Goal: Task Accomplishment & Management: Manage account settings

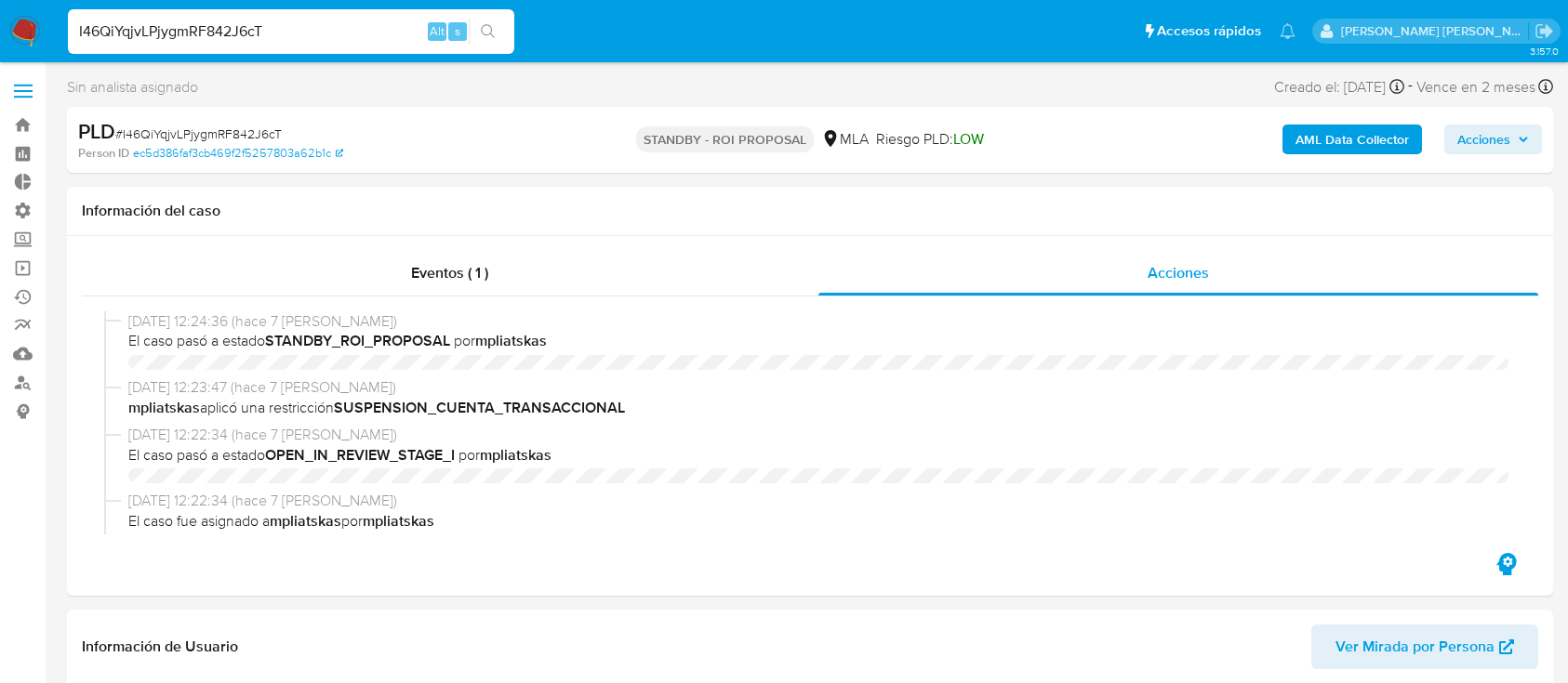
select select "10"
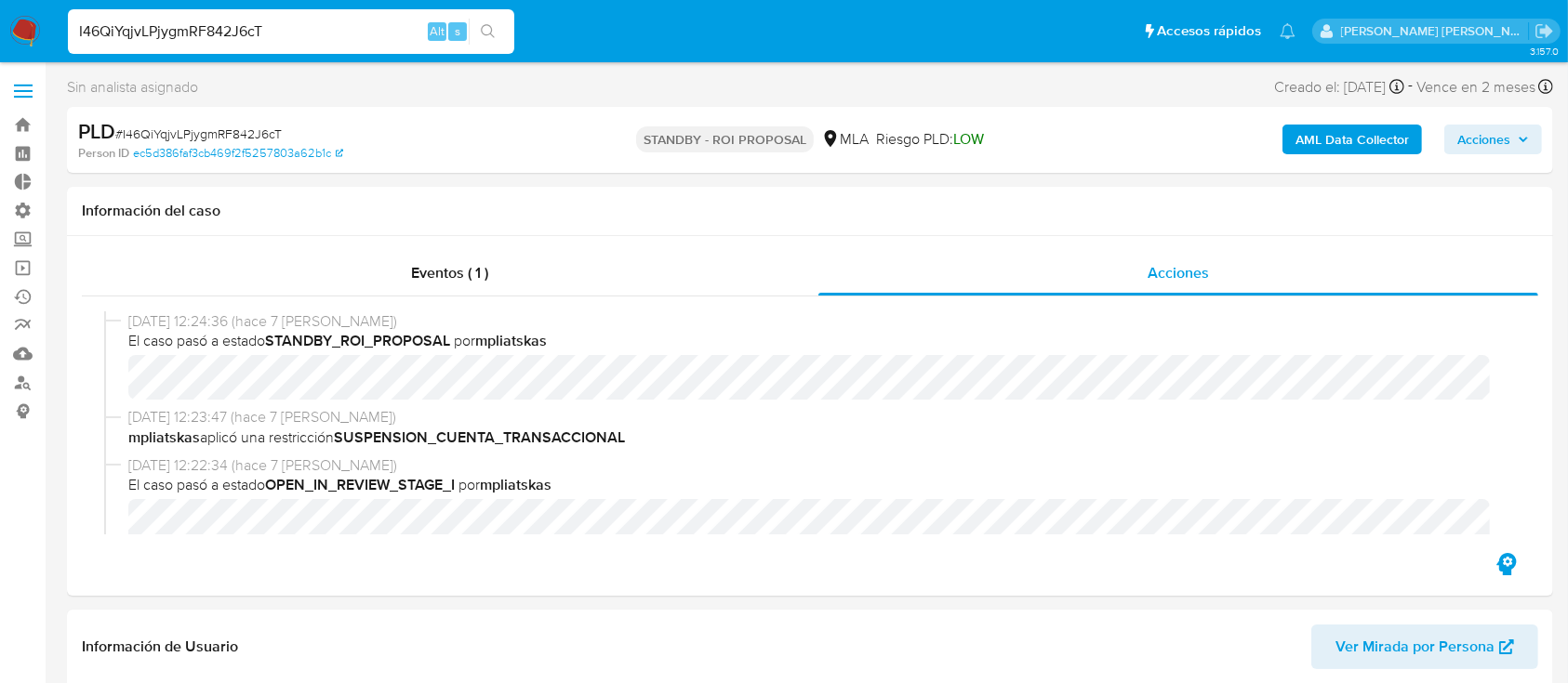
scroll to position [867, 0]
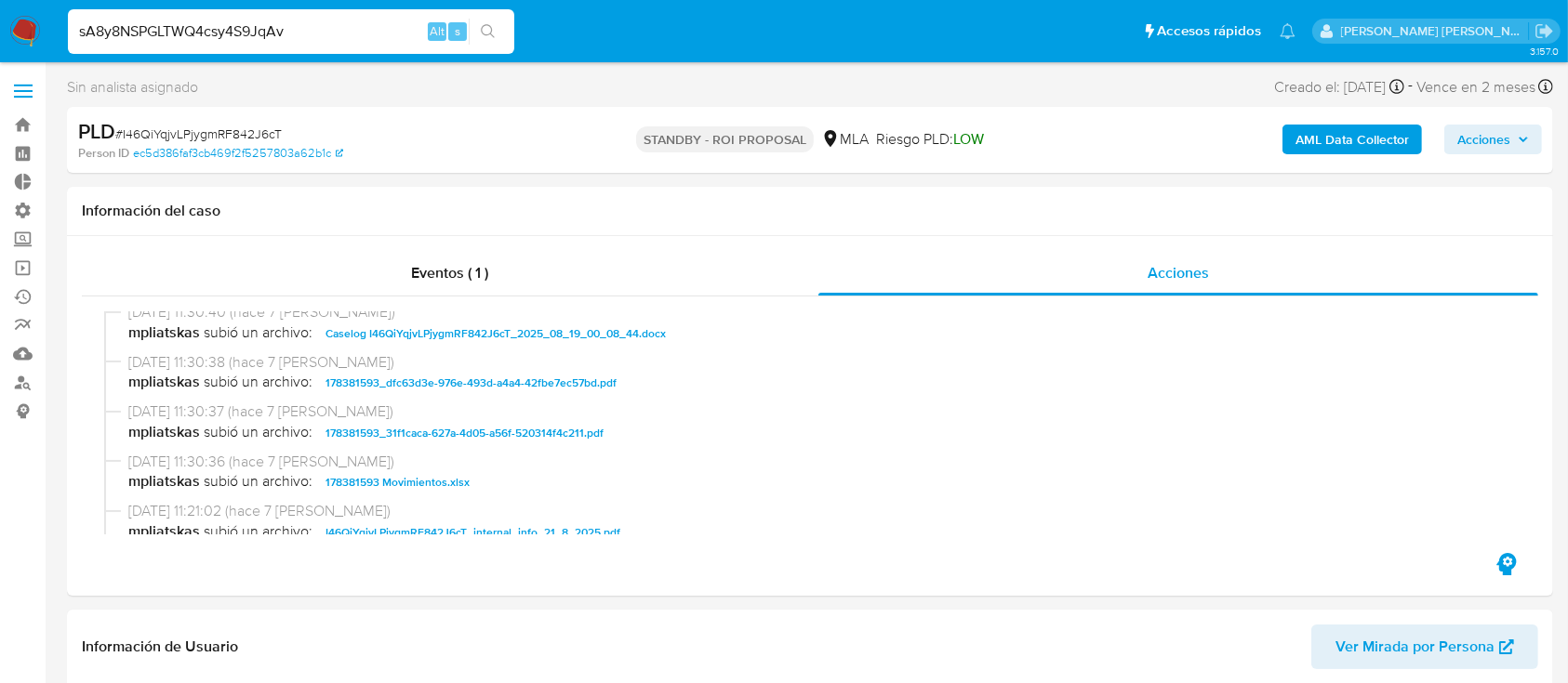
type input "sA8y8NSPGLTWQ4csy4S9JqAv"
click at [498, 36] on button "search-icon" at bounding box center [488, 32] width 38 height 26
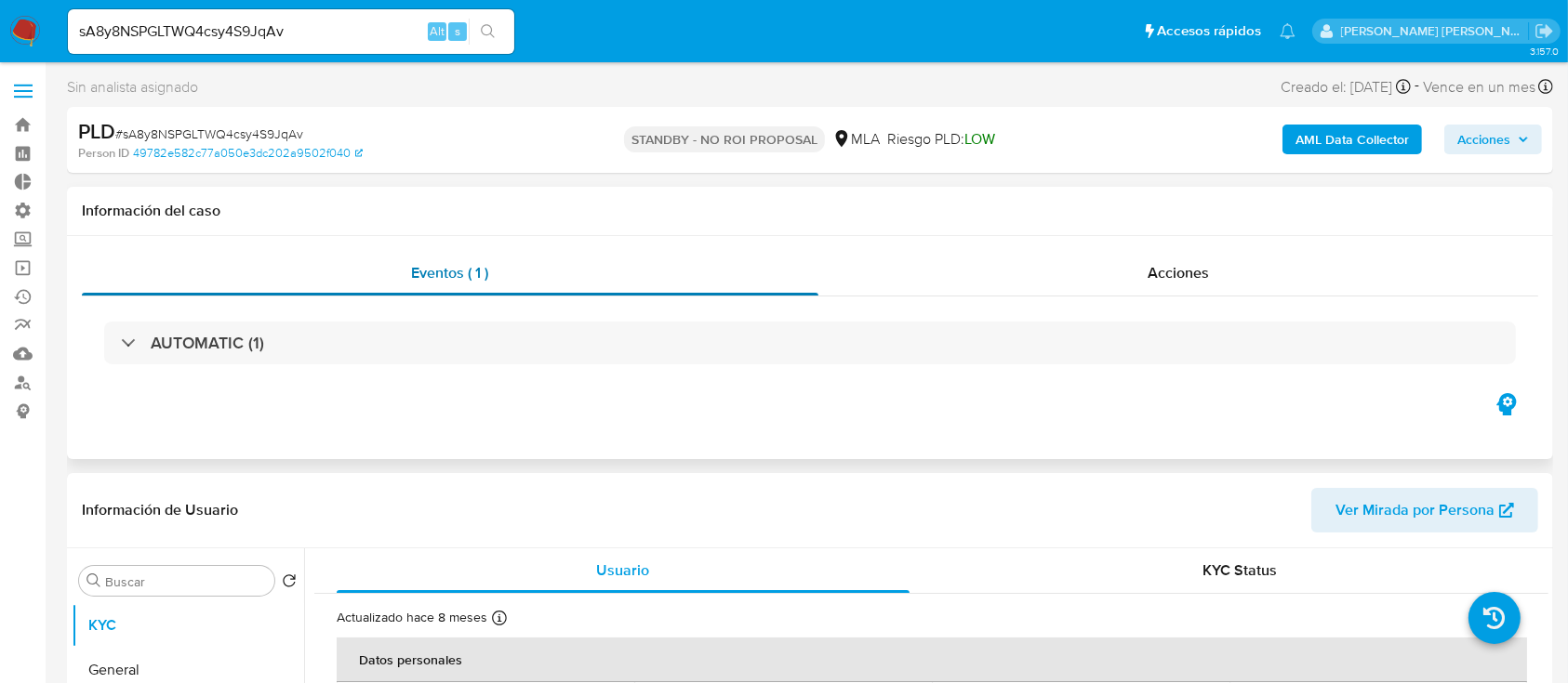
select select "10"
click at [1077, 277] on div "Acciones" at bounding box center [1179, 274] width 721 height 45
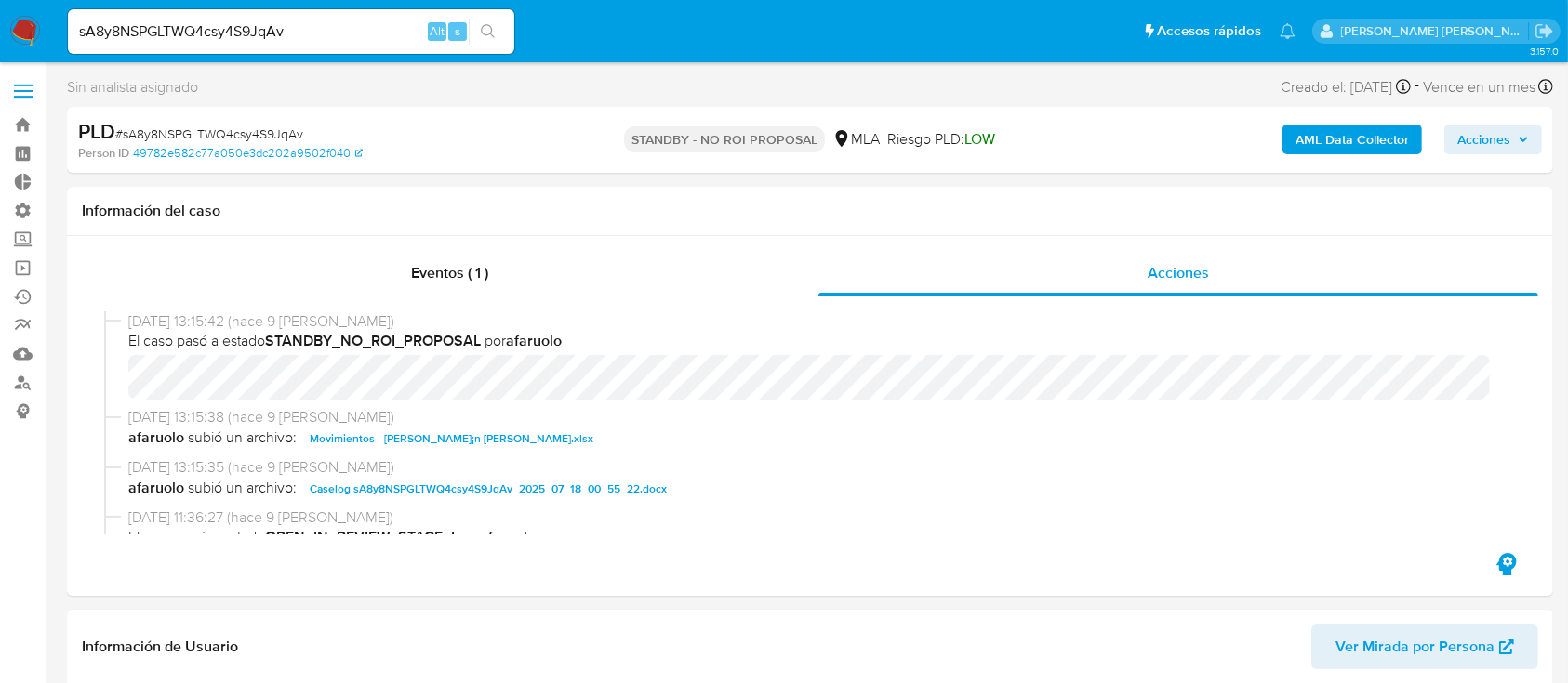
click at [315, 31] on input "sA8y8NSPGLTWQ4csy4S9JqAv" at bounding box center [291, 32] width 447 height 24
paste input "AZiRTgm3aROKYHttvcDIvyWe"
type input "AZiRTgm3aROKYHttvcDIvyWe"
click at [484, 39] on button "search-icon" at bounding box center [488, 32] width 38 height 26
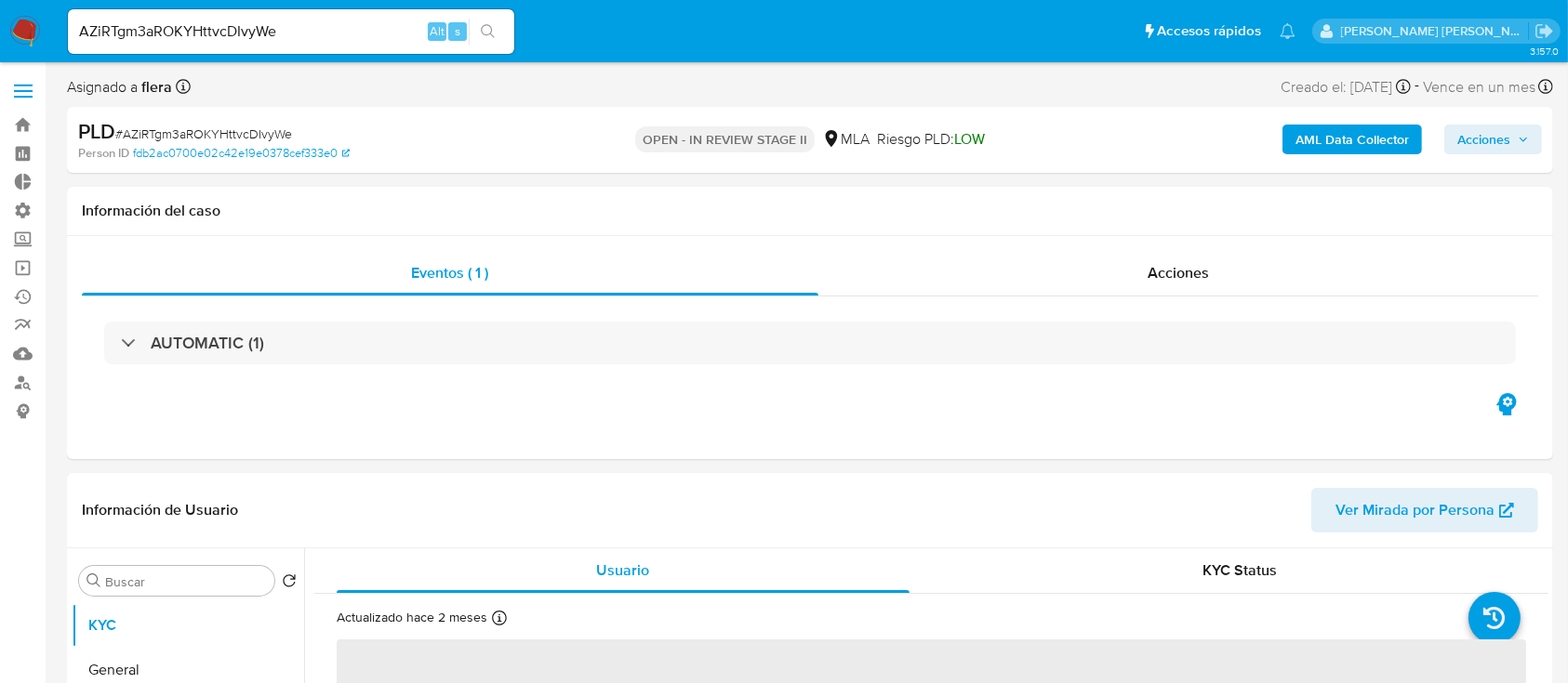
select select "10"
click at [330, 26] on input "AZiRTgm3aROKYHttvcDIvyWe" at bounding box center [291, 32] width 447 height 24
click at [349, 33] on input "AZiRTgm3aROKYHttvcDIvyWe" at bounding box center [291, 32] width 447 height 24
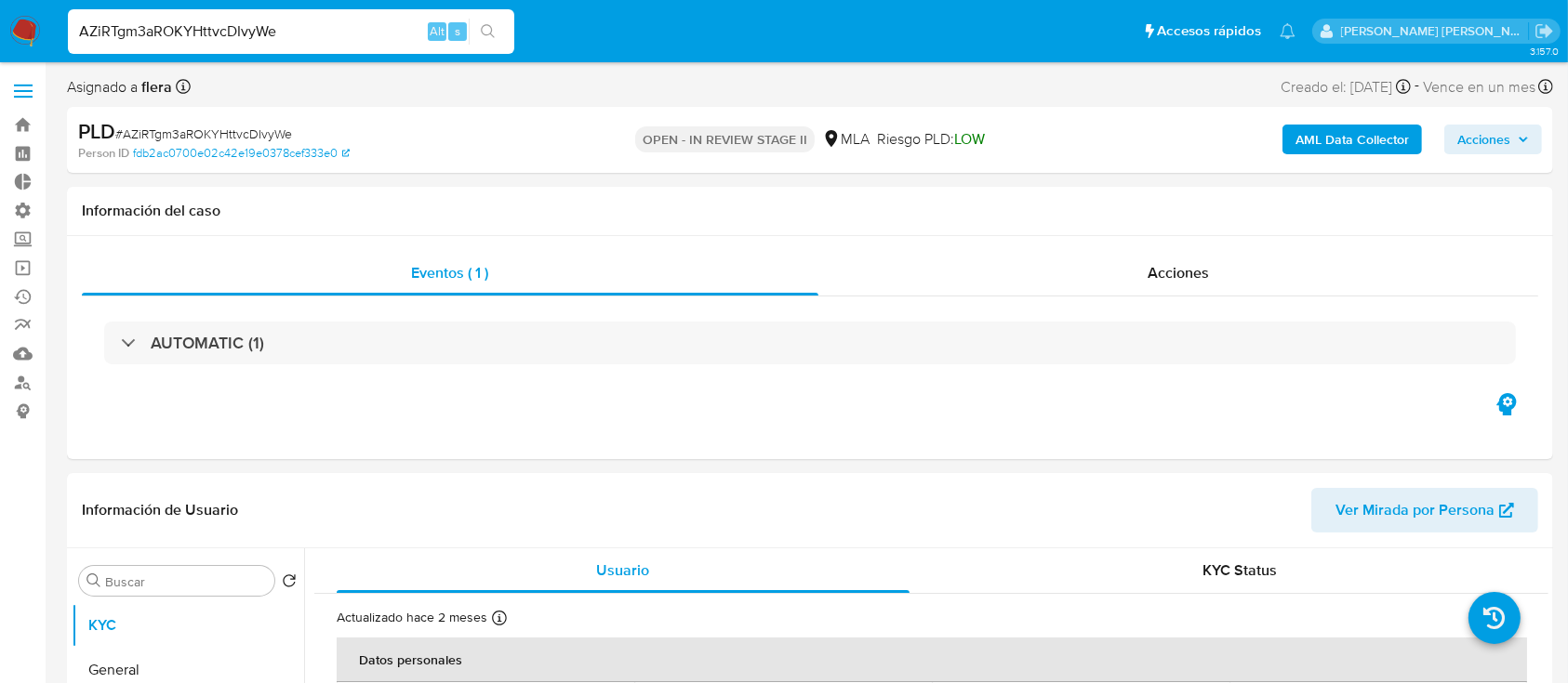
drag, startPoint x: 349, startPoint y: 33, endPoint x: 0, endPoint y: 33, distance: 349.0
click at [0, 33] on nav "Pausado Ver notificaciones AZiRTgm3aROKYHttvcDIvyWe Alt s Accesos rápidos Presi…" at bounding box center [784, 31] width 1568 height 62
paste input "sA8y8NSPGLTWQ4csy4S9JqAv"
type input "sA8y8NSPGLTWQ4csy4S9JqAv"
click at [497, 27] on button "search-icon" at bounding box center [488, 32] width 38 height 26
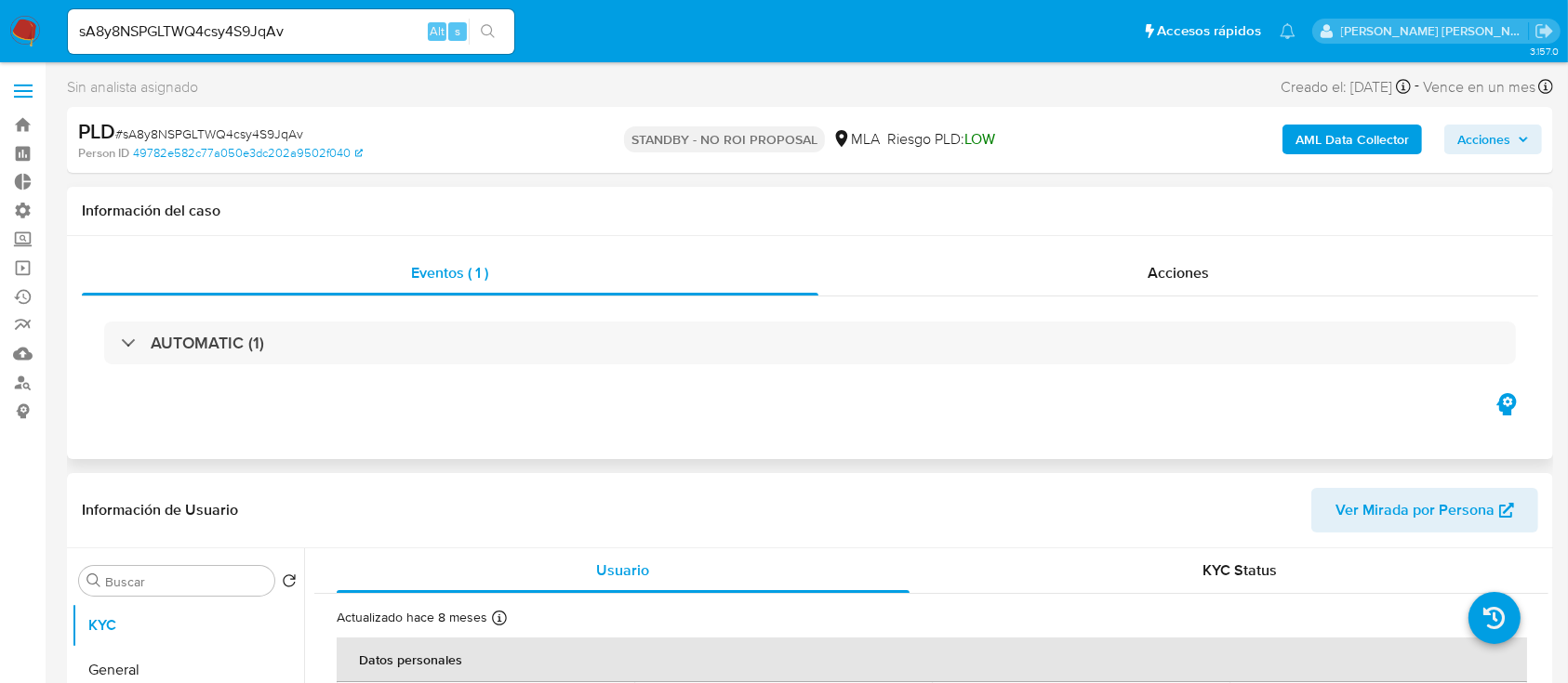
select select "10"
click at [19, 268] on link "Operaciones masivas" at bounding box center [111, 268] width 222 height 29
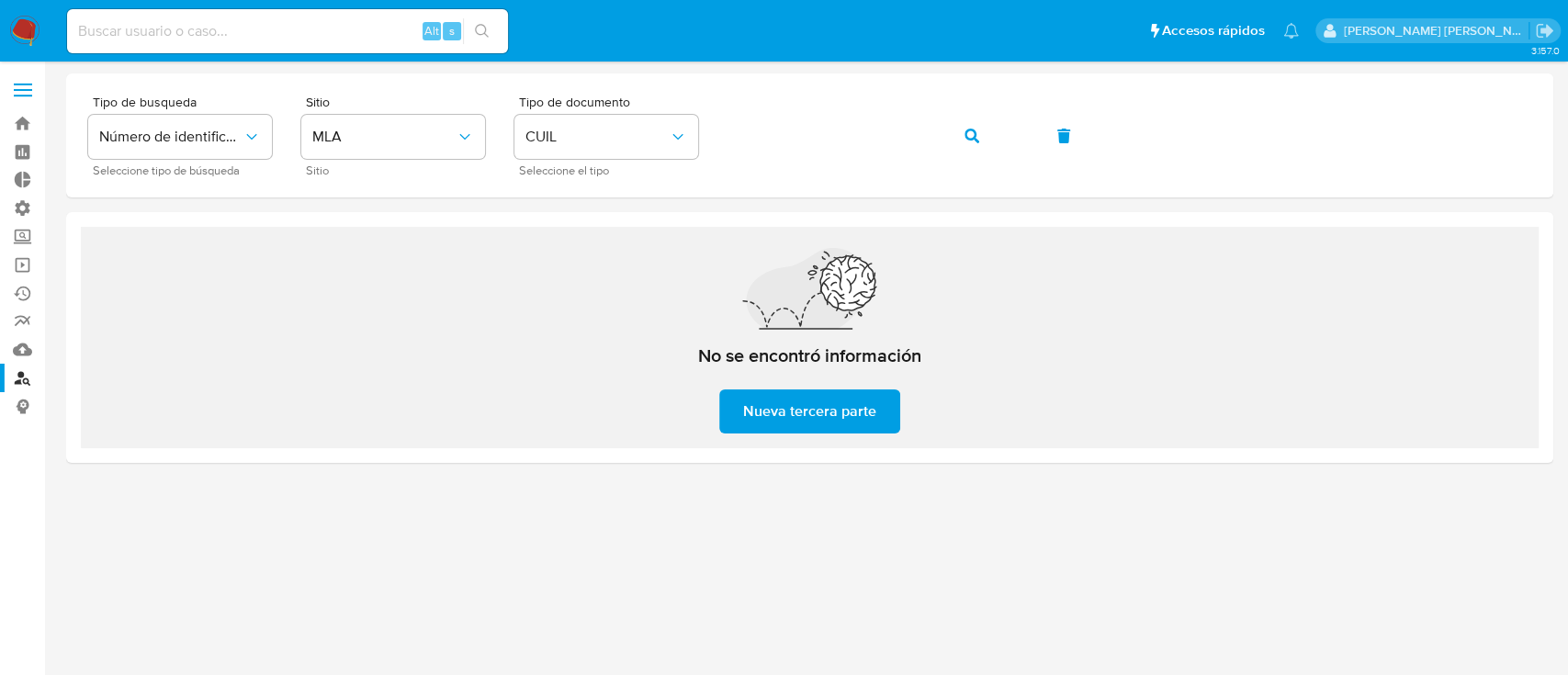
click at [29, 30] on img at bounding box center [25, 31] width 31 height 31
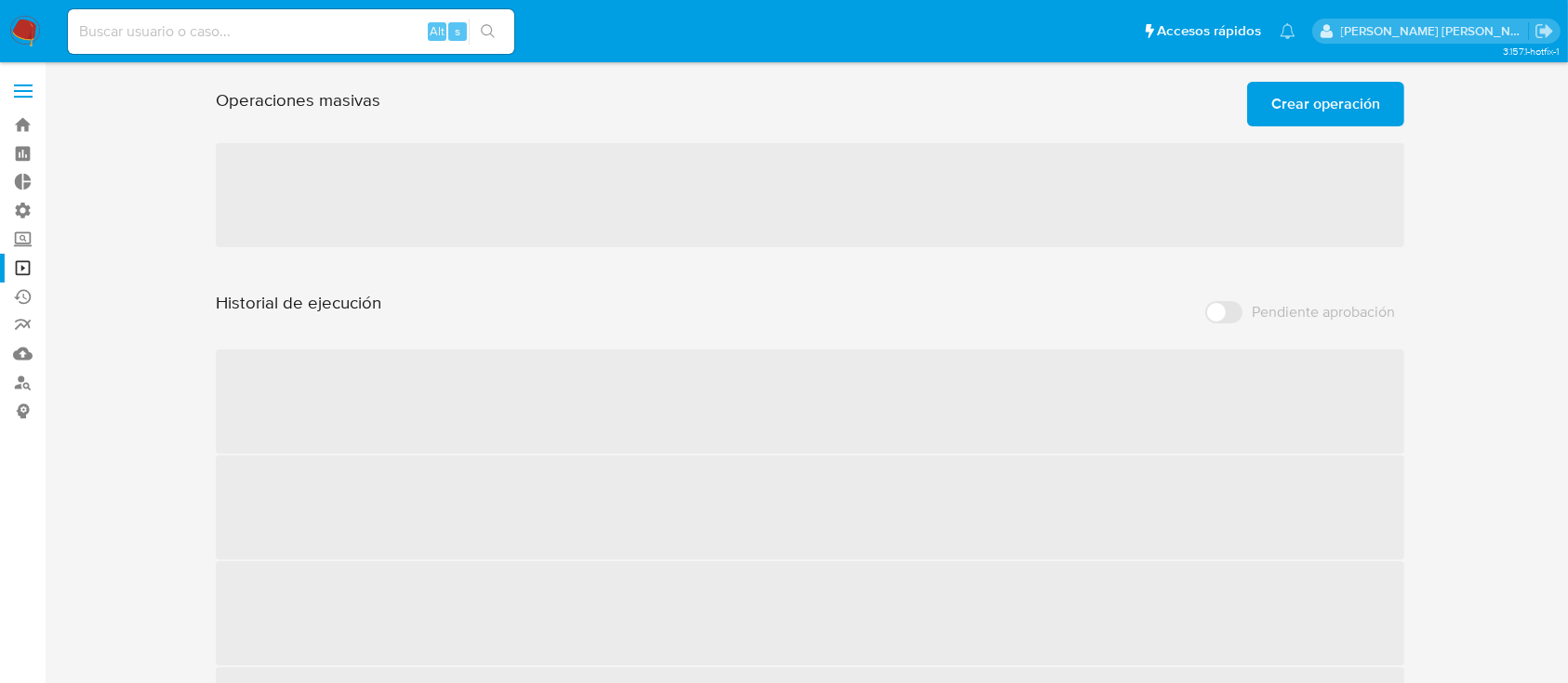
click at [1262, 117] on button "Crear operación" at bounding box center [1326, 104] width 157 height 45
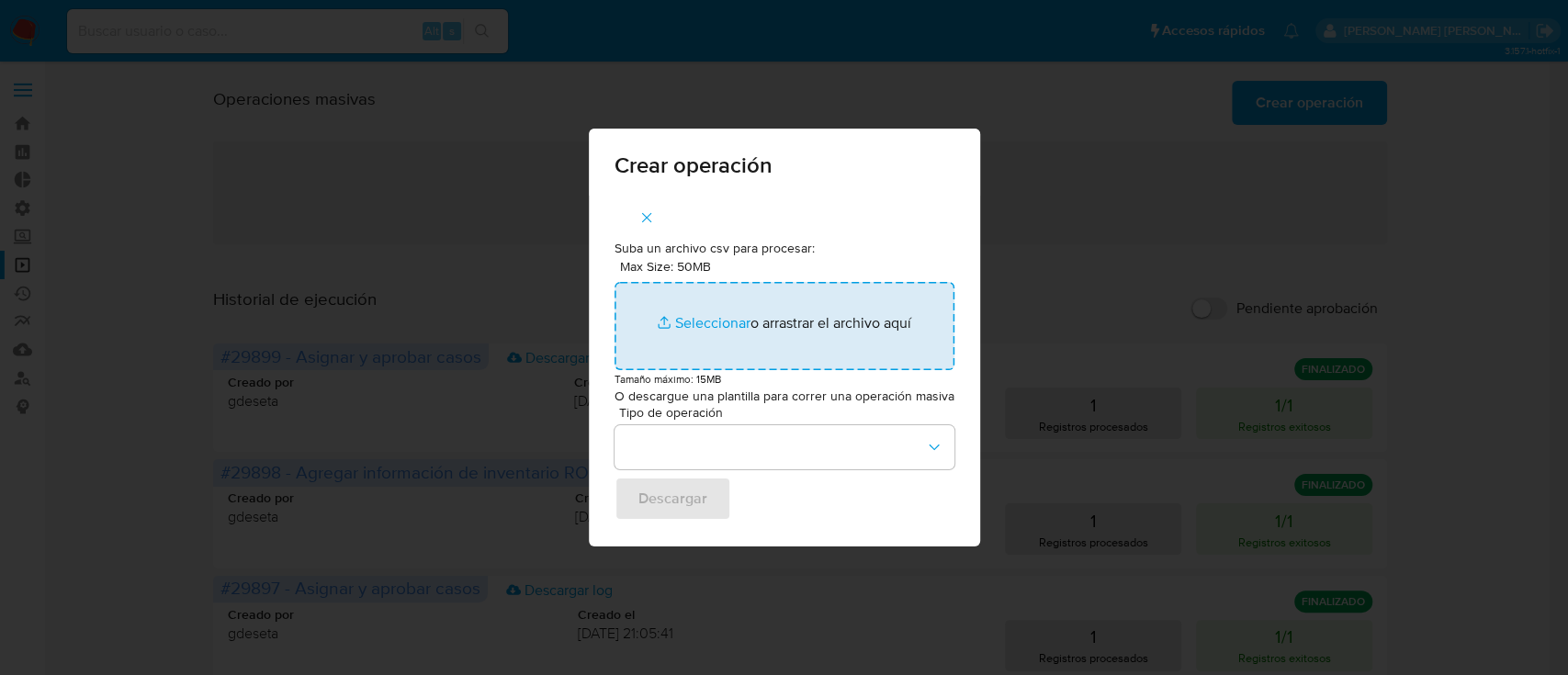
click at [679, 346] on input "Max Size: 50MB Seleccionar archivos" at bounding box center [784, 326] width 340 height 88
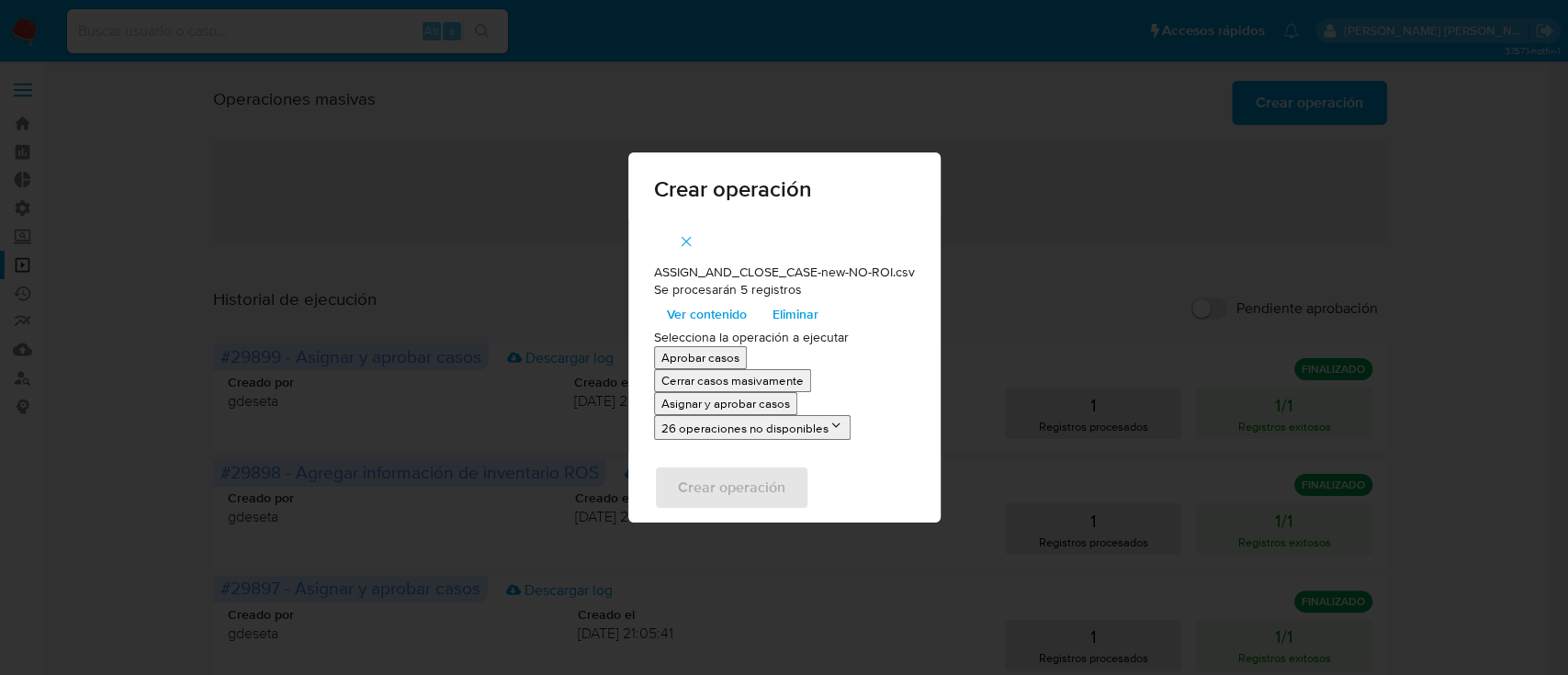
click at [742, 409] on p "Asignar y aprobar casos" at bounding box center [726, 404] width 129 height 17
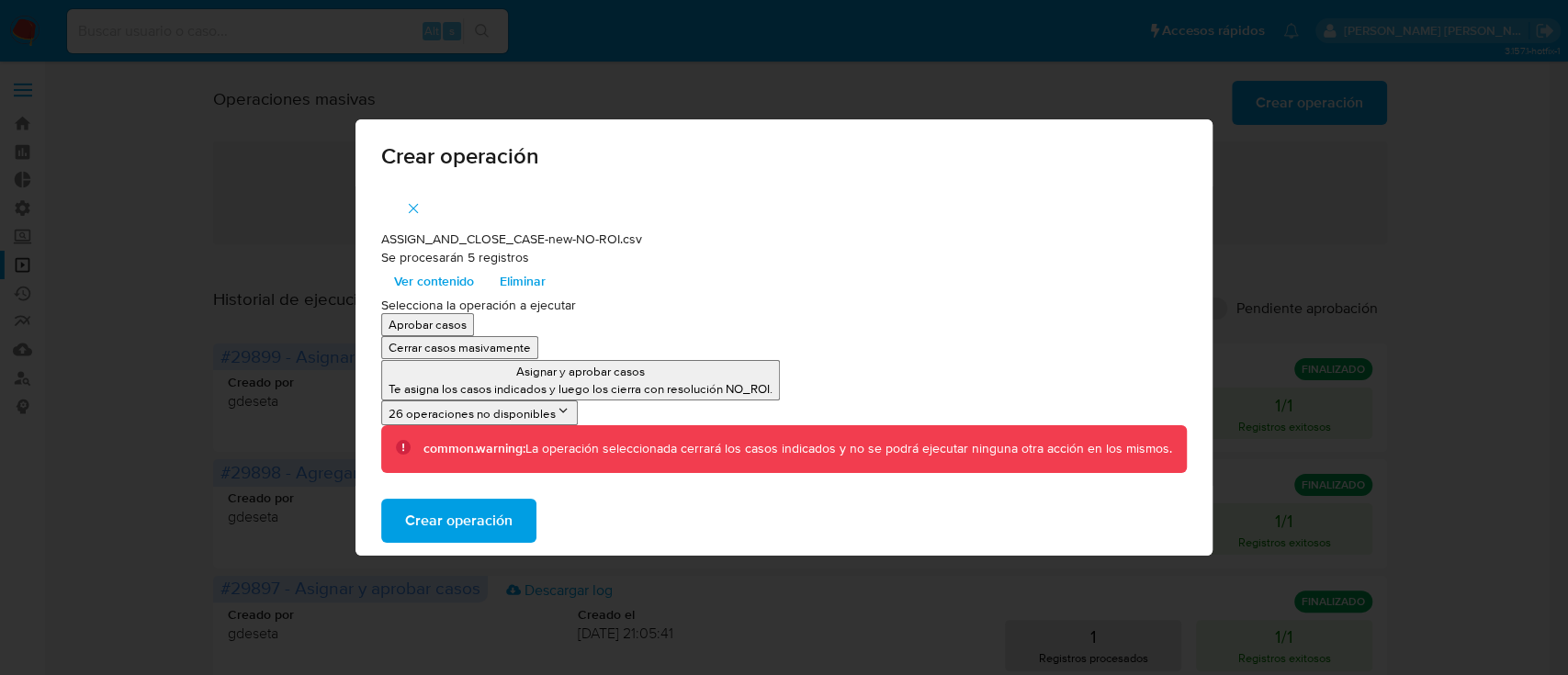
click at [509, 522] on span "Crear operación" at bounding box center [459, 521] width 108 height 40
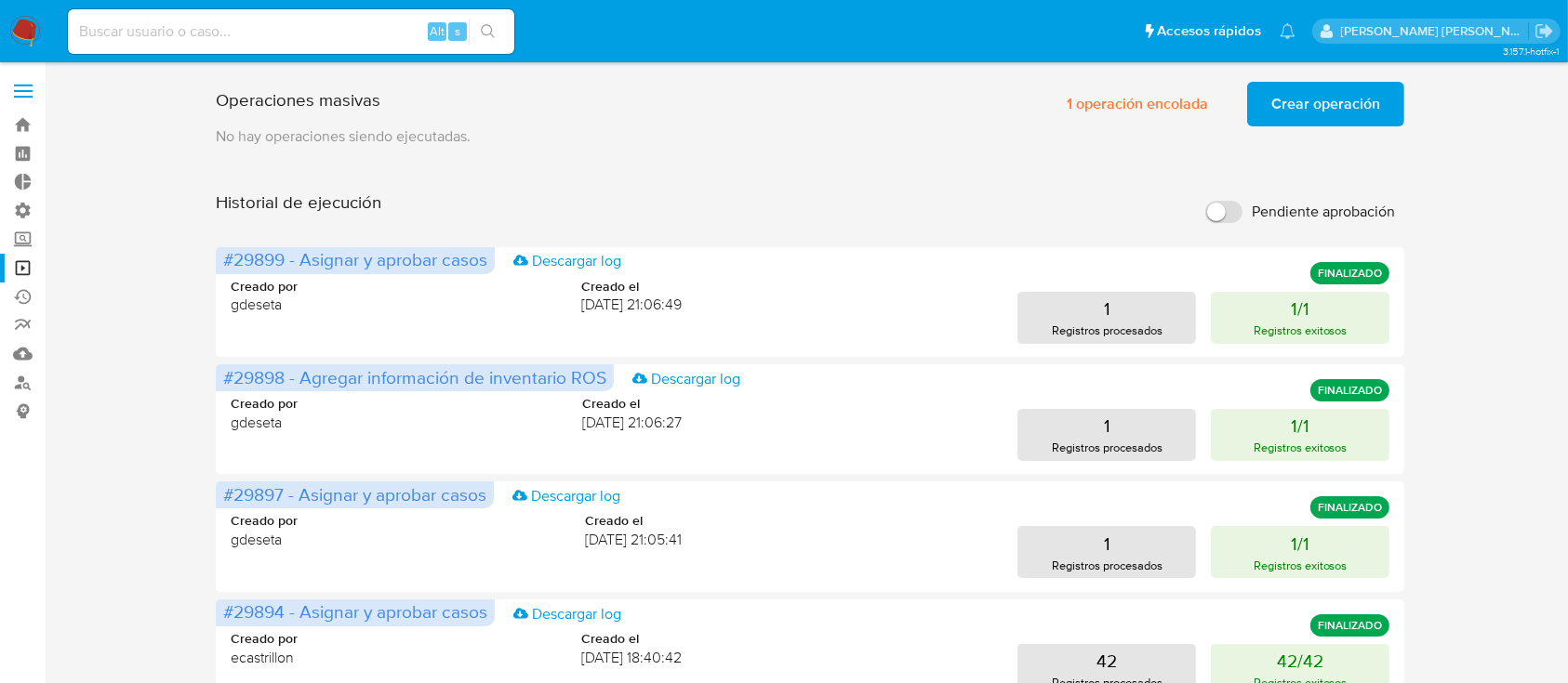
click at [255, 58] on nav "Pausado Ver notificaciones Alt s Accesos rápidos Presiona las siguientes teclas…" at bounding box center [784, 31] width 1568 height 62
click at [268, 44] on div "Alt s" at bounding box center [291, 32] width 447 height 45
click at [331, 31] on input at bounding box center [291, 32] width 447 height 24
paste input "1471067554"
type input "1471067554"
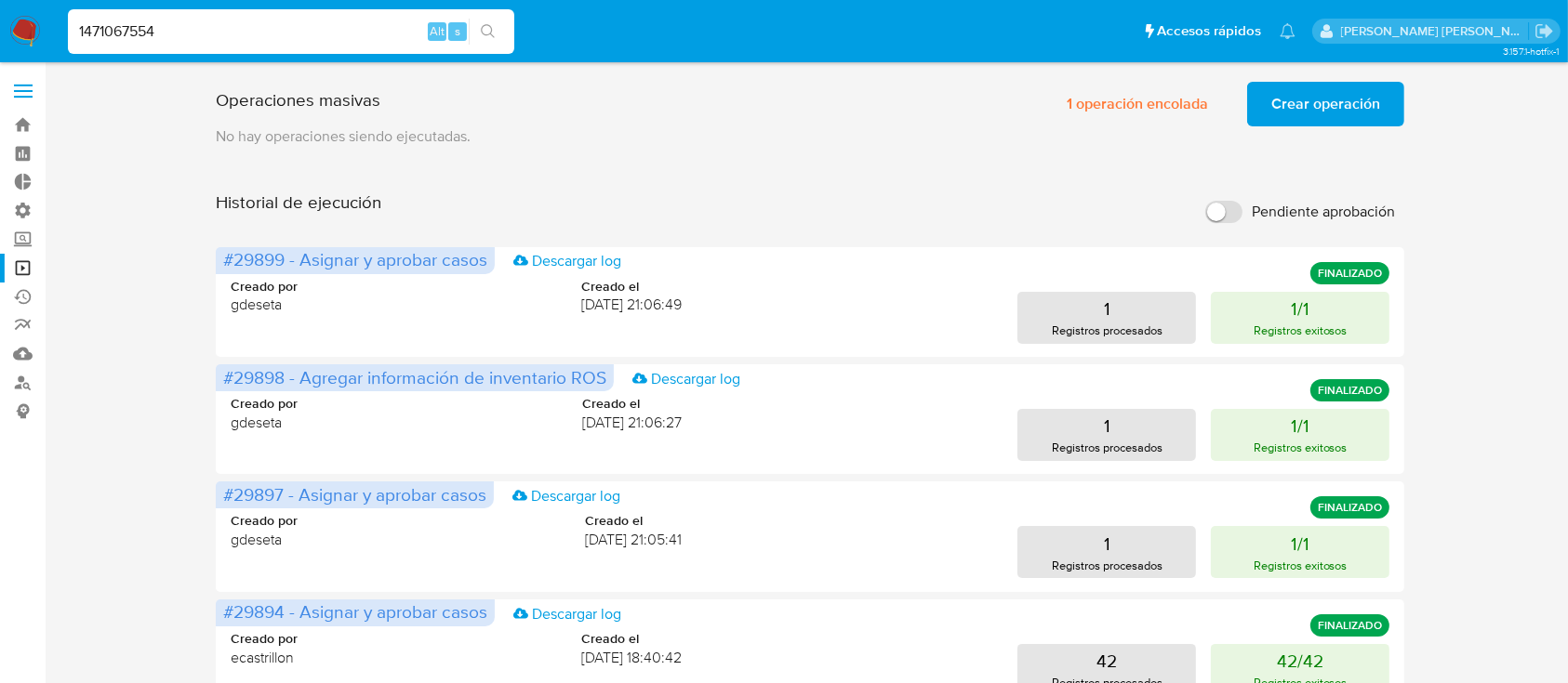
click at [485, 35] on icon "search-icon" at bounding box center [489, 32] width 15 height 15
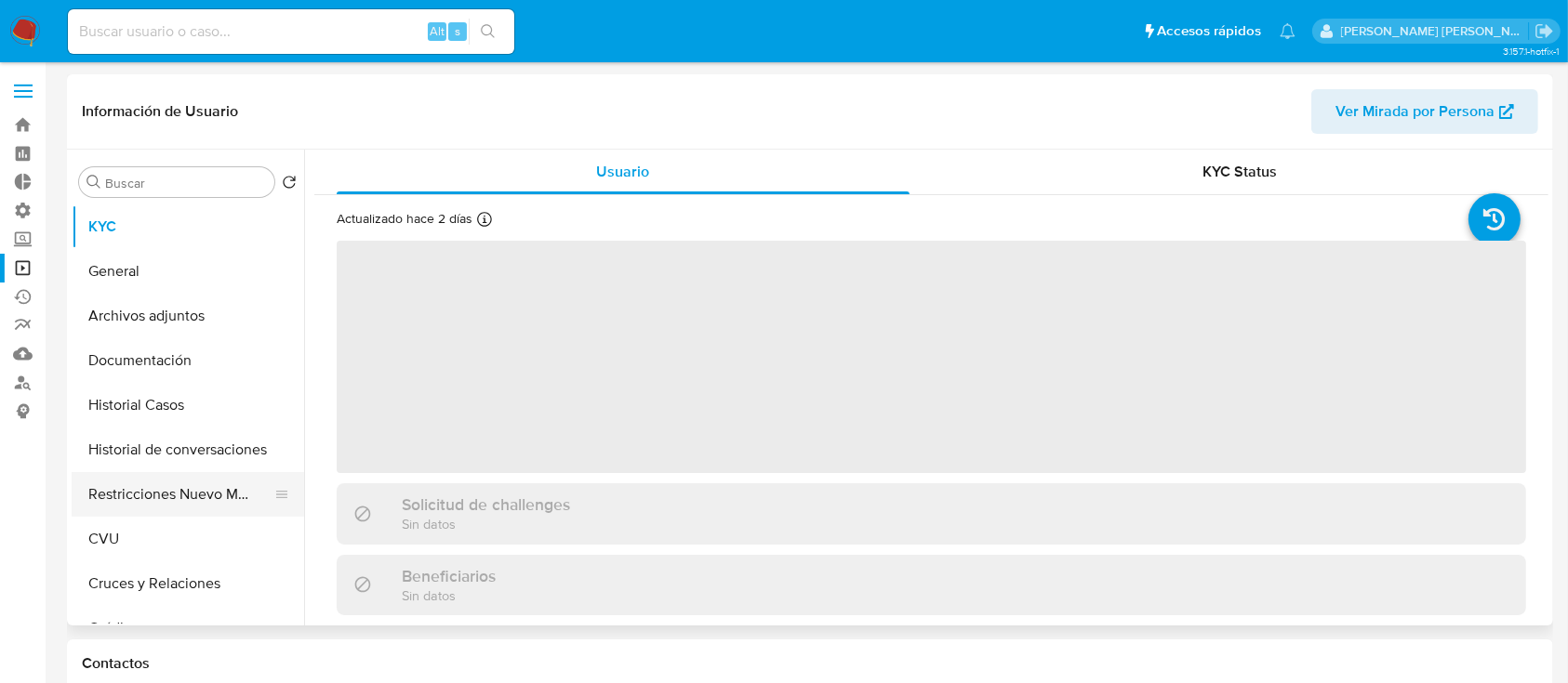
click at [101, 504] on button "Restricciones Nuevo Mundo" at bounding box center [181, 495] width 218 height 45
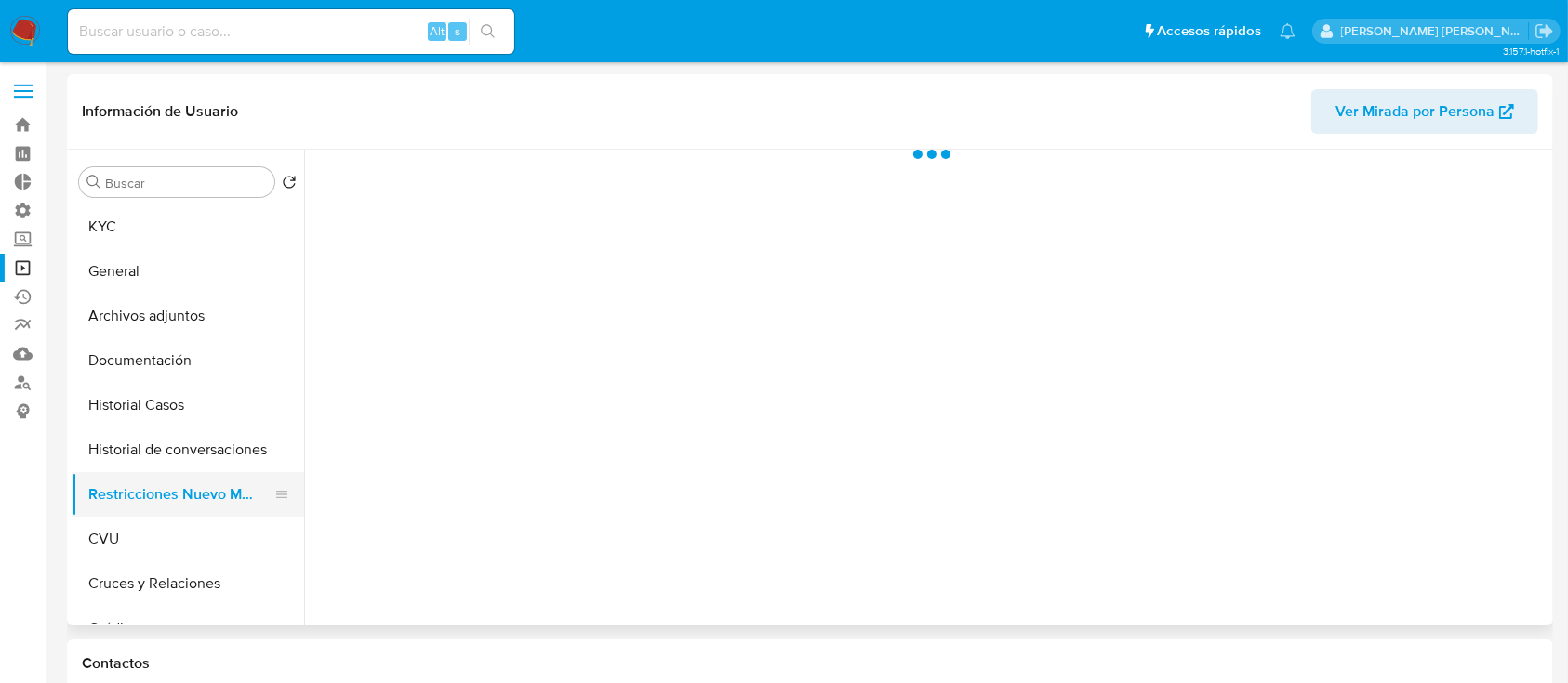
select select "10"
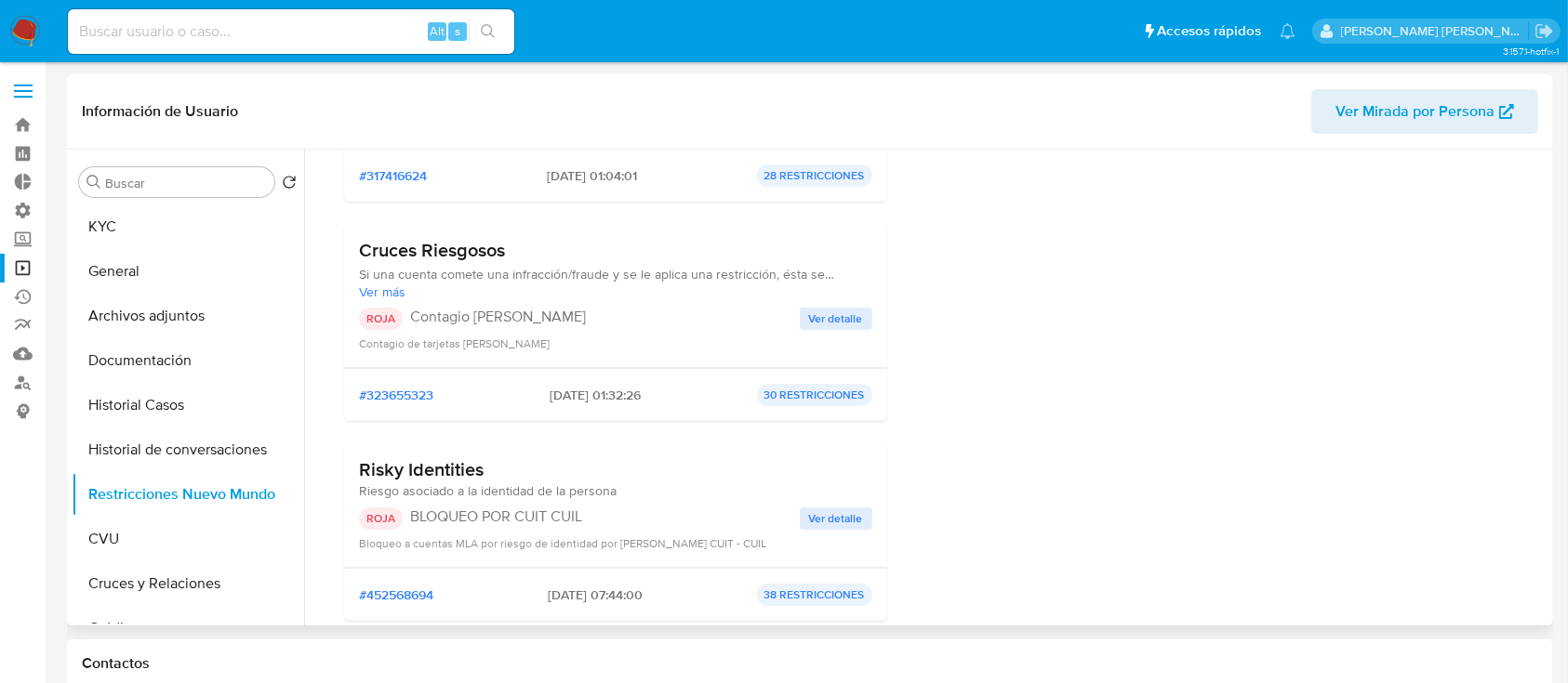
scroll to position [372, 0]
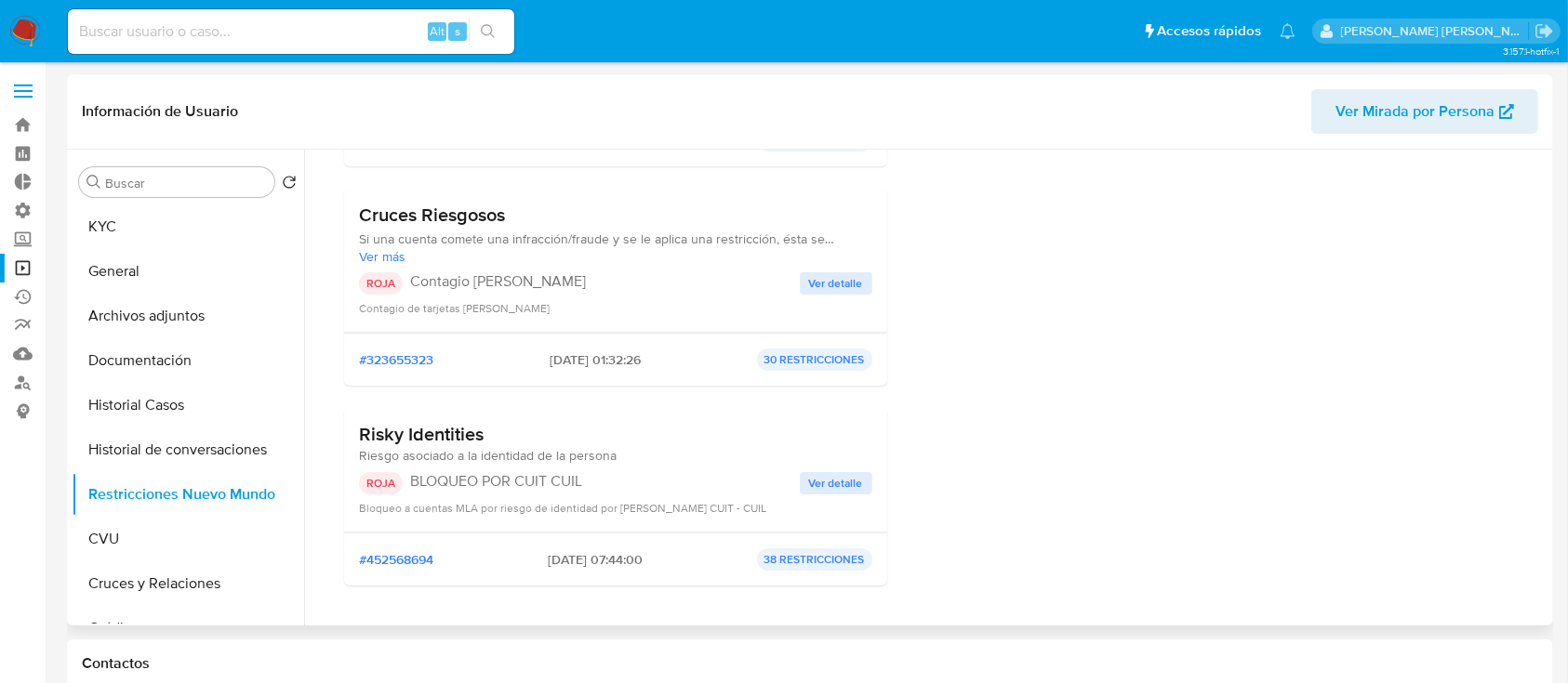
click at [809, 479] on span "Ver detalle" at bounding box center [836, 484] width 54 height 19
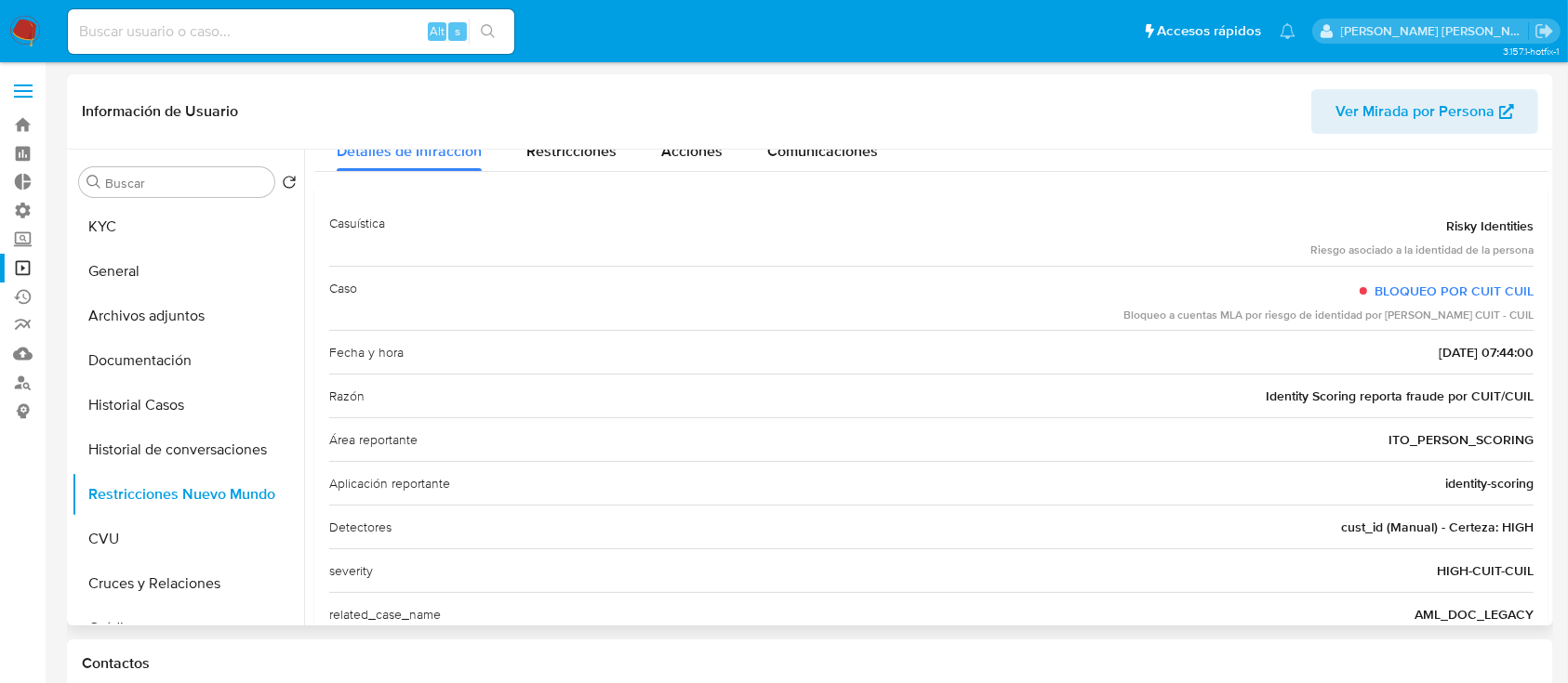
scroll to position [0, 0]
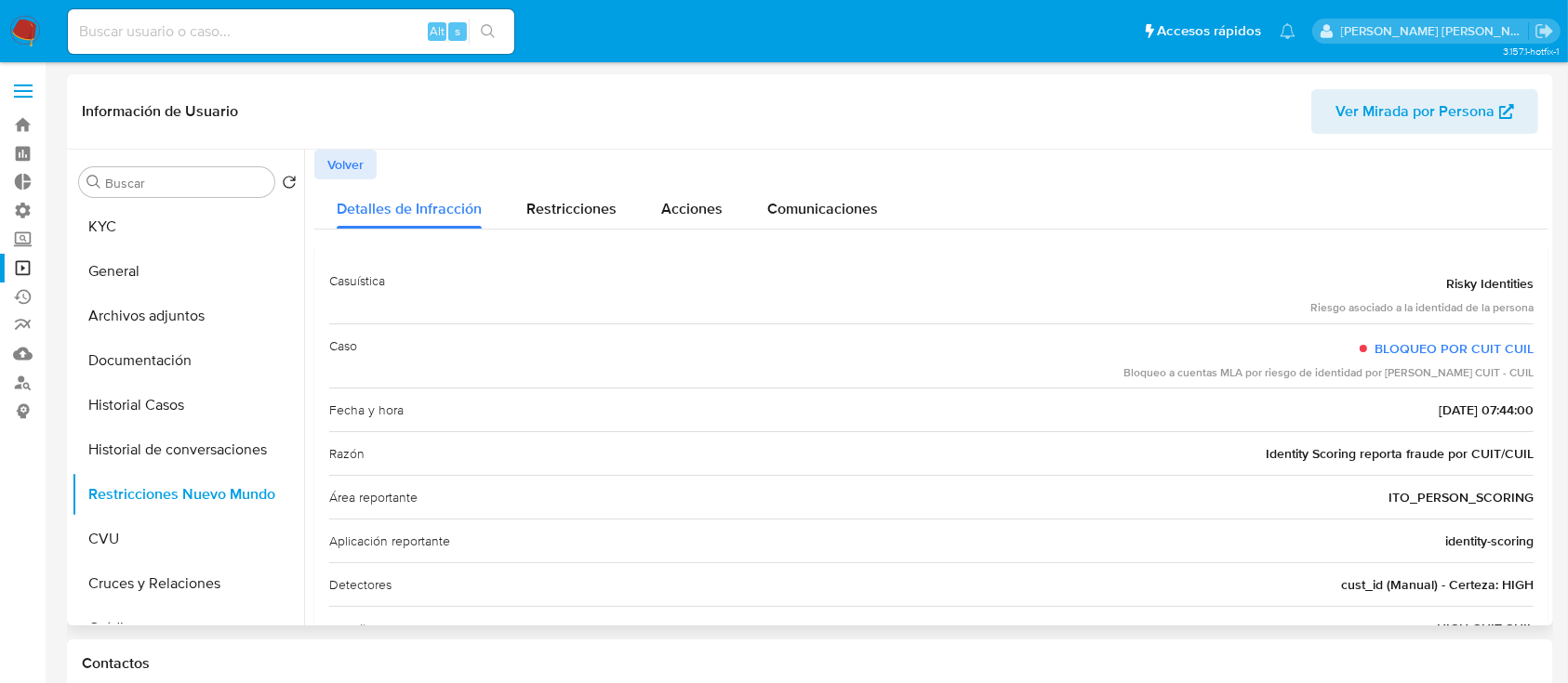
click at [354, 167] on span "Volver" at bounding box center [345, 165] width 36 height 26
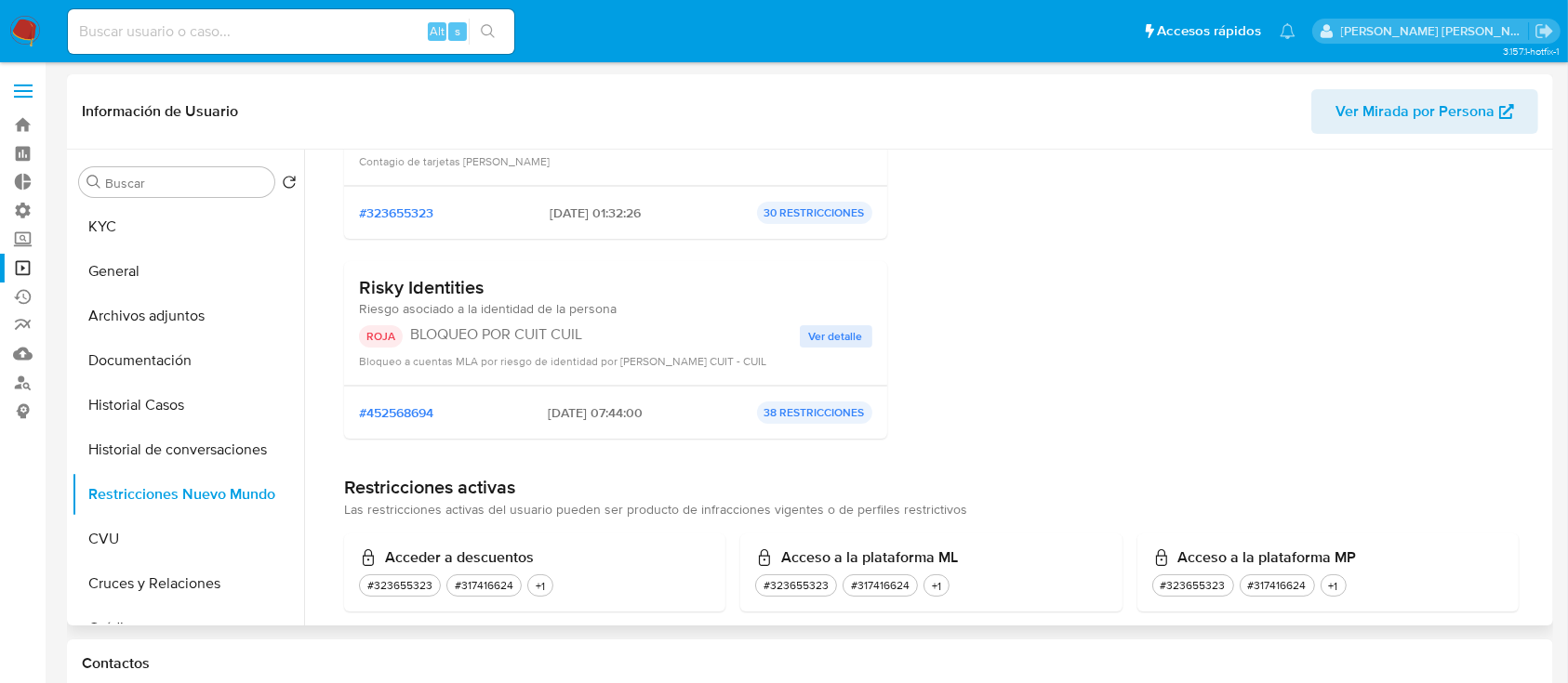
scroll to position [619, 0]
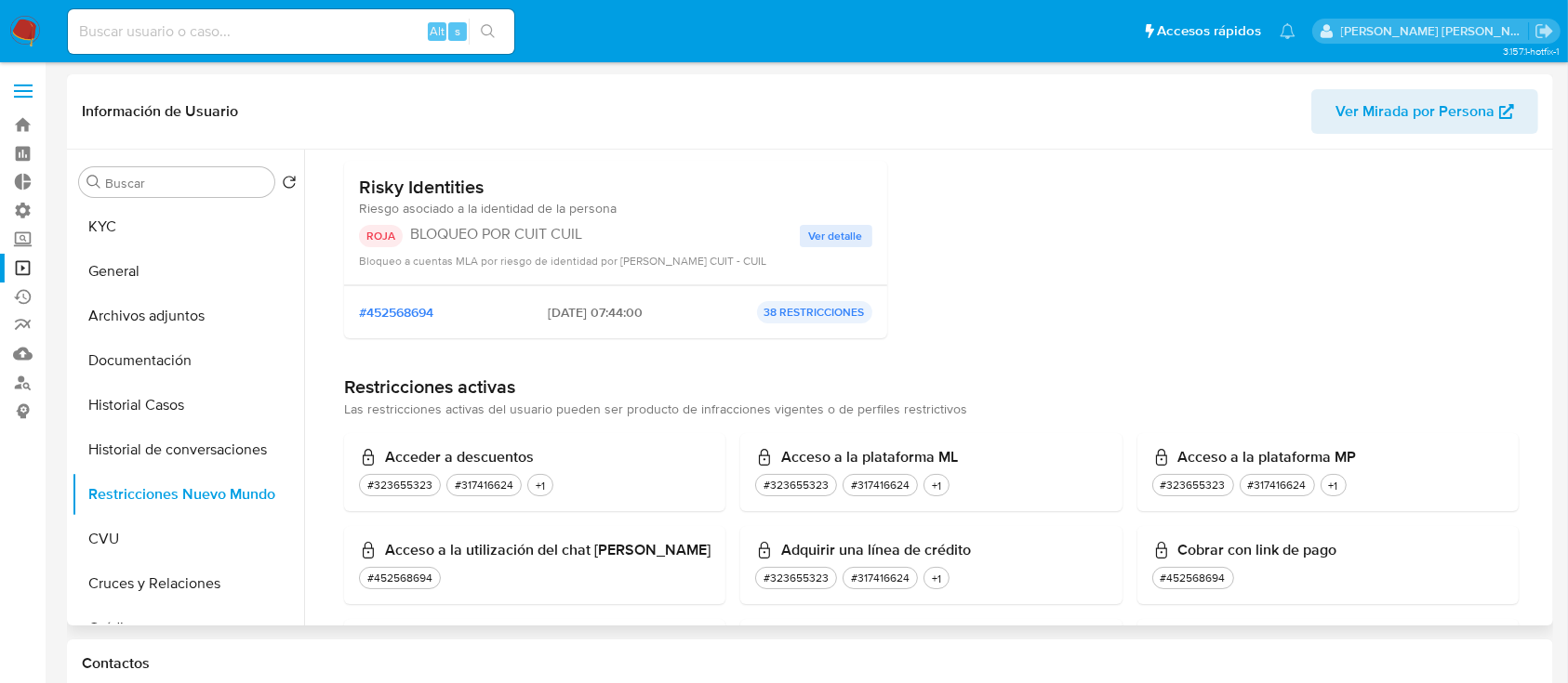
click at [841, 232] on span "Ver detalle" at bounding box center [836, 236] width 54 height 19
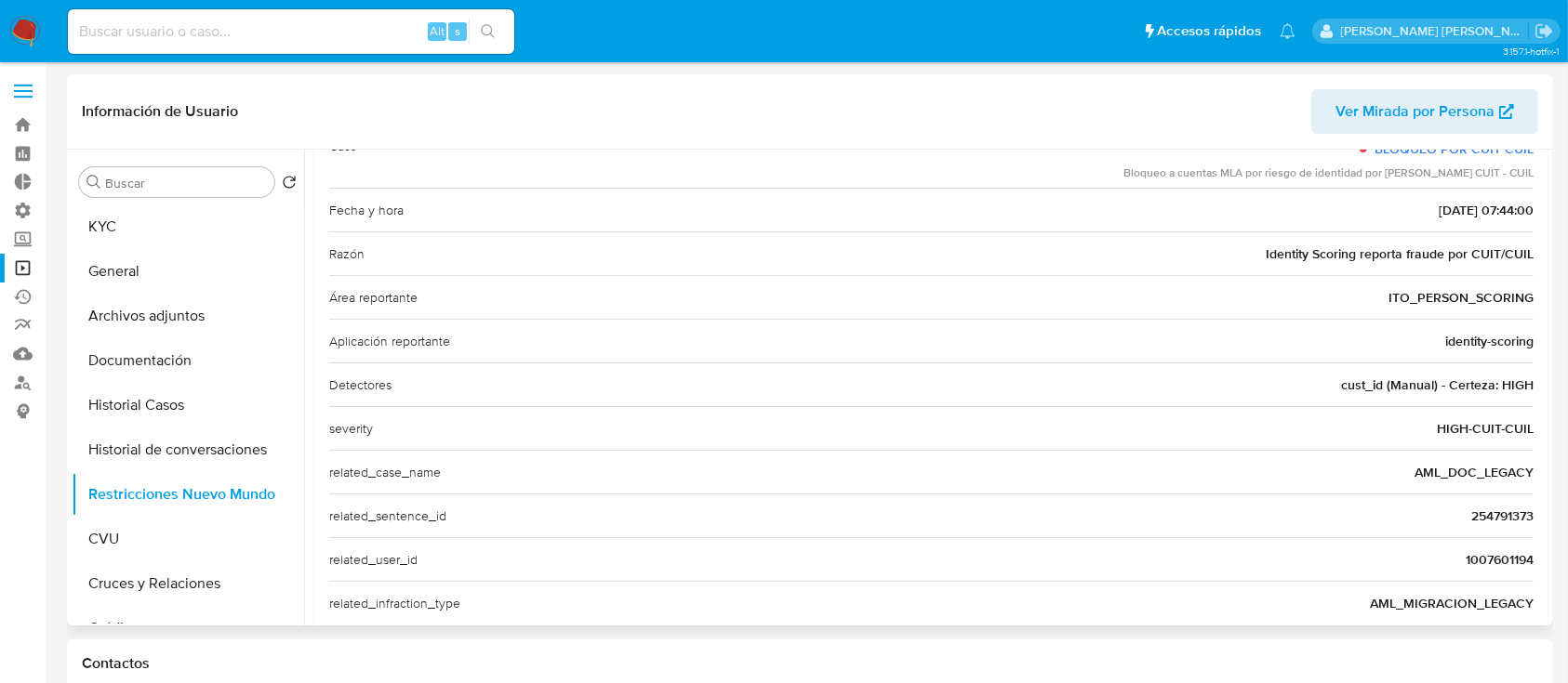
scroll to position [237, 0]
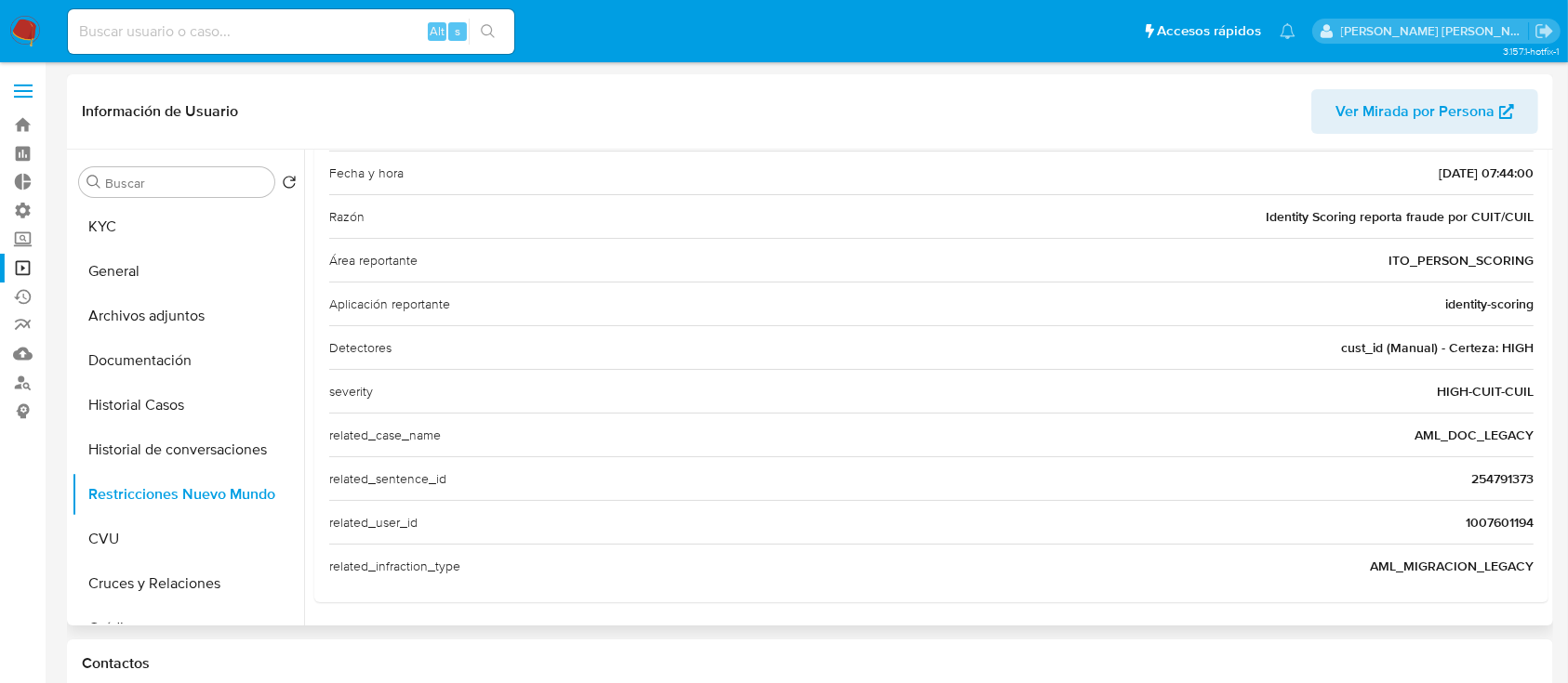
click at [1513, 519] on span "1007601194" at bounding box center [1500, 523] width 68 height 19
click at [1513, 518] on span "1007601194" at bounding box center [1500, 523] width 68 height 19
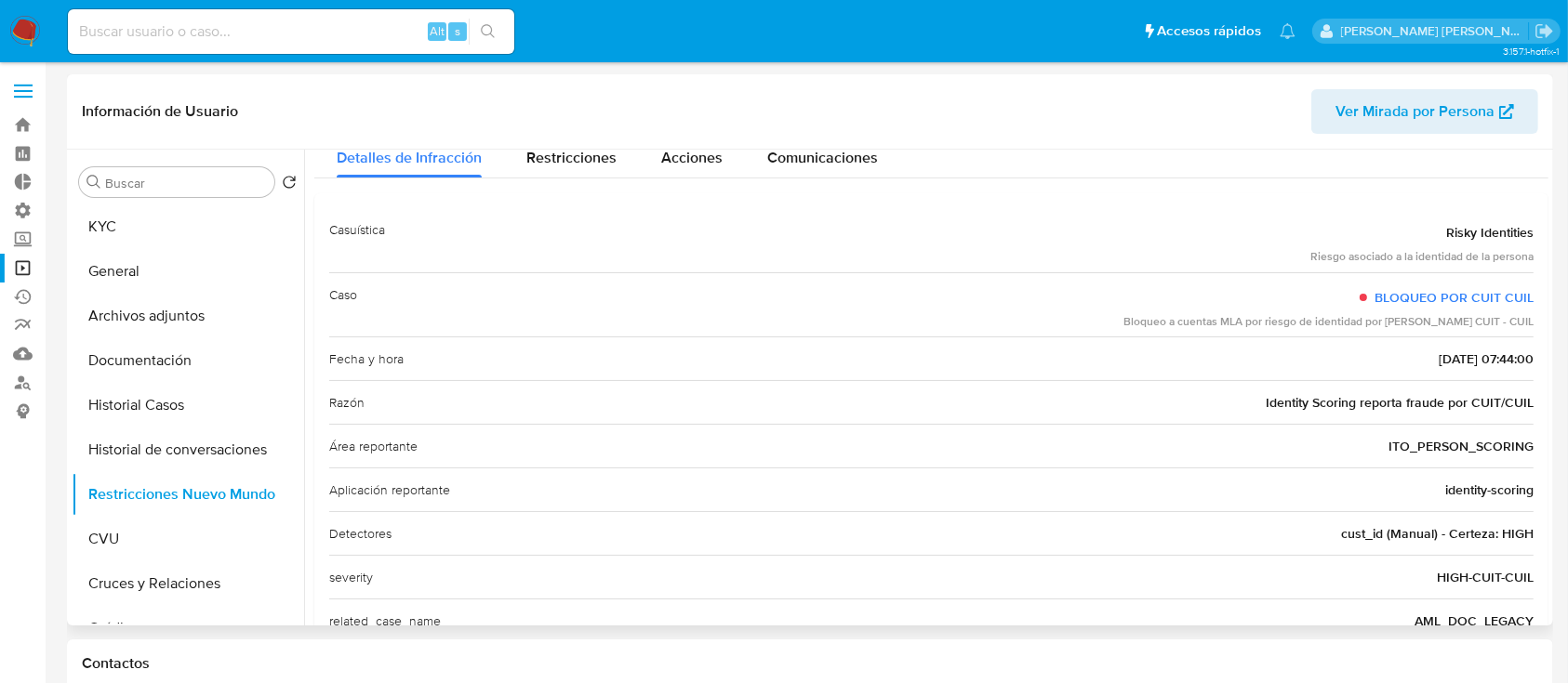
scroll to position [0, 0]
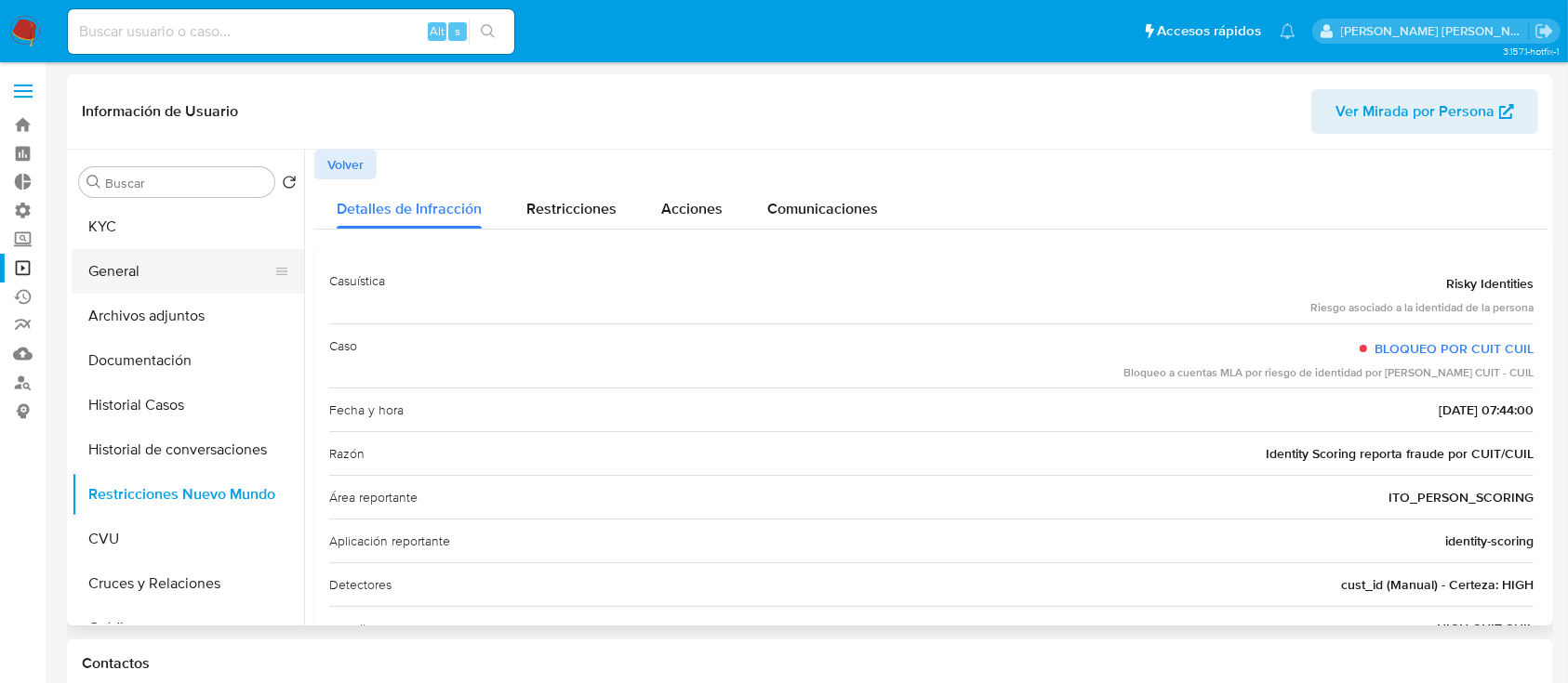
click at [199, 268] on button "General" at bounding box center [181, 272] width 218 height 45
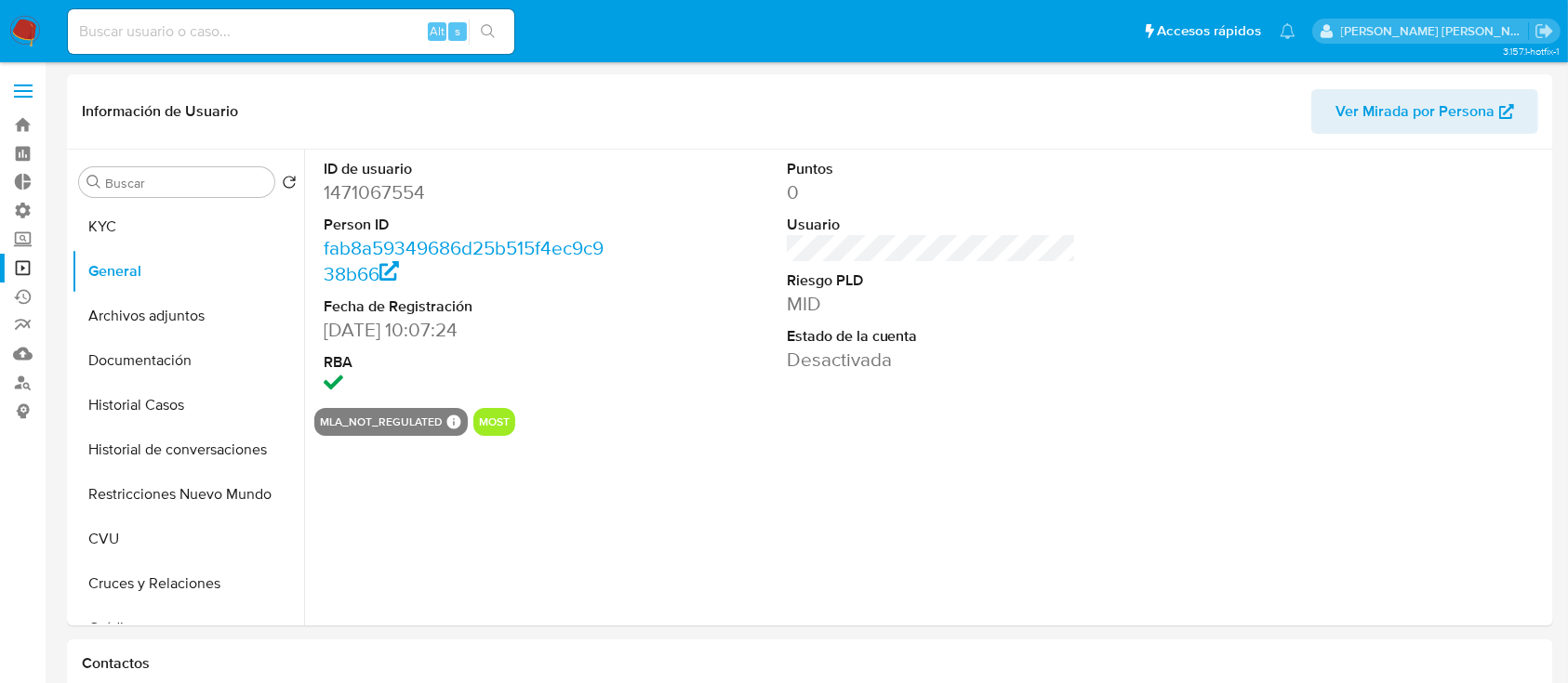
click at [273, 34] on input at bounding box center [291, 32] width 447 height 24
click at [194, 230] on button "KYC" at bounding box center [181, 227] width 218 height 45
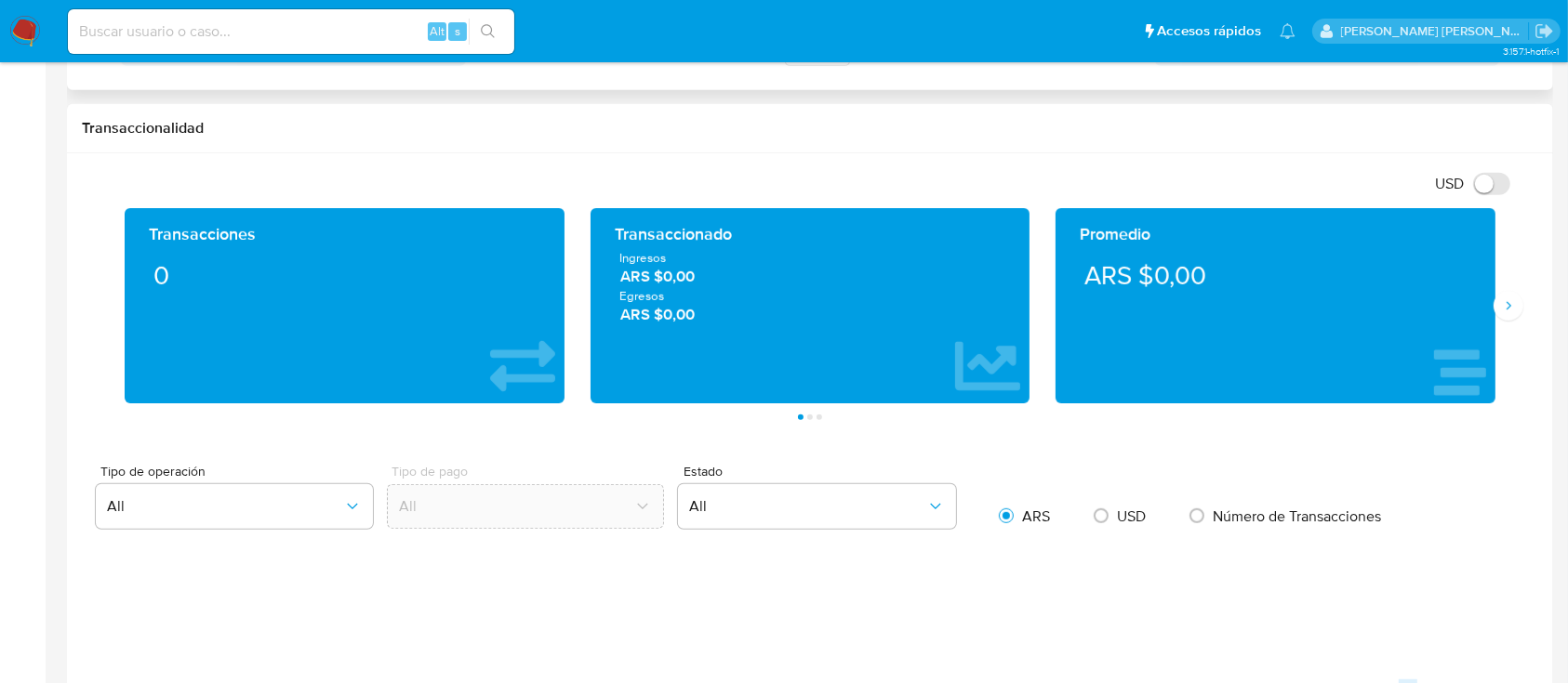
scroll to position [736, 0]
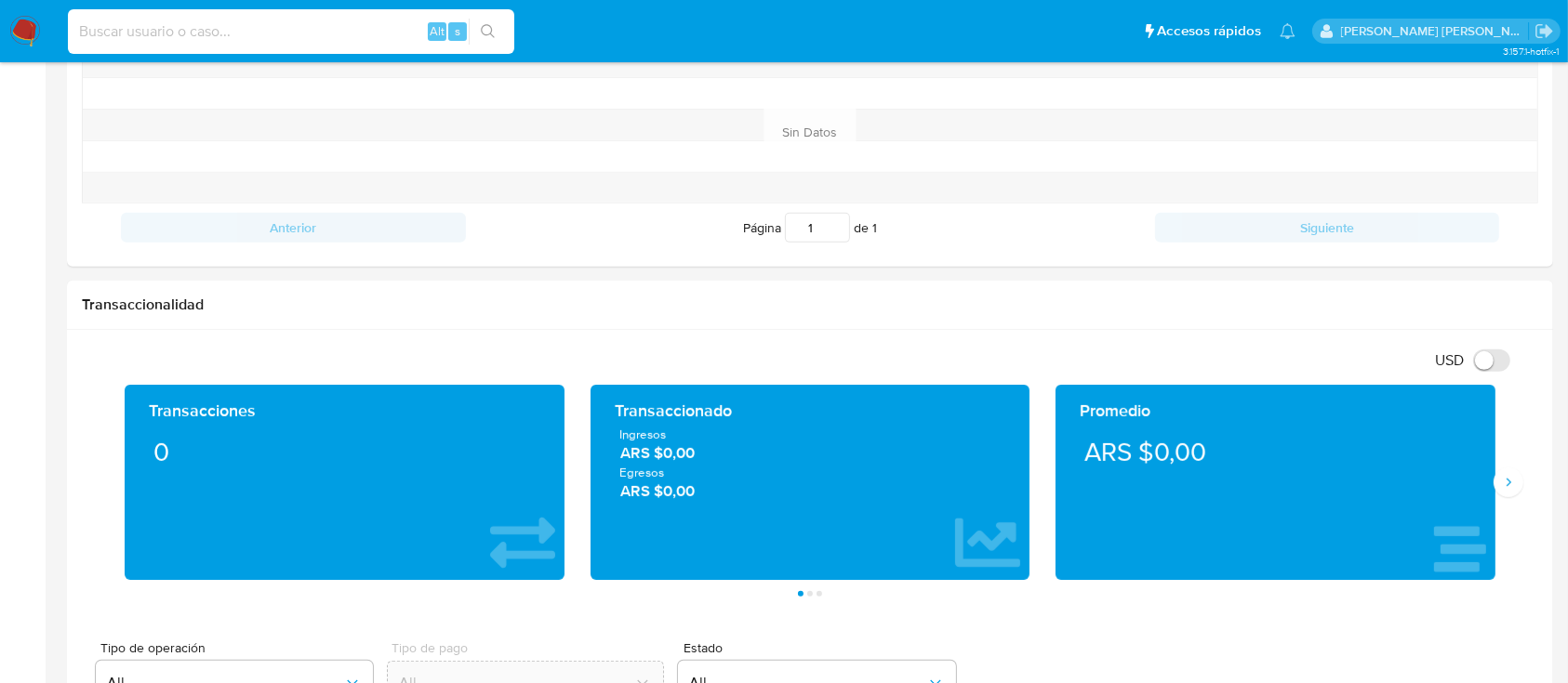
click at [223, 33] on input at bounding box center [291, 32] width 447 height 24
paste input "1007601194"
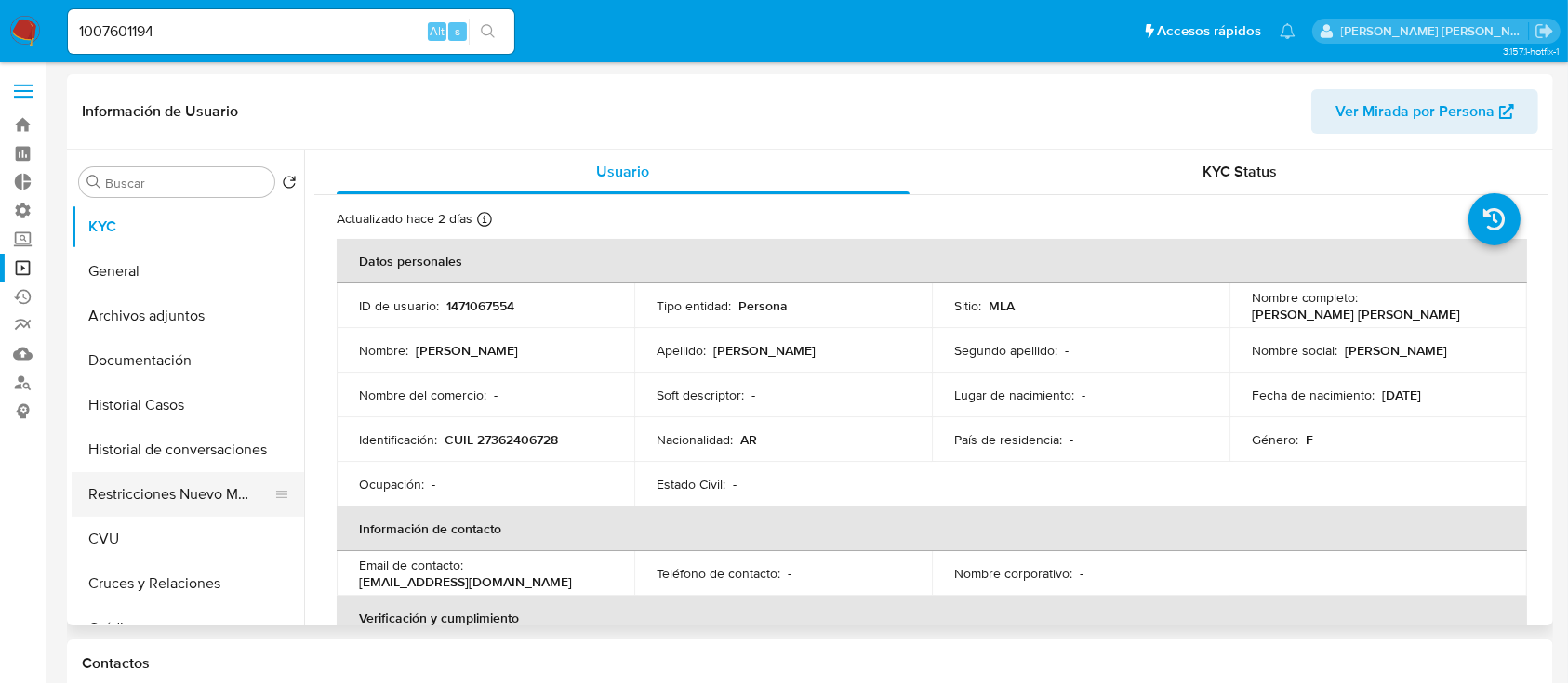
click at [153, 500] on button "Restricciones Nuevo Mundo" at bounding box center [181, 495] width 218 height 45
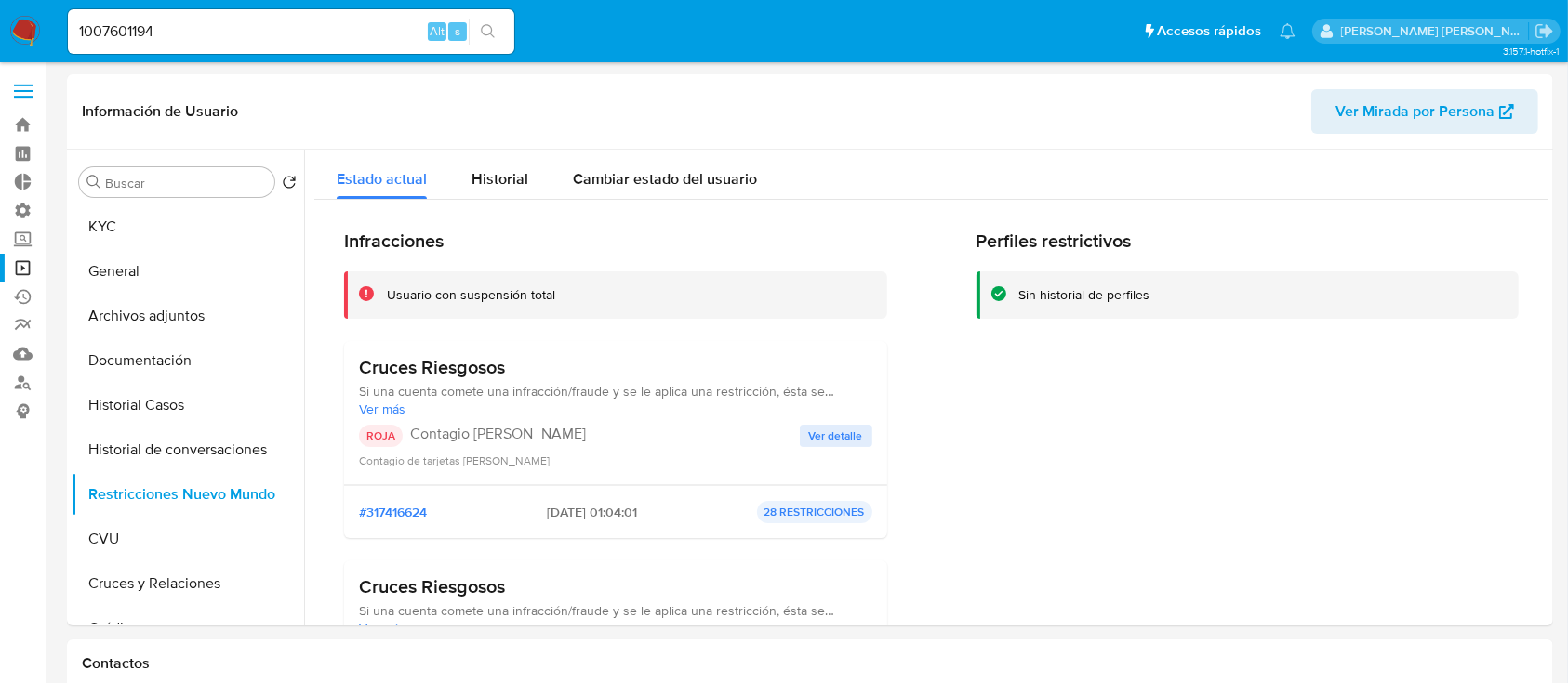
click at [358, 37] on input "1007601194" at bounding box center [291, 32] width 447 height 24
paste input "587716139"
type input "1587716139"
click at [487, 37] on icon "search-icon" at bounding box center [489, 32] width 15 height 15
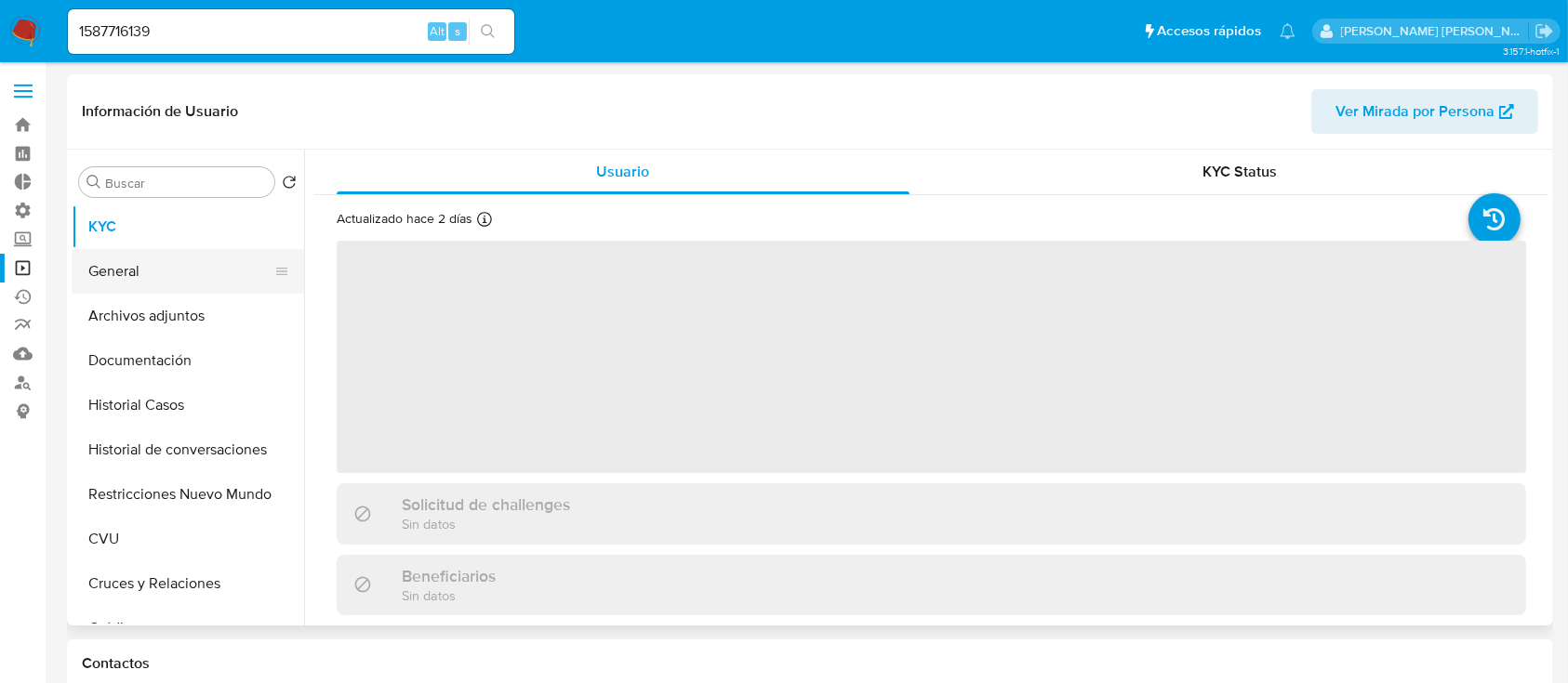
click at [167, 274] on button "General" at bounding box center [181, 272] width 218 height 45
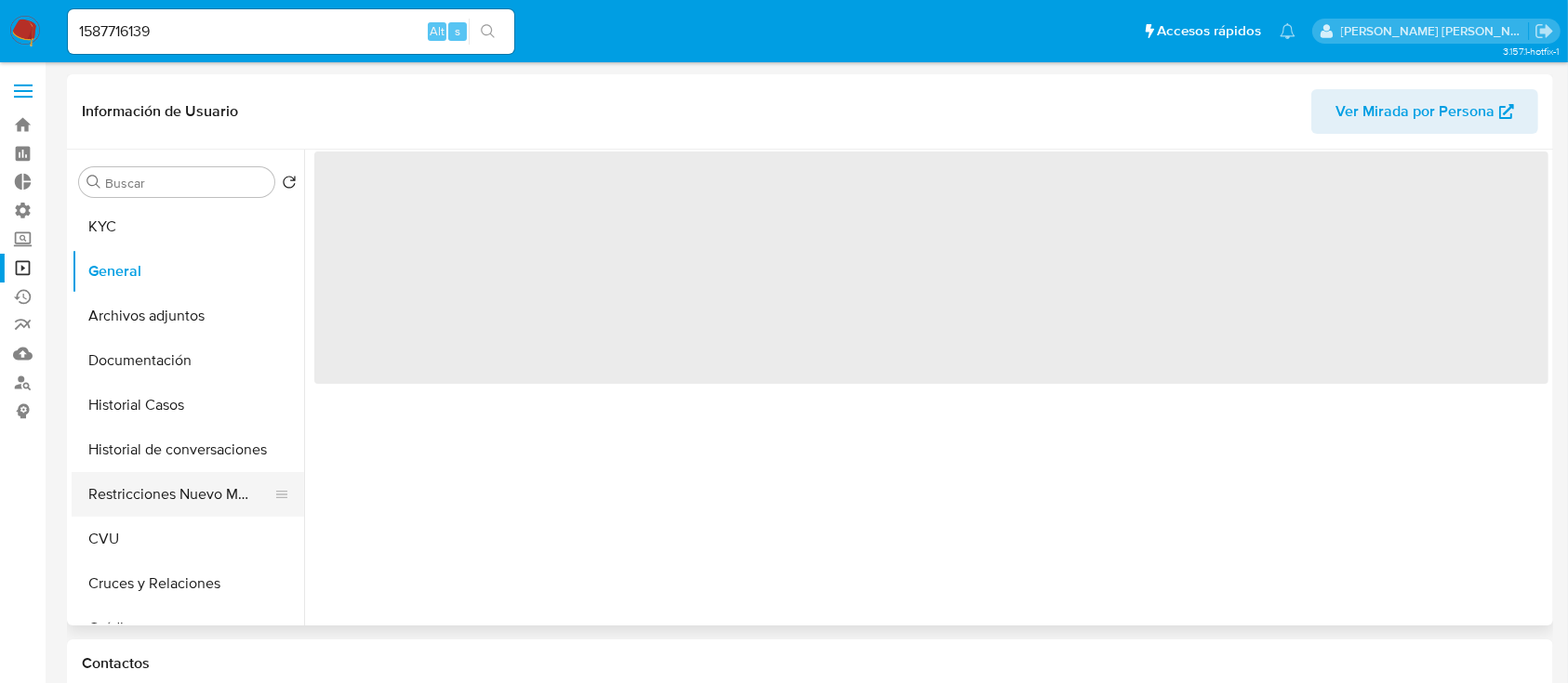
select select "10"
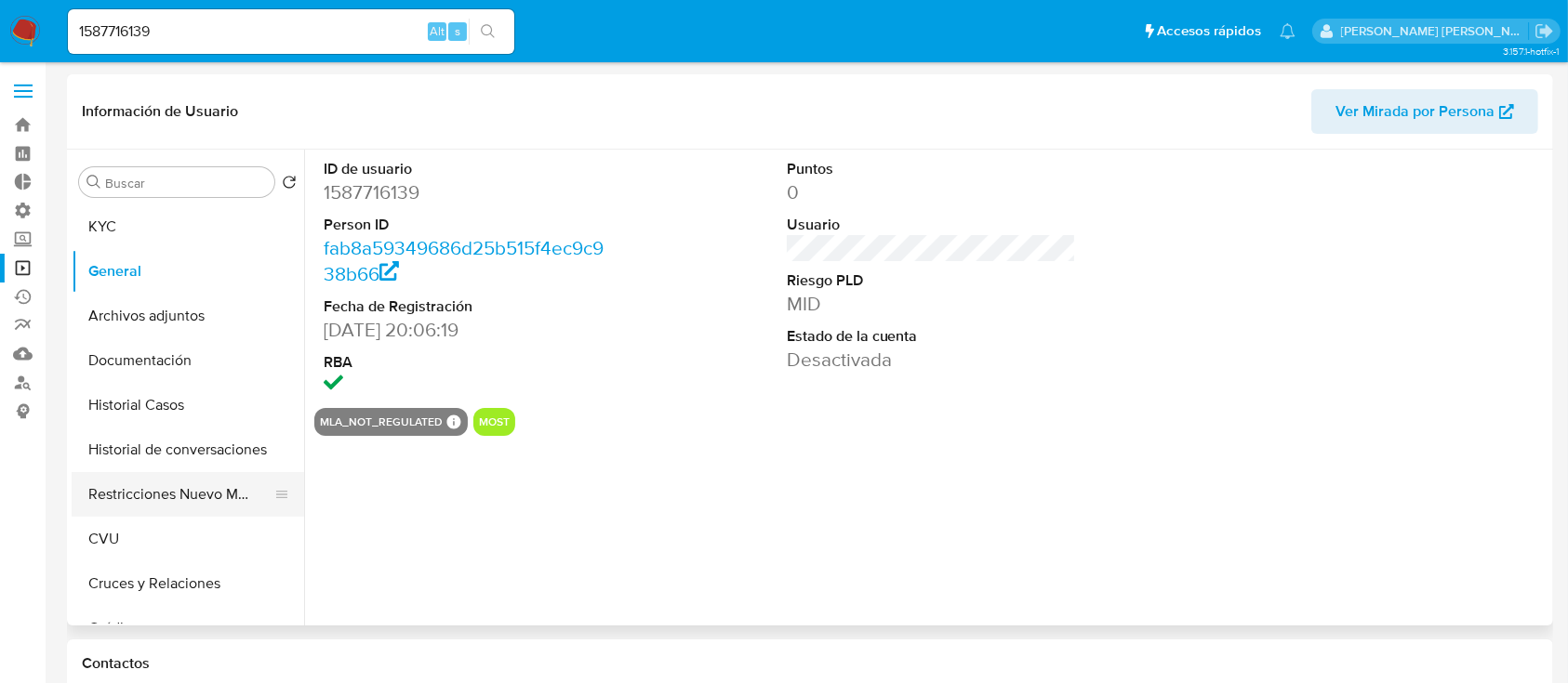
click at [179, 495] on button "Restricciones Nuevo Mundo" at bounding box center [181, 495] width 218 height 45
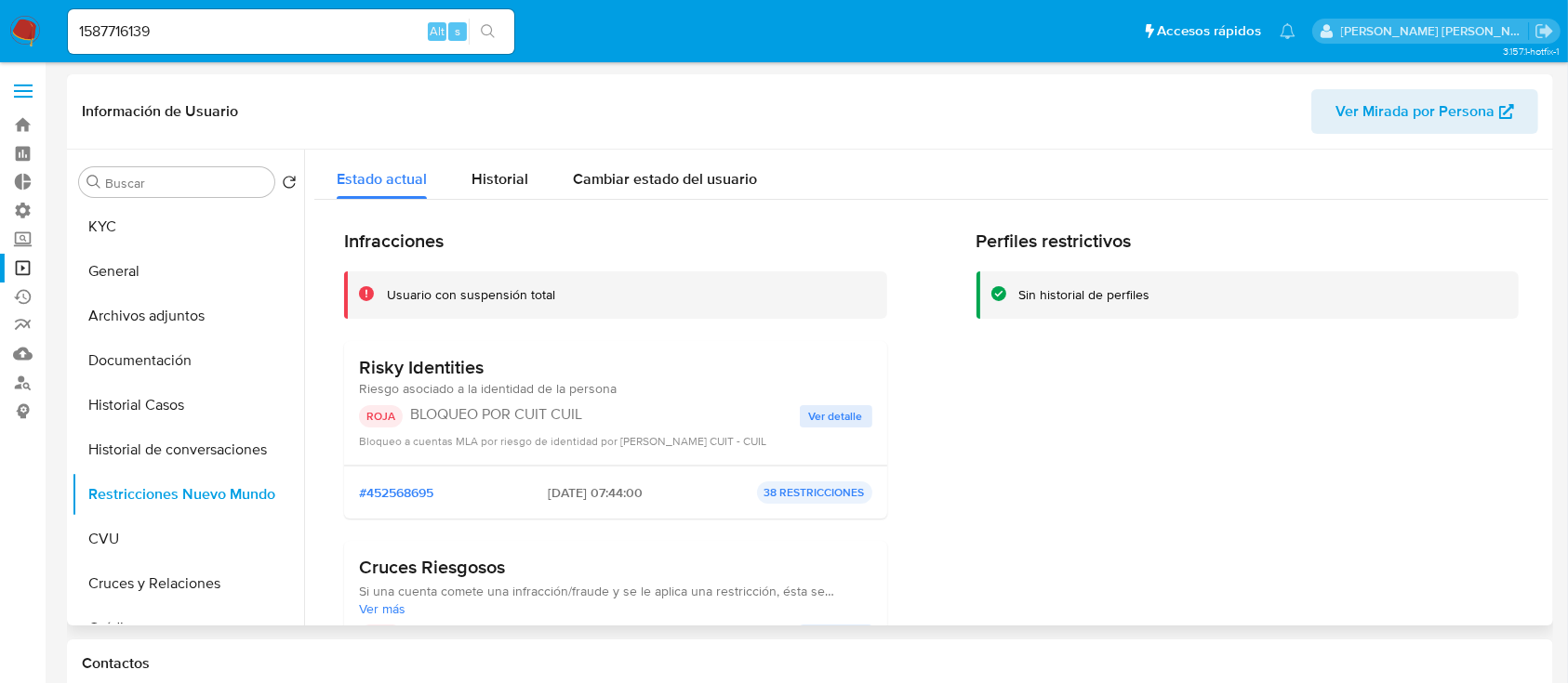
click at [813, 420] on span "Ver detalle" at bounding box center [836, 417] width 54 height 19
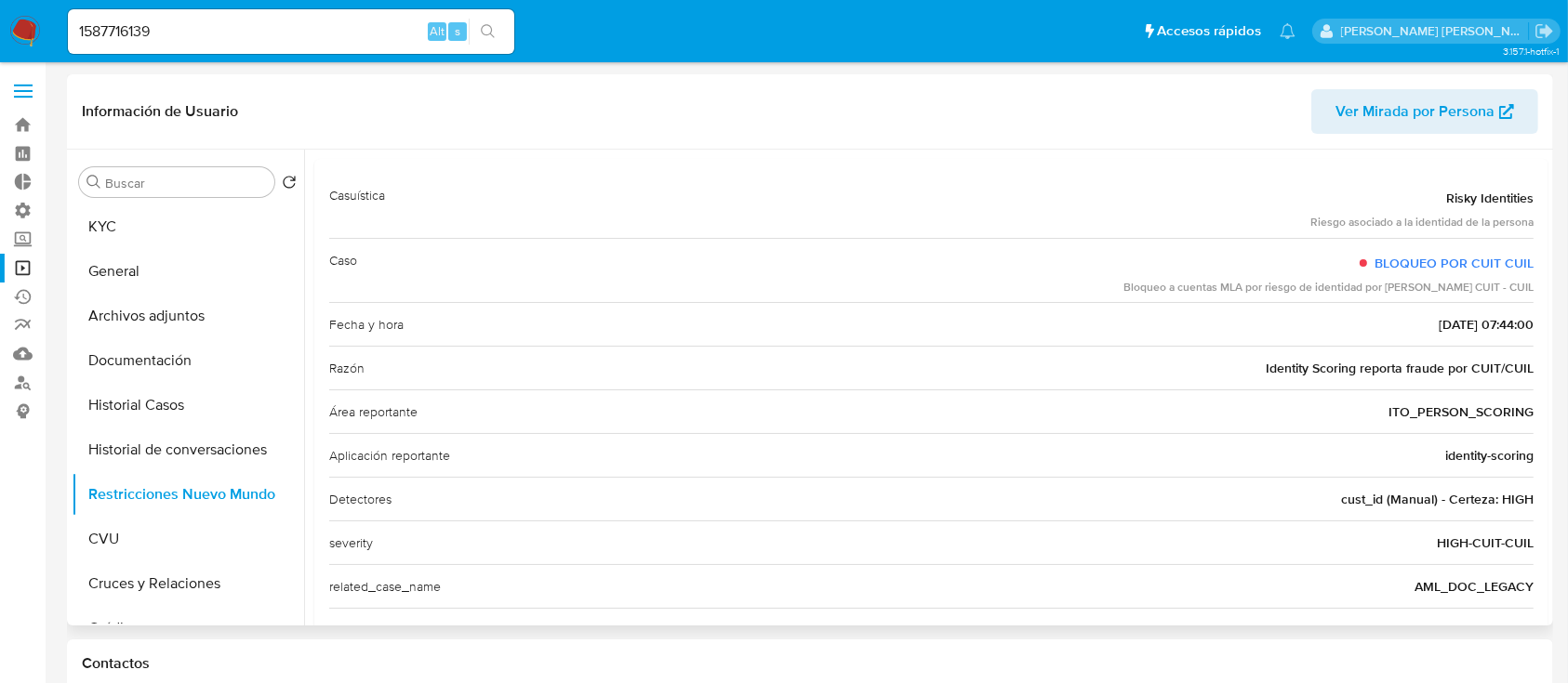
scroll to position [237, 0]
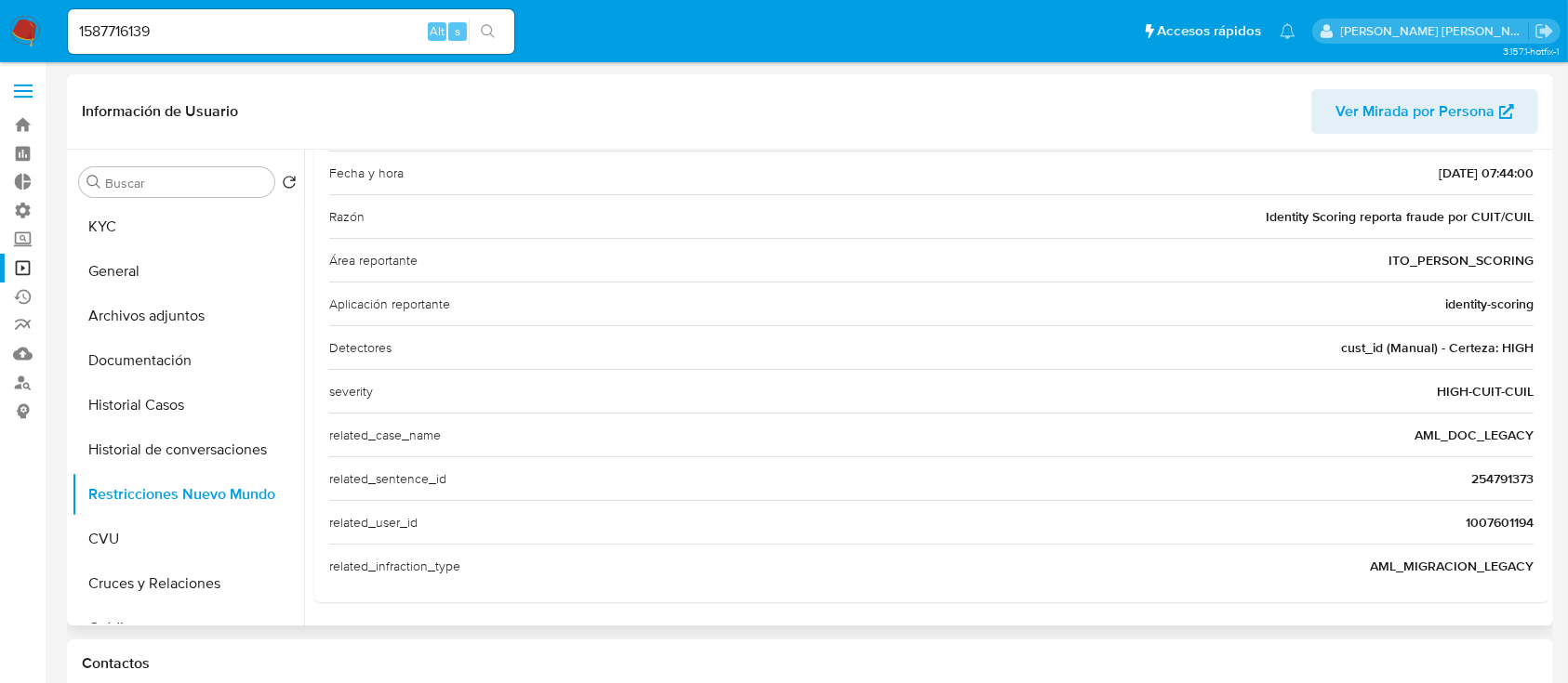
click at [1467, 528] on span "1007601194" at bounding box center [1500, 523] width 68 height 19
click at [267, 42] on input "1587716139" at bounding box center [291, 32] width 447 height 24
click at [267, 41] on input "1587716139" at bounding box center [291, 32] width 447 height 24
paste input "007601194"
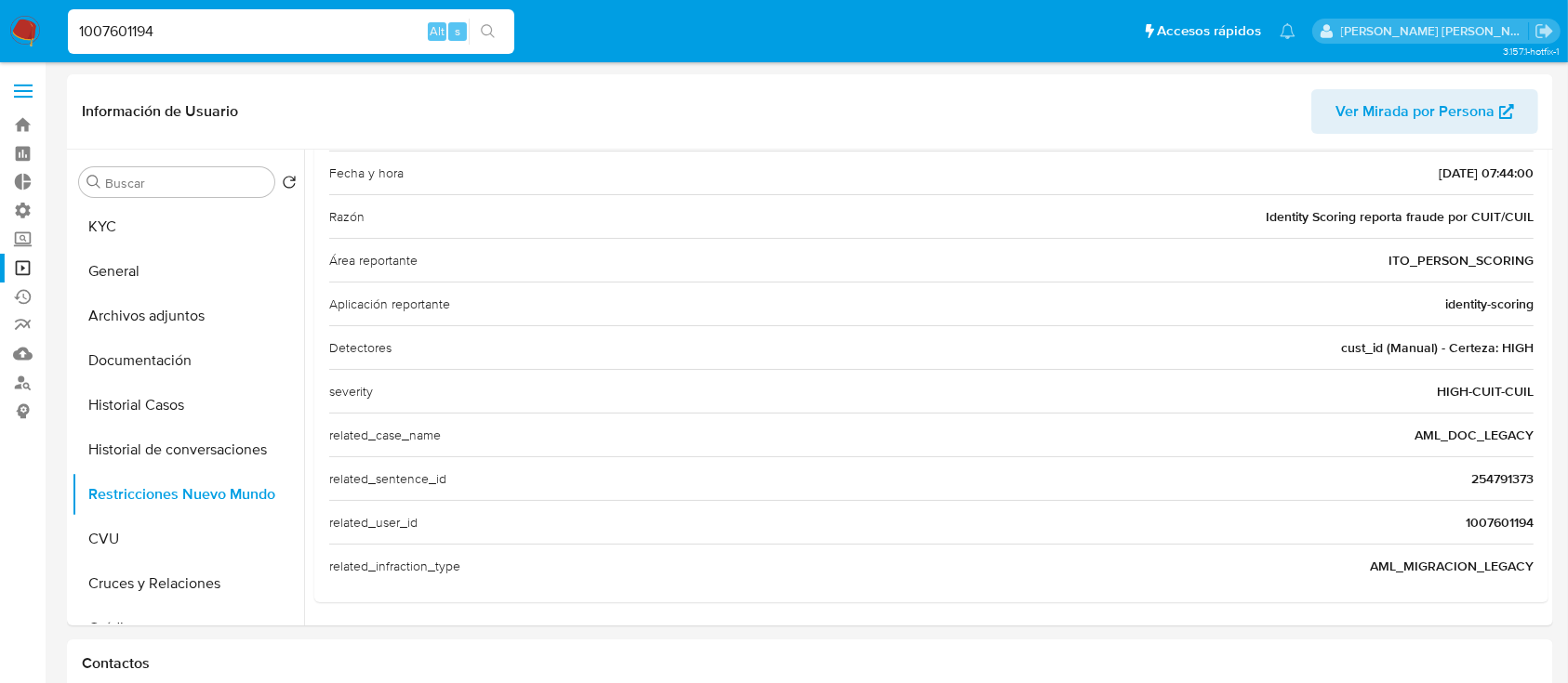
type input "1007601194"
click at [499, 34] on button "search-icon" at bounding box center [488, 32] width 38 height 26
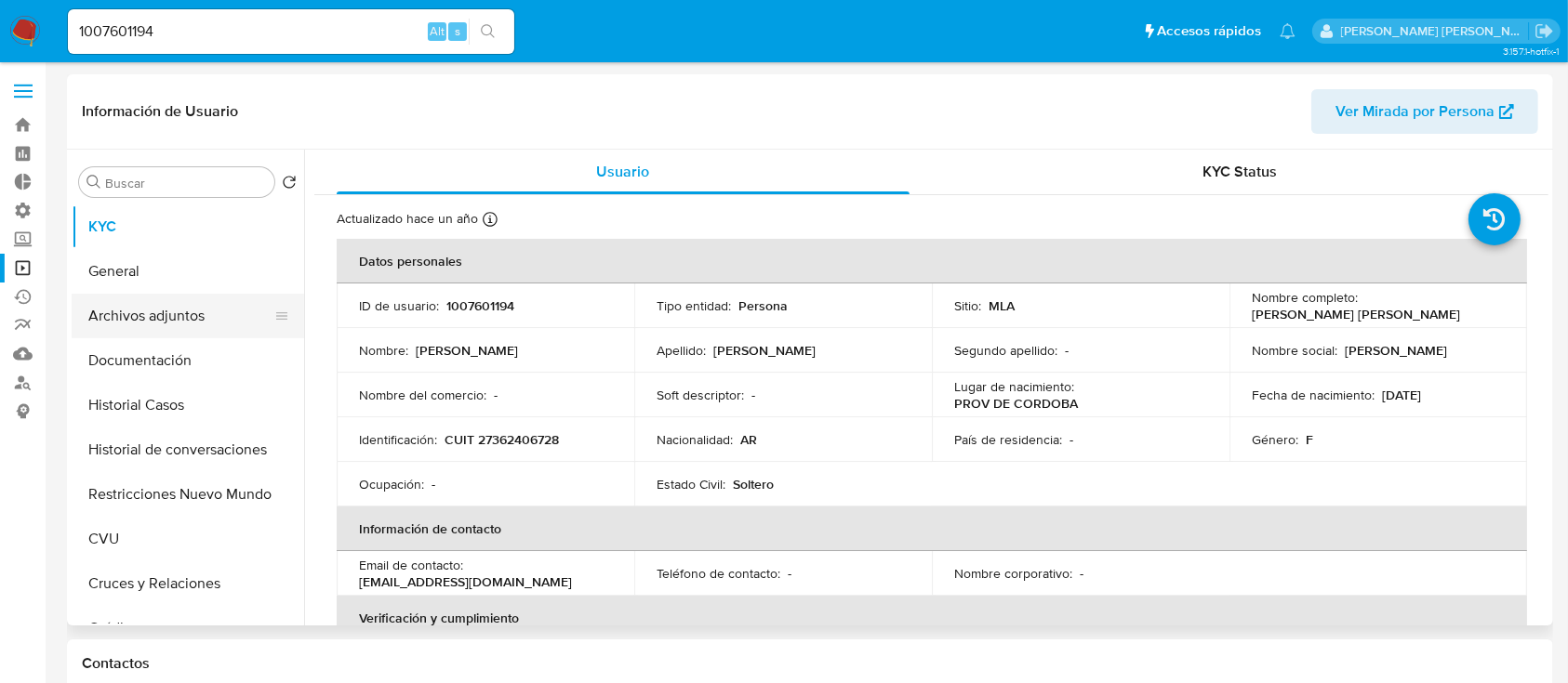
select select "10"
click at [189, 263] on button "General" at bounding box center [181, 272] width 218 height 45
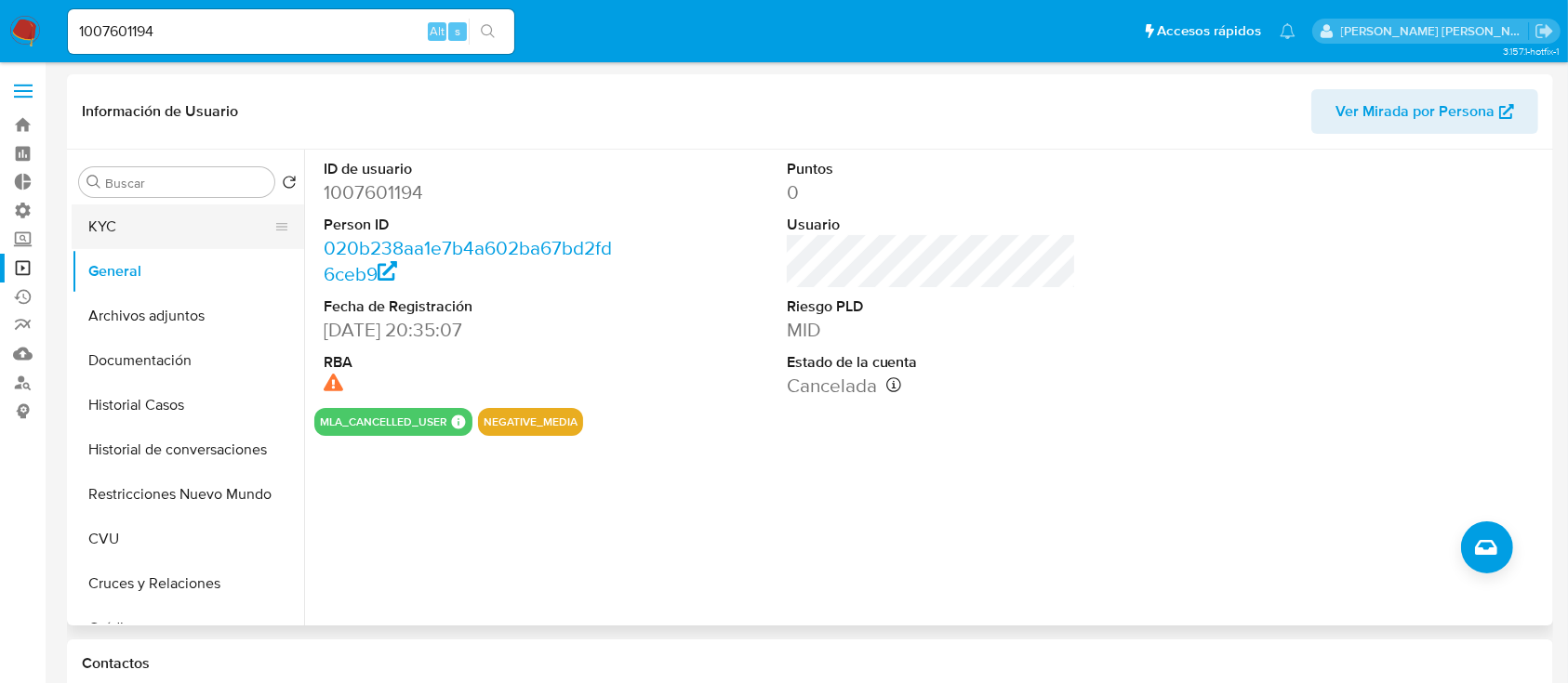
click at [184, 222] on button "KYC" at bounding box center [181, 227] width 218 height 45
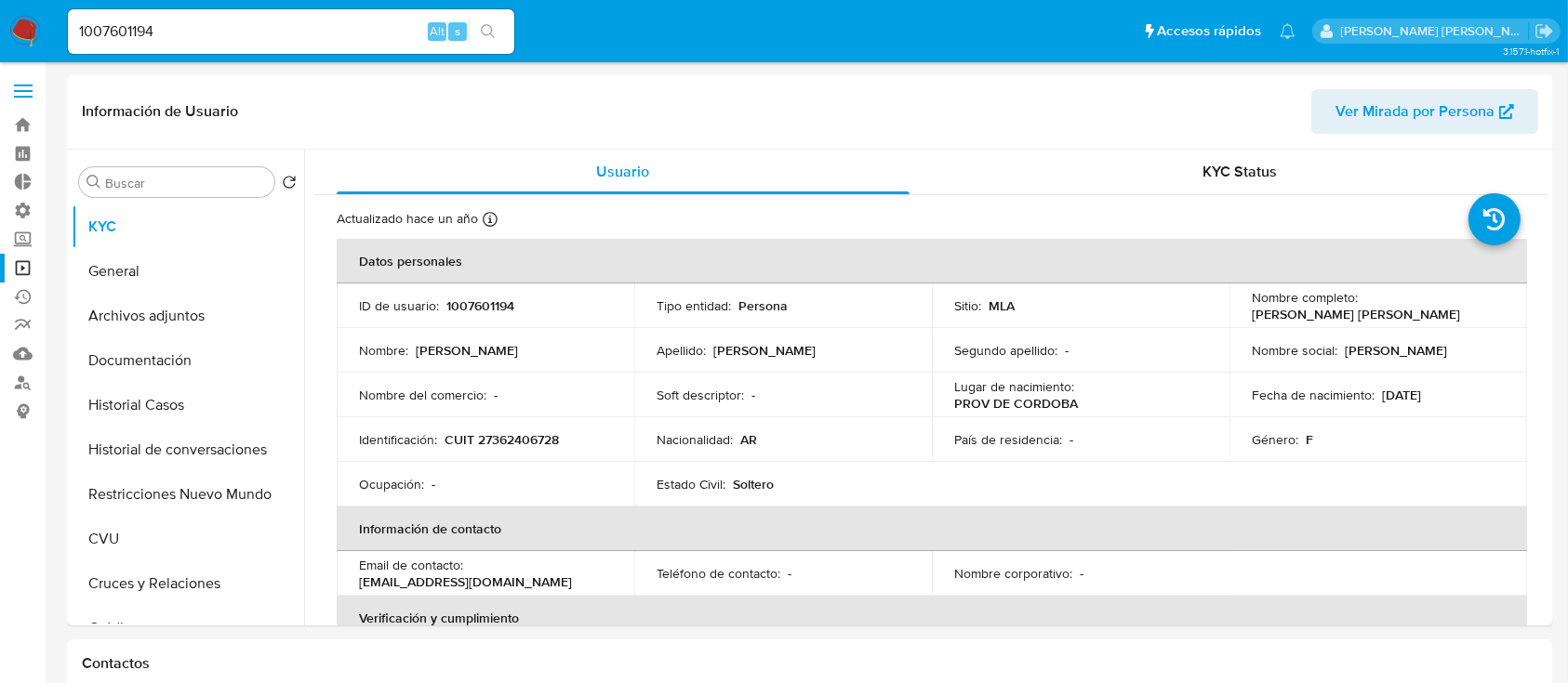
click at [305, 34] on input "1007601194" at bounding box center [291, 32] width 447 height 24
click at [311, 34] on input "1007601194" at bounding box center [291, 32] width 447 height 24
click at [306, 34] on input "1007601194" at bounding box center [291, 32] width 447 height 24
click at [338, 33] on input "1007601194" at bounding box center [291, 32] width 447 height 24
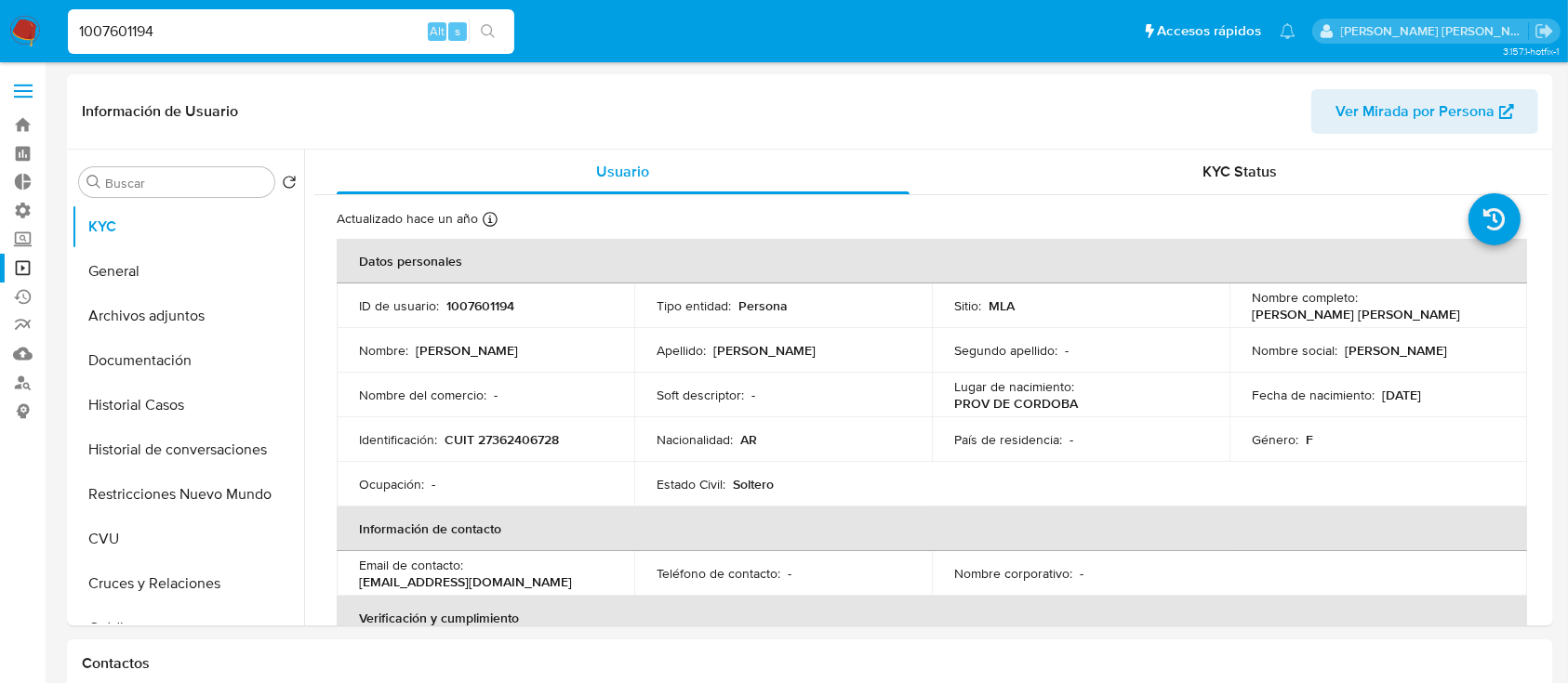
click at [338, 33] on input "1007601194" at bounding box center [291, 32] width 447 height 24
paste input "2434403316"
type input "2434403316"
click at [497, 32] on button "search-icon" at bounding box center [488, 32] width 38 height 26
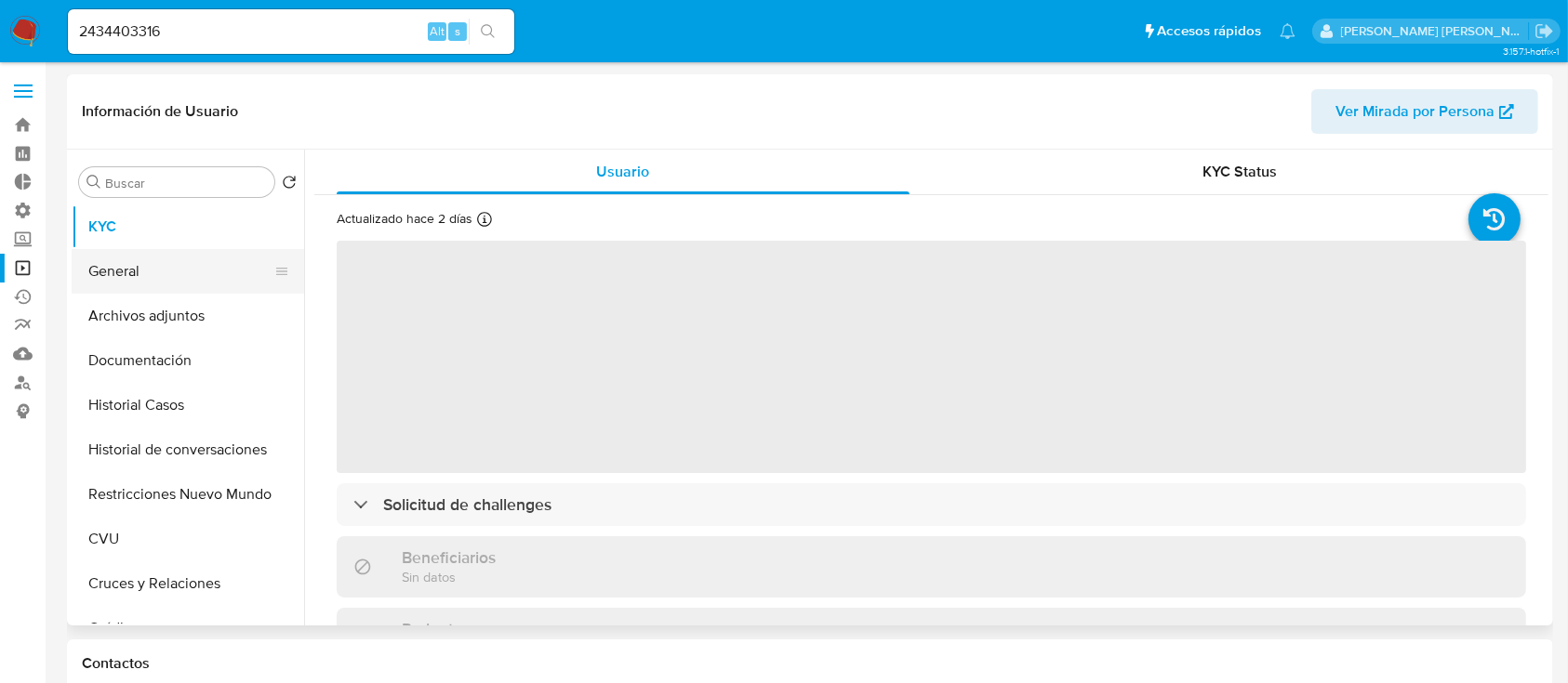
click at [181, 269] on button "General" at bounding box center [181, 272] width 218 height 45
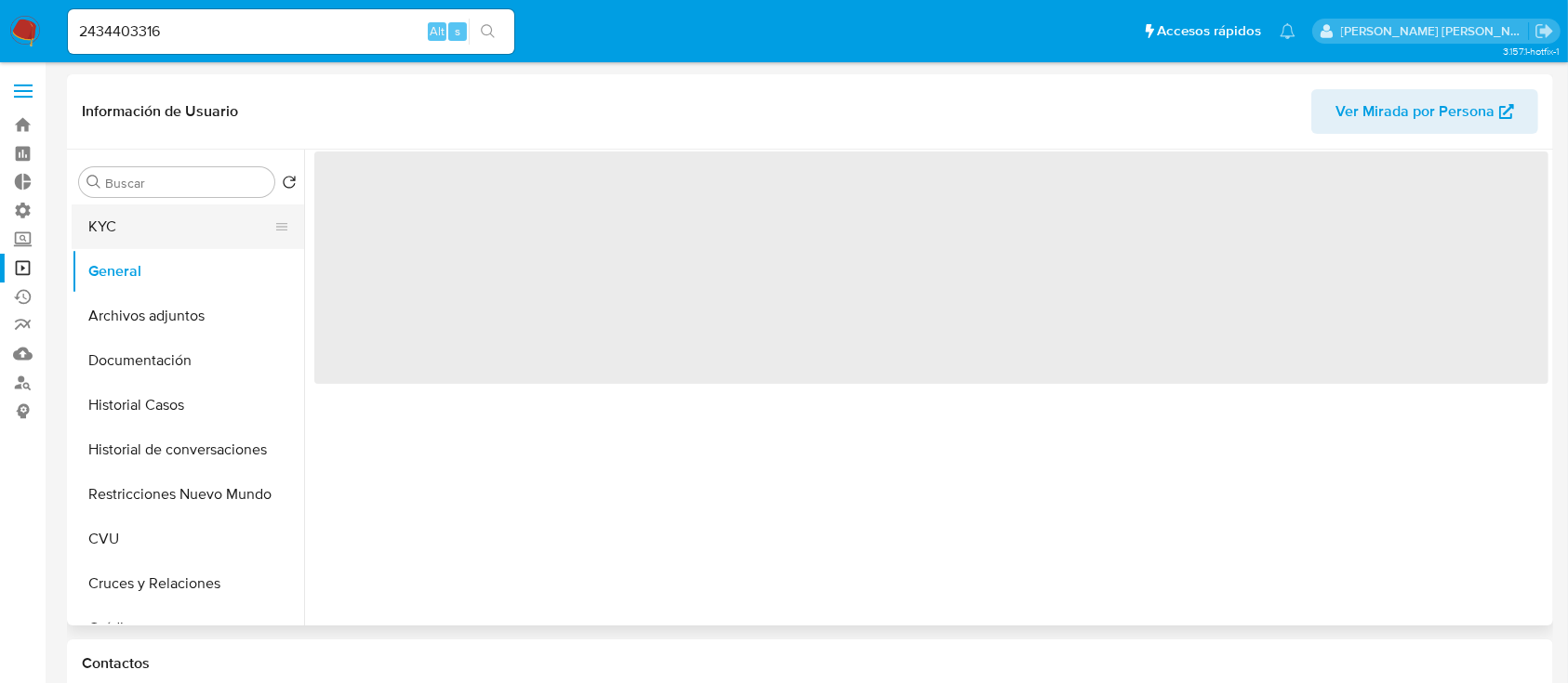
select select "10"
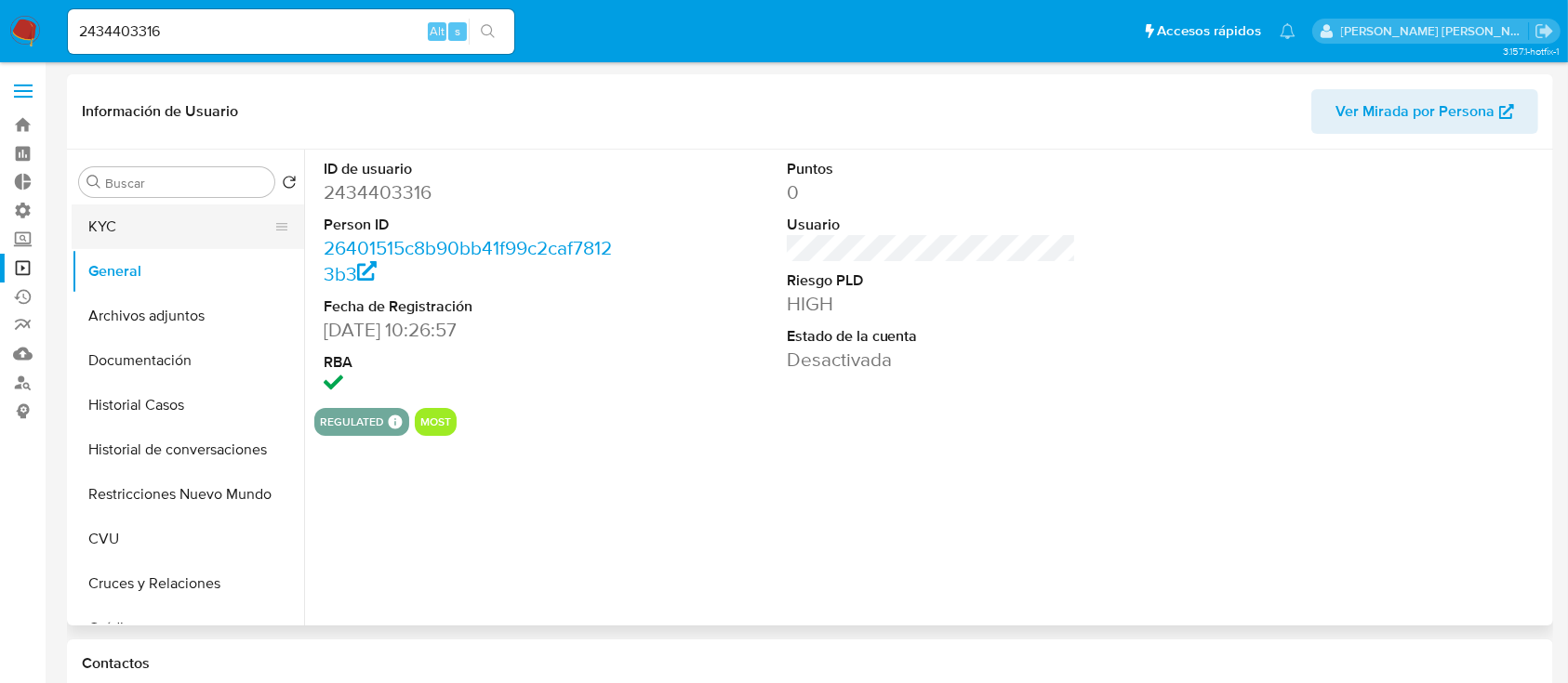
click at [177, 227] on button "KYC" at bounding box center [181, 227] width 218 height 45
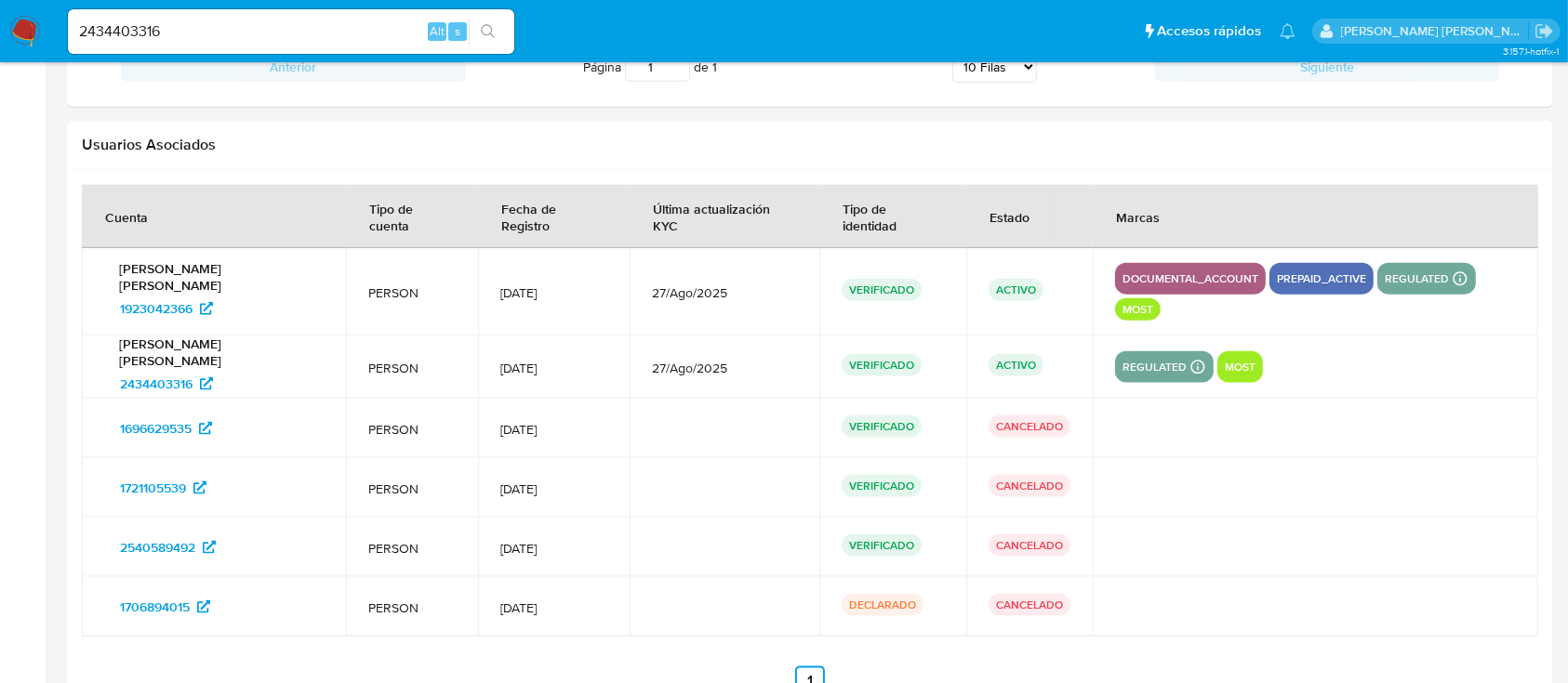
scroll to position [2283, 0]
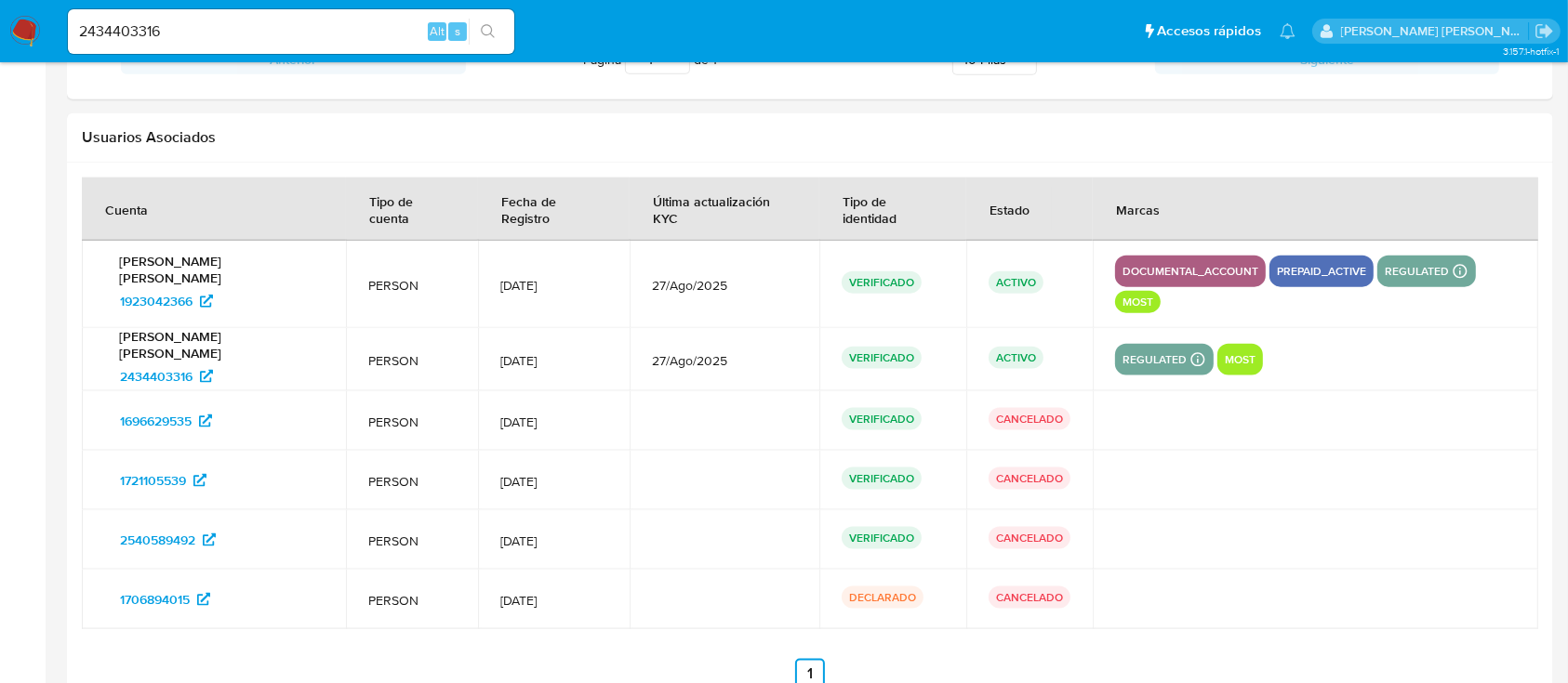
click at [237, 33] on input "2434403316" at bounding box center [291, 32] width 447 height 24
paste input "082292692"
type input "2082292692"
click at [493, 33] on icon "search-icon" at bounding box center [489, 32] width 15 height 15
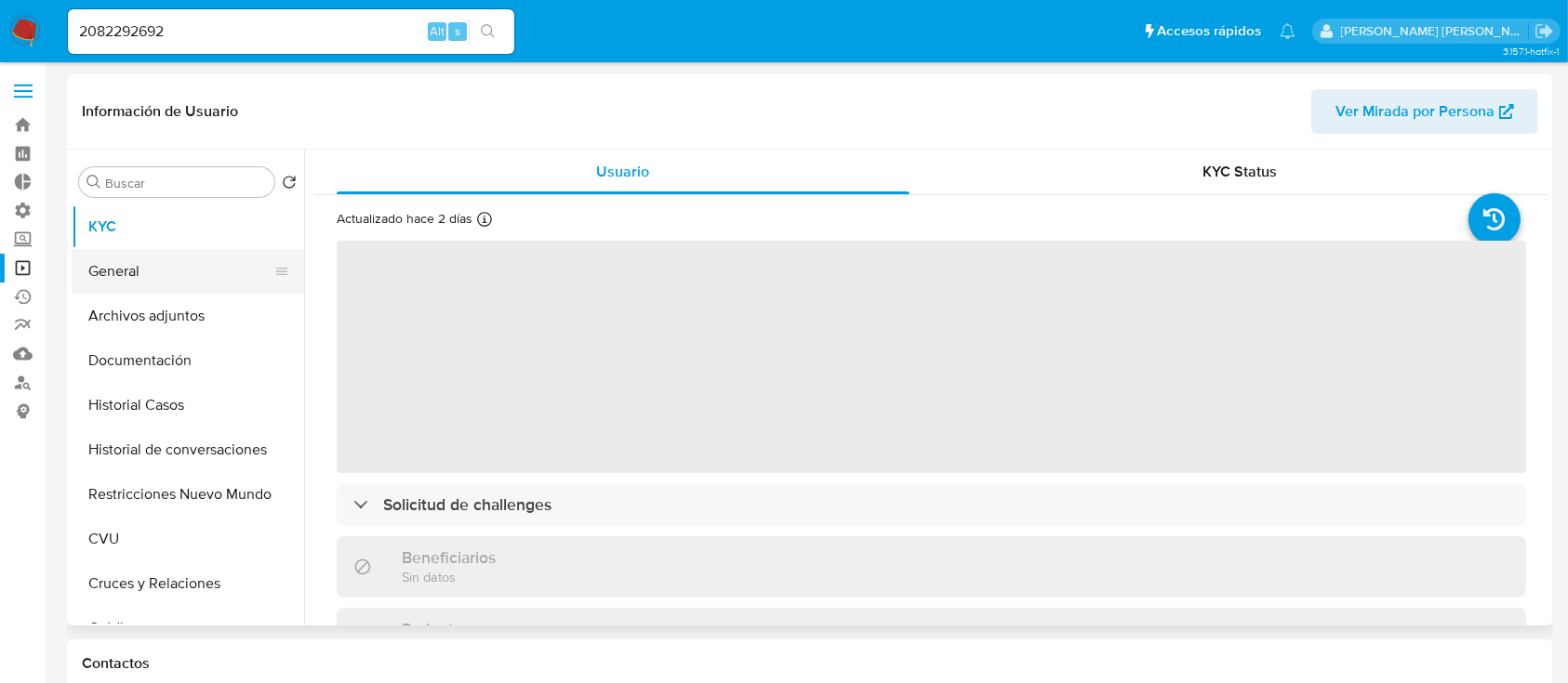
click at [136, 260] on button "General" at bounding box center [181, 272] width 218 height 45
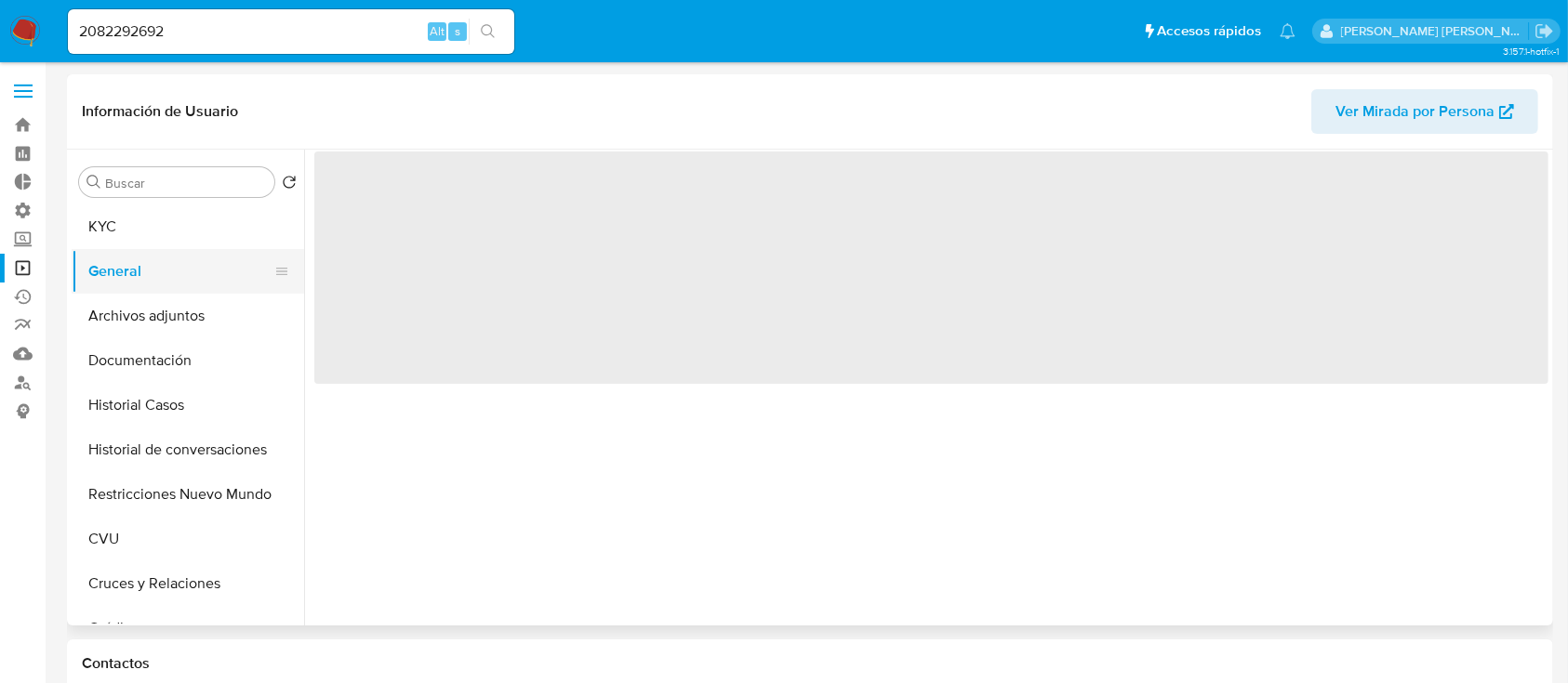
select select "10"
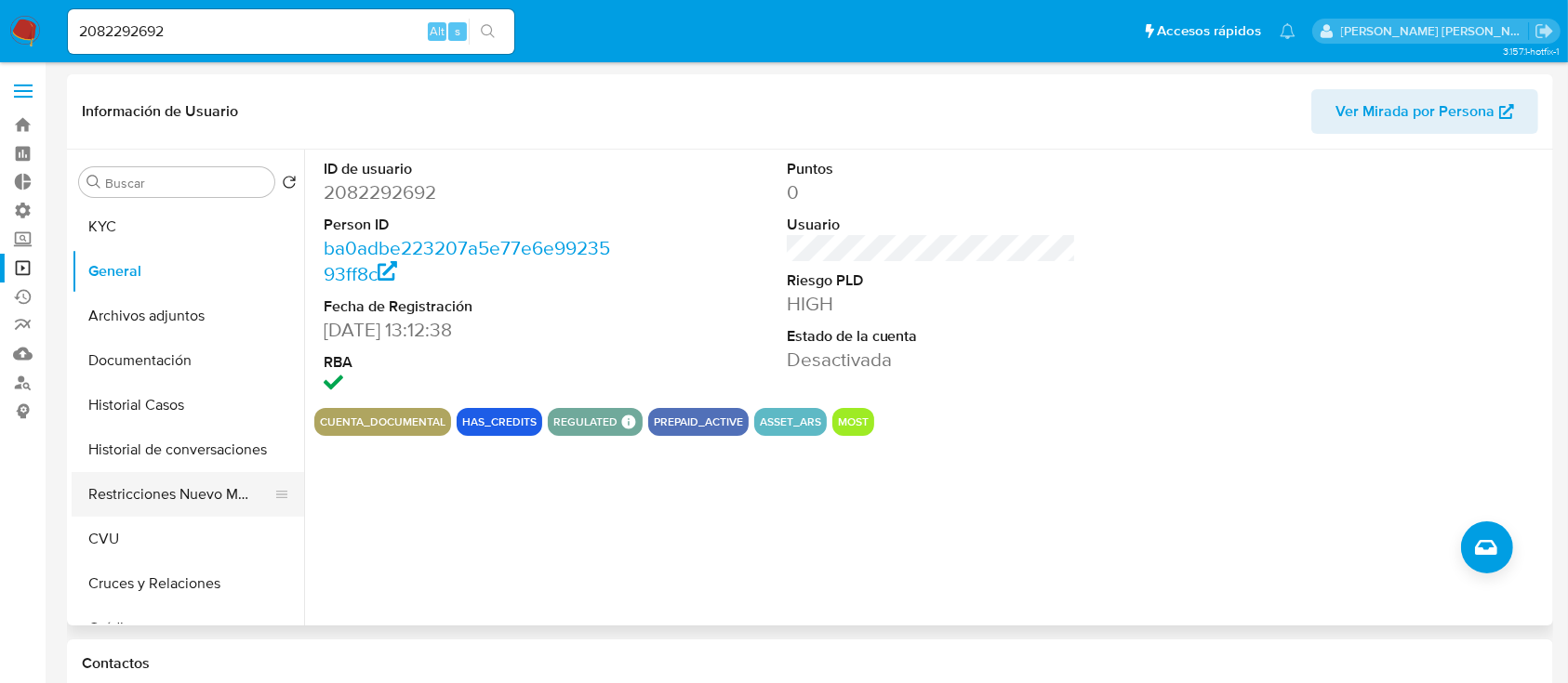
click at [193, 487] on button "Restricciones Nuevo Mundo" at bounding box center [181, 495] width 218 height 45
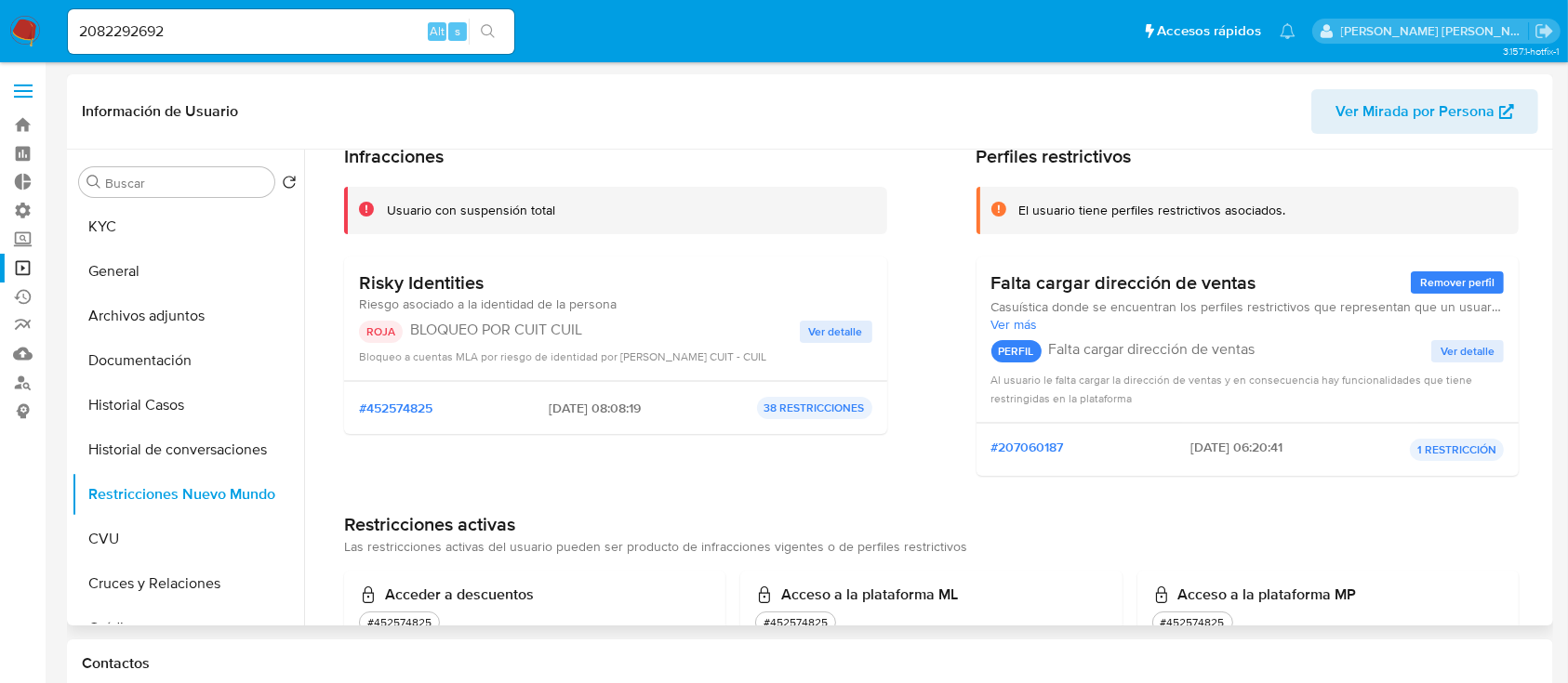
scroll to position [124, 0]
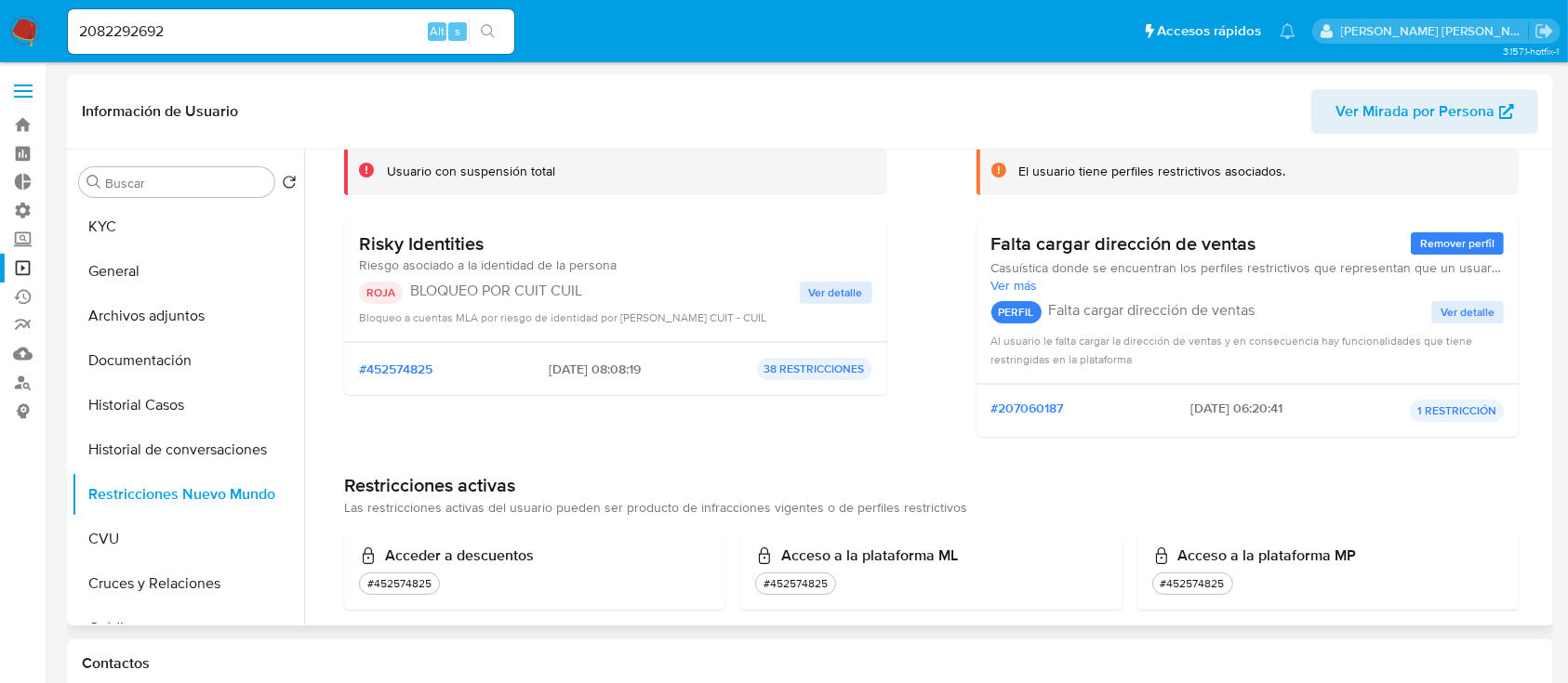
click at [822, 296] on span "Ver detalle" at bounding box center [836, 293] width 54 height 19
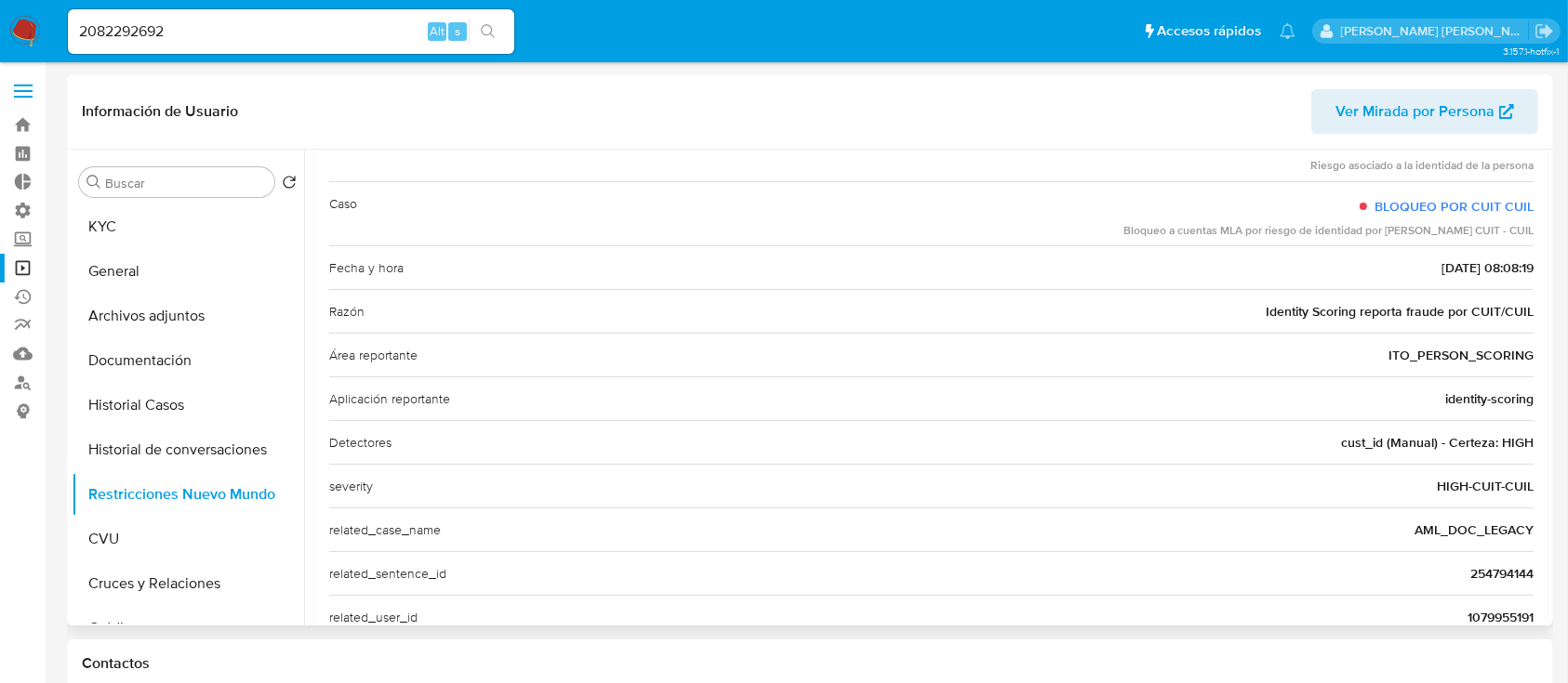
scroll to position [237, 0]
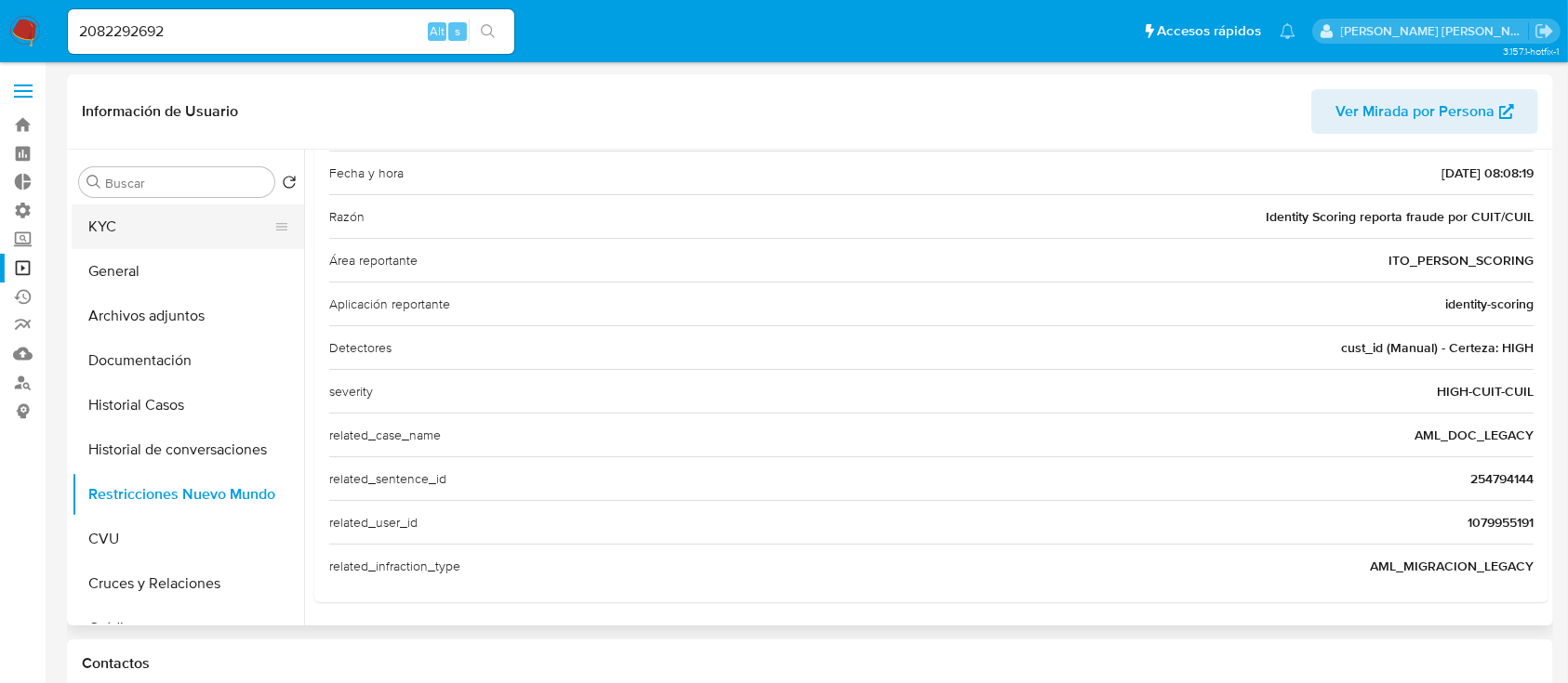
drag, startPoint x: 112, startPoint y: 227, endPoint x: 112, endPoint y: 238, distance: 11.0
click at [112, 228] on button "KYC" at bounding box center [181, 227] width 218 height 45
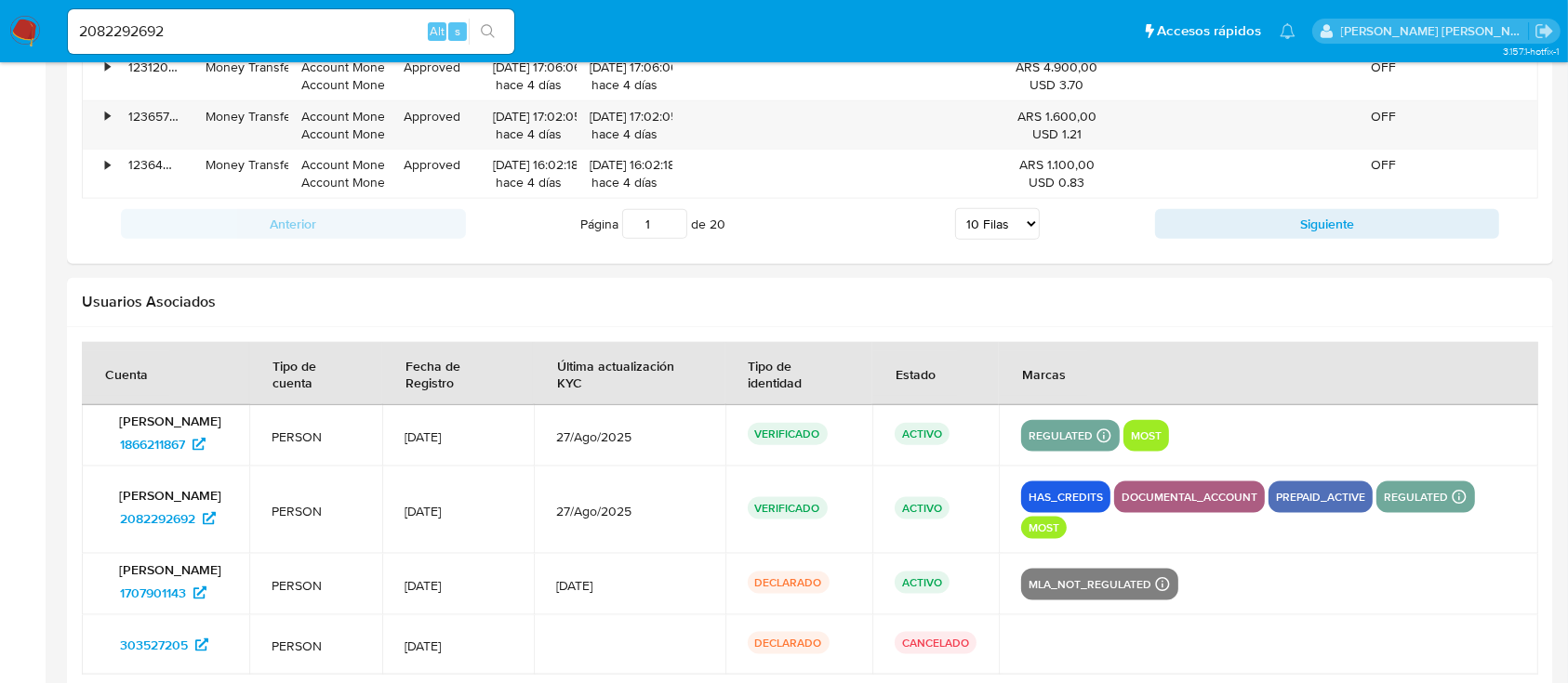
scroll to position [2294, 0]
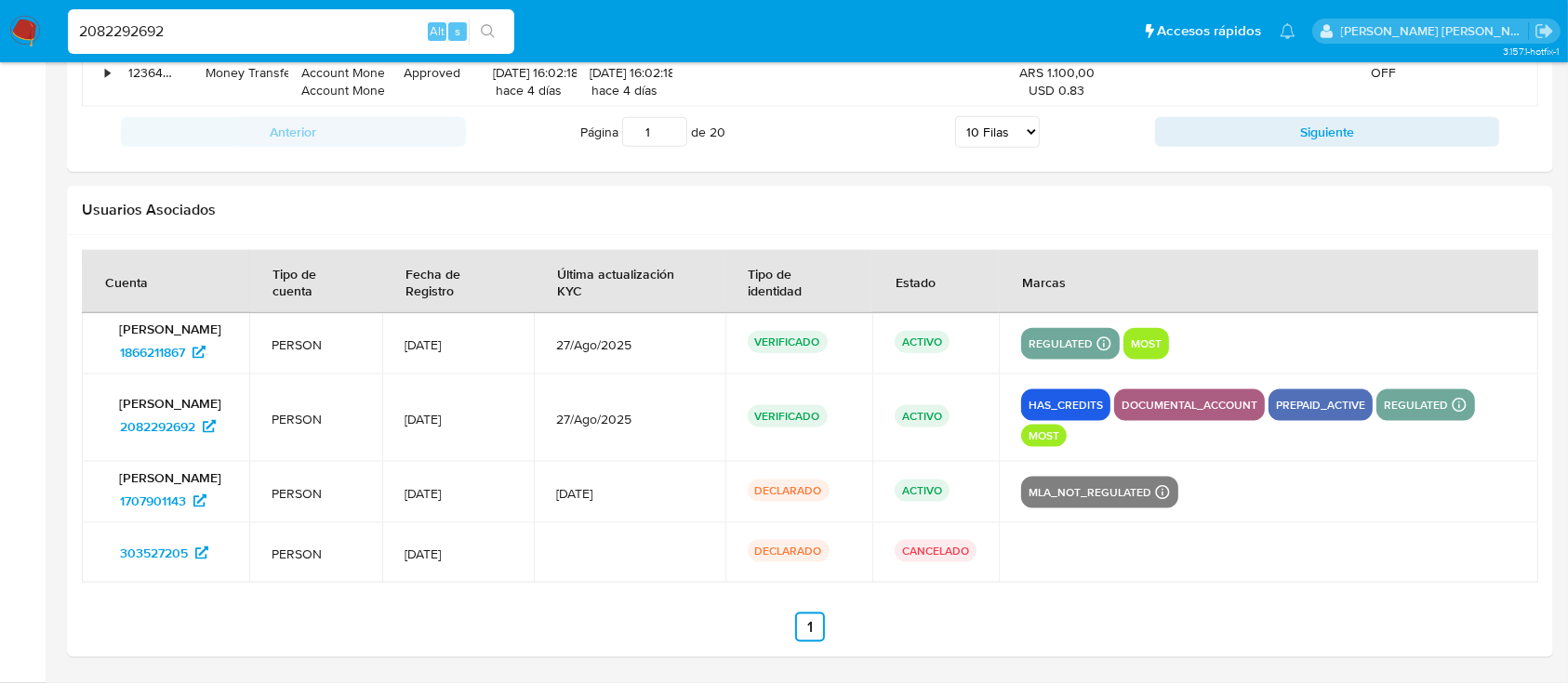
click at [299, 27] on input "2082292692" at bounding box center [291, 32] width 447 height 24
paste input "452557551"
type input "452557551"
click at [493, 33] on icon "search-icon" at bounding box center [489, 32] width 15 height 15
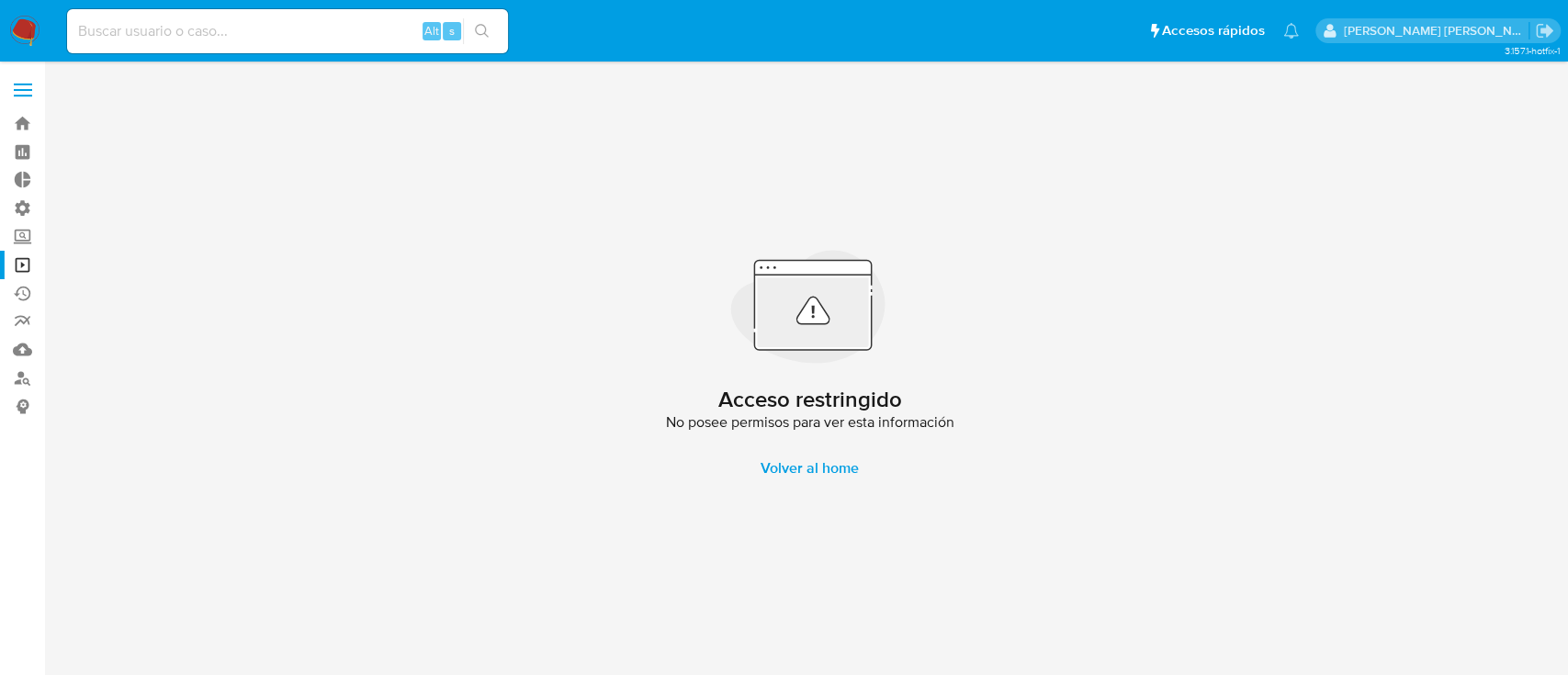
click at [188, 47] on div "Alt s" at bounding box center [288, 31] width 441 height 44
click at [201, 33] on input at bounding box center [288, 31] width 441 height 24
paste input "452578353"
click at [482, 26] on icon "search-icon" at bounding box center [483, 31] width 15 height 15
click at [226, 36] on input "452578353" at bounding box center [288, 31] width 441 height 24
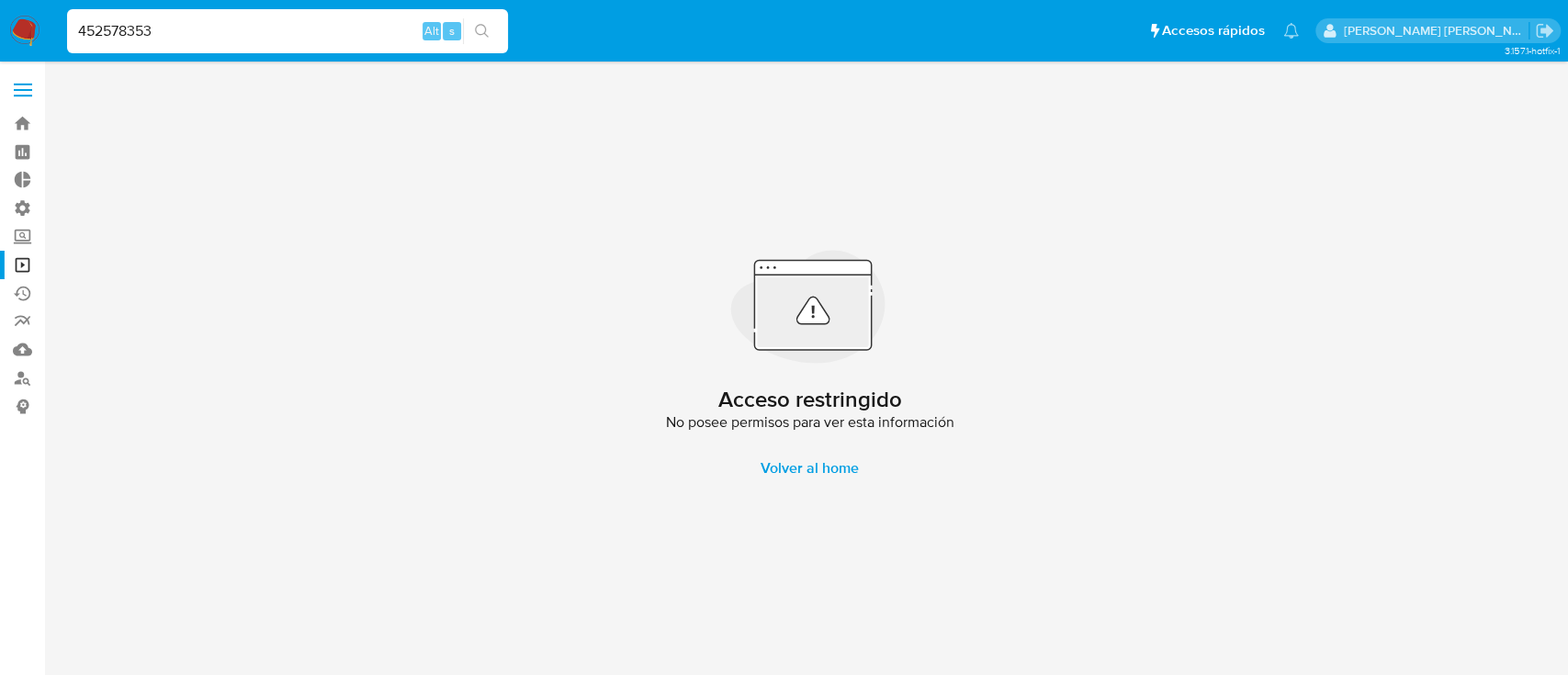
click at [230, 30] on input "452578353" at bounding box center [288, 31] width 441 height 24
click at [228, 30] on input "452578353" at bounding box center [288, 31] width 441 height 24
paste input "1964052199"
type input "1964052199"
click at [485, 29] on icon "search-icon" at bounding box center [483, 31] width 15 height 15
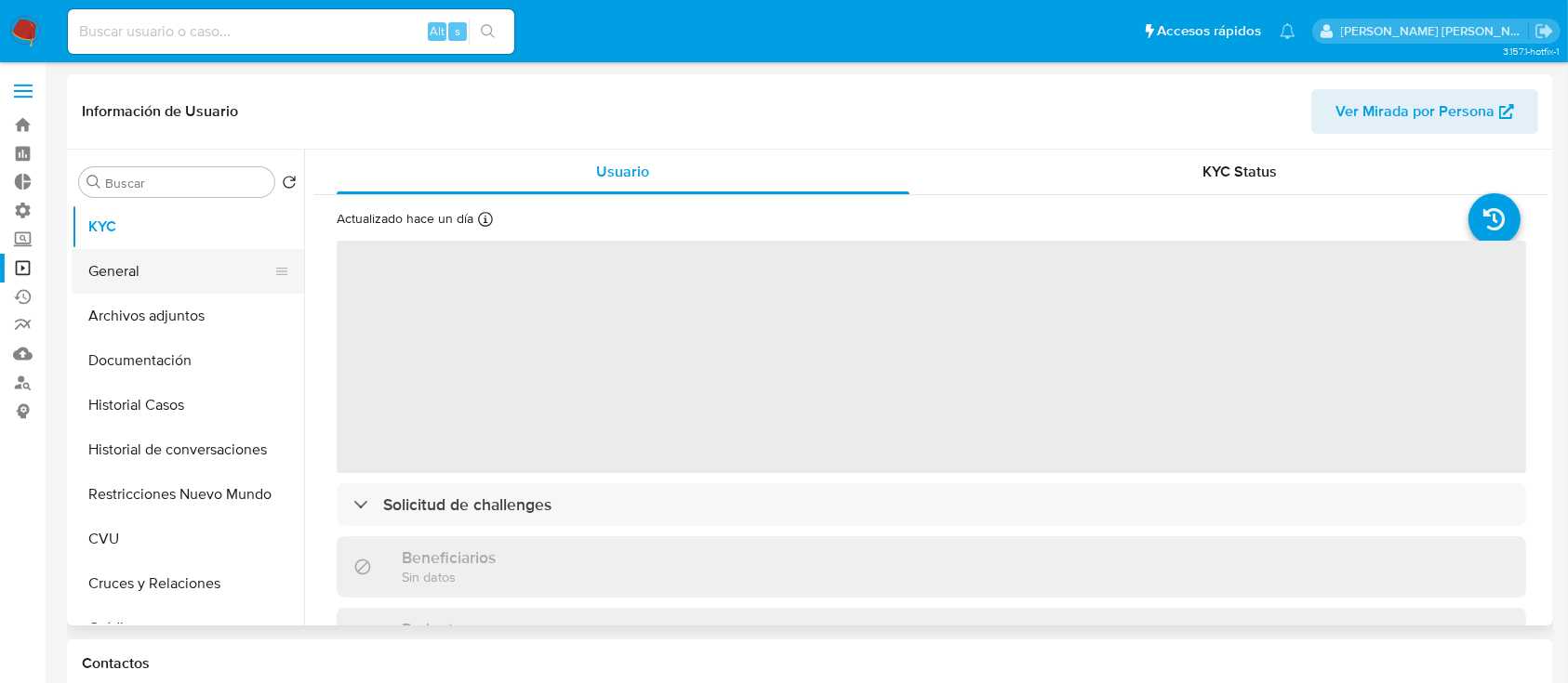
click at [179, 275] on button "General" at bounding box center [181, 272] width 218 height 45
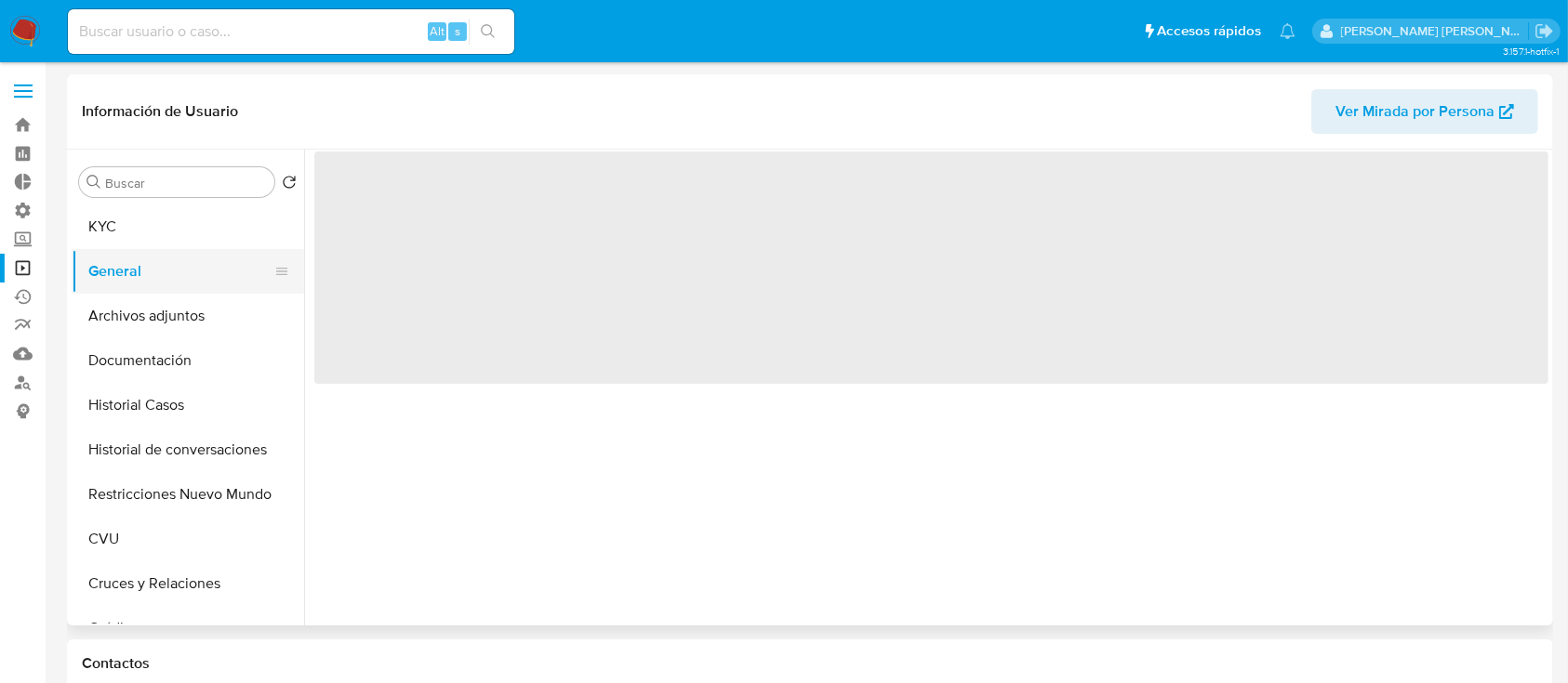
select select "10"
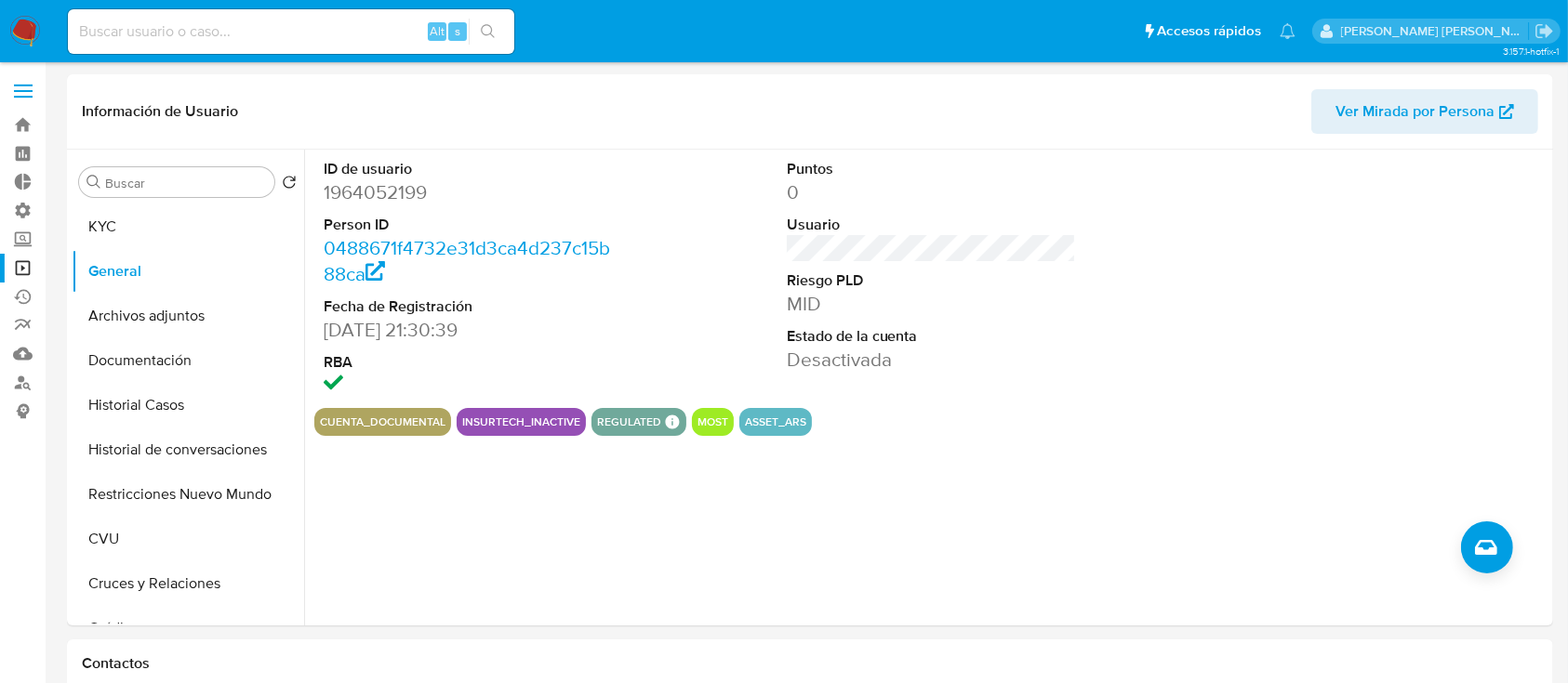
click at [245, 18] on div "Alt s" at bounding box center [291, 32] width 447 height 45
click at [252, 33] on input at bounding box center [291, 32] width 447 height 24
paste input "839514907"
type input "839514907"
click at [491, 27] on icon "search-icon" at bounding box center [489, 32] width 15 height 15
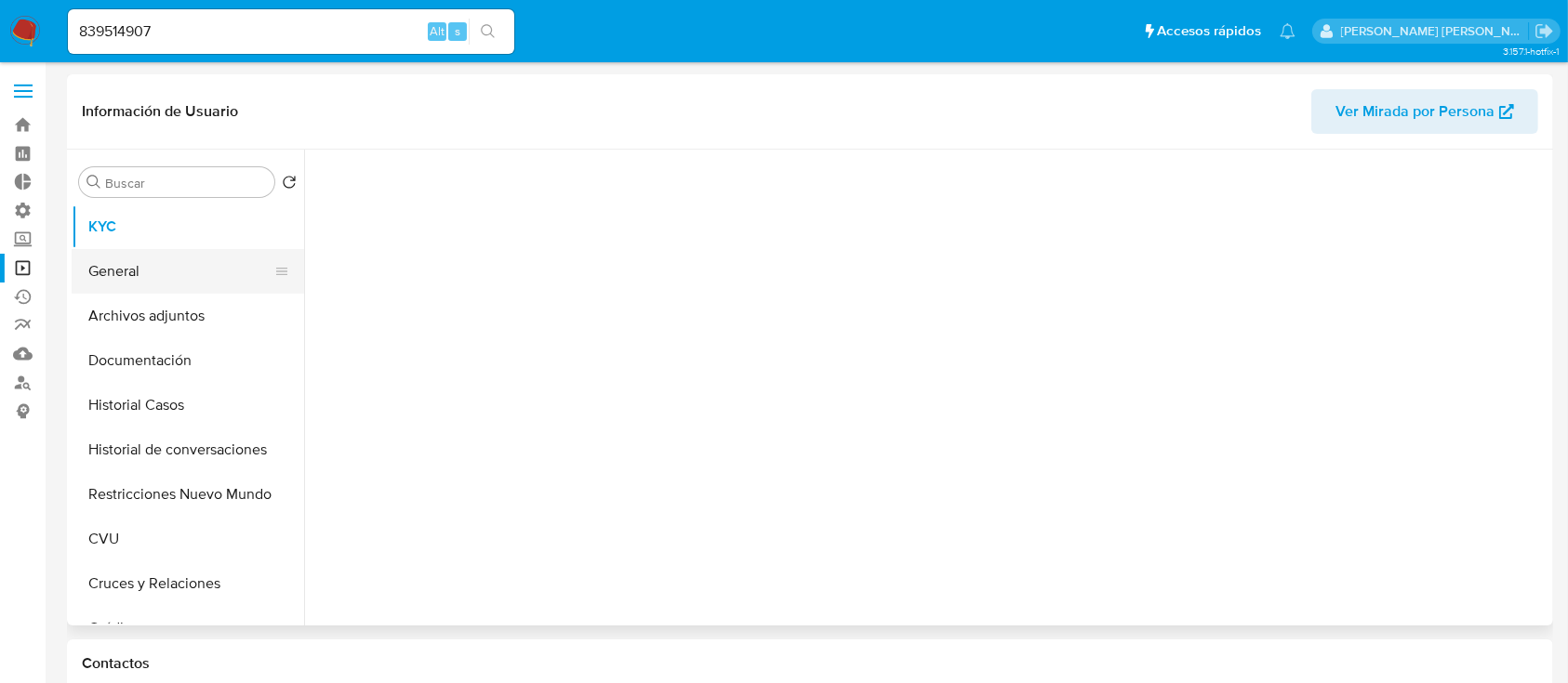
click at [213, 273] on button "General" at bounding box center [181, 272] width 218 height 45
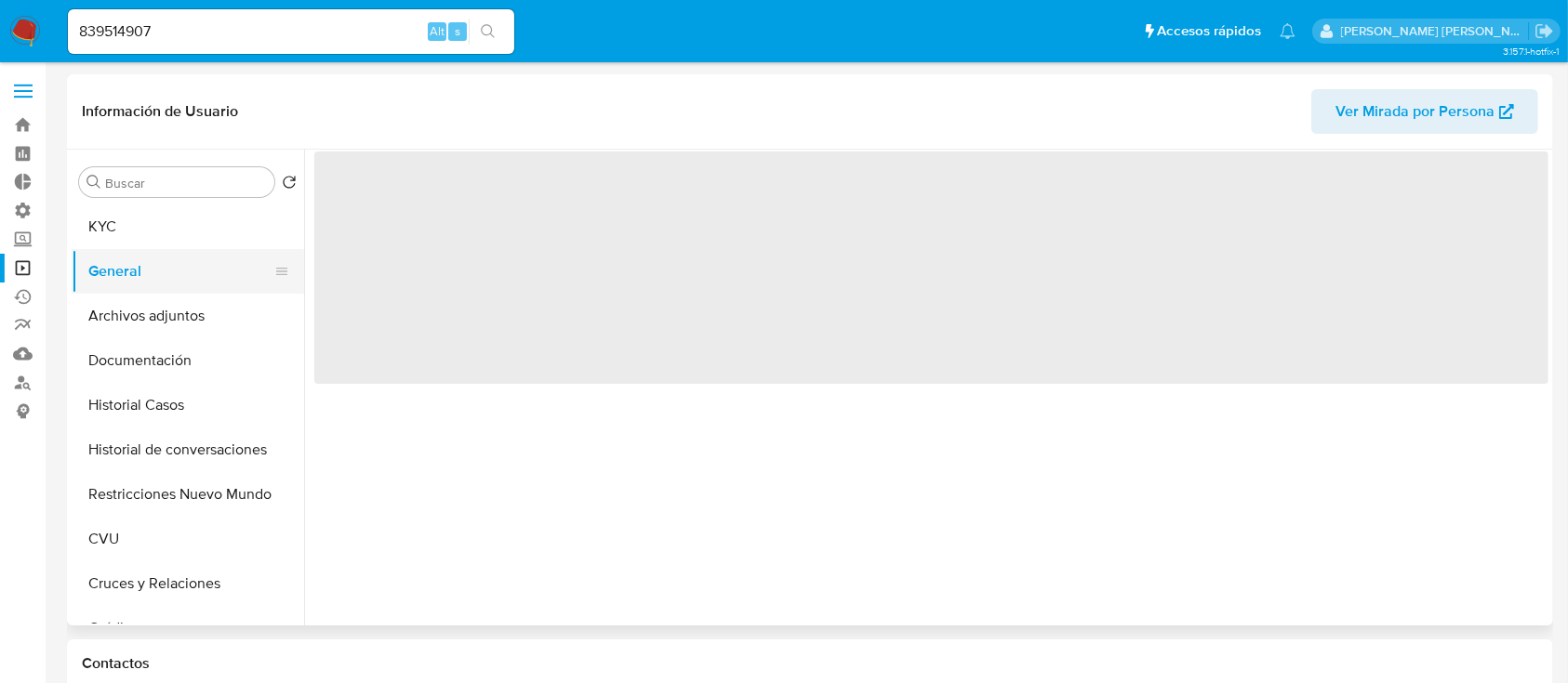
select select "10"
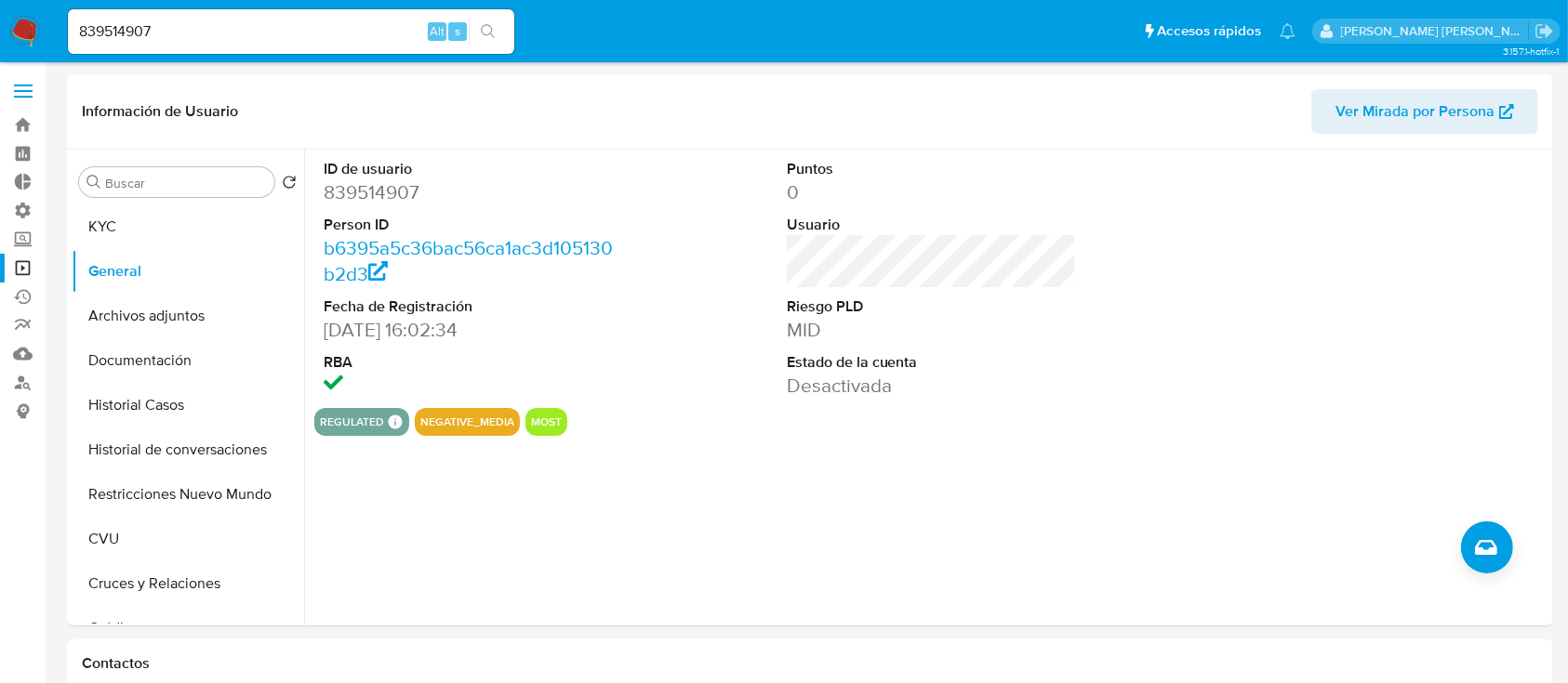
click at [327, 37] on input "839514907" at bounding box center [291, 32] width 447 height 24
paste input "1810373346"
type input "1810373346"
click at [494, 31] on icon "search-icon" at bounding box center [489, 32] width 15 height 15
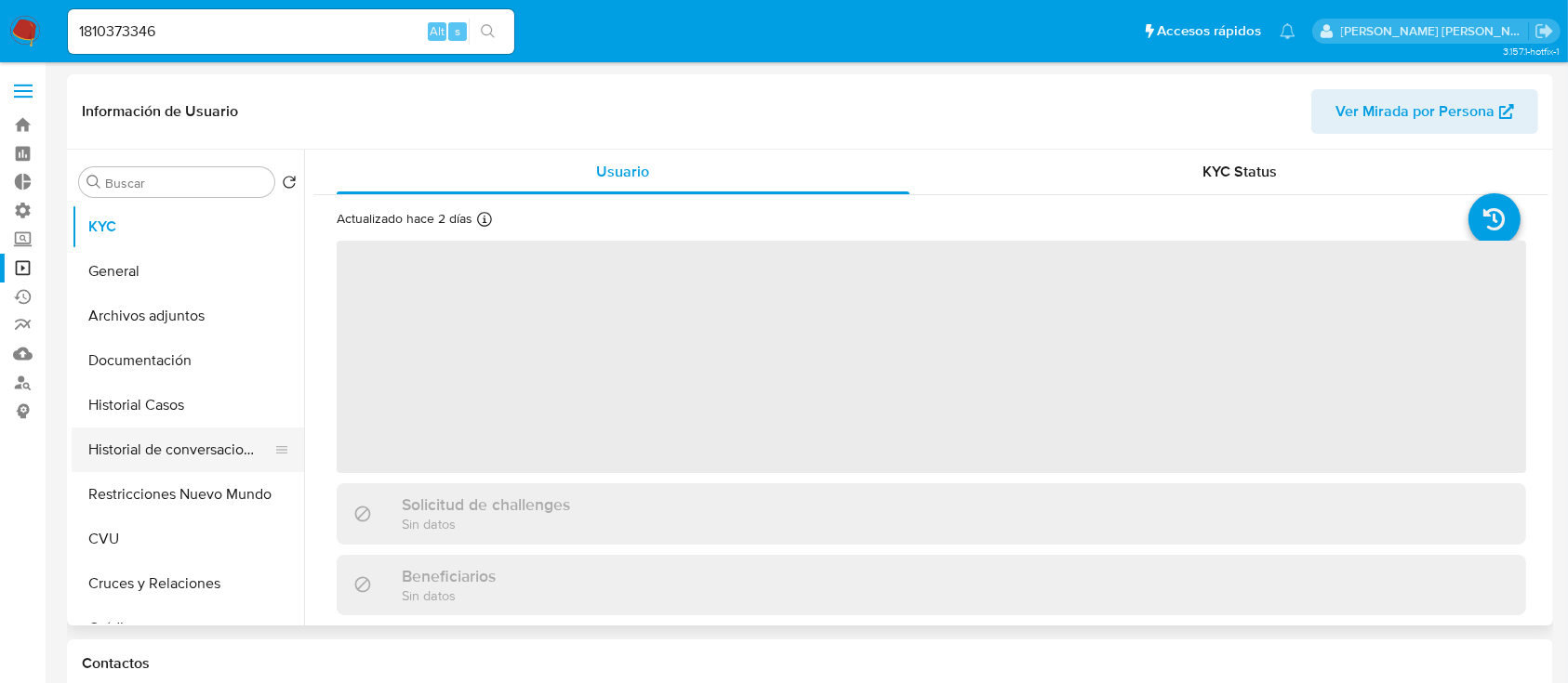
click at [232, 428] on button "Historial de conversaciones" at bounding box center [181, 450] width 218 height 45
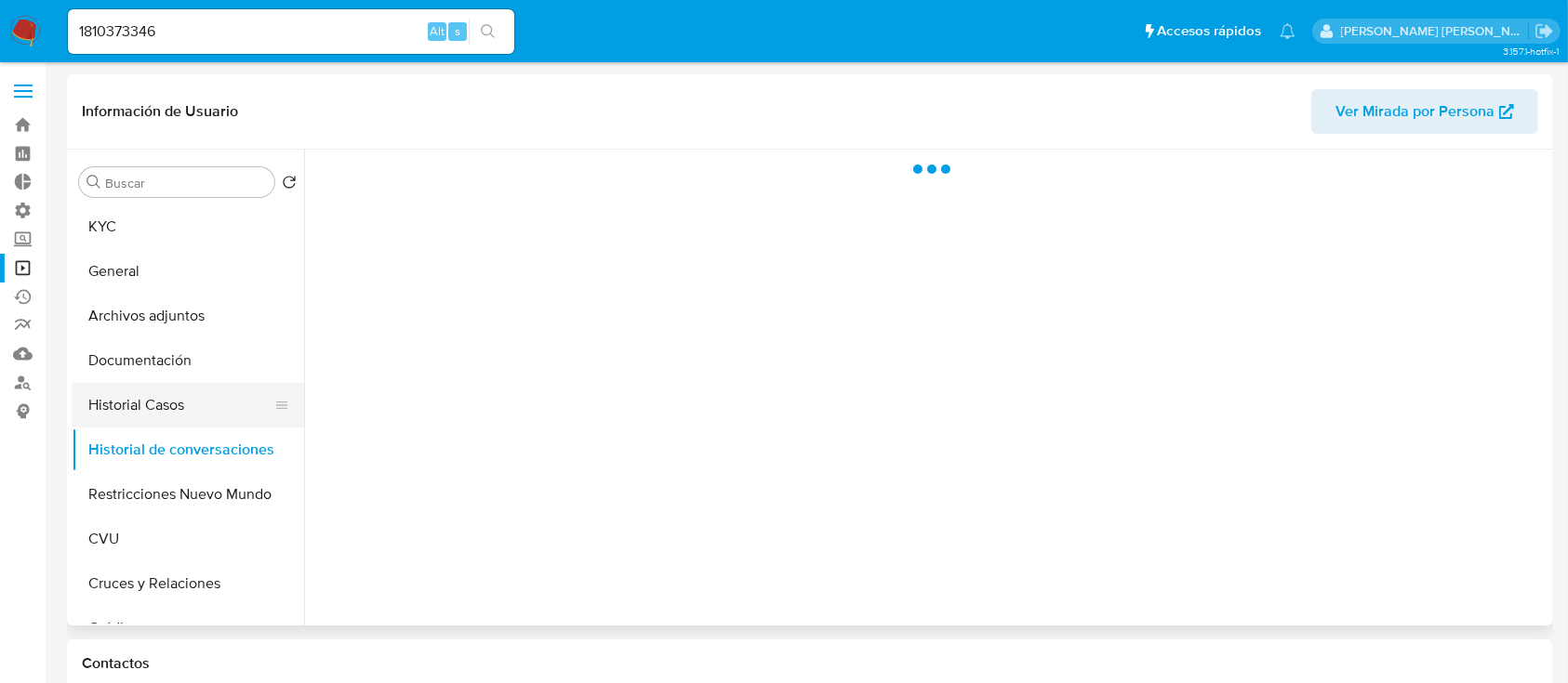
click at [231, 408] on button "Historial Casos" at bounding box center [181, 406] width 218 height 45
select select "10"
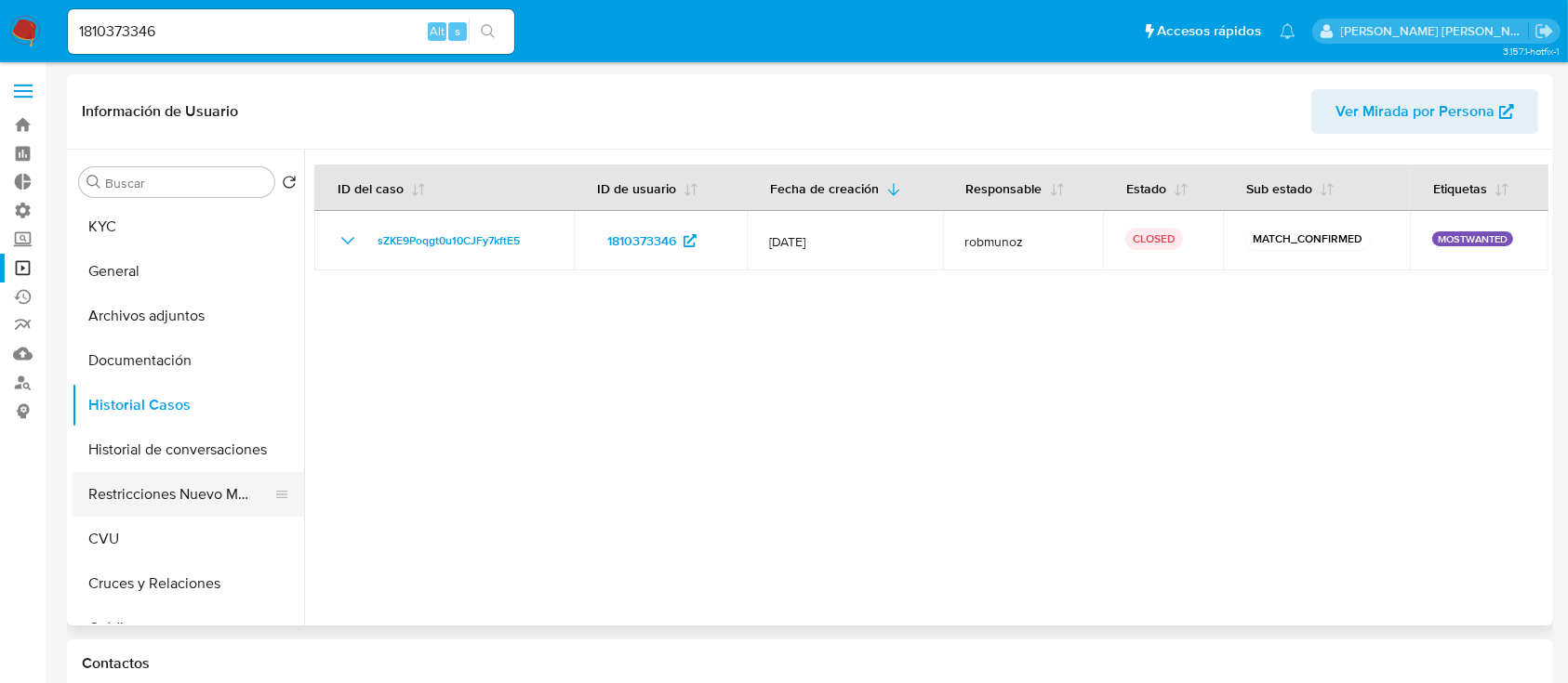
click at [212, 493] on button "Restricciones Nuevo Mundo" at bounding box center [181, 495] width 218 height 45
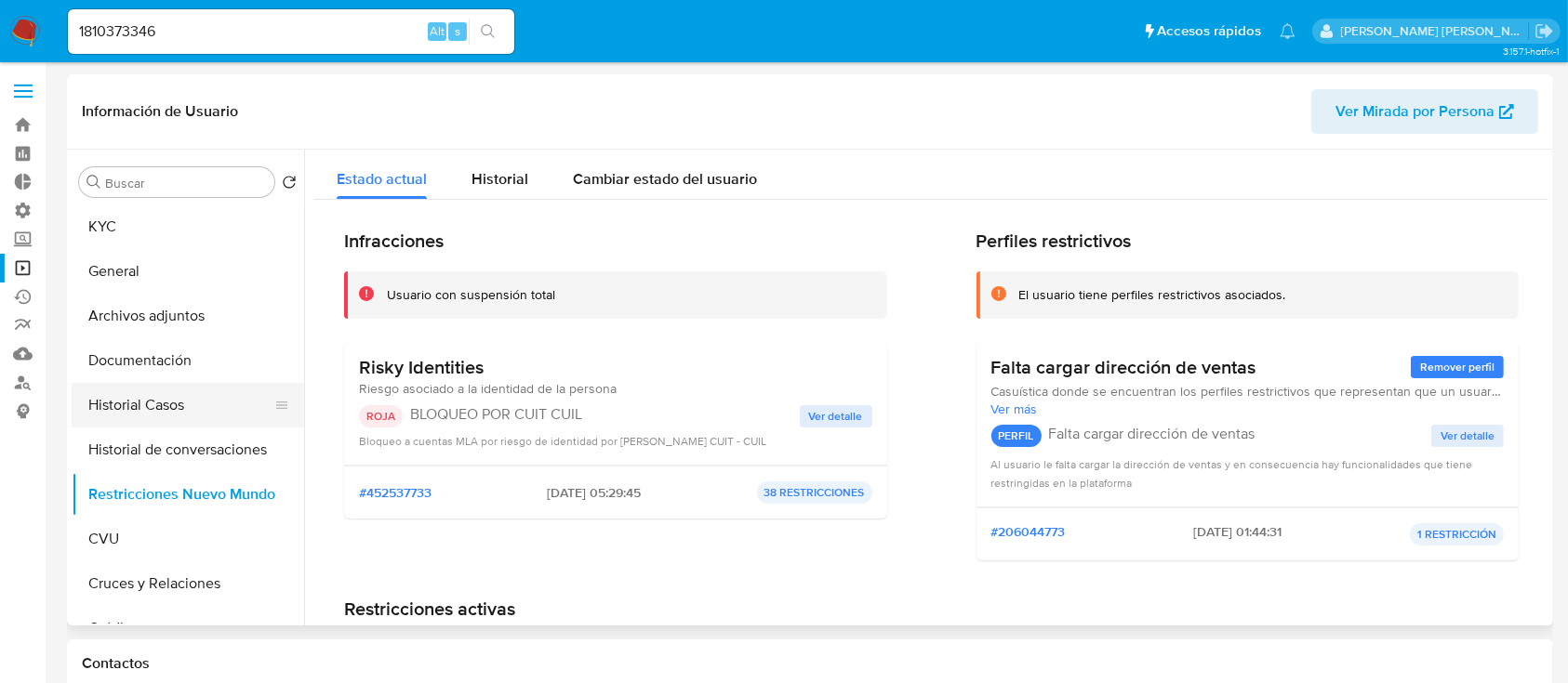
click at [230, 414] on button "Historial Casos" at bounding box center [181, 406] width 218 height 45
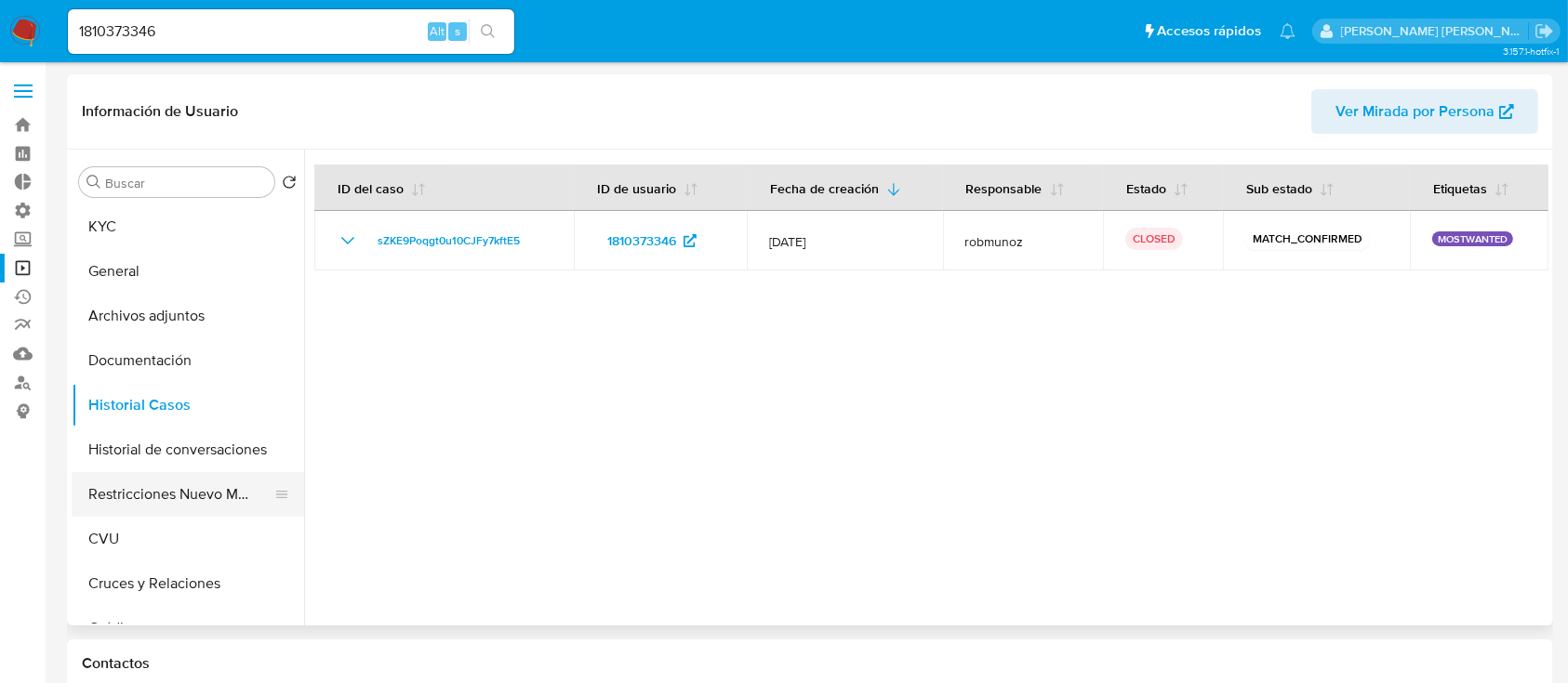
click at [194, 503] on button "Restricciones Nuevo Mundo" at bounding box center [181, 495] width 218 height 45
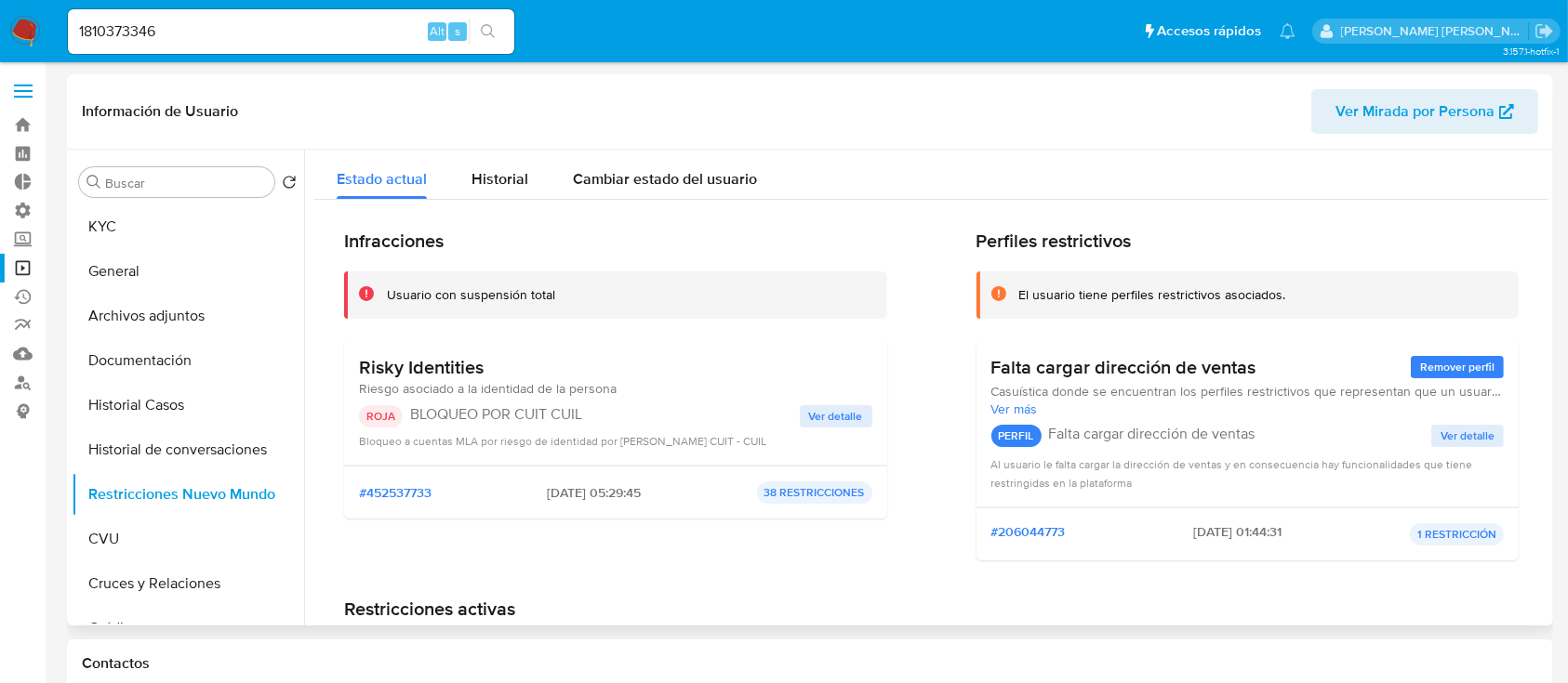
click at [811, 419] on span "Ver detalle" at bounding box center [836, 417] width 54 height 19
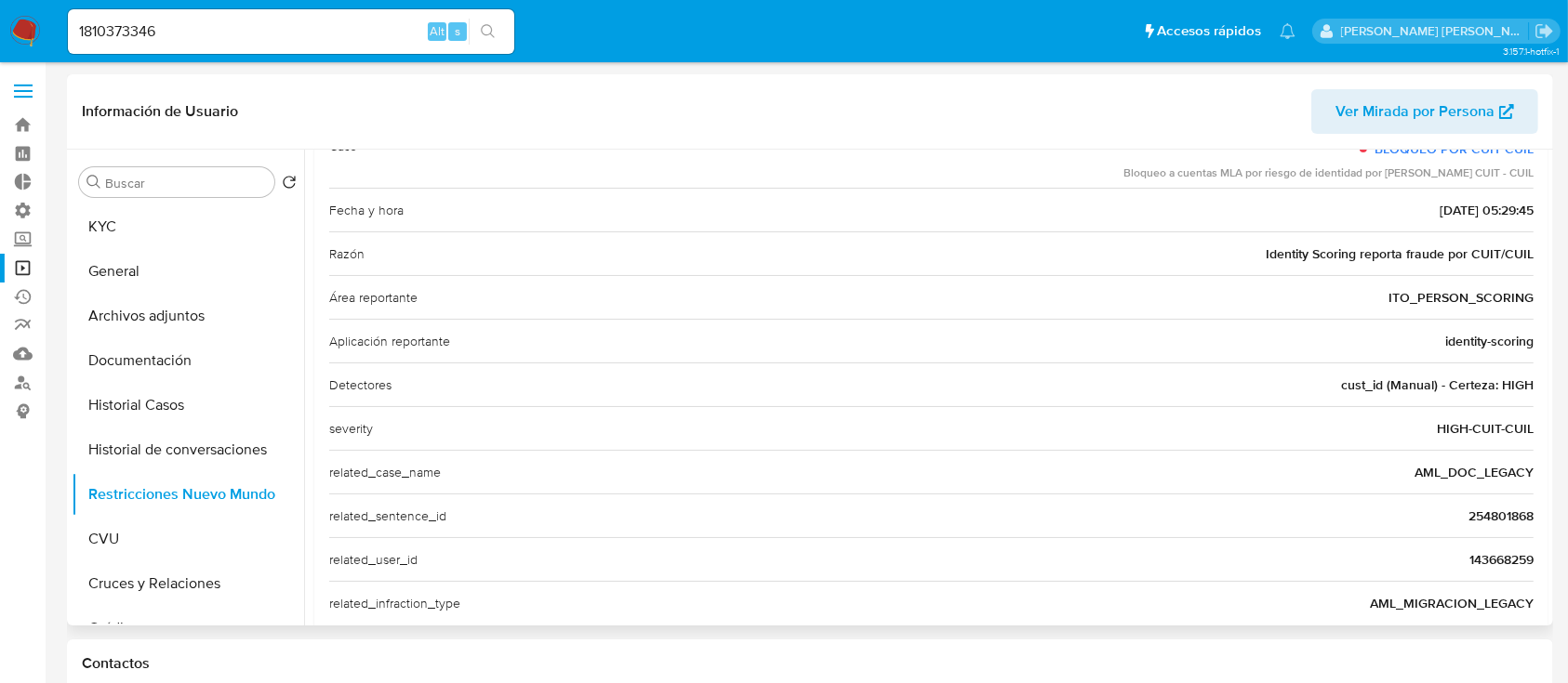
scroll to position [237, 0]
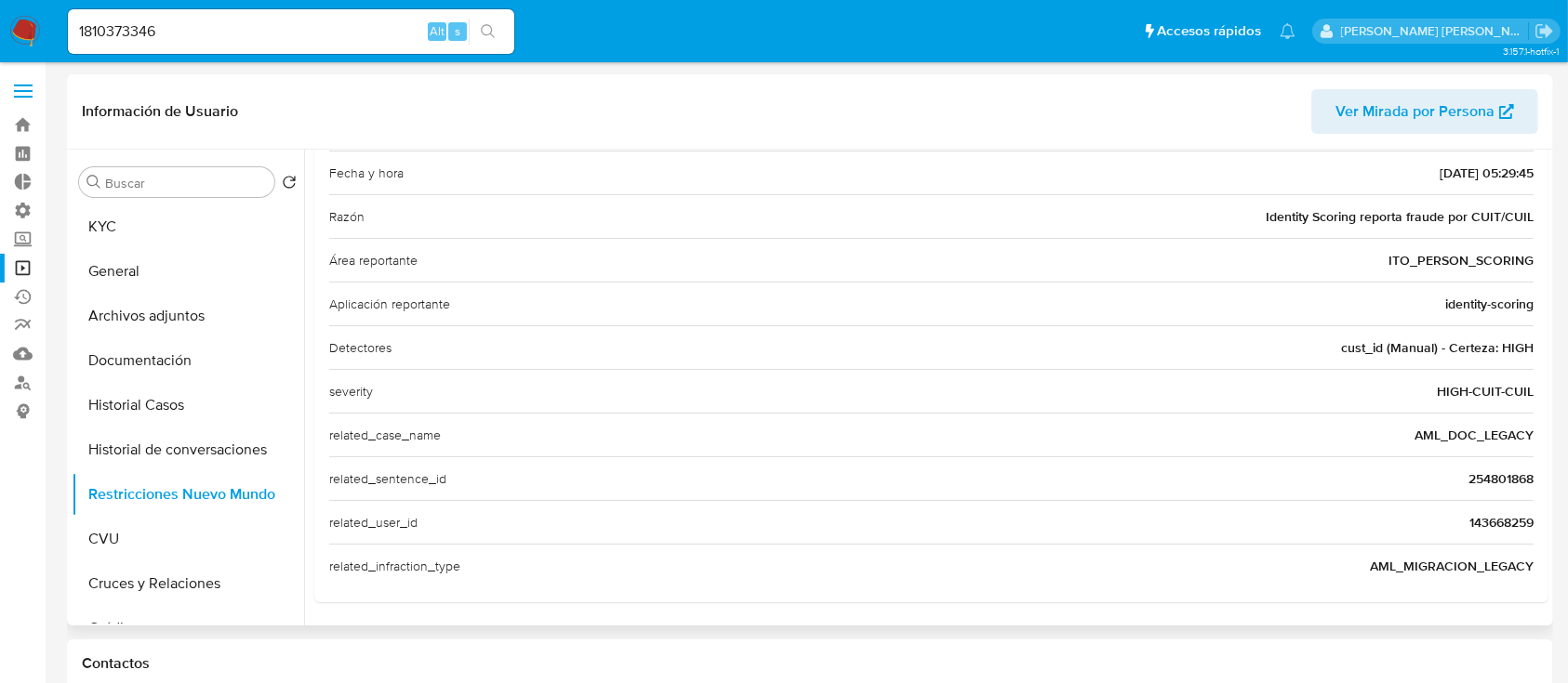
click at [1474, 518] on span "143668259" at bounding box center [1502, 523] width 64 height 19
click at [222, 33] on input "1810373346" at bounding box center [291, 32] width 447 height 24
click at [223, 33] on input "1810373346" at bounding box center [291, 32] width 447 height 24
click at [319, 33] on input "1810373346" at bounding box center [291, 32] width 447 height 24
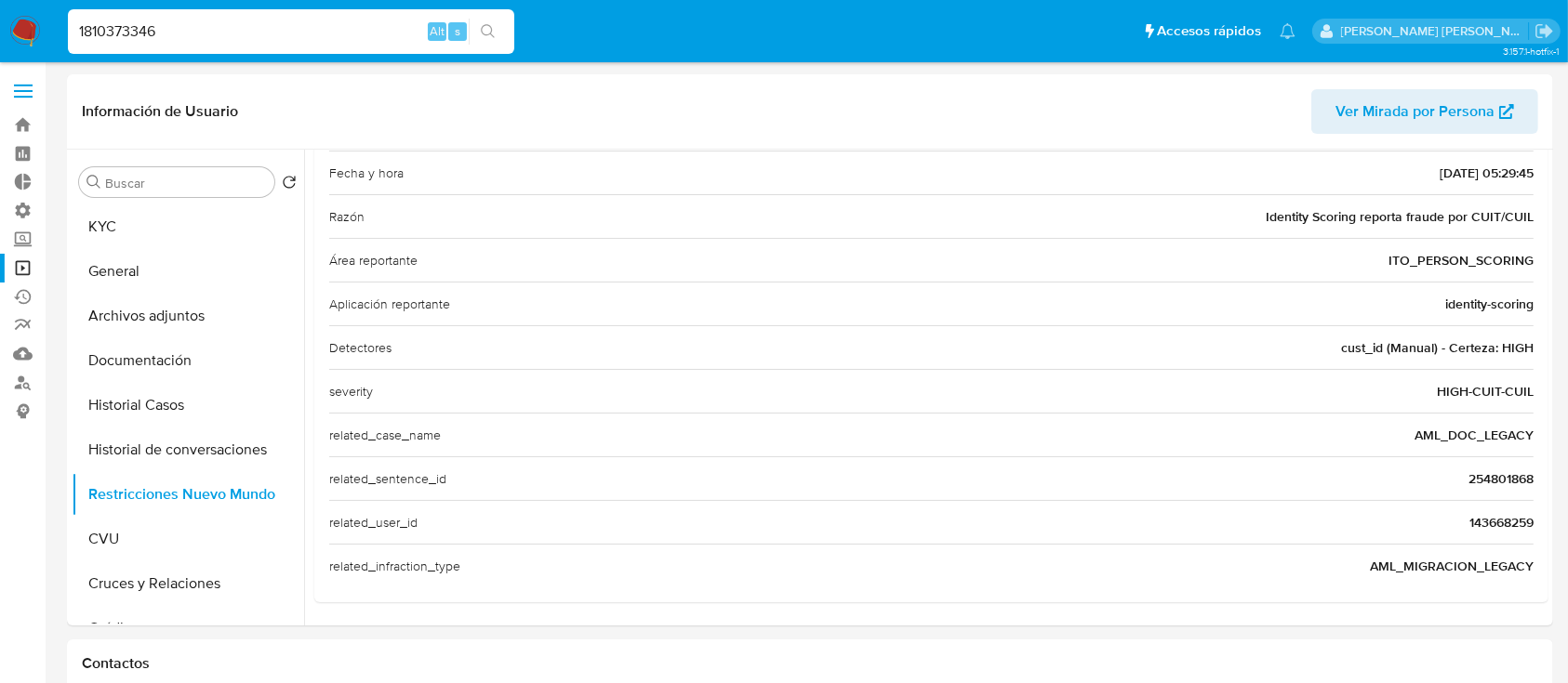
click at [319, 33] on input "1810373346" at bounding box center [291, 32] width 447 height 24
paste input "43668259"
type input "143668259"
click at [478, 30] on button "search-icon" at bounding box center [488, 32] width 38 height 26
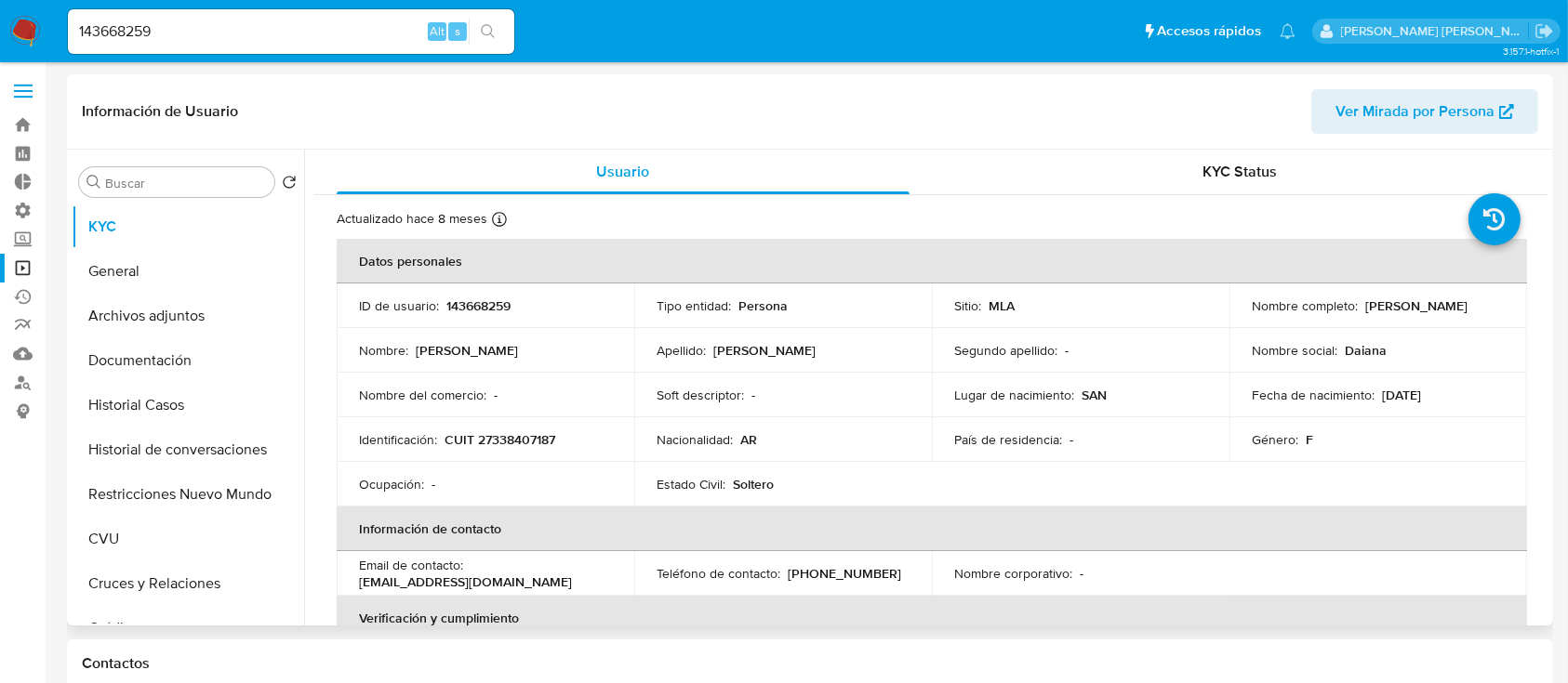
select select "10"
click at [184, 288] on button "General" at bounding box center [181, 272] width 218 height 45
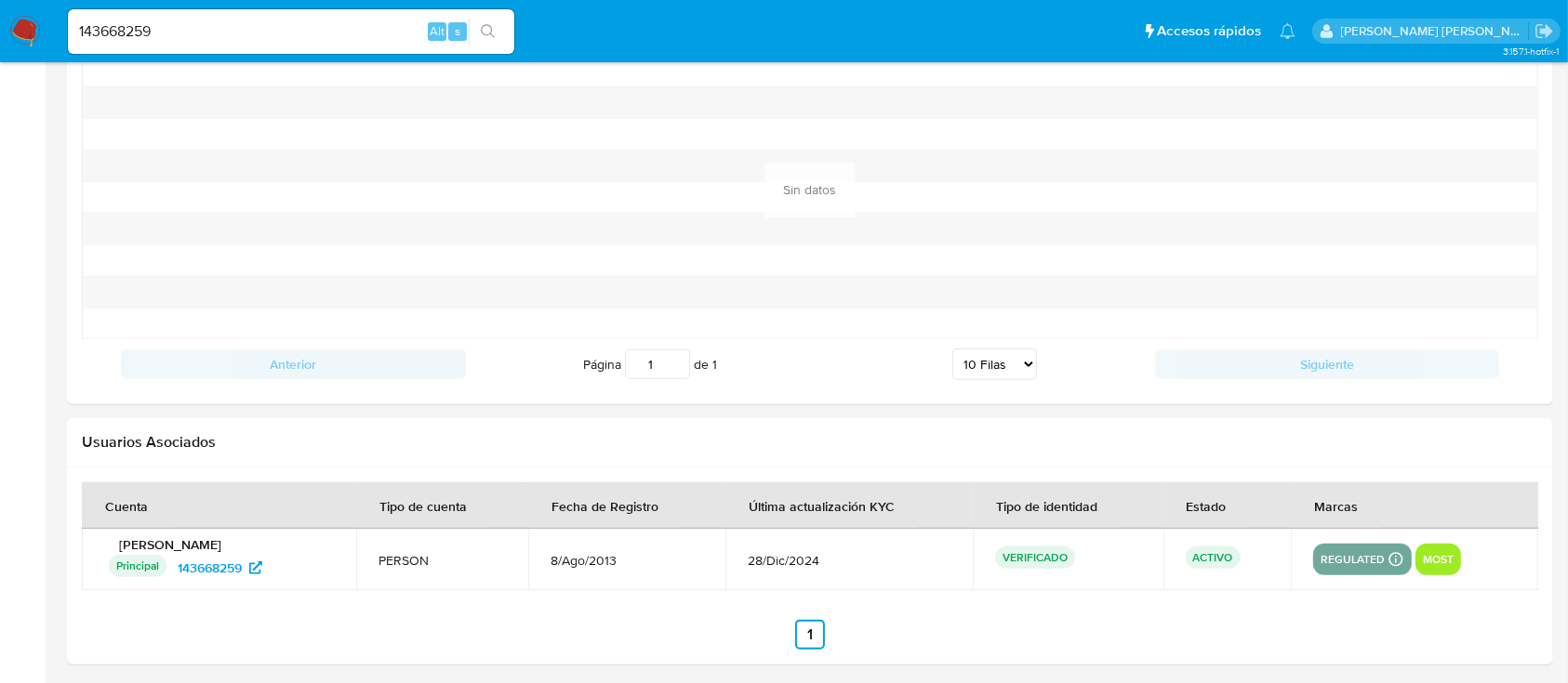
scroll to position [1858, 0]
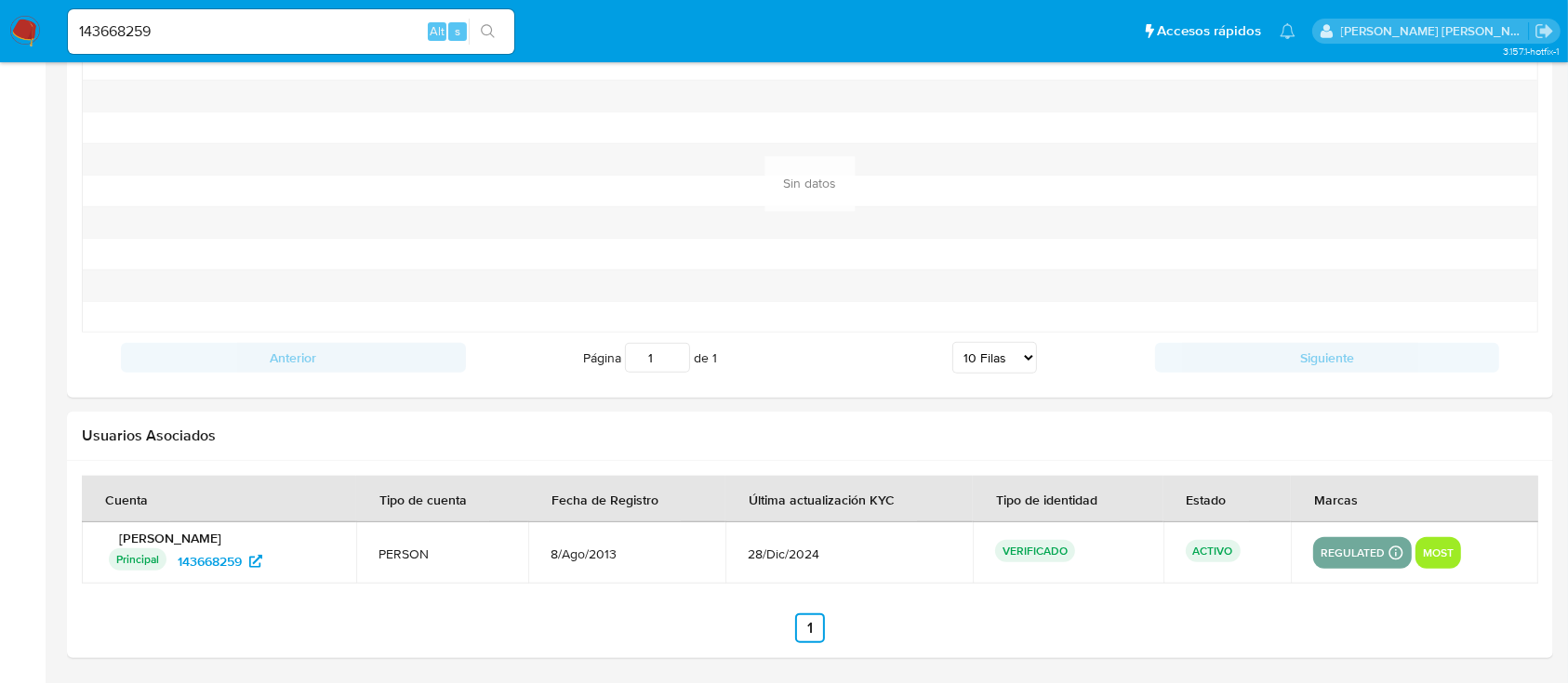
click at [331, 42] on input "143668259" at bounding box center [291, 32] width 447 height 24
paste input "470957187"
type input "470957187"
click at [490, 33] on icon "search-icon" at bounding box center [488, 31] width 14 height 14
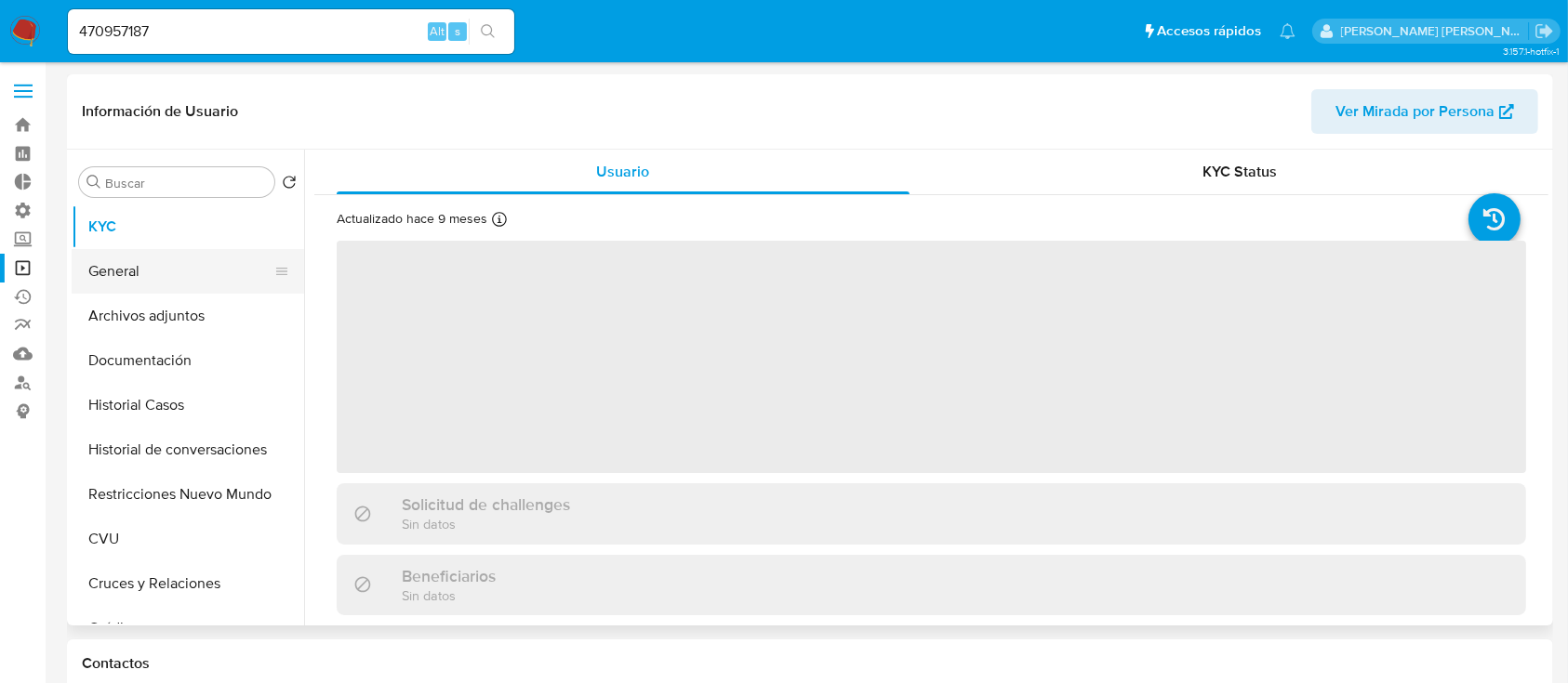
click at [120, 249] on button "General" at bounding box center [181, 272] width 218 height 45
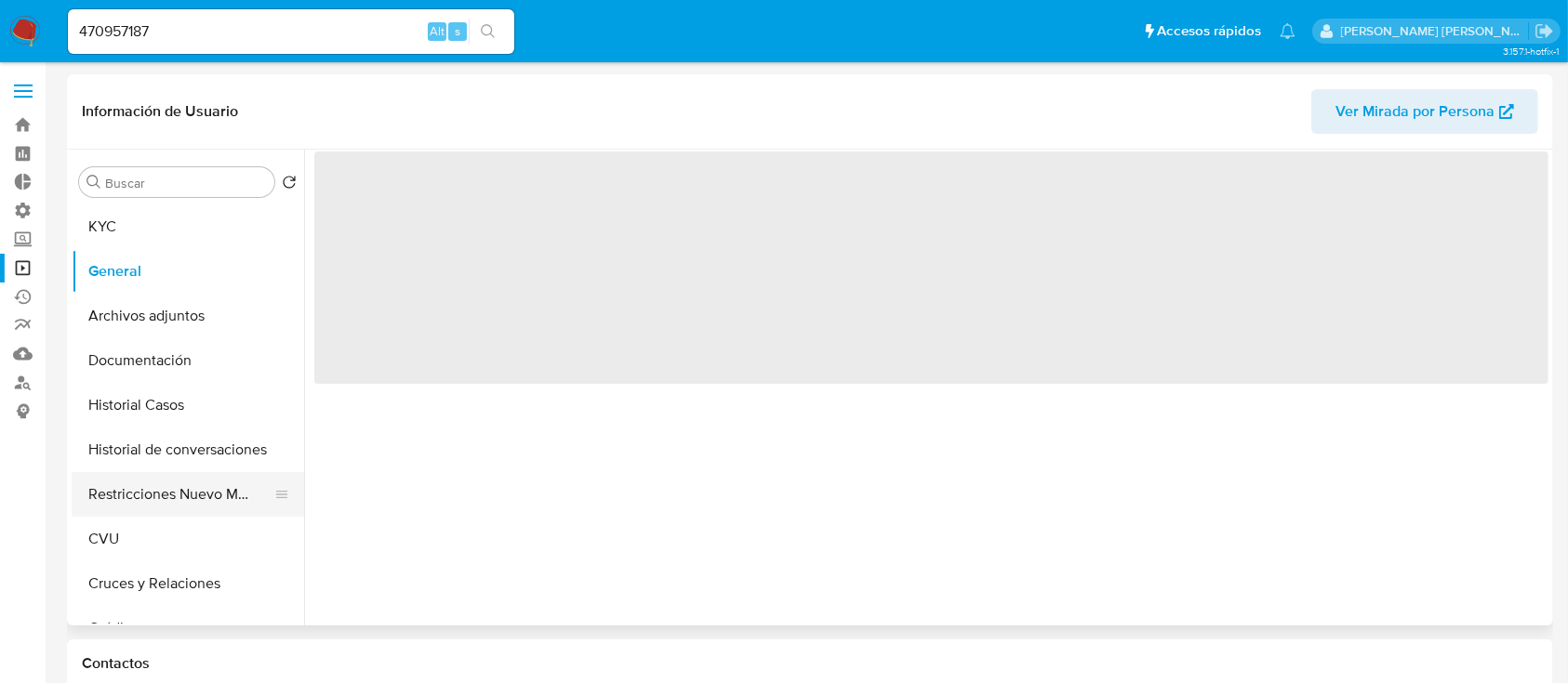
select select "10"
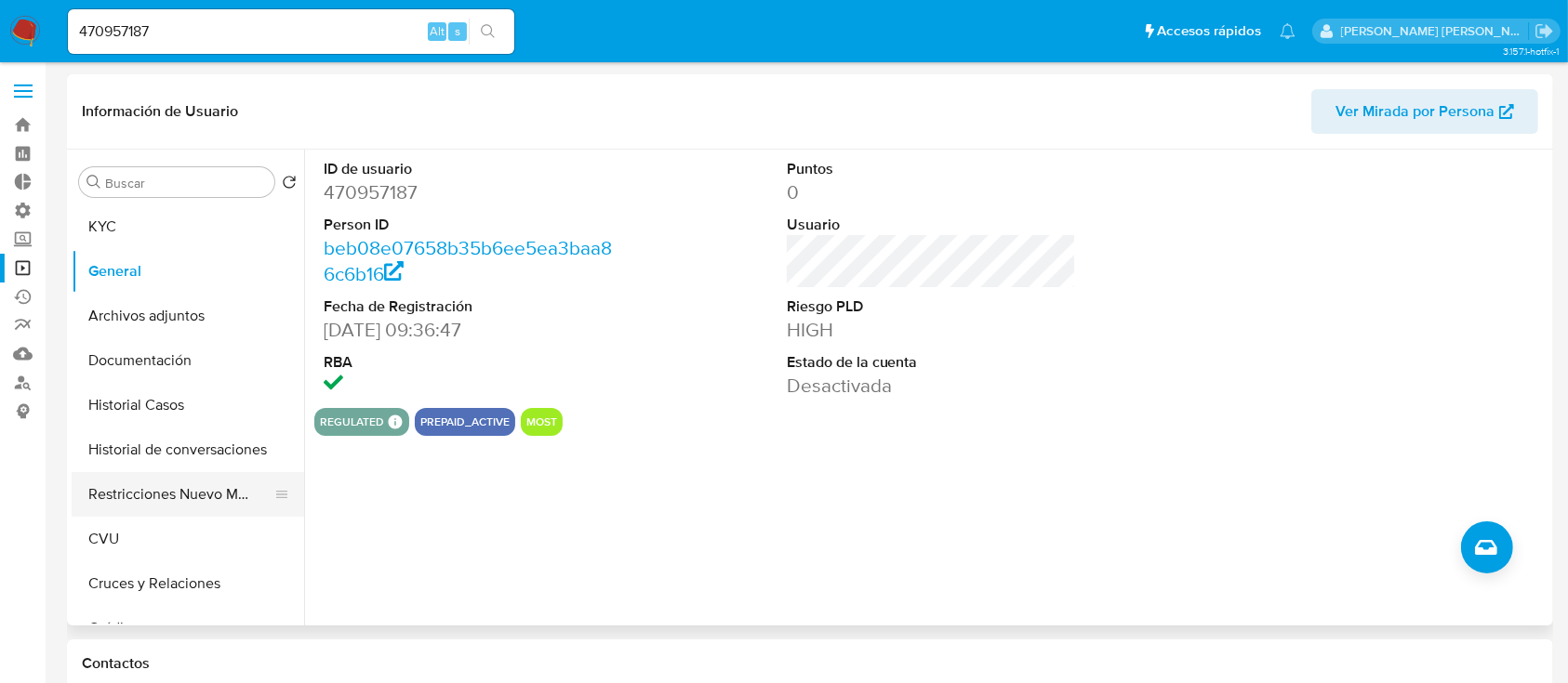
click at [165, 505] on button "Restricciones Nuevo Mundo" at bounding box center [181, 495] width 218 height 45
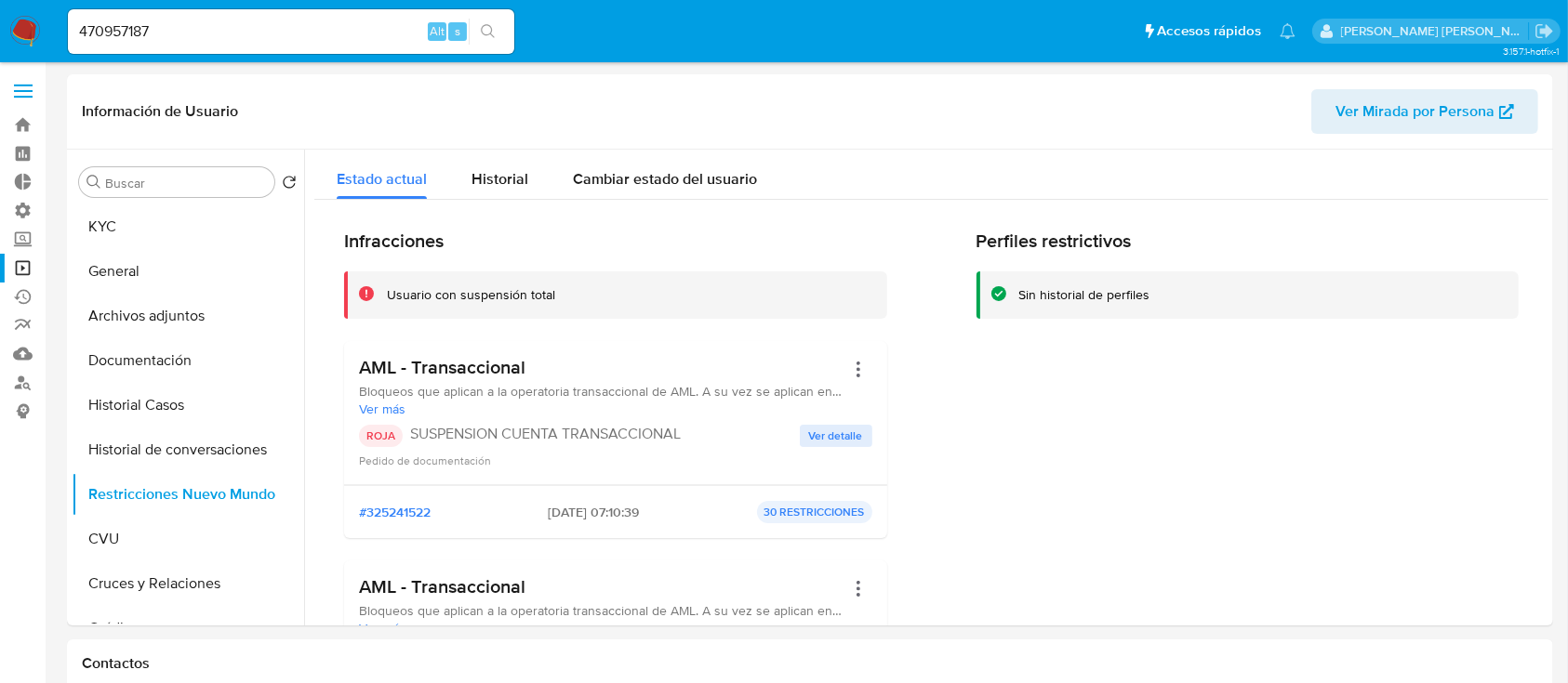
click at [318, 38] on input "470957187" at bounding box center [291, 32] width 447 height 24
click at [318, 37] on input "470957187" at bounding box center [291, 32] width 447 height 24
paste input "ImnBaDQgSfFOh84uWFCR1rrs"
type input "ImnBaDQgSfFOh84uWFCR1rrs"
click at [488, 38] on icon "search-icon" at bounding box center [489, 32] width 15 height 15
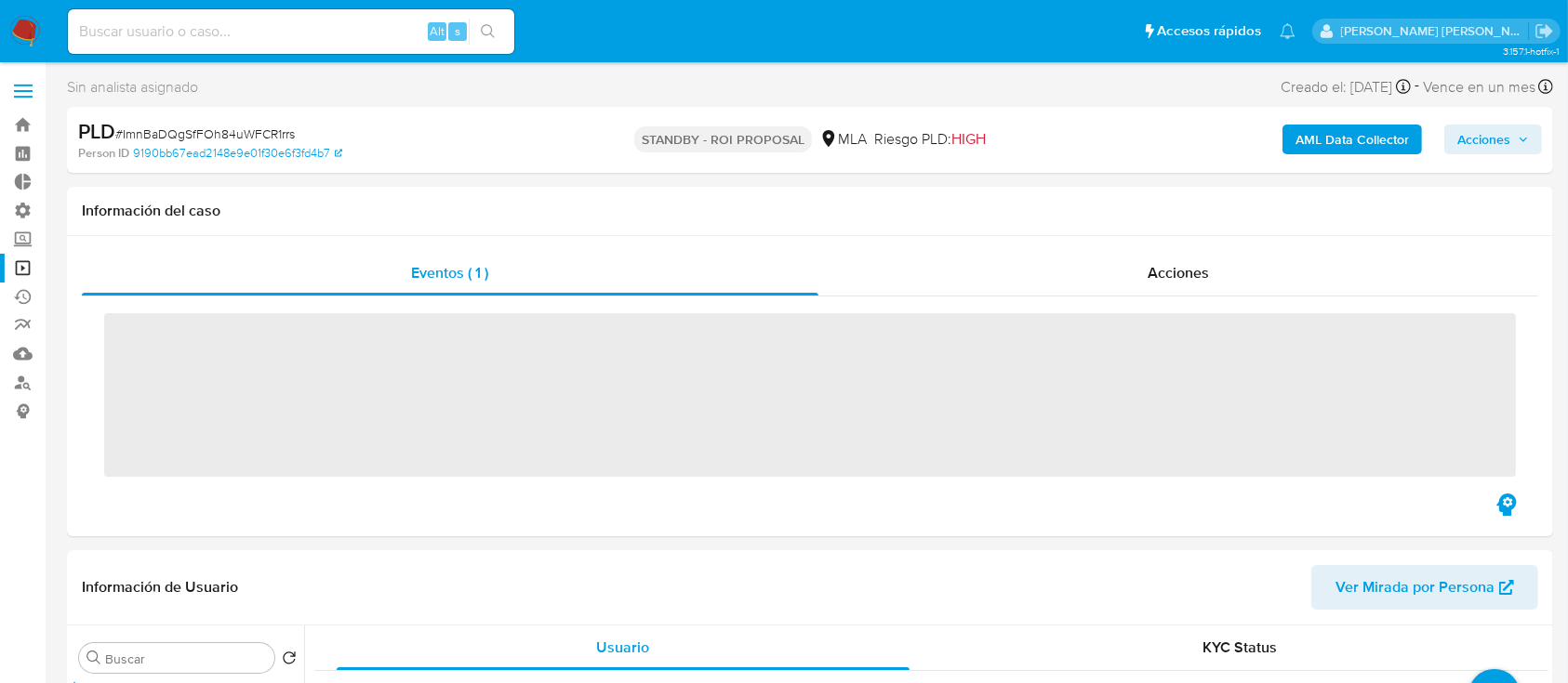
click at [1094, 283] on div "Acciones" at bounding box center [1179, 274] width 721 height 45
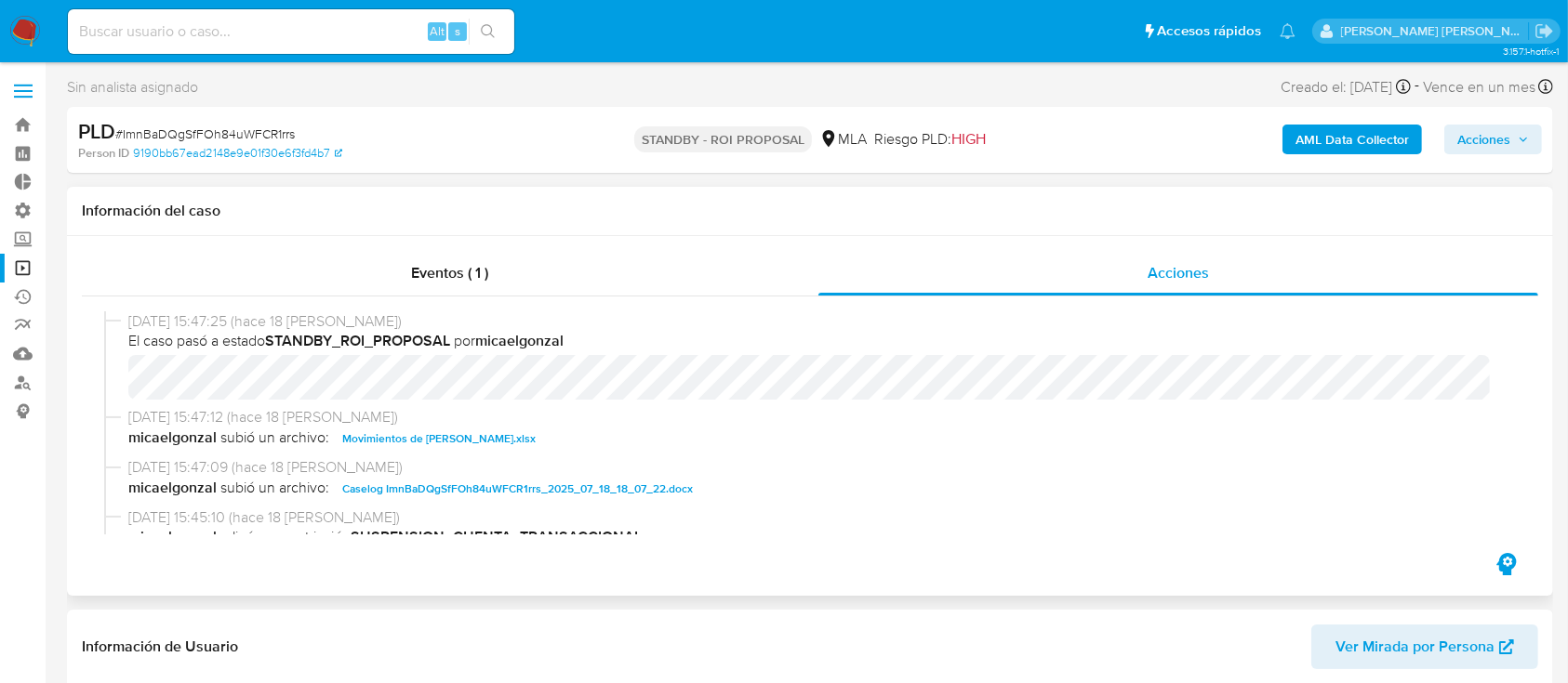
click at [398, 426] on span "11/08/2025 15:47:12 (hace 18 días)" at bounding box center [818, 418] width 1381 height 20
click at [424, 441] on span "Movimientos de Pablo Ignacio Estraviz.xlsx" at bounding box center [439, 439] width 194 height 22
select select "10"
click at [429, 489] on span "Caselog ImnBaDQgSfFOh84uWFCR1rrs_2025_07_18_18_07_22.docx" at bounding box center [518, 489] width 351 height 22
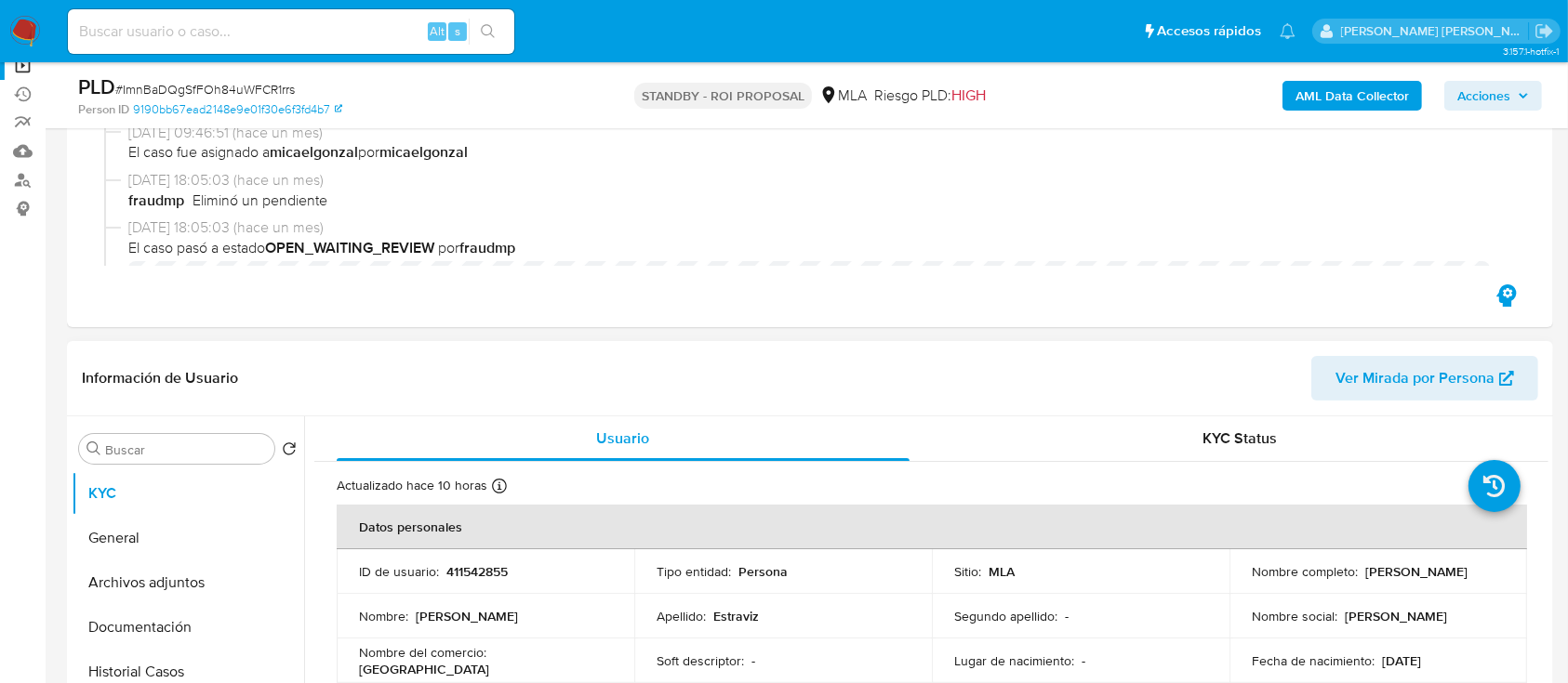
scroll to position [372, 0]
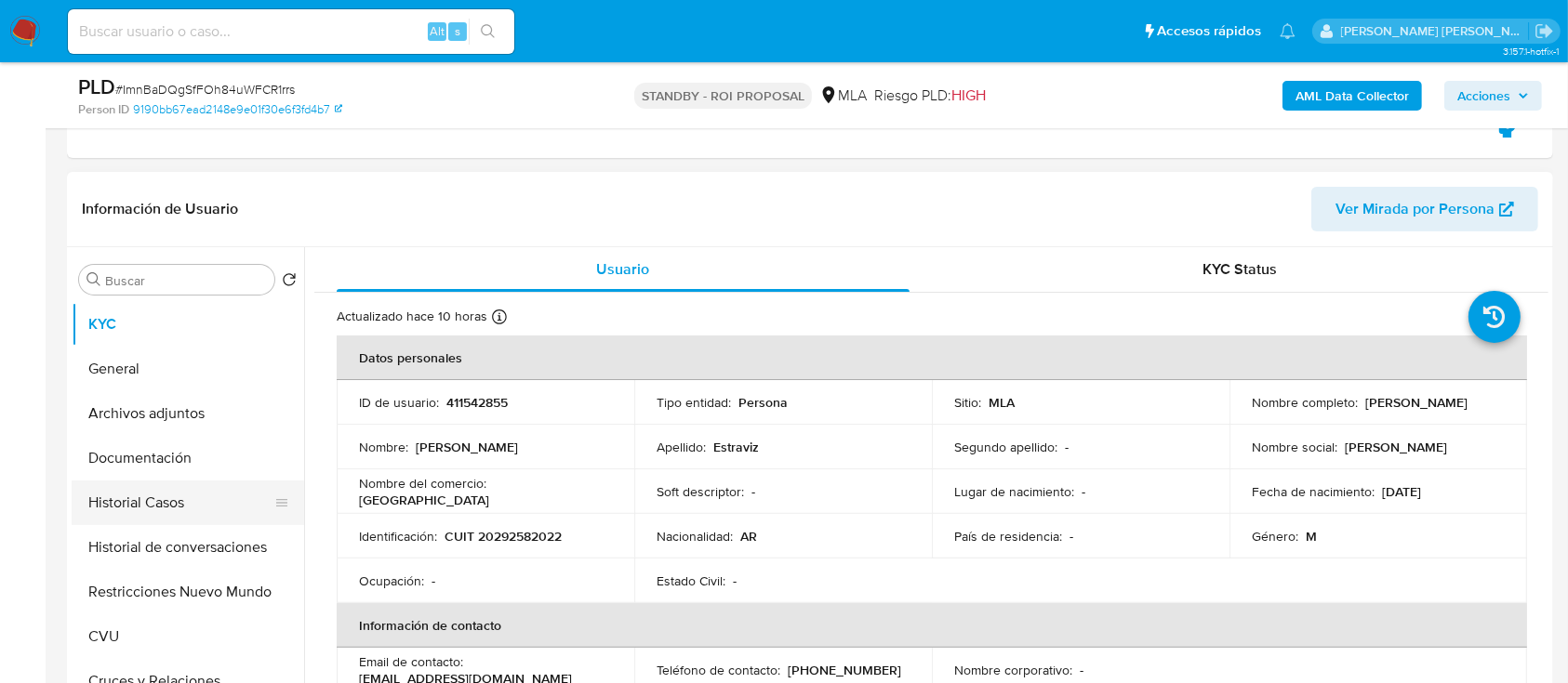
click at [192, 517] on button "Historial Casos" at bounding box center [181, 503] width 218 height 45
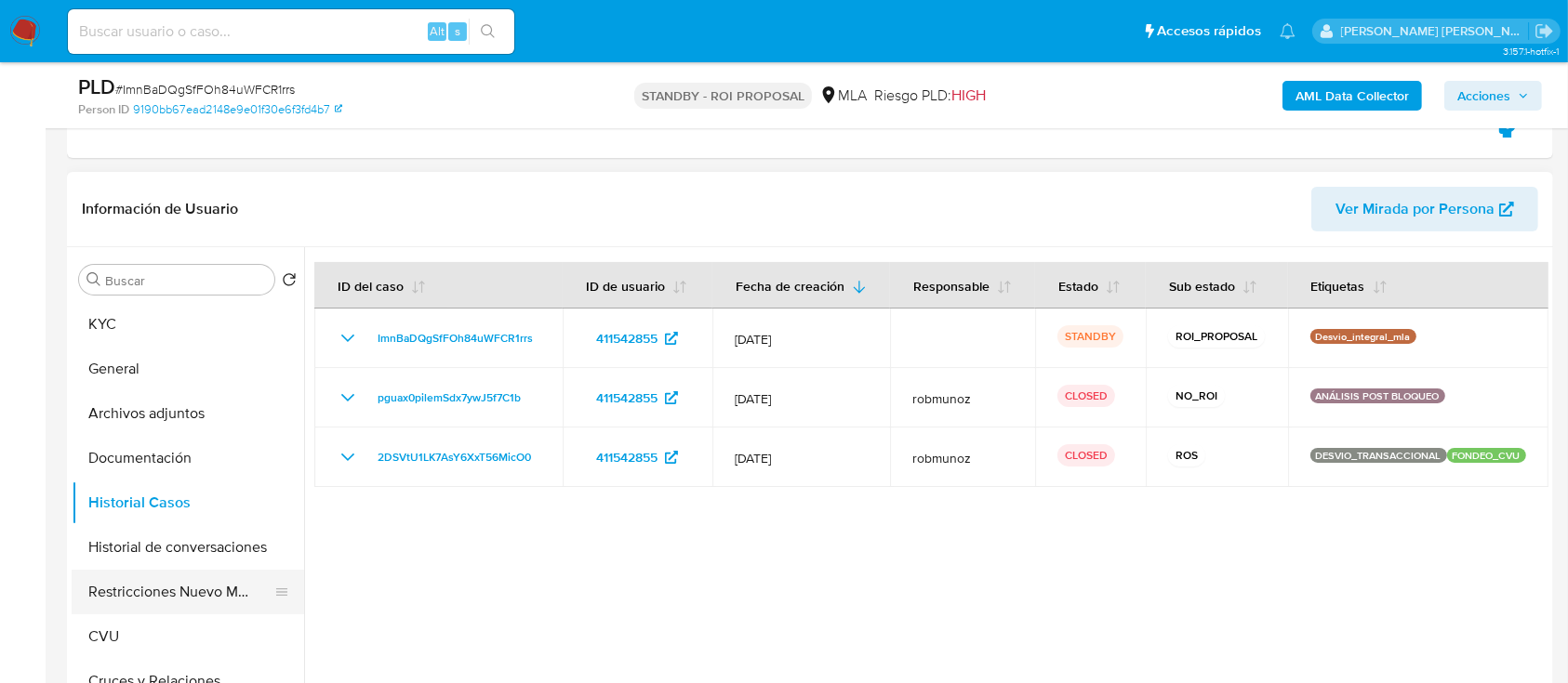
click at [184, 582] on button "Restricciones Nuevo Mundo" at bounding box center [181, 592] width 218 height 45
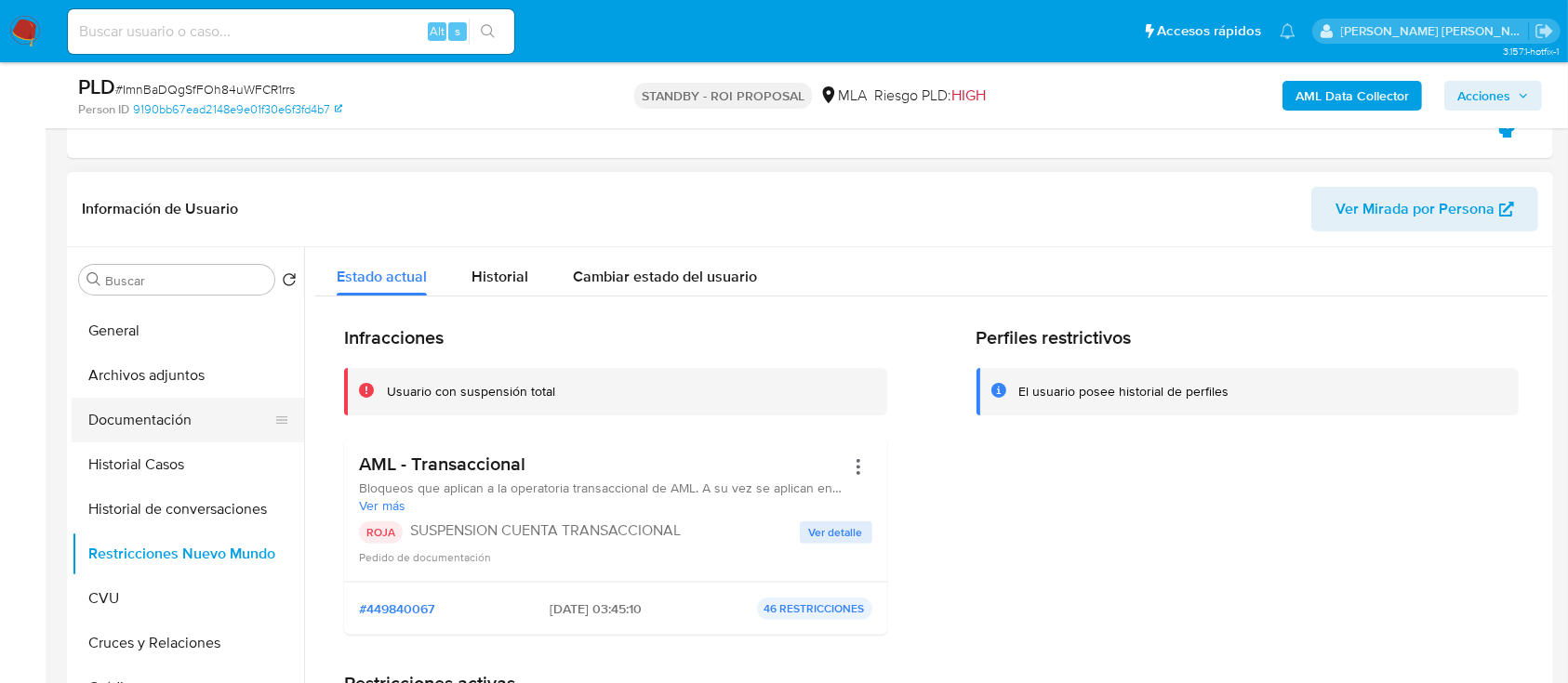
scroll to position [0, 0]
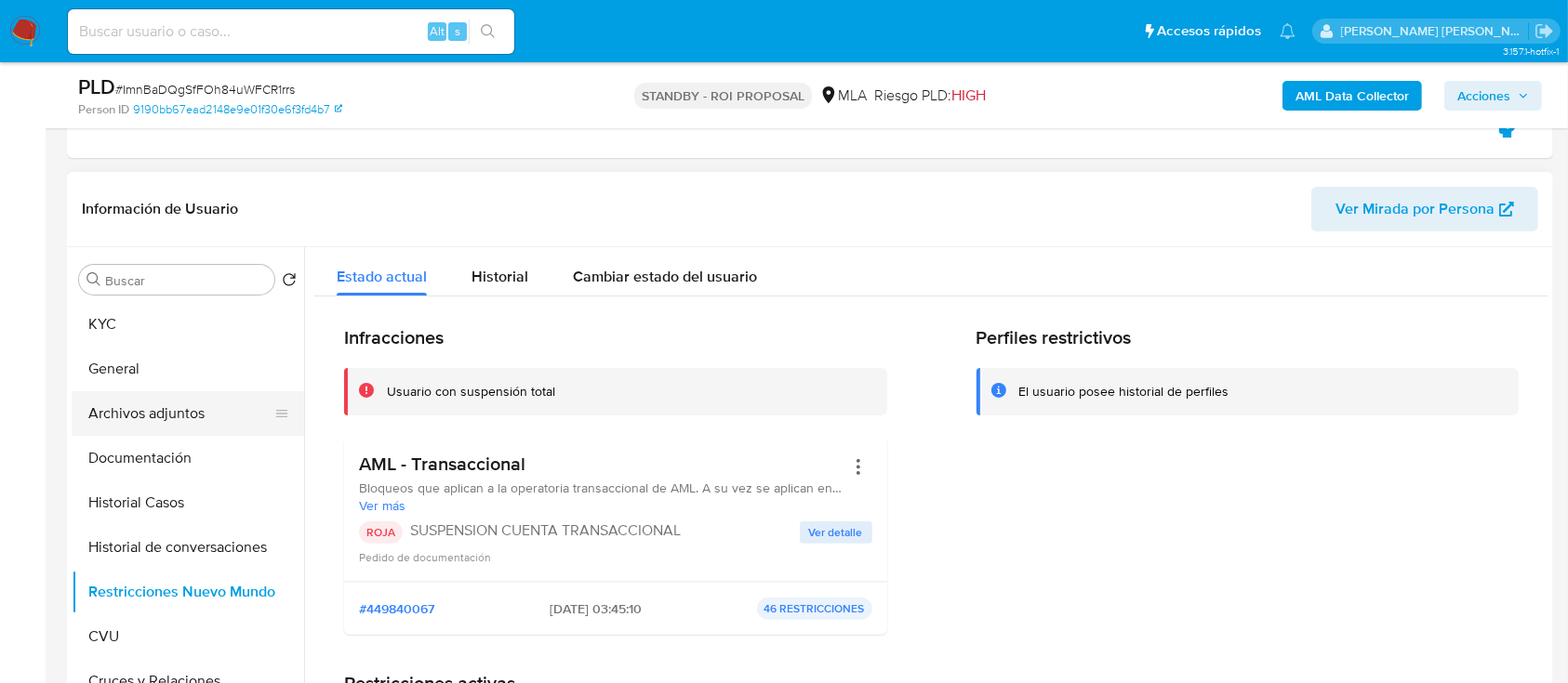
click at [201, 414] on button "Archivos adjuntos" at bounding box center [181, 414] width 218 height 45
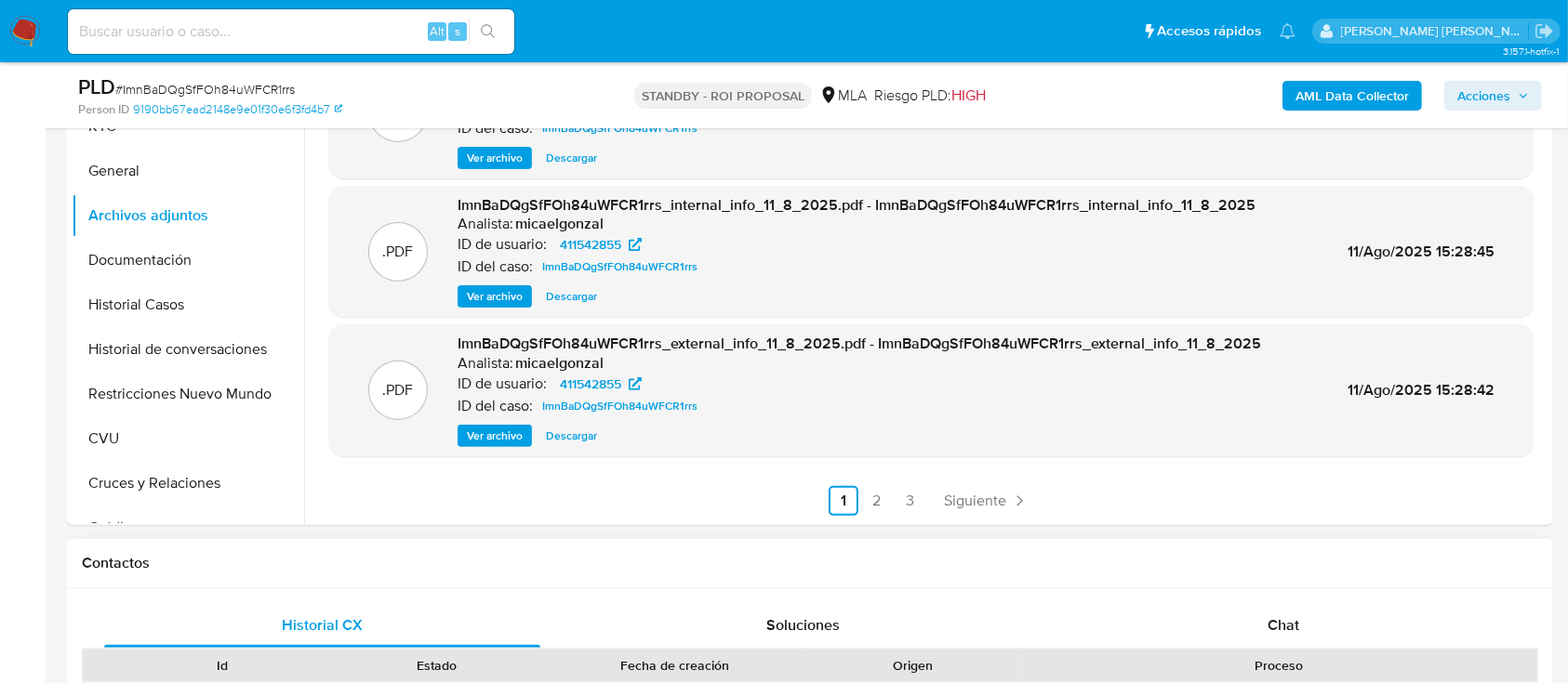
scroll to position [619, 0]
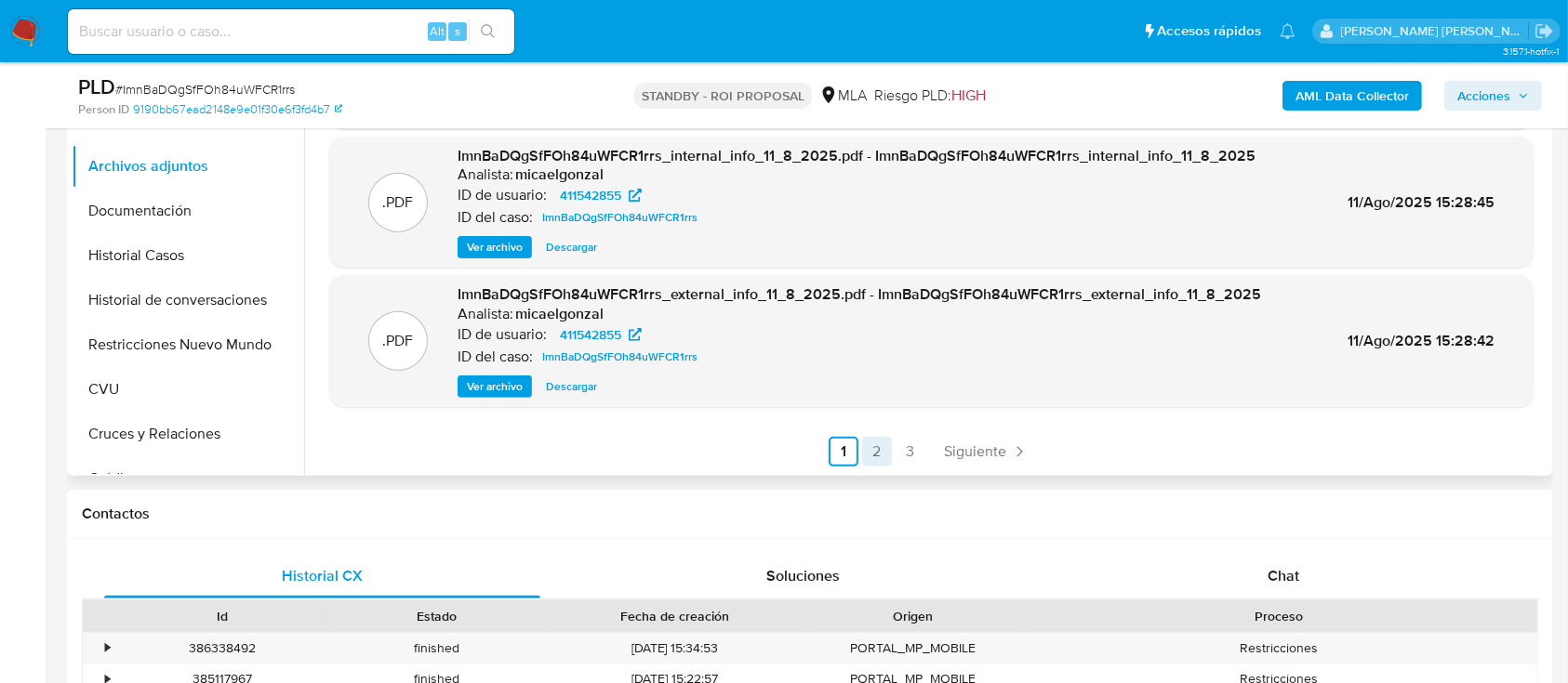
click at [865, 462] on link "2" at bounding box center [877, 452] width 30 height 30
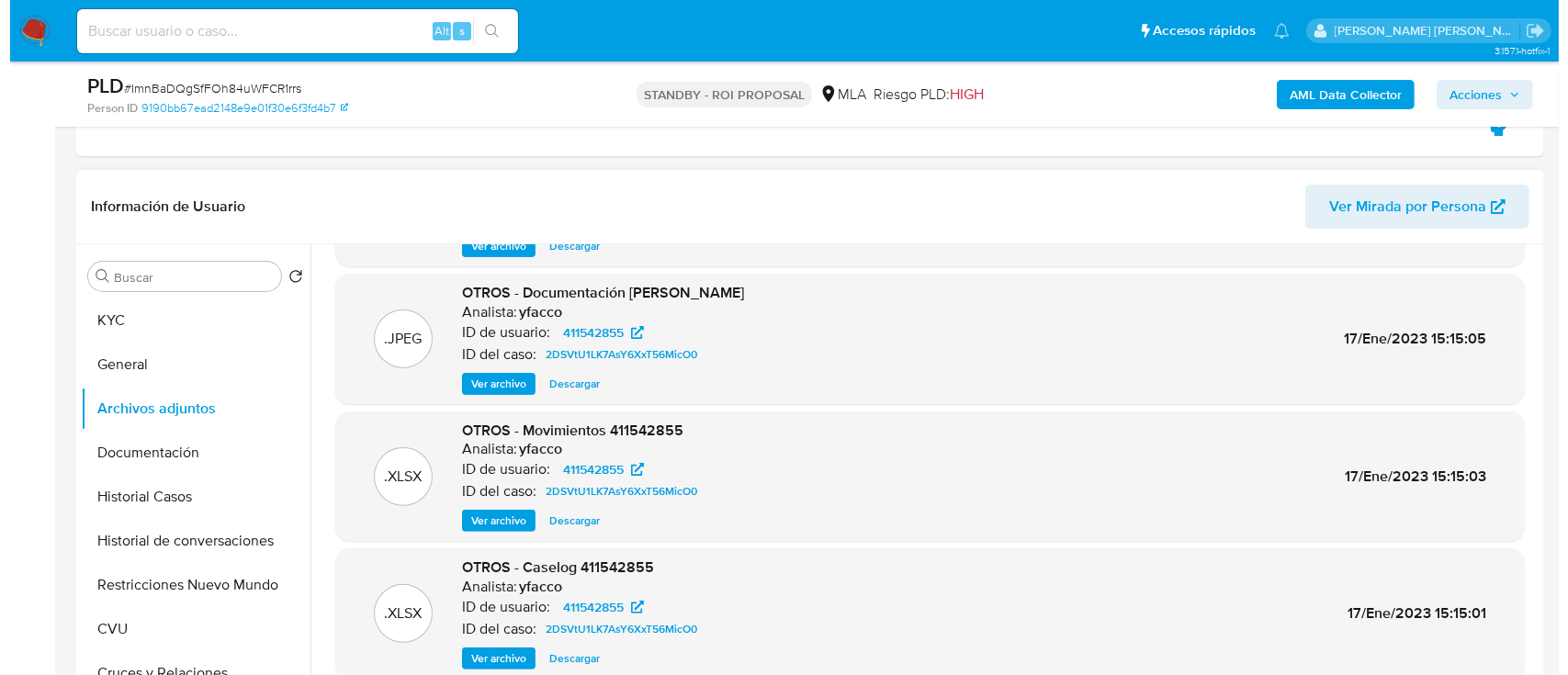
scroll to position [154, 0]
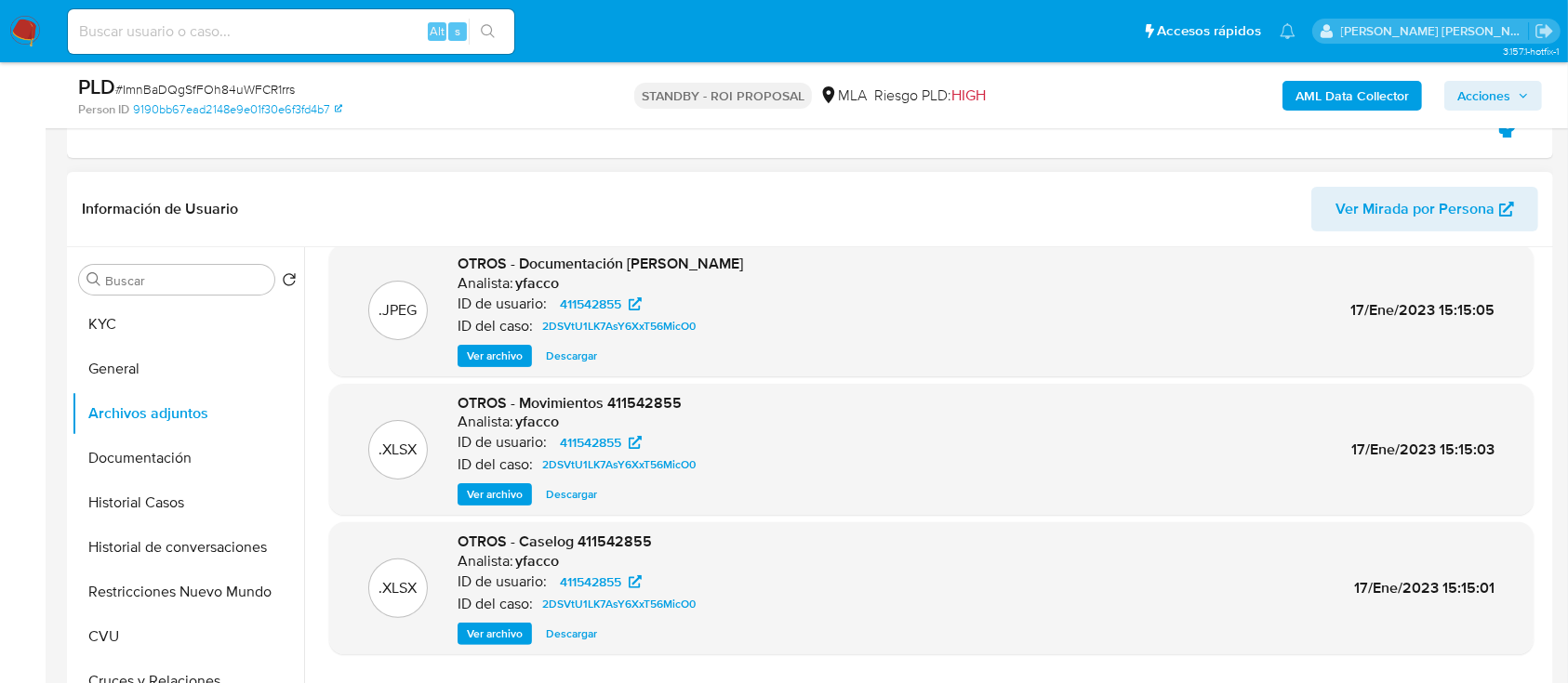
click at [506, 629] on span "Ver archivo" at bounding box center [495, 634] width 56 height 19
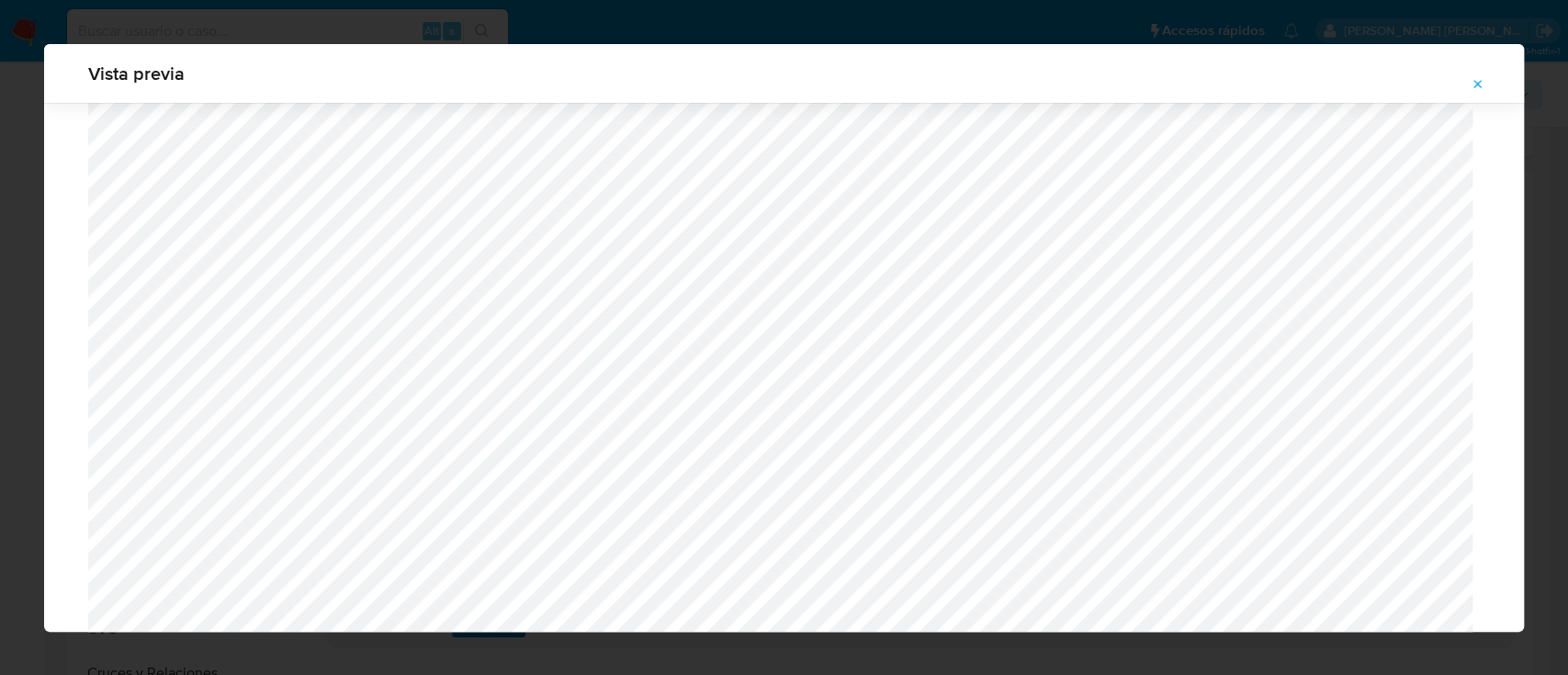
scroll to position [828, 0]
drag, startPoint x: 1478, startPoint y: 80, endPoint x: 1388, endPoint y: 124, distance: 100.2
click at [1478, 80] on icon "Attachment preview" at bounding box center [1479, 85] width 15 height 15
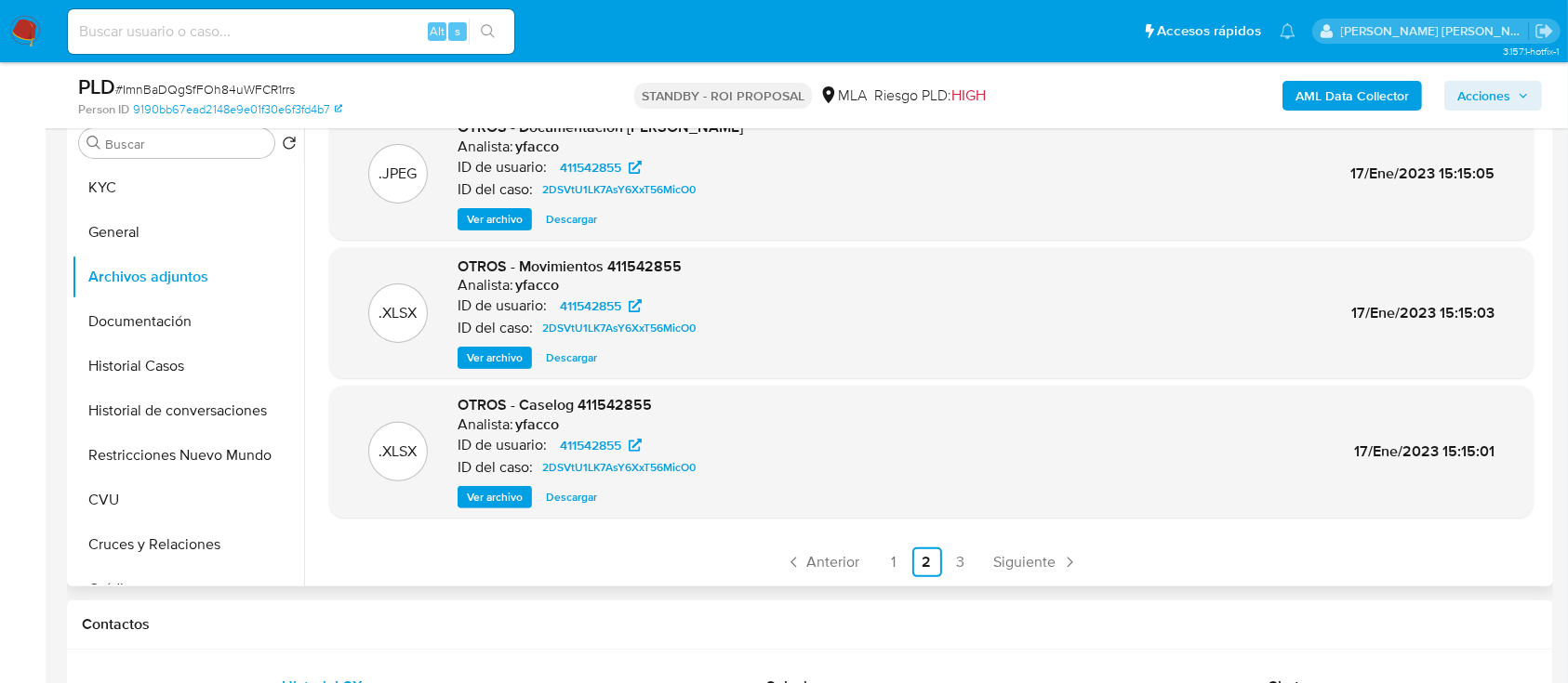
scroll to position [372, 0]
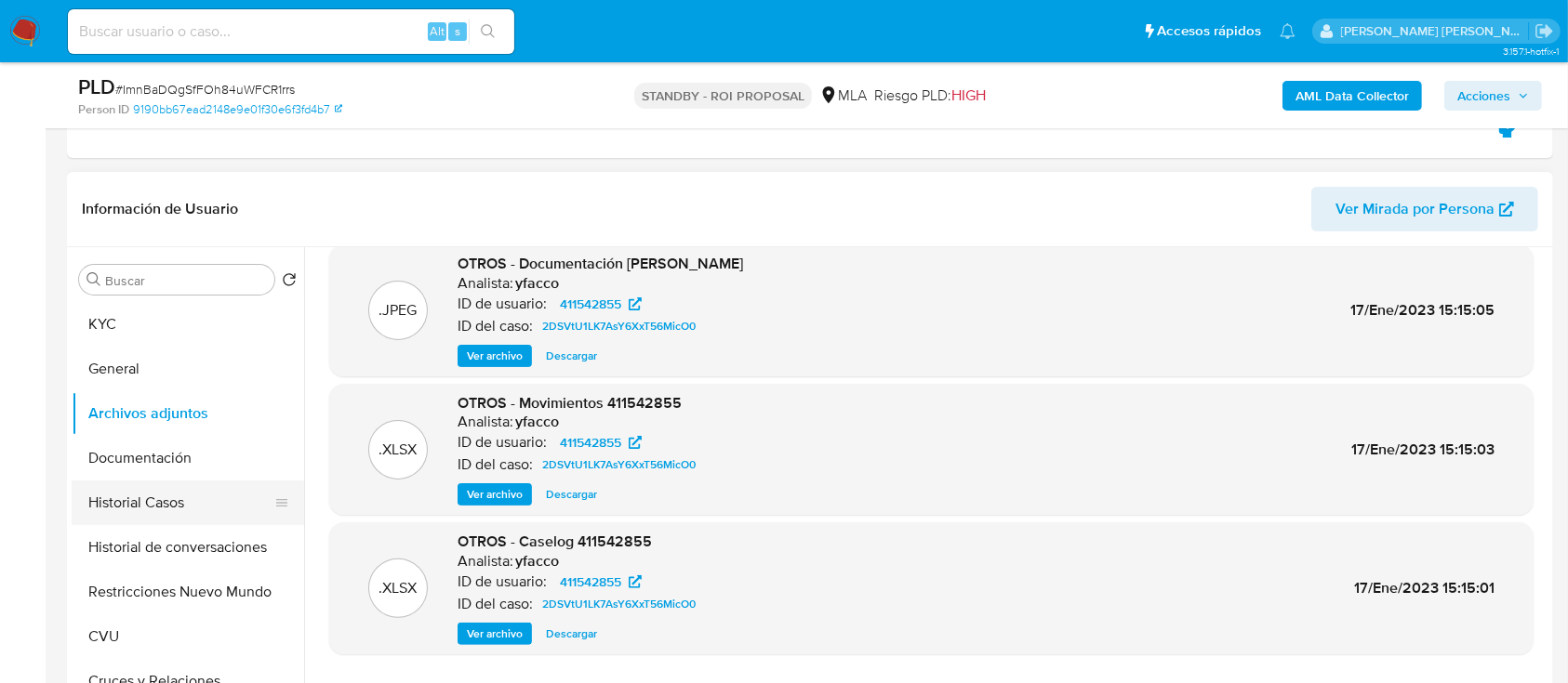
click at [221, 488] on button "Historial Casos" at bounding box center [181, 503] width 218 height 45
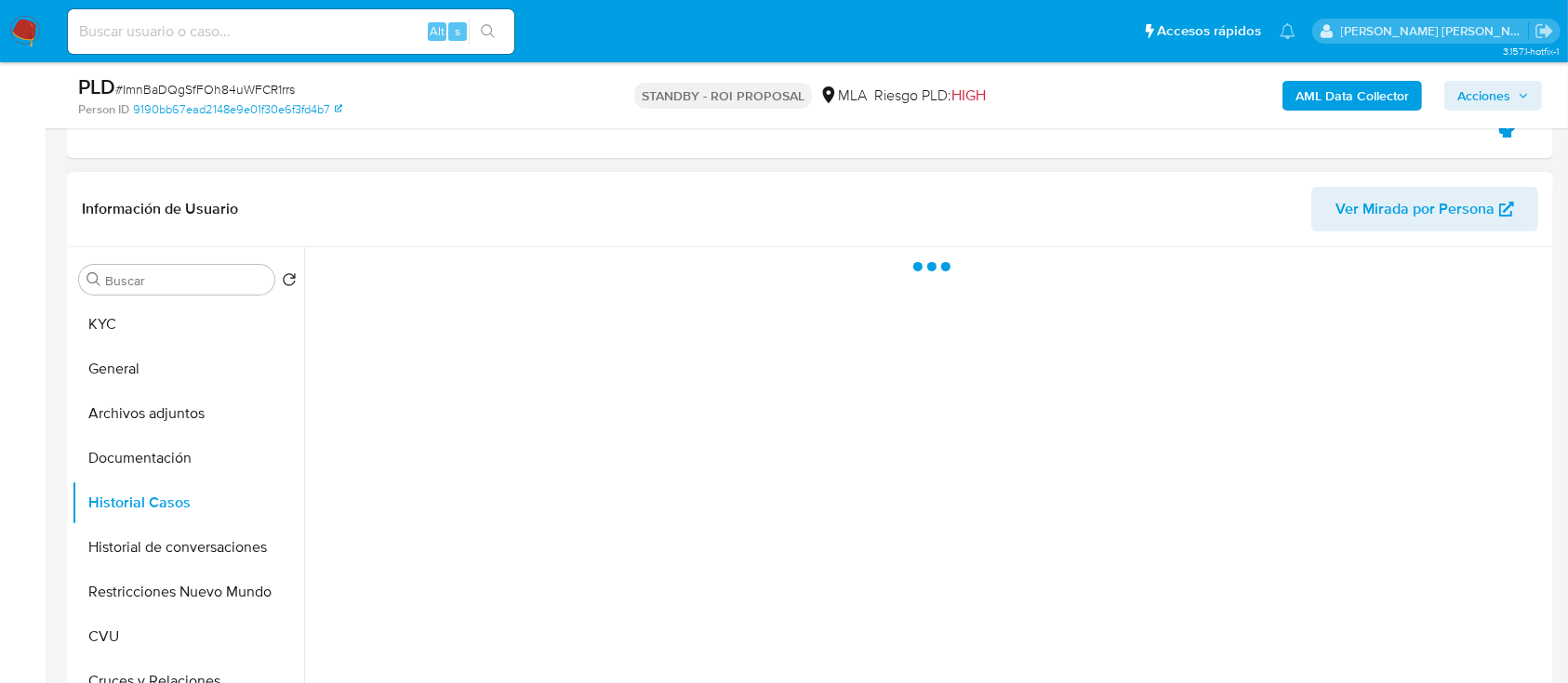
scroll to position [0, 0]
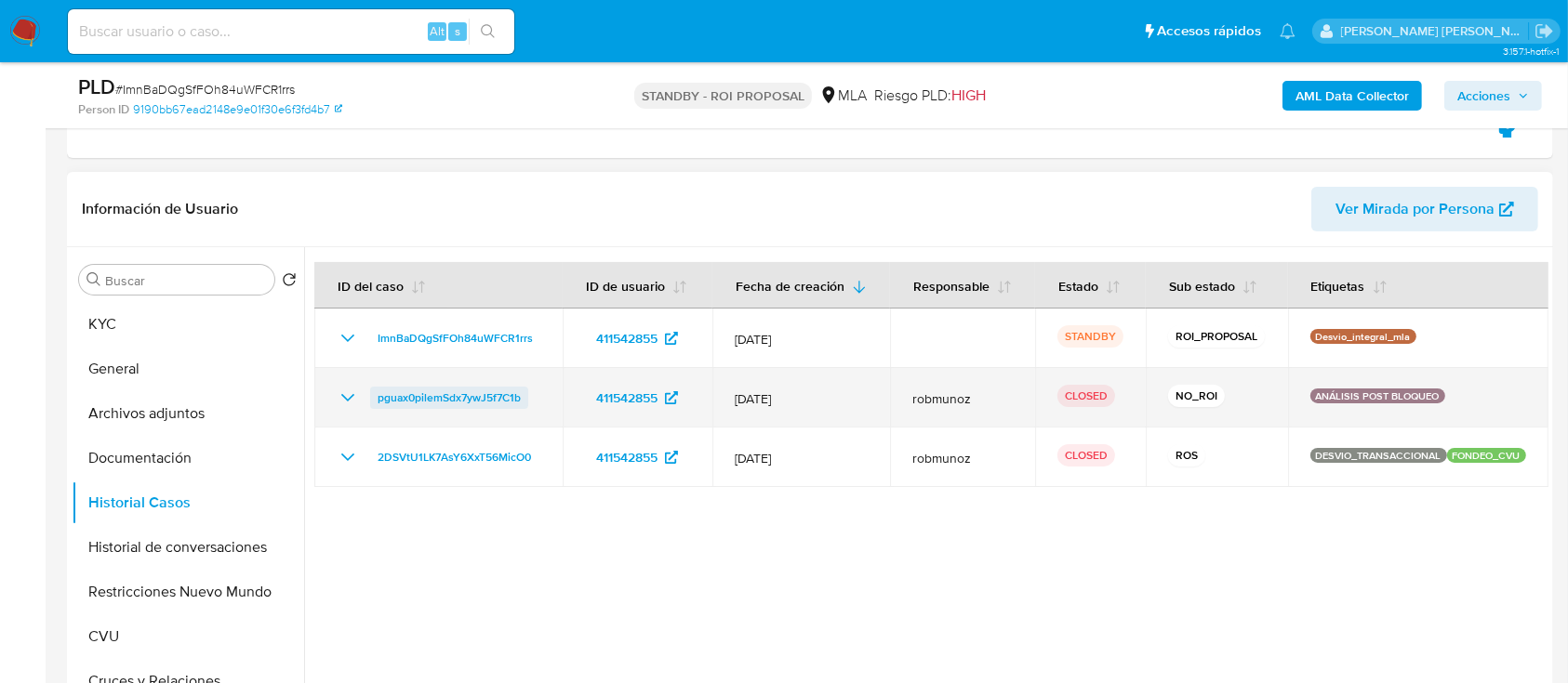
click at [430, 409] on span "pguax0pilemSdx7ywJ5f7C1b" at bounding box center [450, 398] width 143 height 22
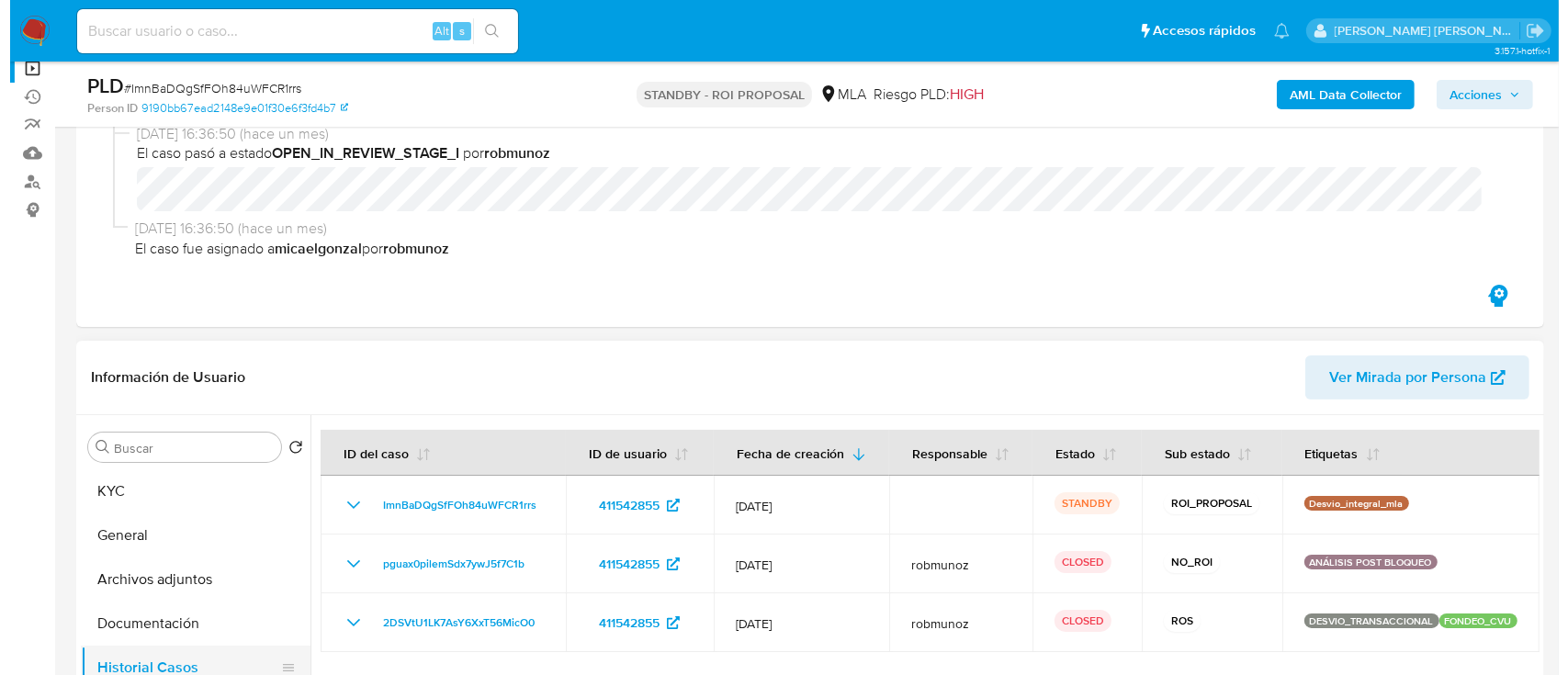
scroll to position [368, 0]
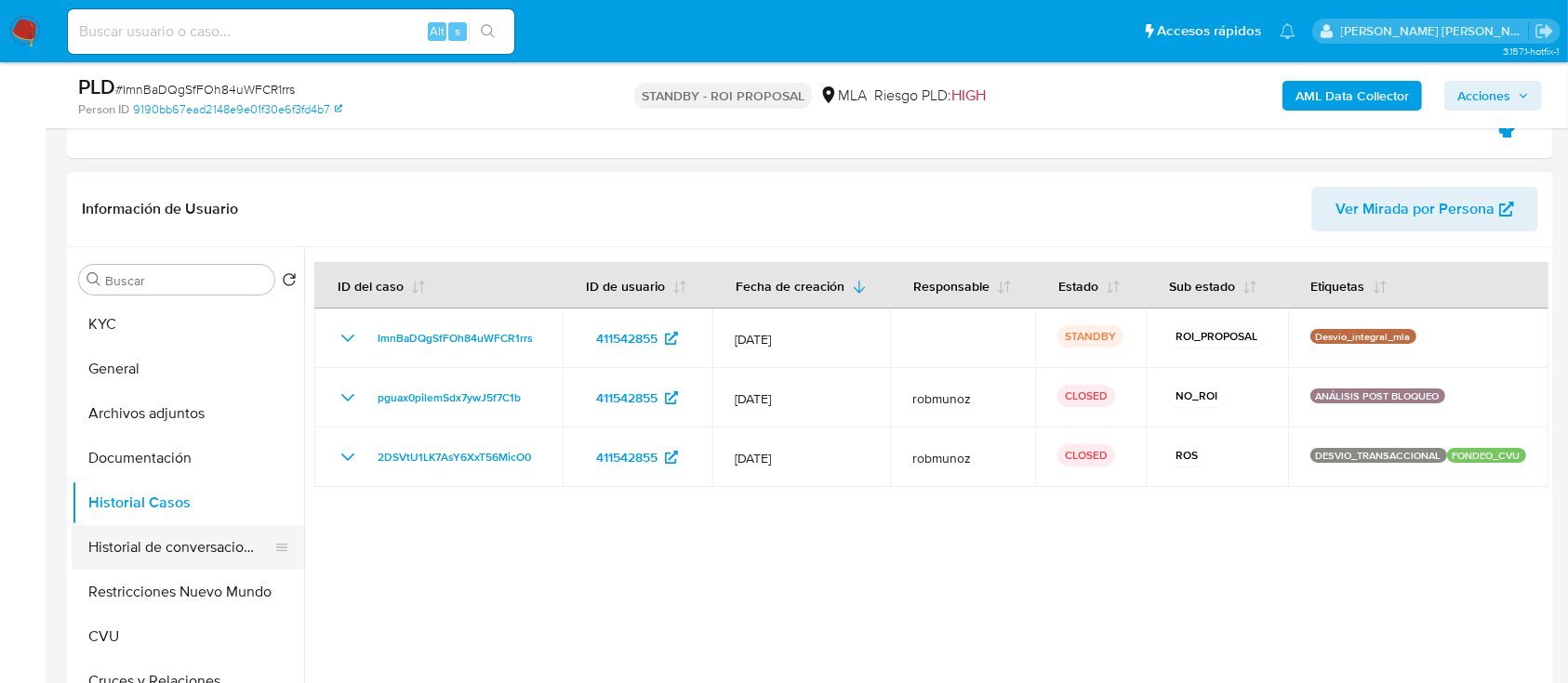
click at [162, 535] on button "Historial de conversaciones" at bounding box center [181, 547] width 218 height 45
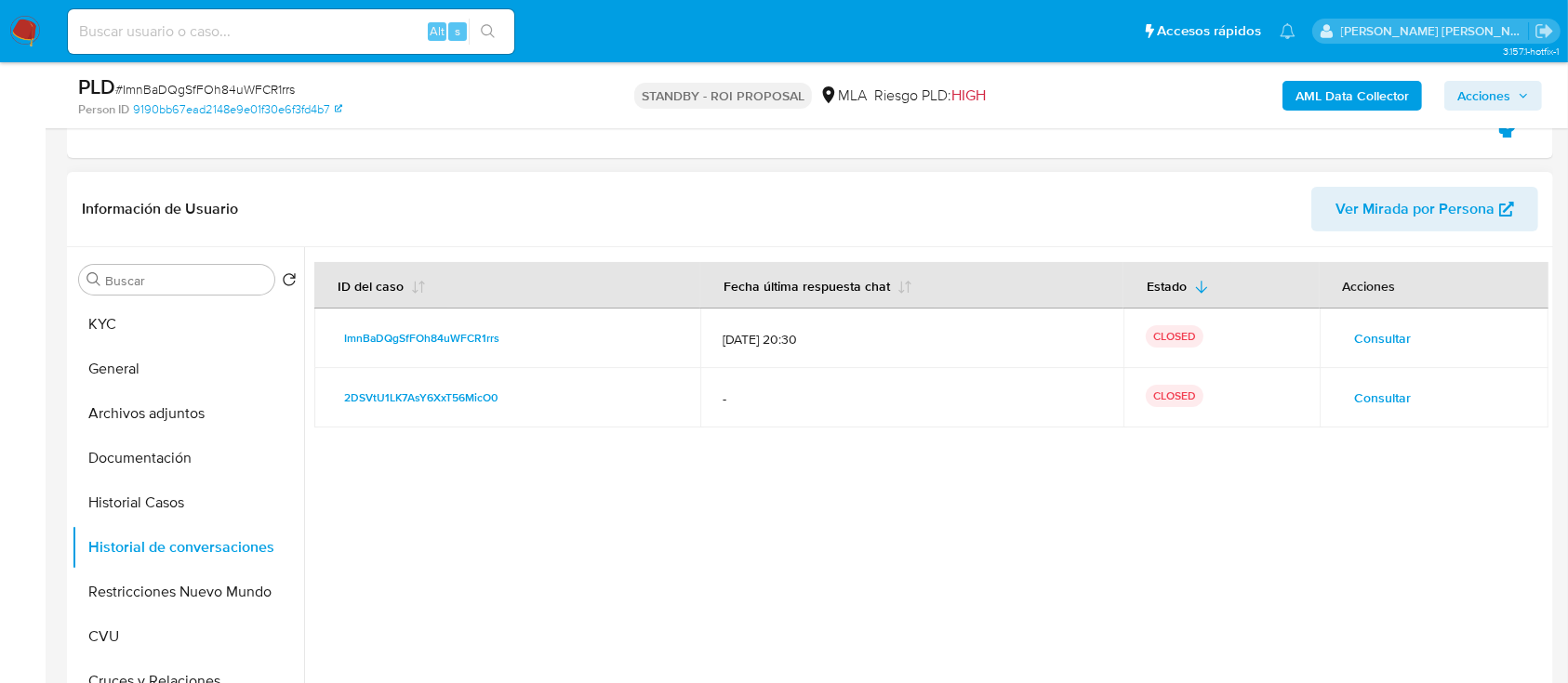
click at [1361, 338] on span "Consultar" at bounding box center [1384, 339] width 57 height 26
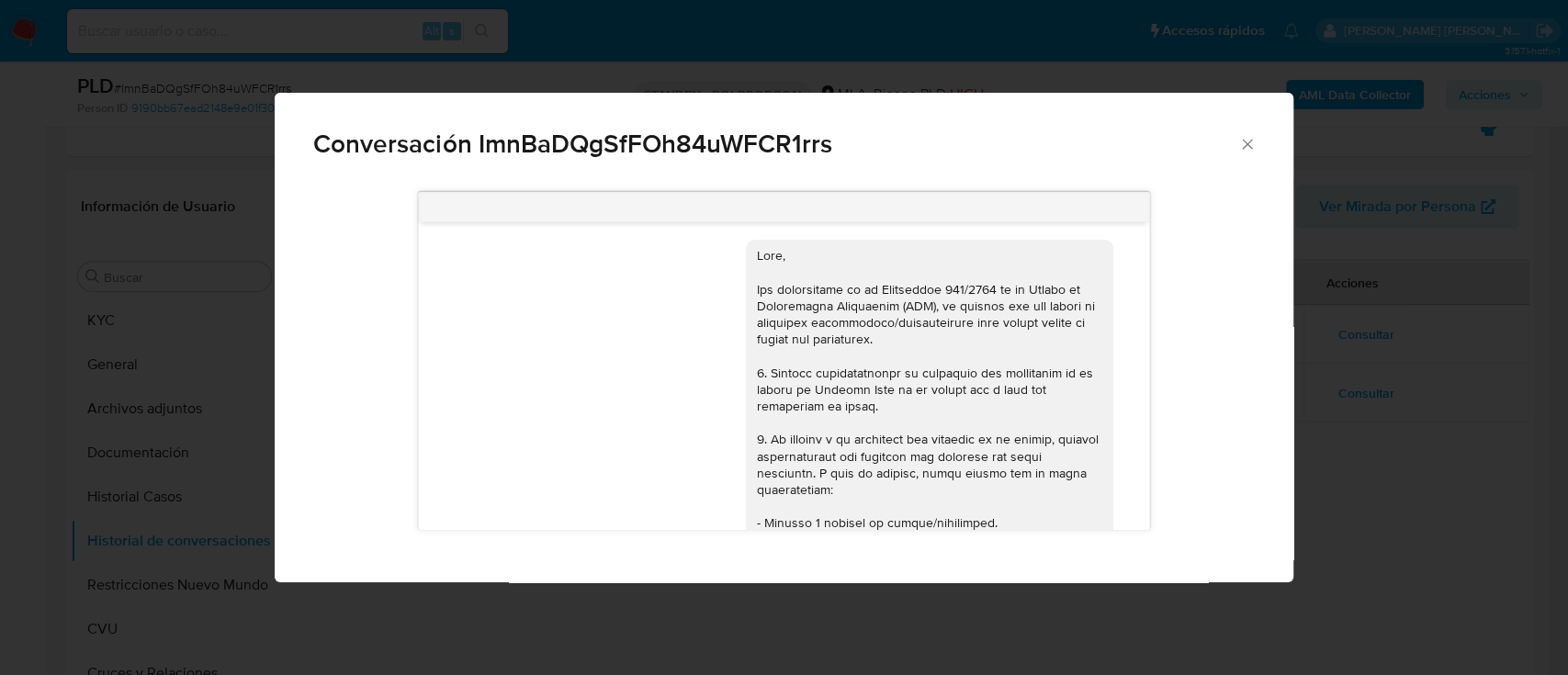
scroll to position [0, 0]
click at [1326, 396] on div "Conversación ImnBaDQgSfFOh84uWFCR1rrs 17/07/2025 20:05:43 Buenas tardes, la inf…" at bounding box center [784, 338] width 1568 height 675
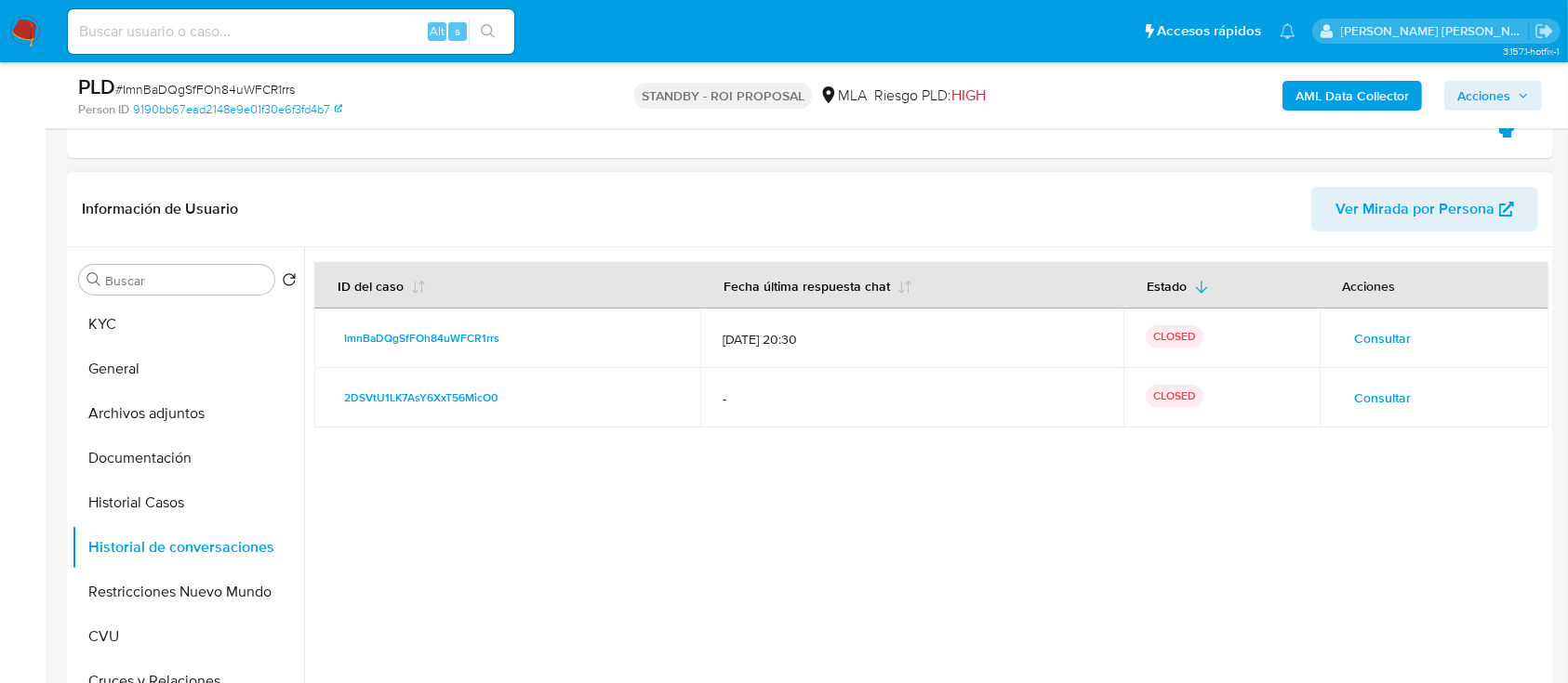
click at [1358, 399] on span "Consultar" at bounding box center [1384, 398] width 57 height 26
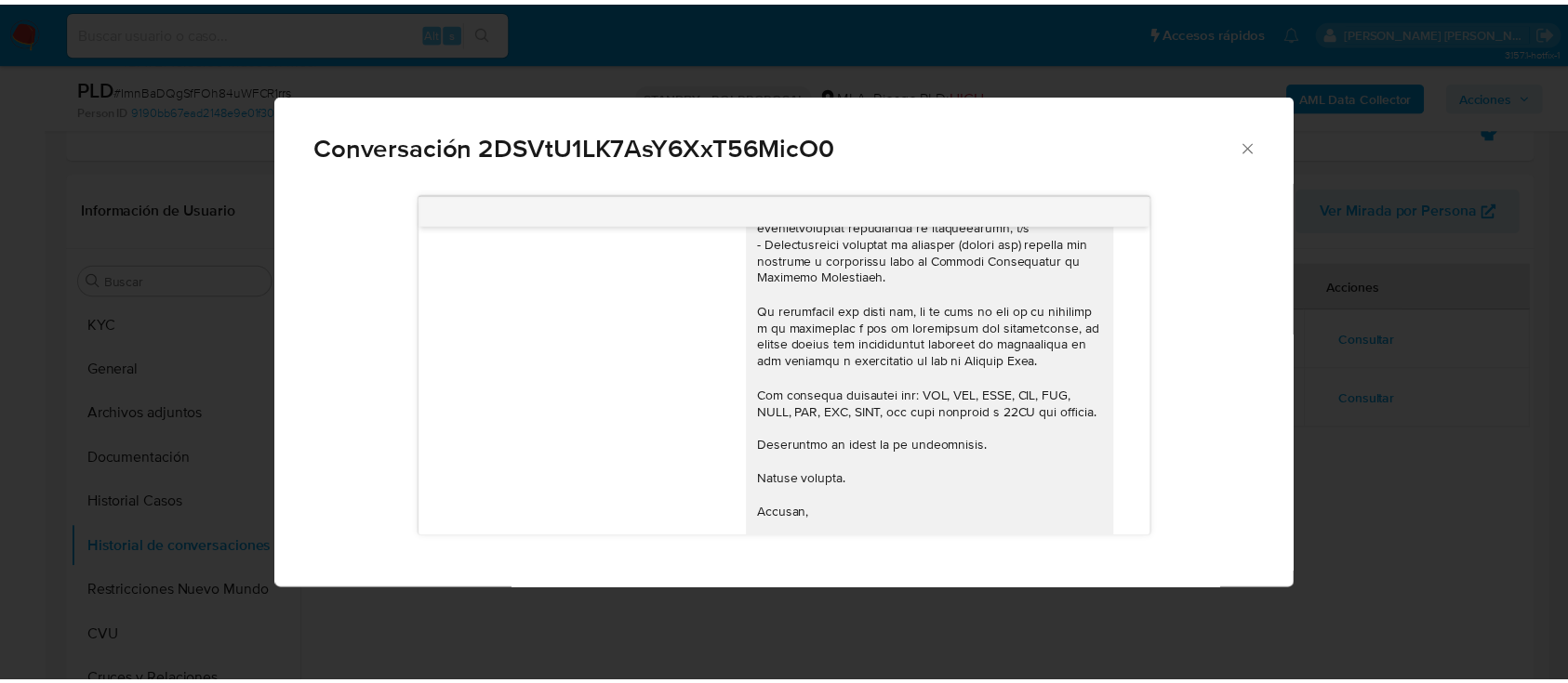
scroll to position [49, 0]
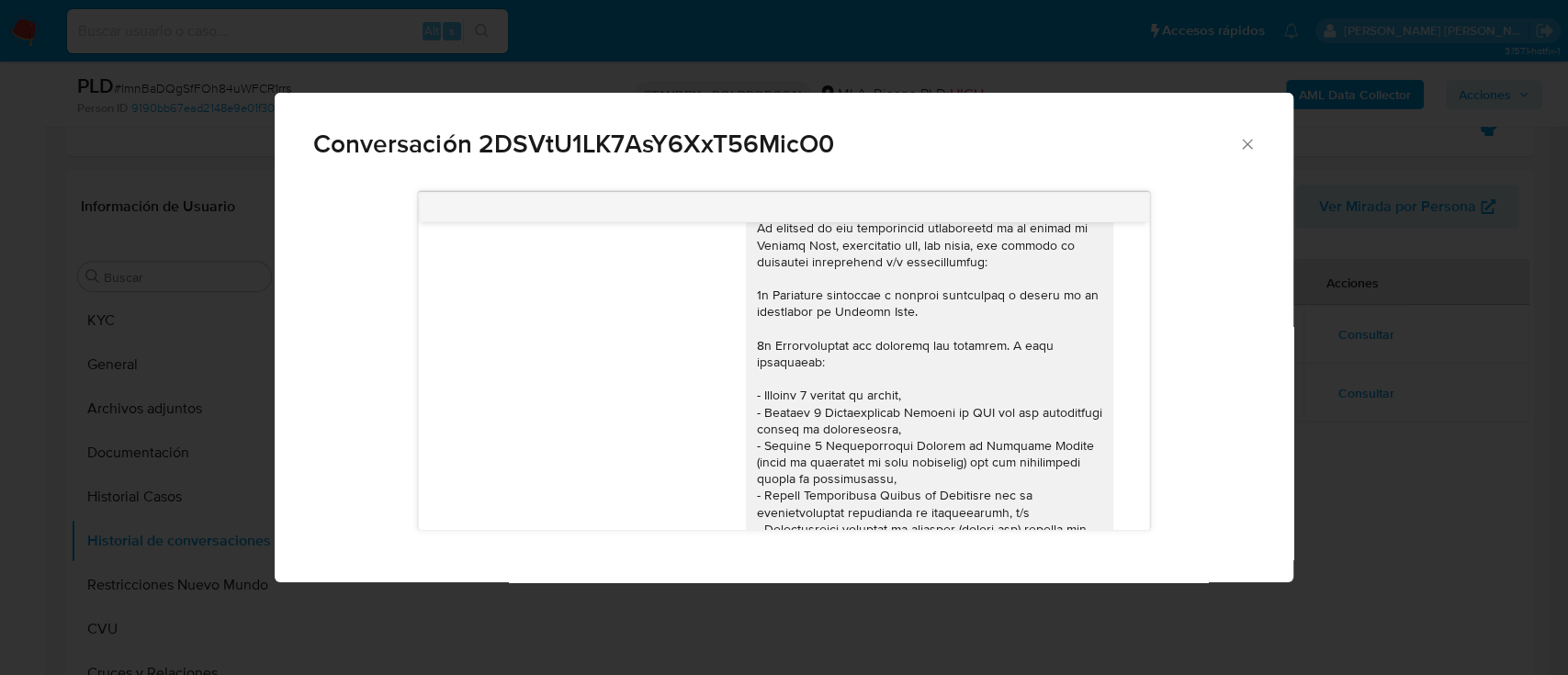
click at [1362, 423] on div "Conversación 2DSVtU1LK7AsY6XxT56MicO0 10/01/2023 21:10:16" at bounding box center [784, 338] width 1568 height 675
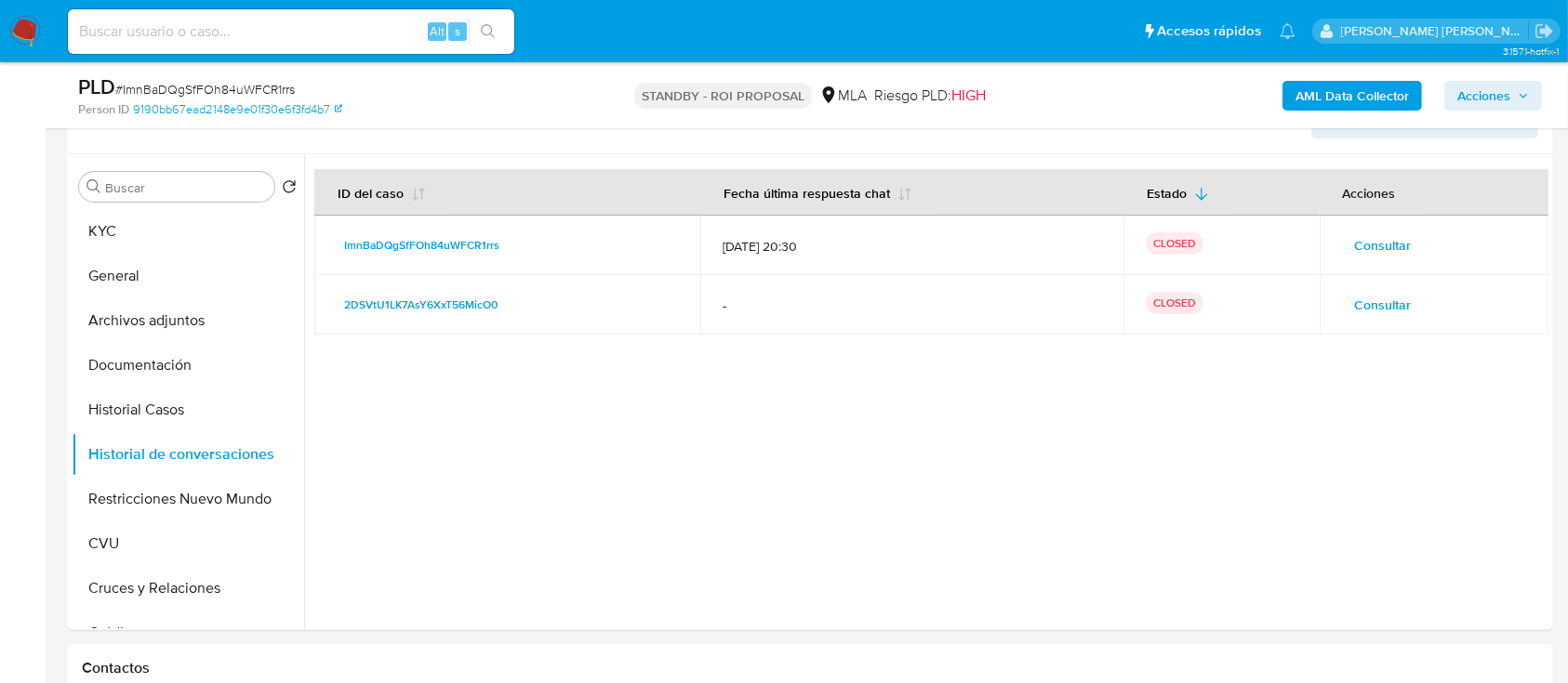
scroll to position [619, 0]
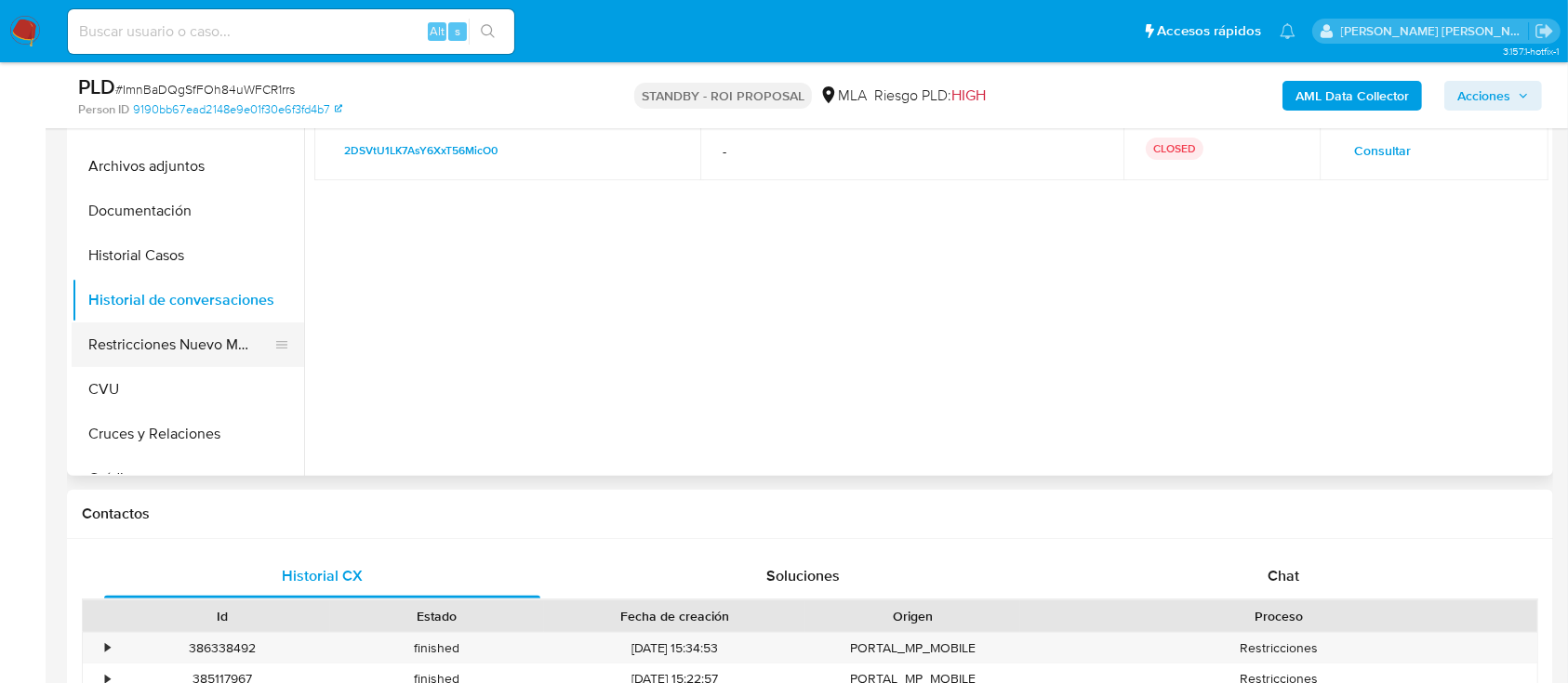
click at [182, 348] on button "Restricciones Nuevo Mundo" at bounding box center [181, 345] width 218 height 45
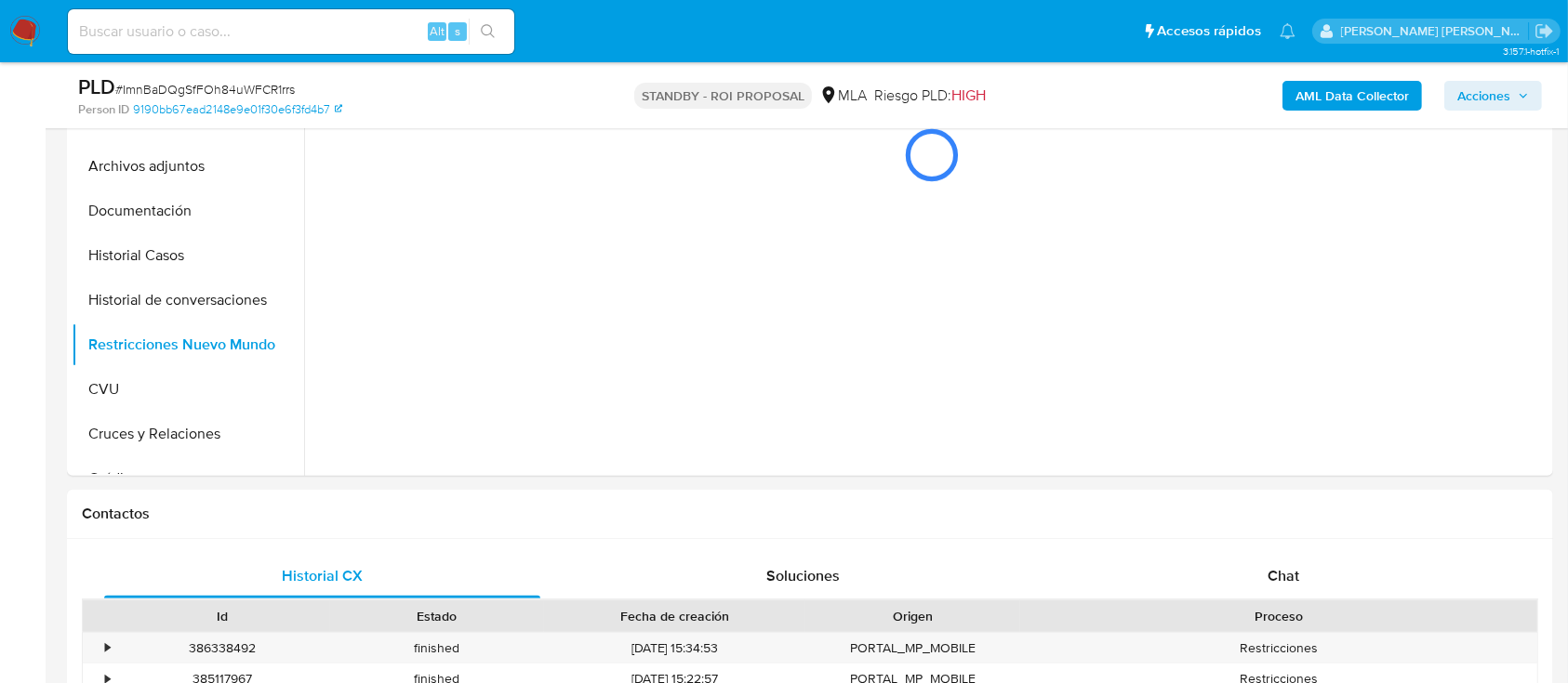
scroll to position [372, 0]
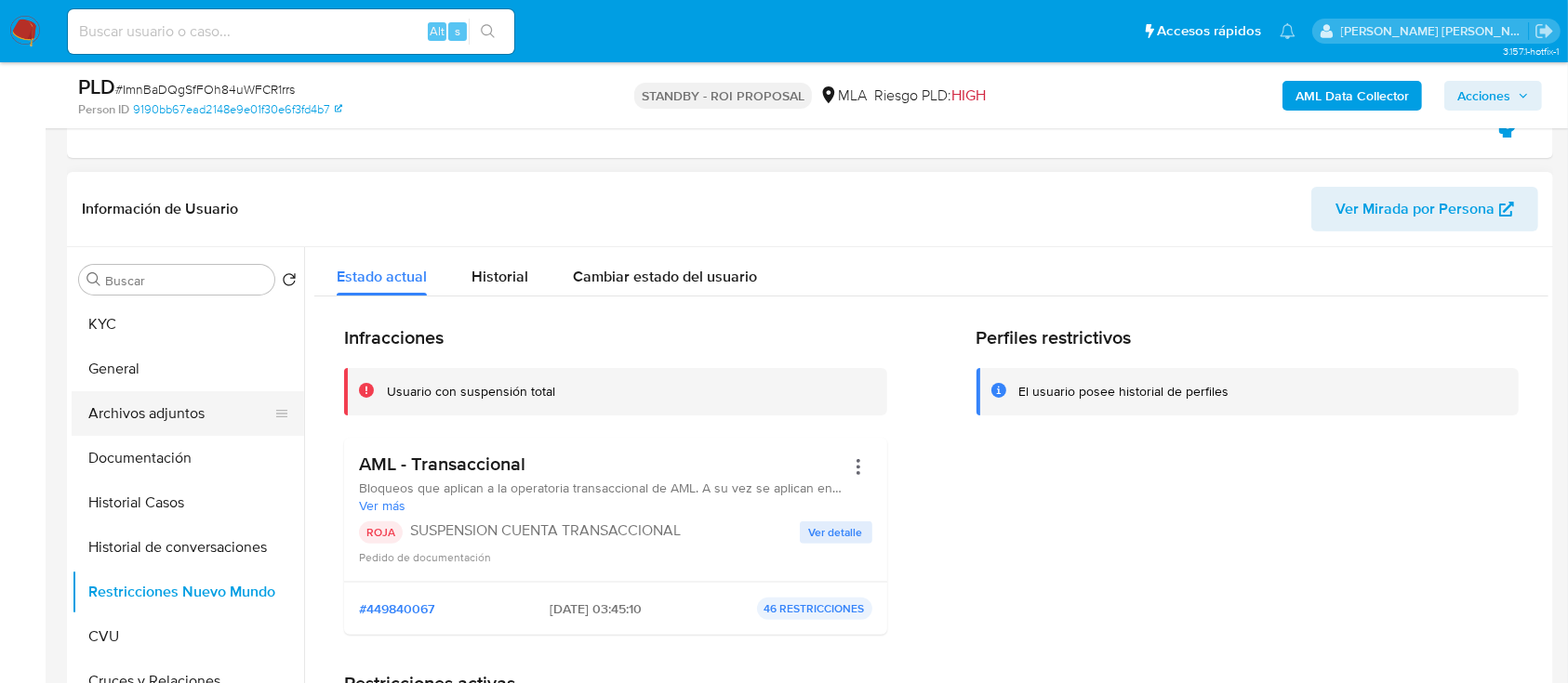
click at [246, 407] on button "Archivos adjuntos" at bounding box center [181, 414] width 218 height 45
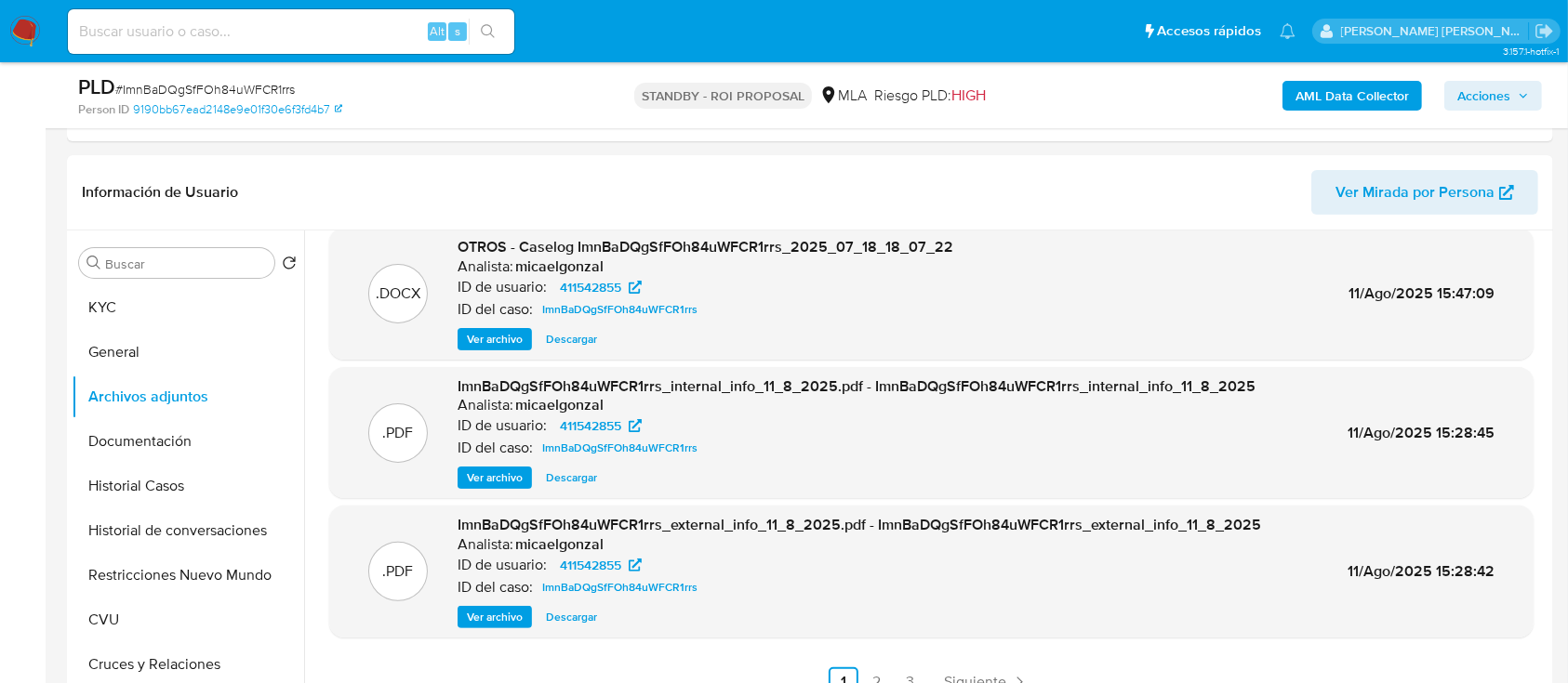
scroll to position [619, 0]
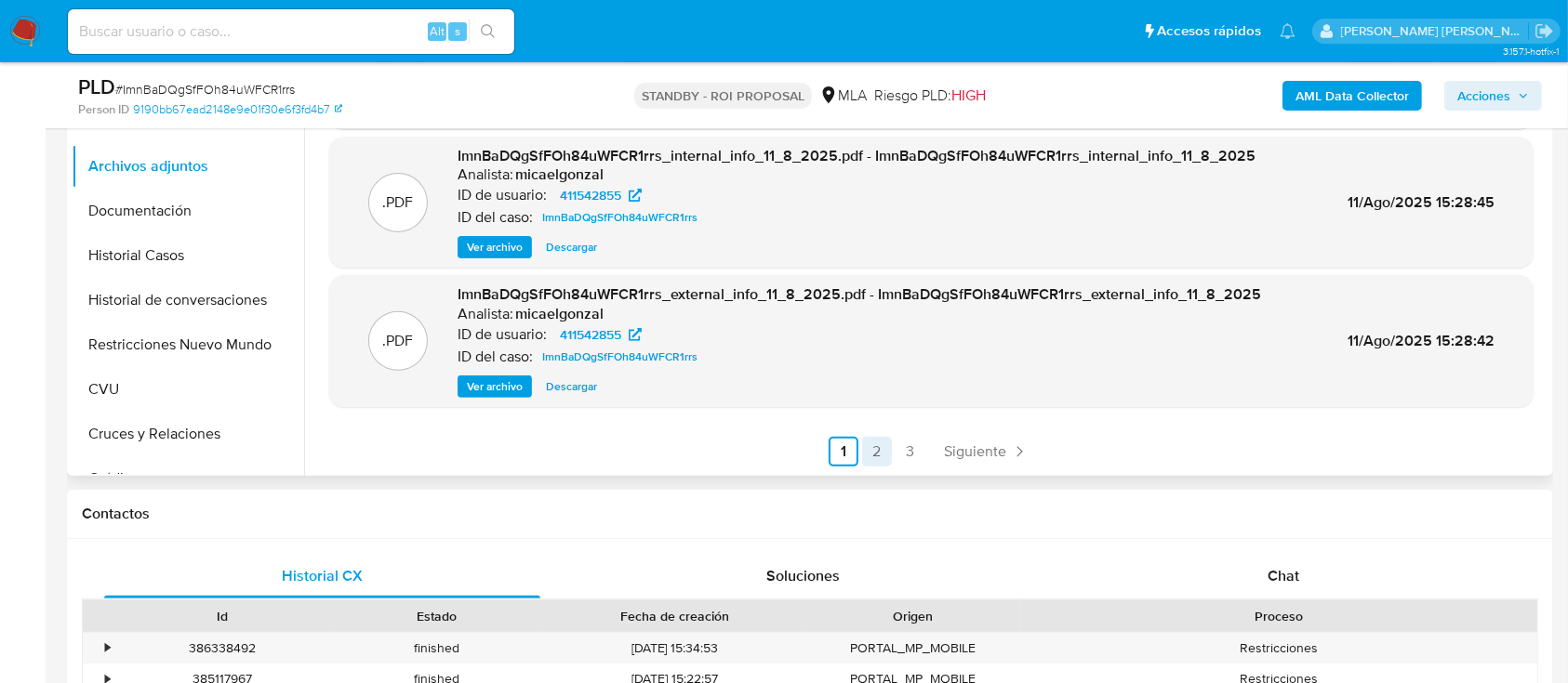
click at [881, 443] on link "2" at bounding box center [877, 452] width 30 height 30
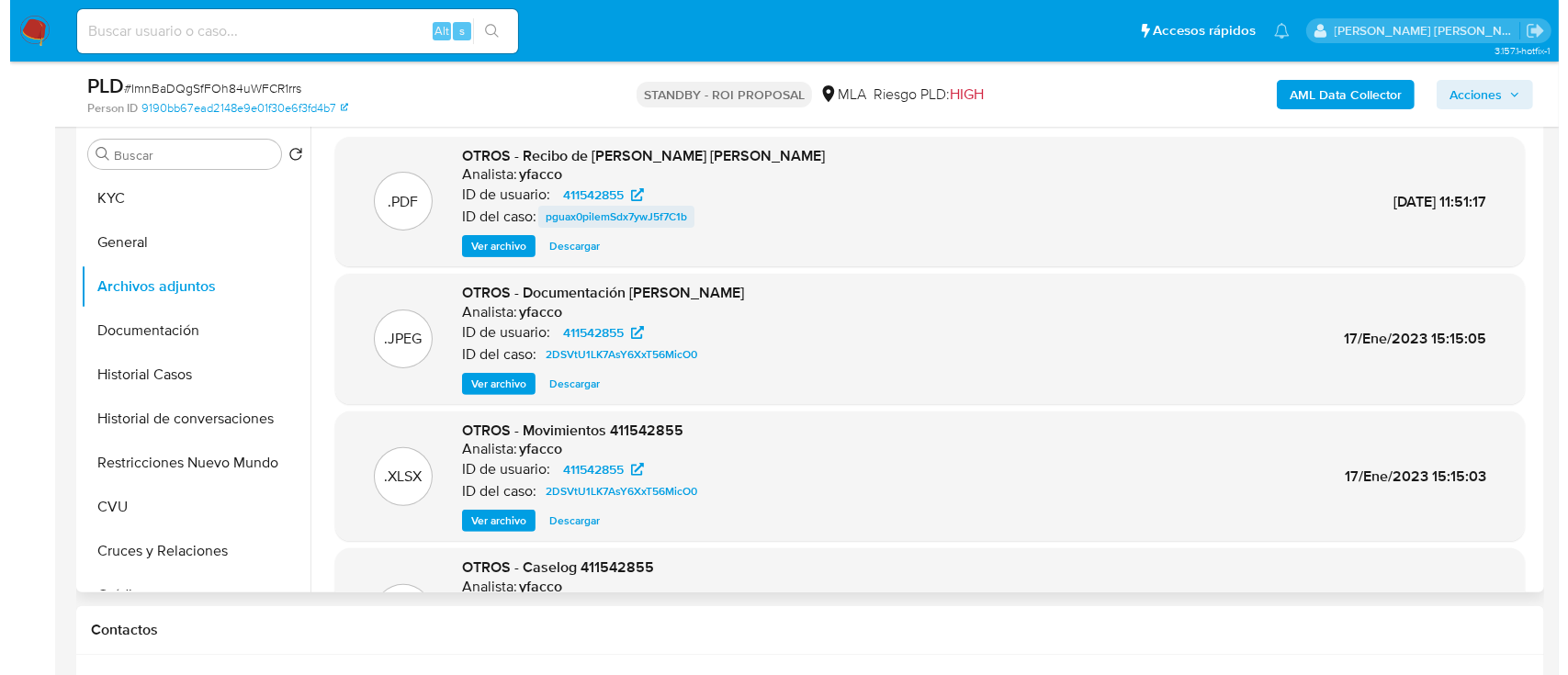
scroll to position [122, 0]
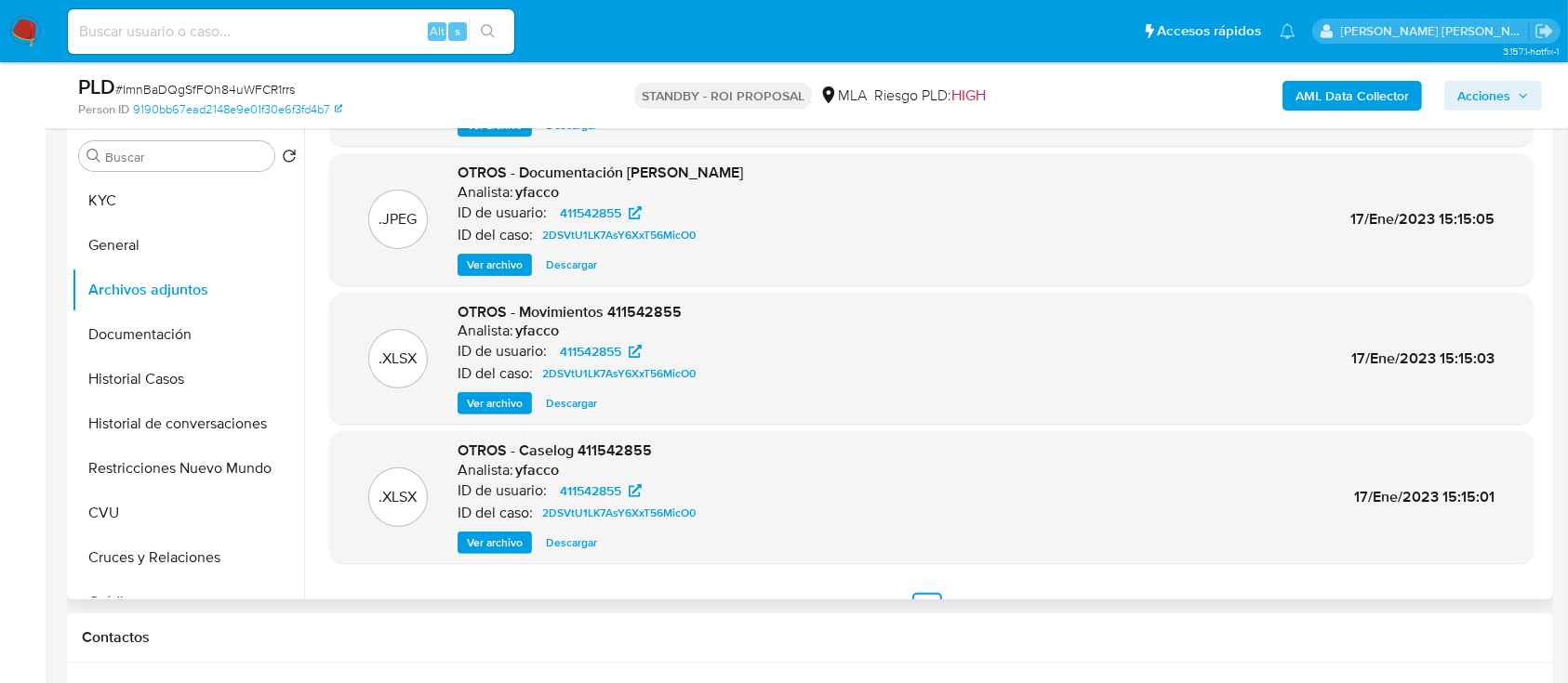
click at [493, 538] on span "Ver archivo" at bounding box center [495, 542] width 56 height 19
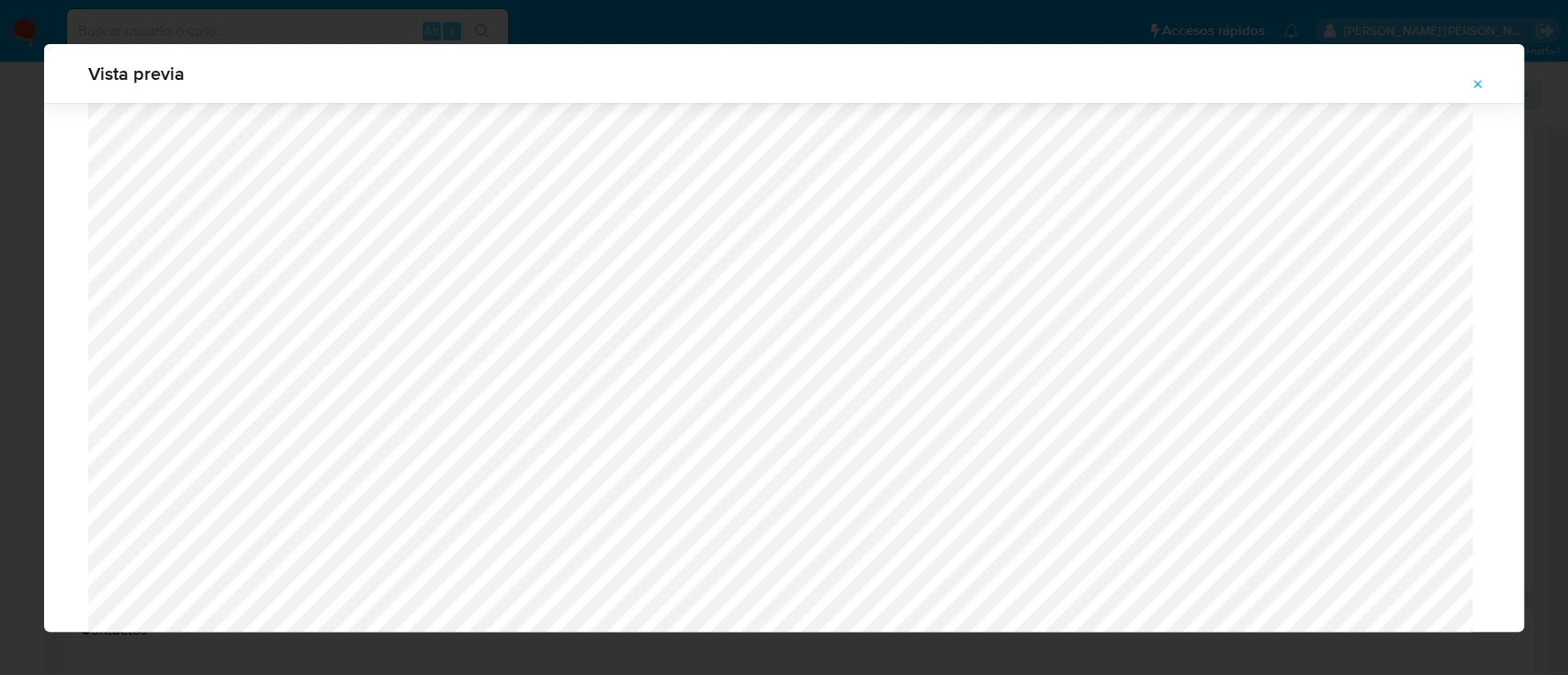
scroll to position [1066, 0]
click at [1477, 74] on span "Attachment preview" at bounding box center [1479, 85] width 15 height 26
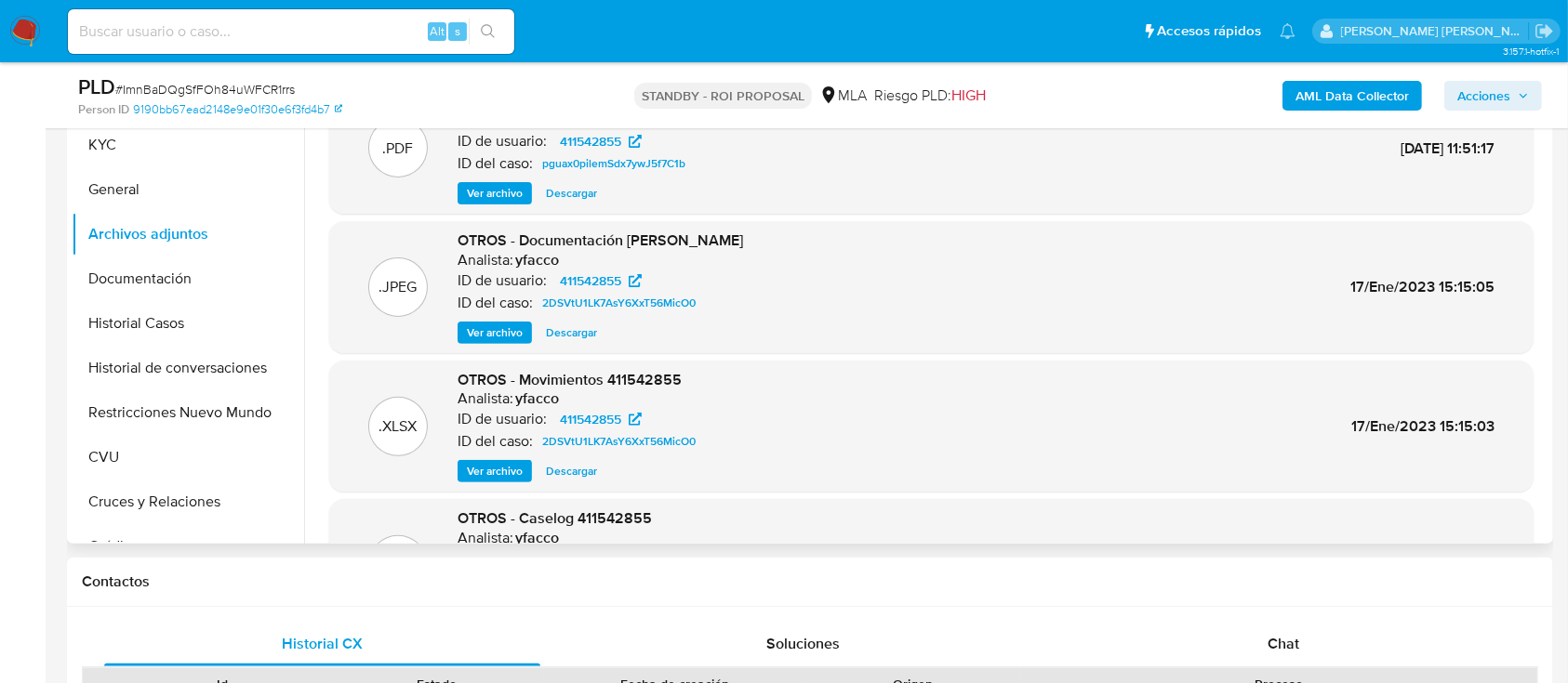
scroll to position [496, 0]
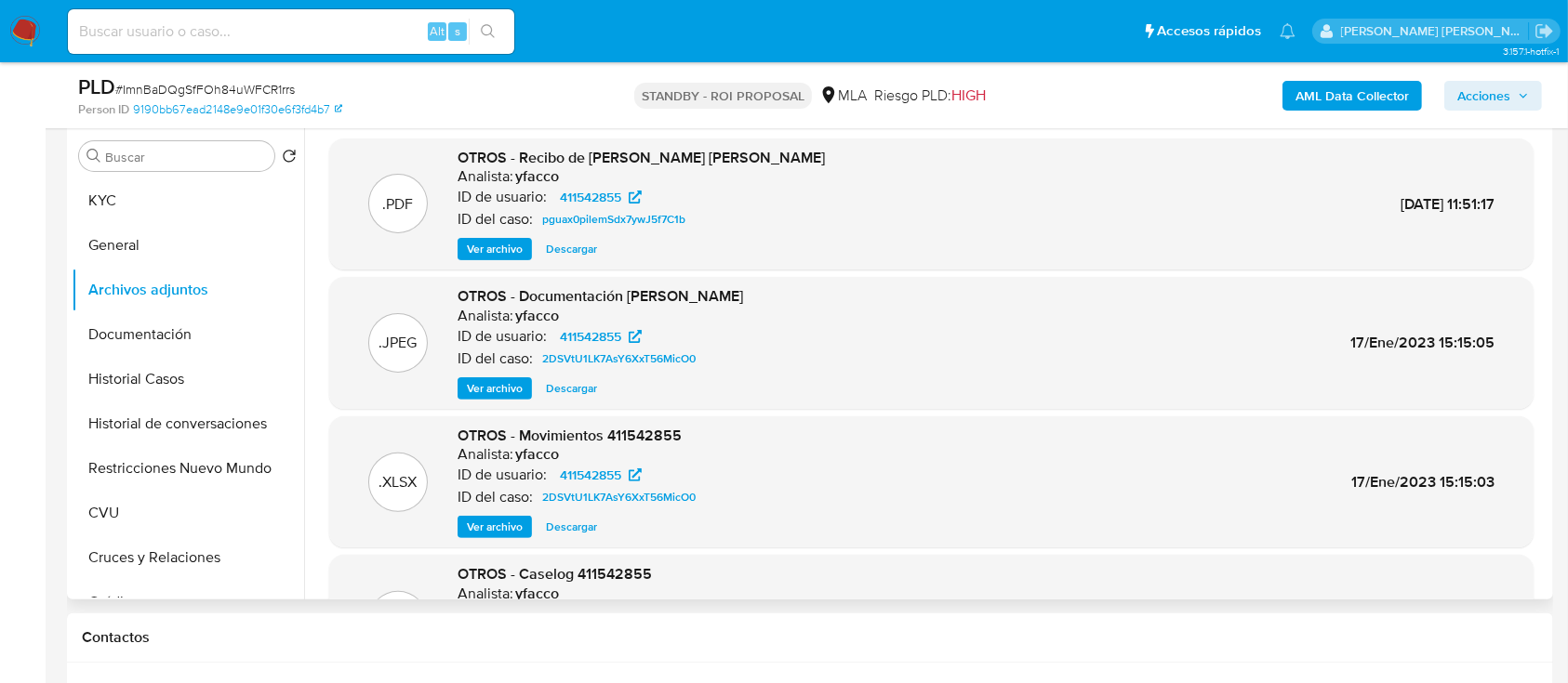
click at [511, 244] on span "Ver archivo" at bounding box center [495, 249] width 56 height 19
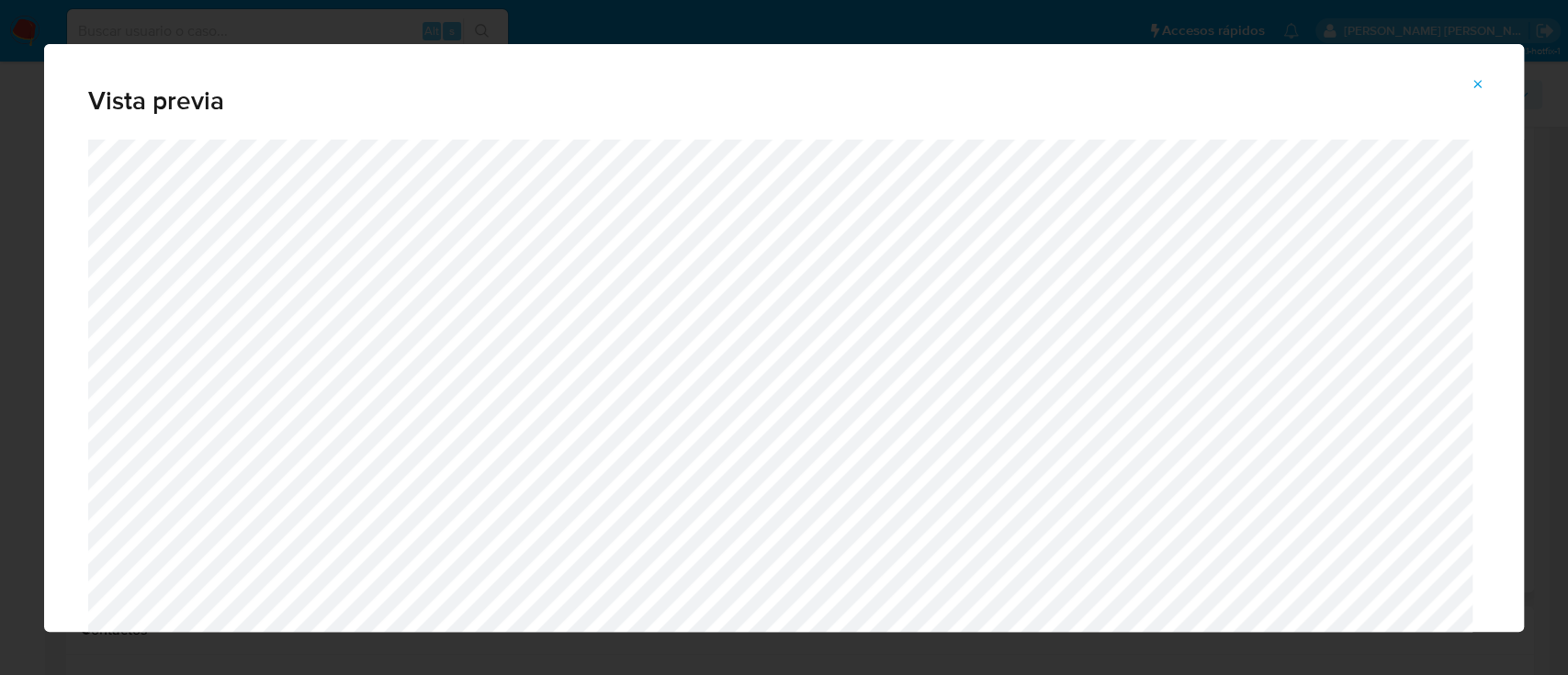
click at [1483, 85] on icon "Attachment preview" at bounding box center [1479, 85] width 15 height 15
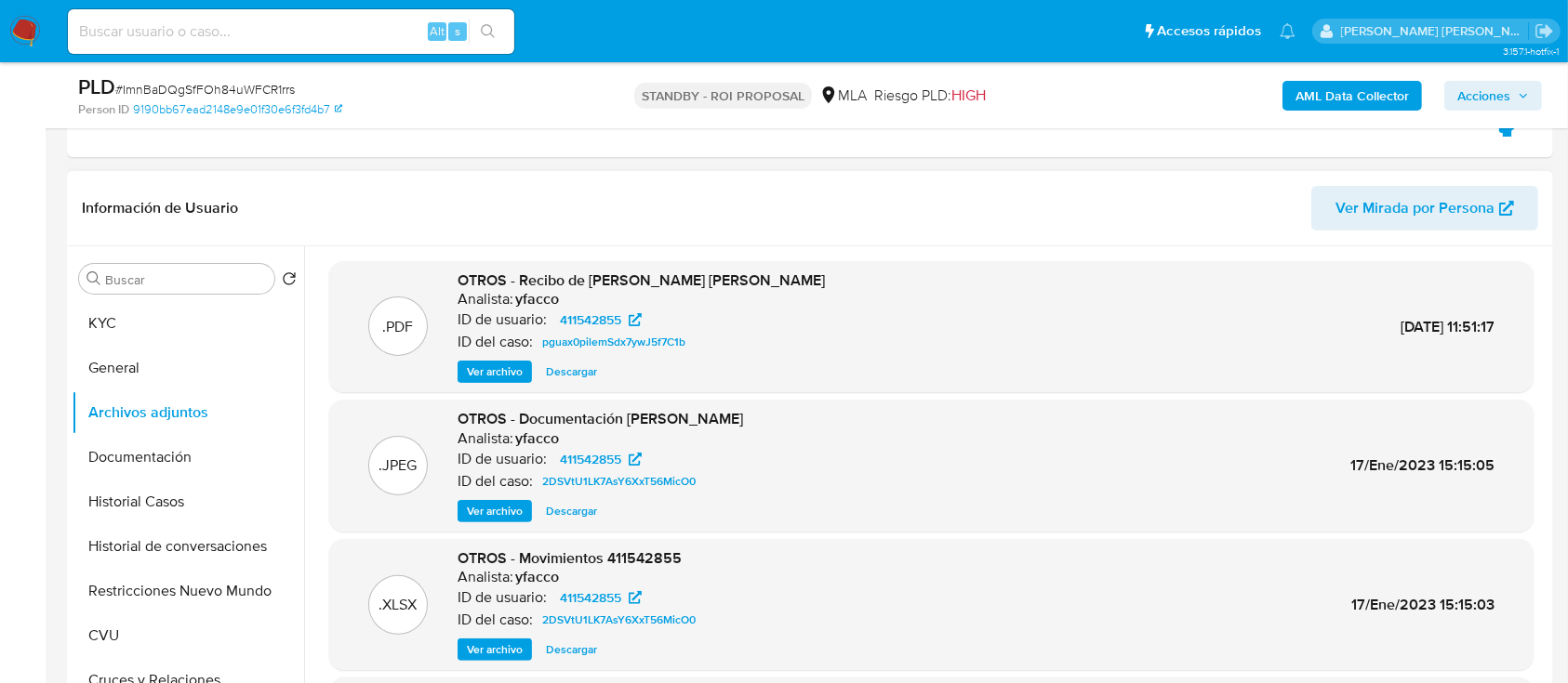
scroll to position [482, 0]
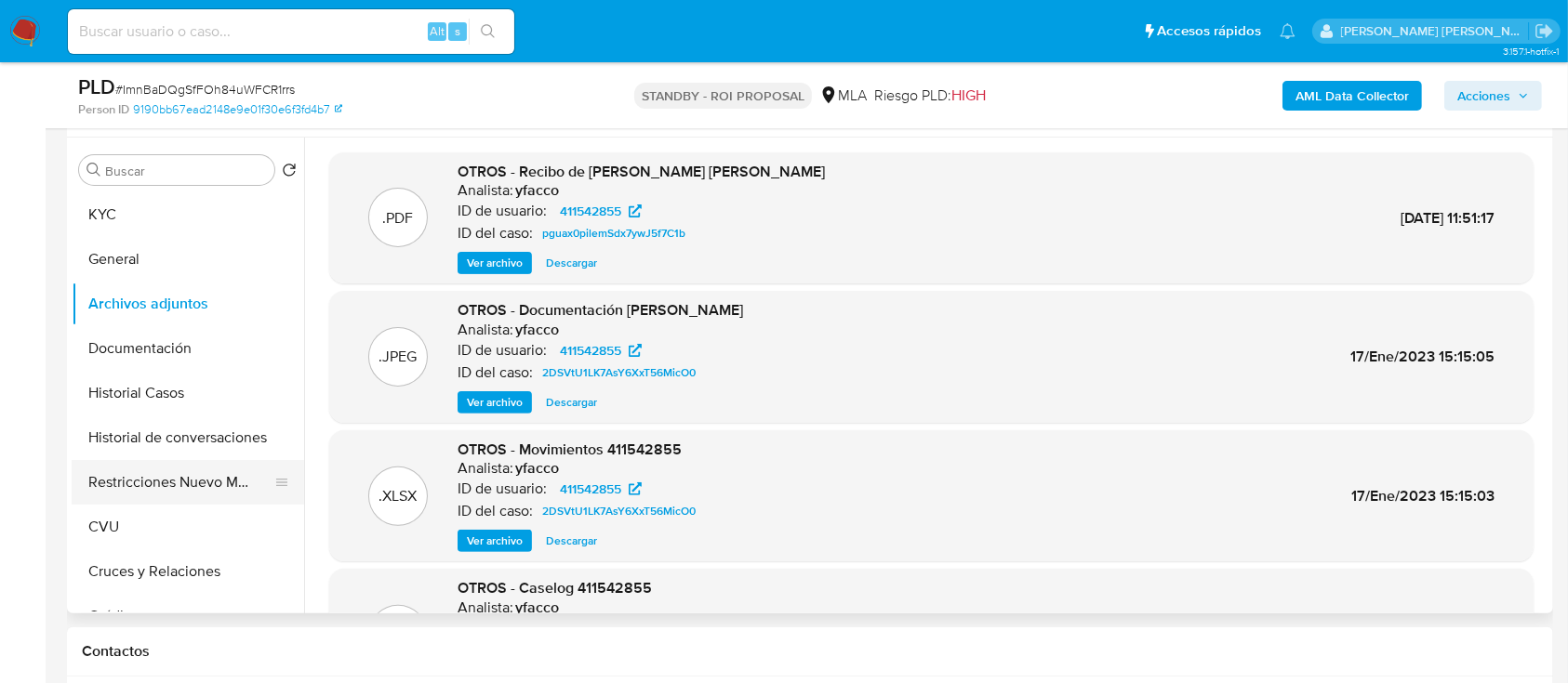
click at [135, 488] on button "Restricciones Nuevo Mundo" at bounding box center [181, 483] width 218 height 45
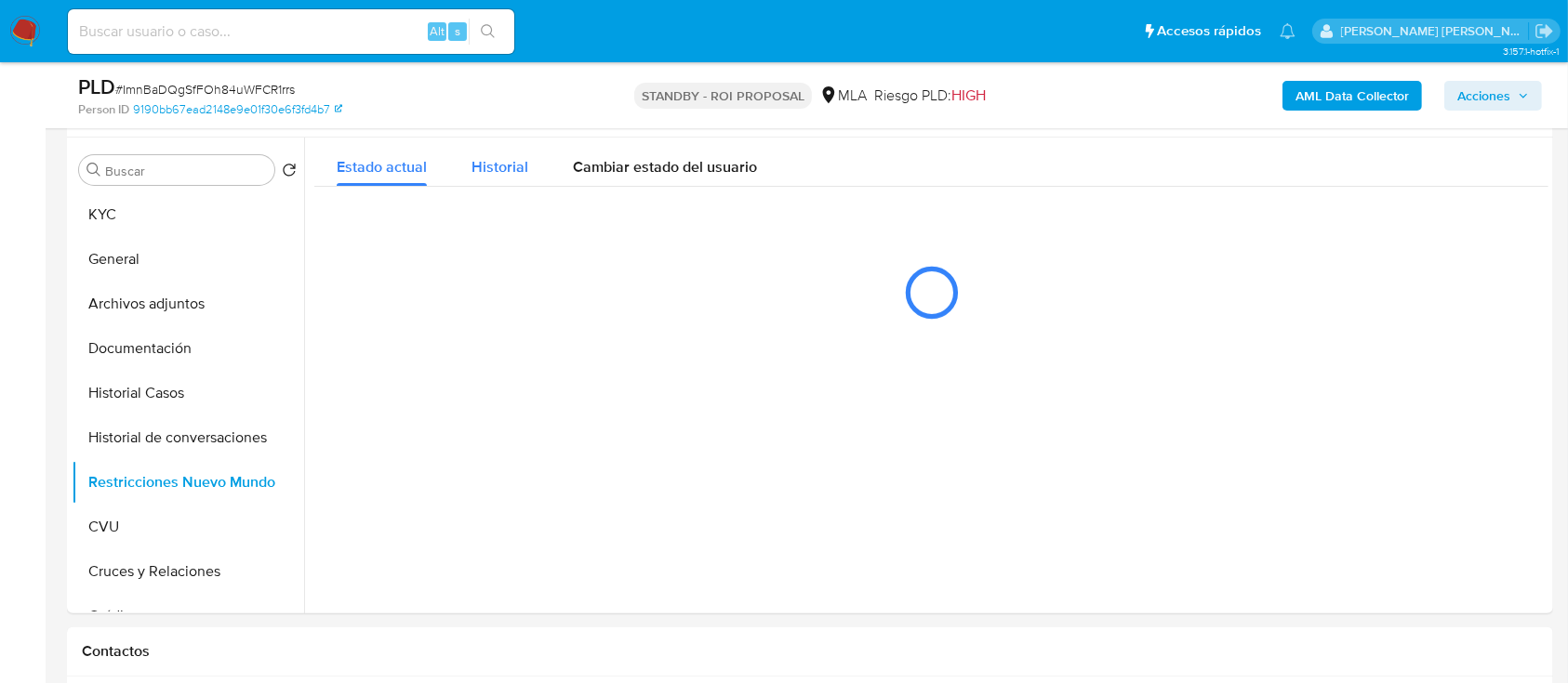
click at [509, 168] on span "Historial" at bounding box center [500, 167] width 57 height 21
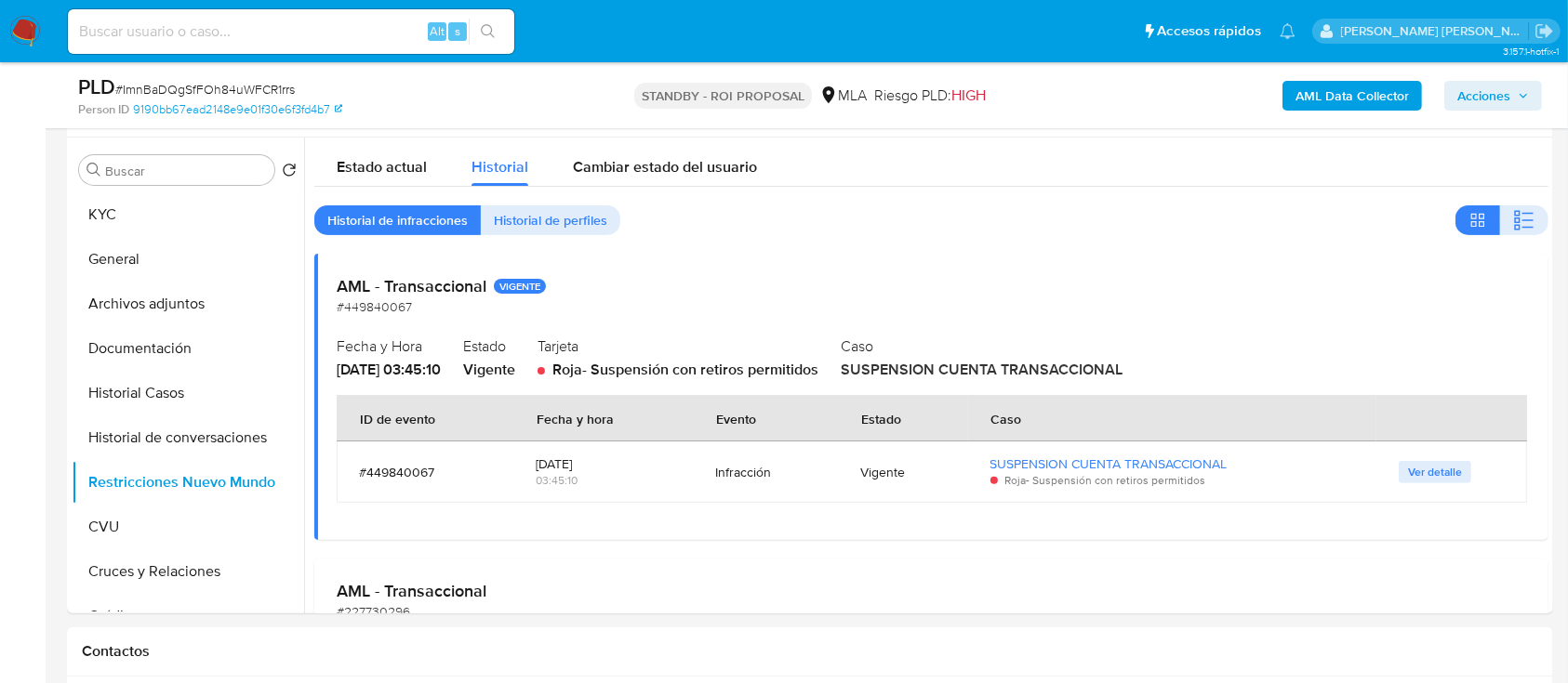
scroll to position [248, 0]
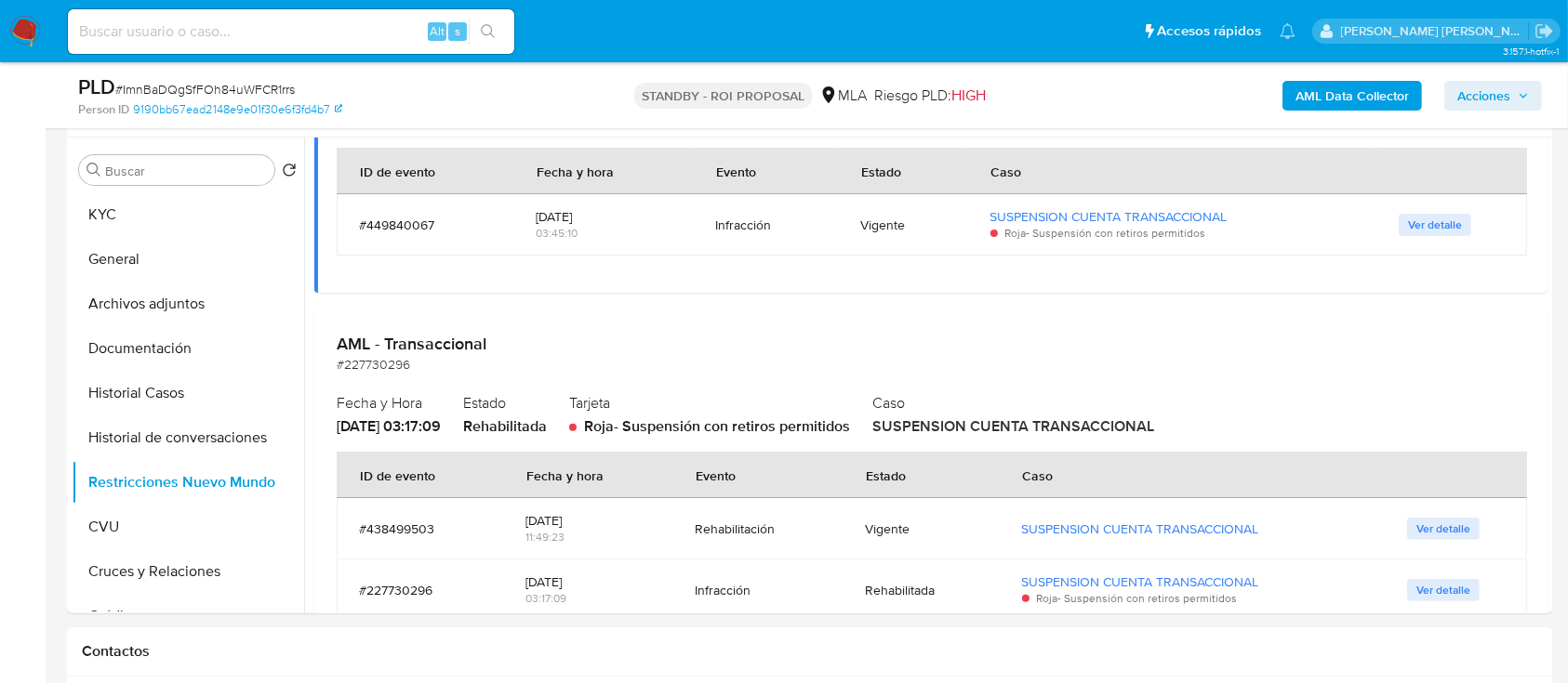
click at [318, 53] on div "Alt s" at bounding box center [291, 32] width 447 height 45
click at [347, 36] on input at bounding box center [291, 32] width 447 height 24
paste input "N3e8ONLJVbx0VZhfobLsHQJu"
type input "N3e8ONLJVbx0VZhfobLsHQJu"
click at [492, 31] on icon "search-icon" at bounding box center [488, 31] width 14 height 14
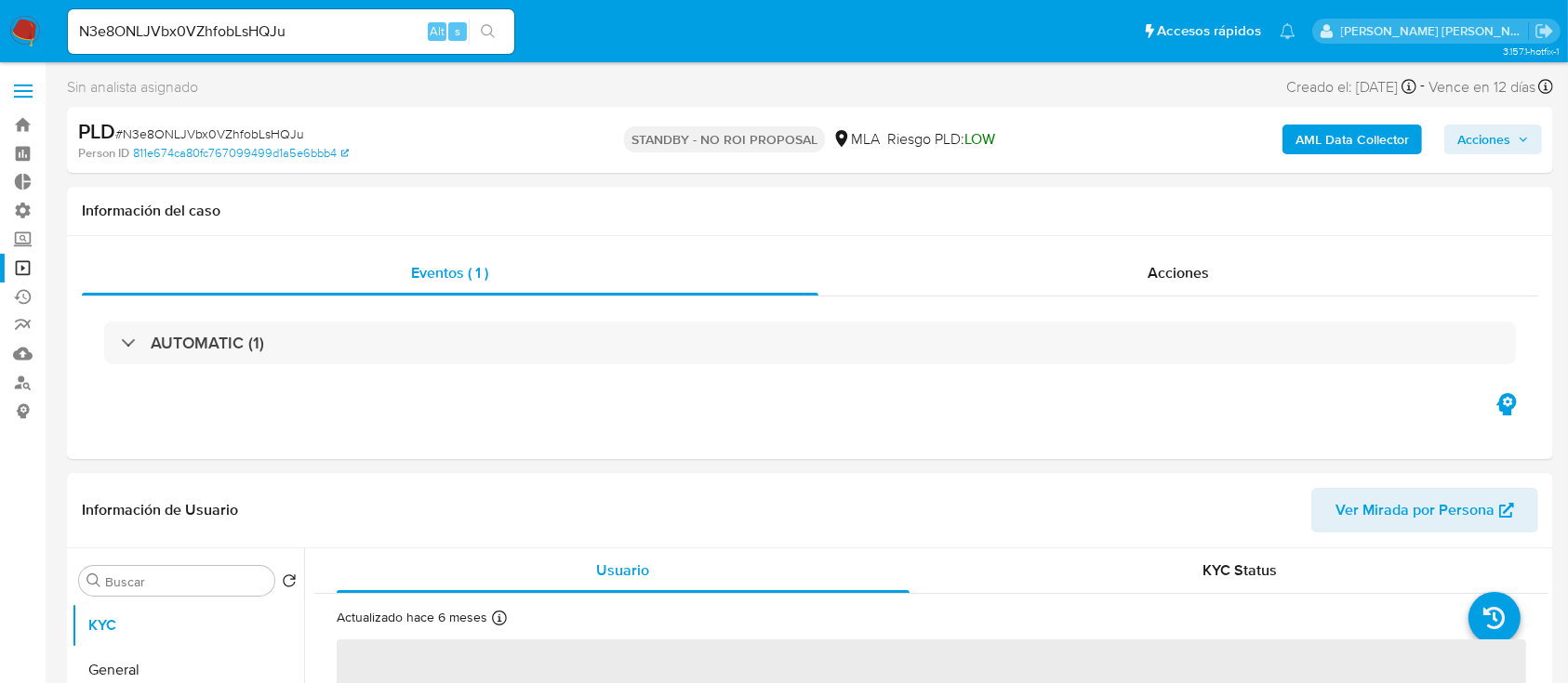
select select "10"
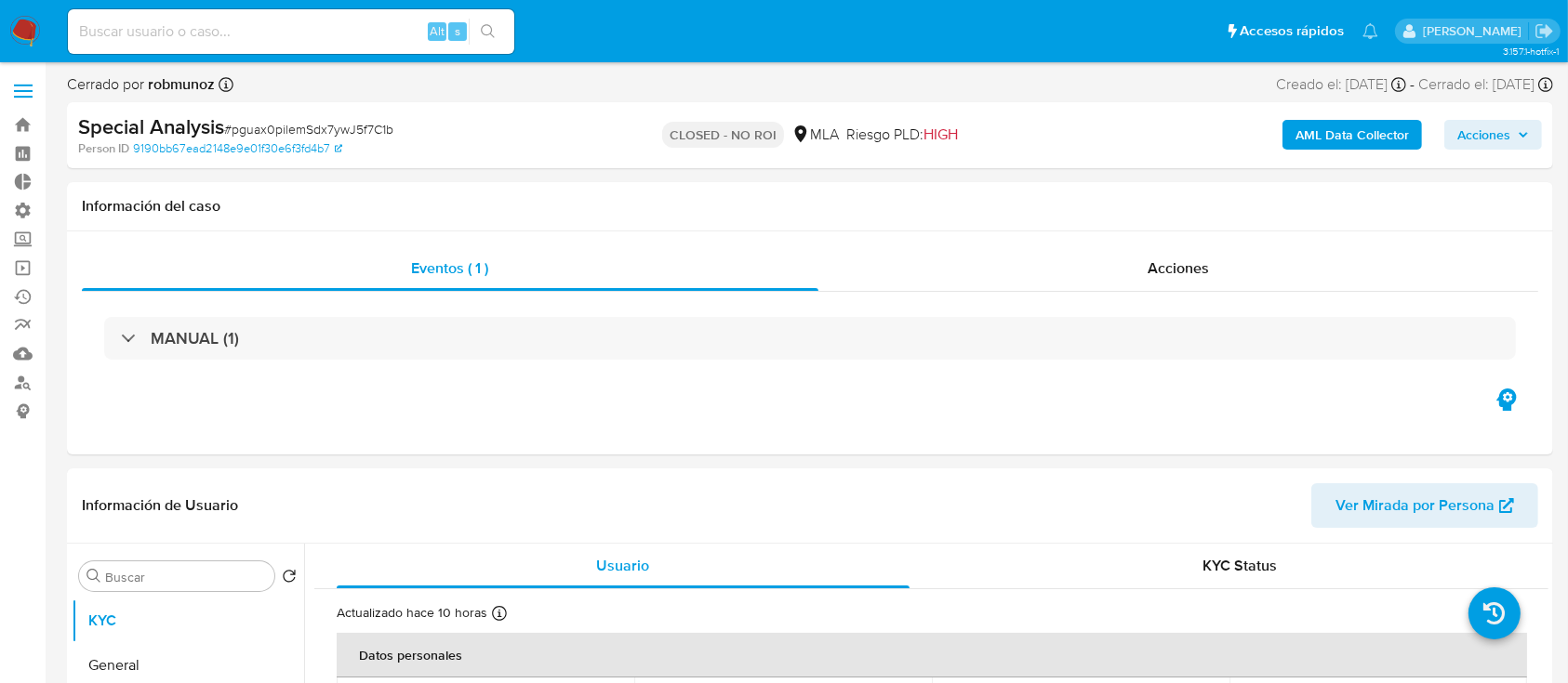
select select "10"
click at [1078, 279] on div "Acciones" at bounding box center [1179, 269] width 721 height 45
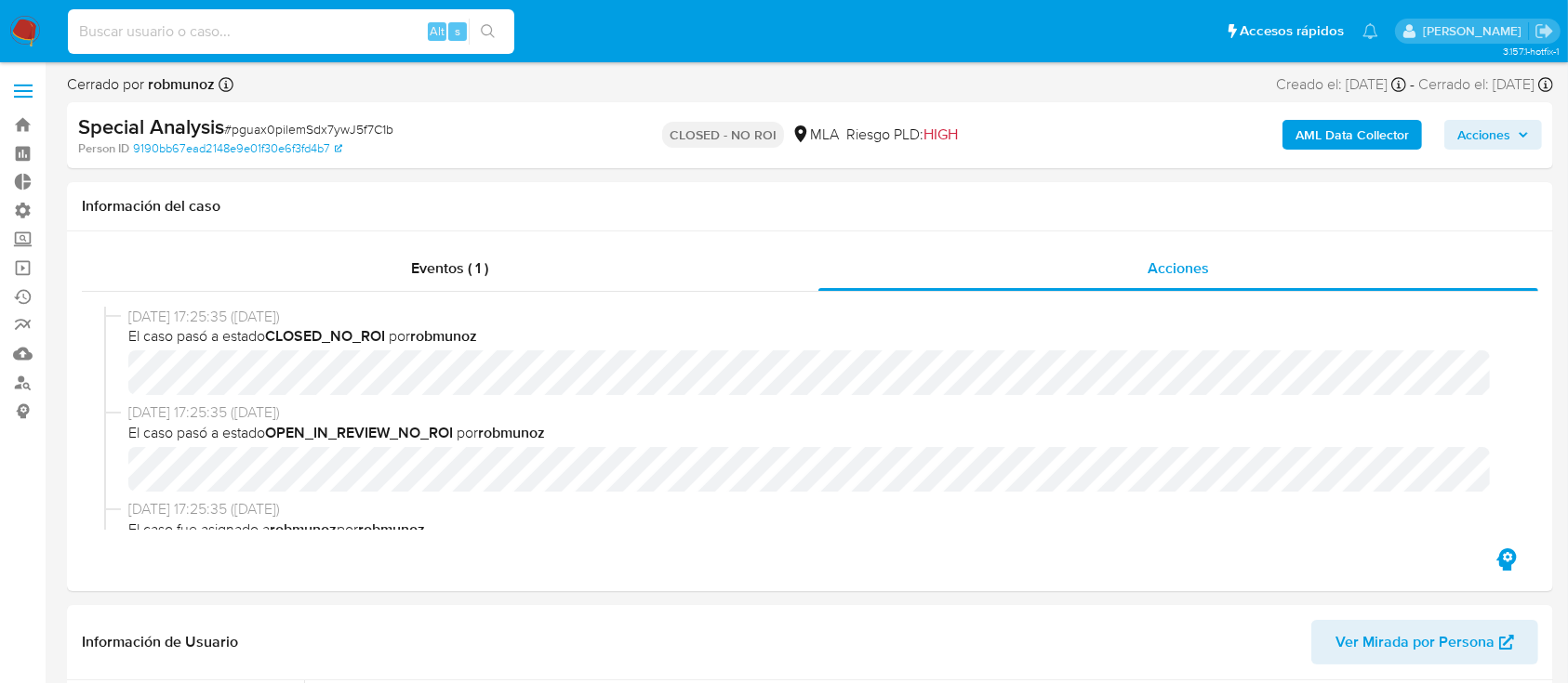
click at [361, 32] on input at bounding box center [291, 32] width 447 height 24
paste input "L17ejyzCQSiCgoOTmSFfBeh0"
type input "L17ejyzCQSiCgoOTmSFfBeh0"
click at [485, 32] on icon "search-icon" at bounding box center [489, 32] width 15 height 15
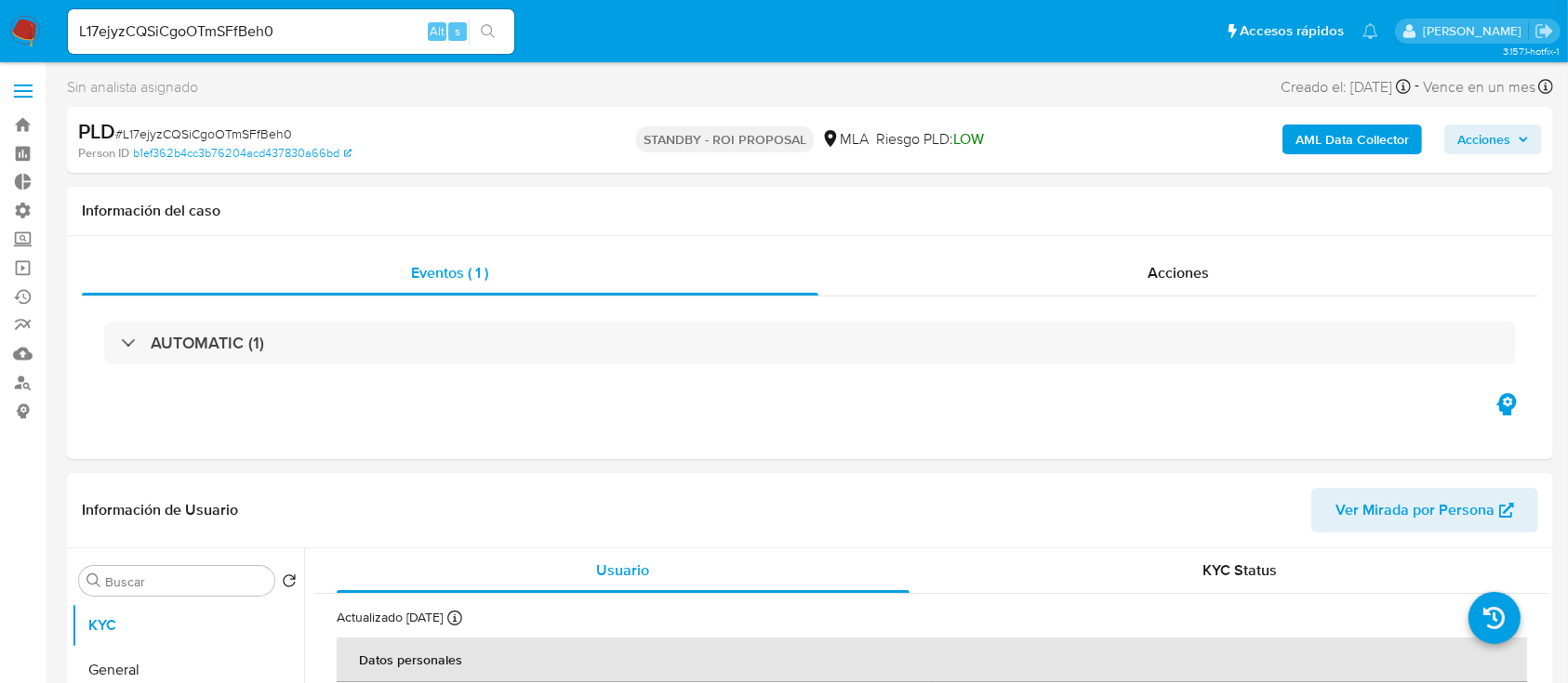
select select "10"
click at [1202, 262] on span "Acciones" at bounding box center [1179, 273] width 61 height 21
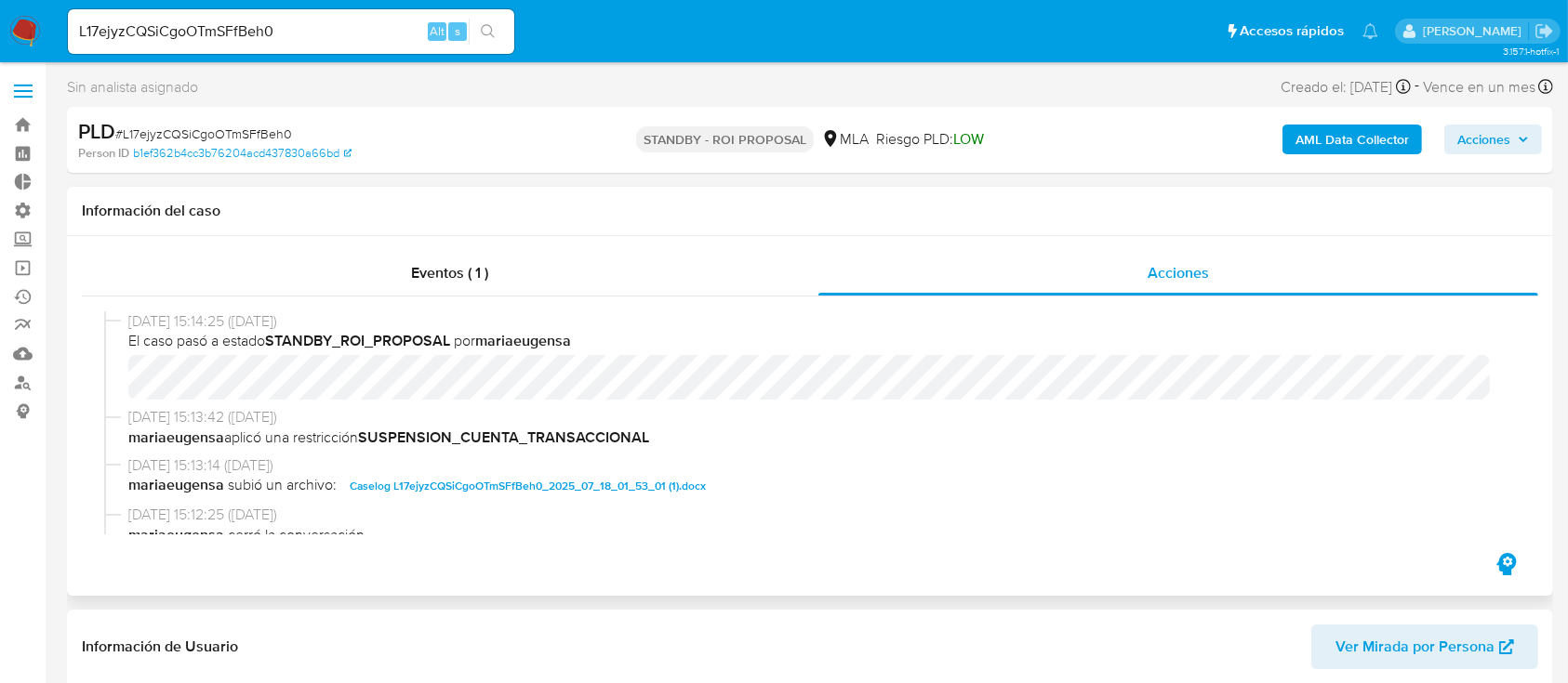
click at [607, 500] on div "26/08/2025 15:13:14 (hace 3 días) mariaeugensa subió un archivo: Caselog L17ejy…" at bounding box center [810, 481] width 1413 height 50
click at [684, 484] on span "Caselog L17ejyzCQSiCgoOTmSFfBeh0_2025_07_18_01_53_01 (1).docx" at bounding box center [528, 487] width 357 height 22
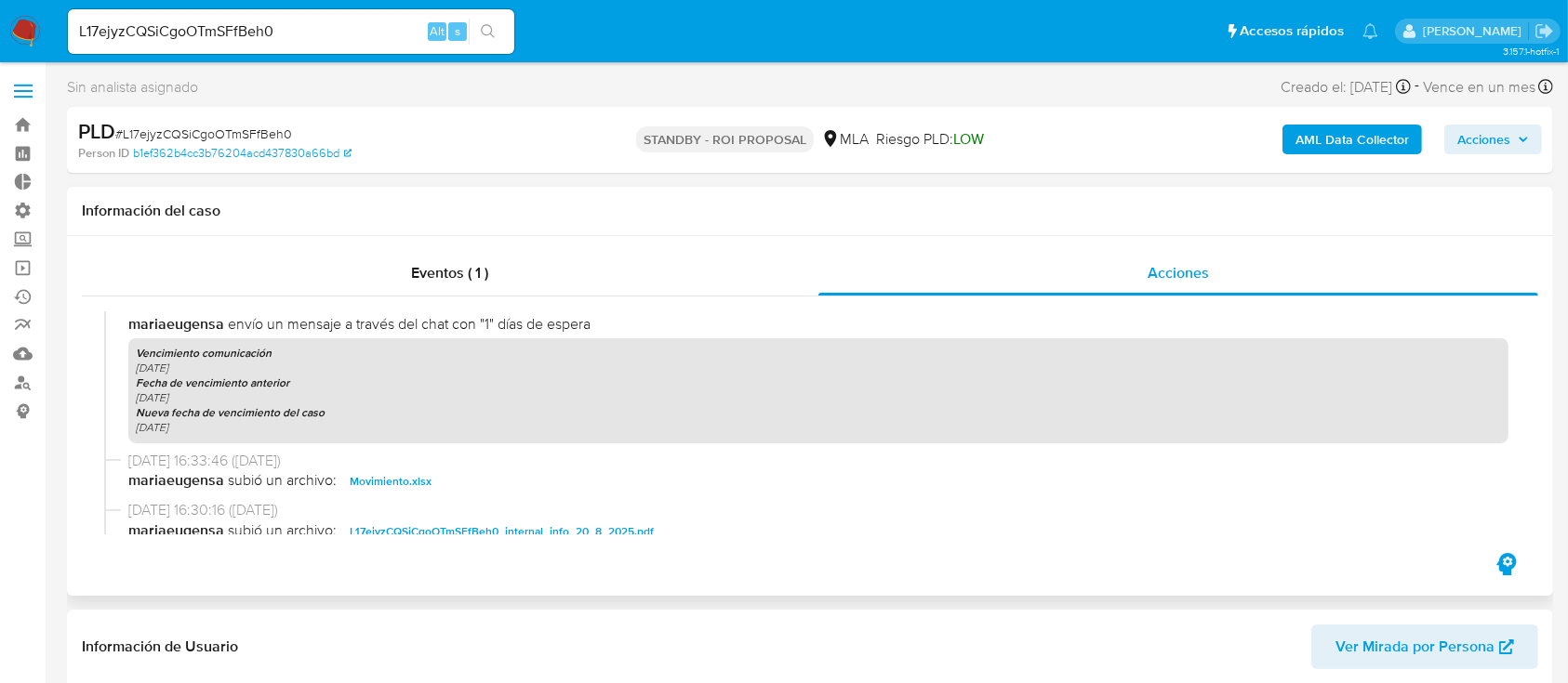
scroll to position [991, 0]
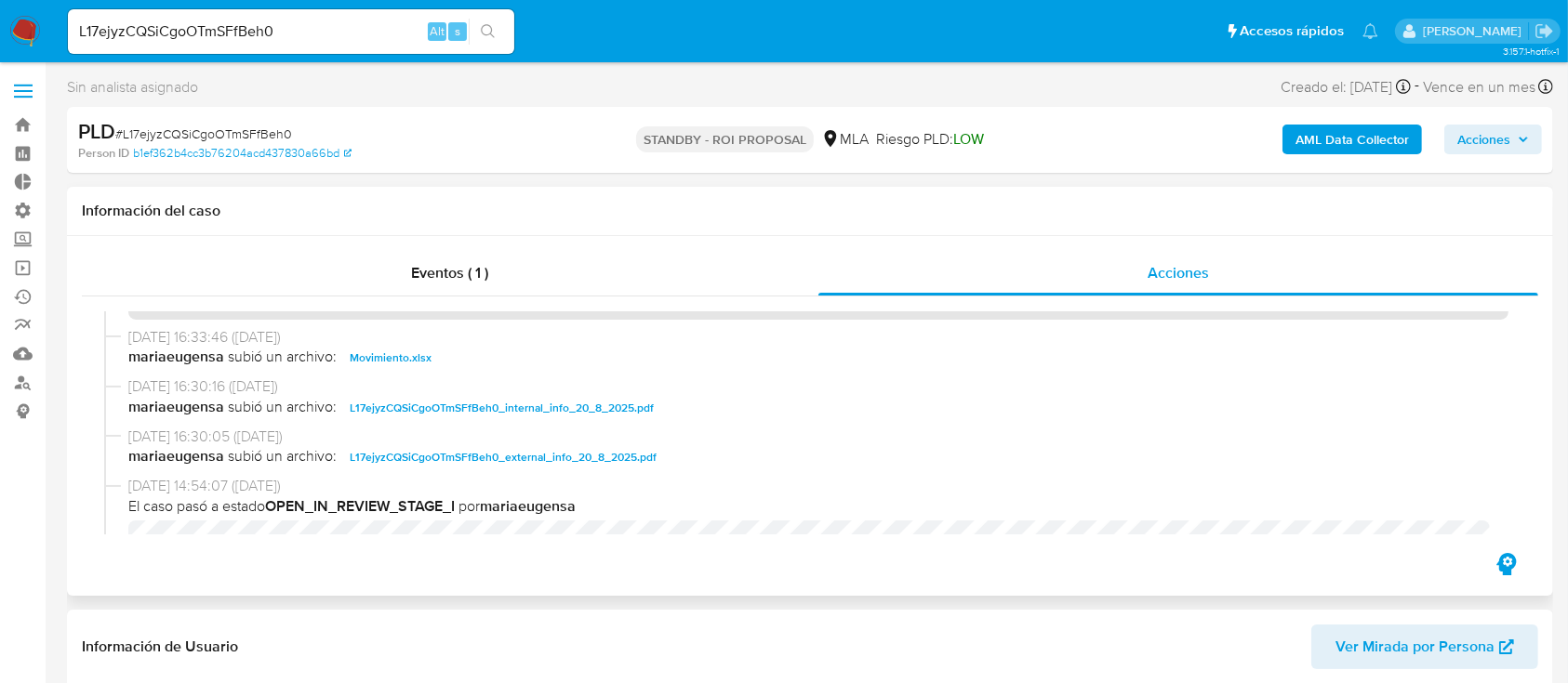
click at [396, 349] on span "Movimiento.xlsx" at bounding box center [391, 358] width 82 height 22
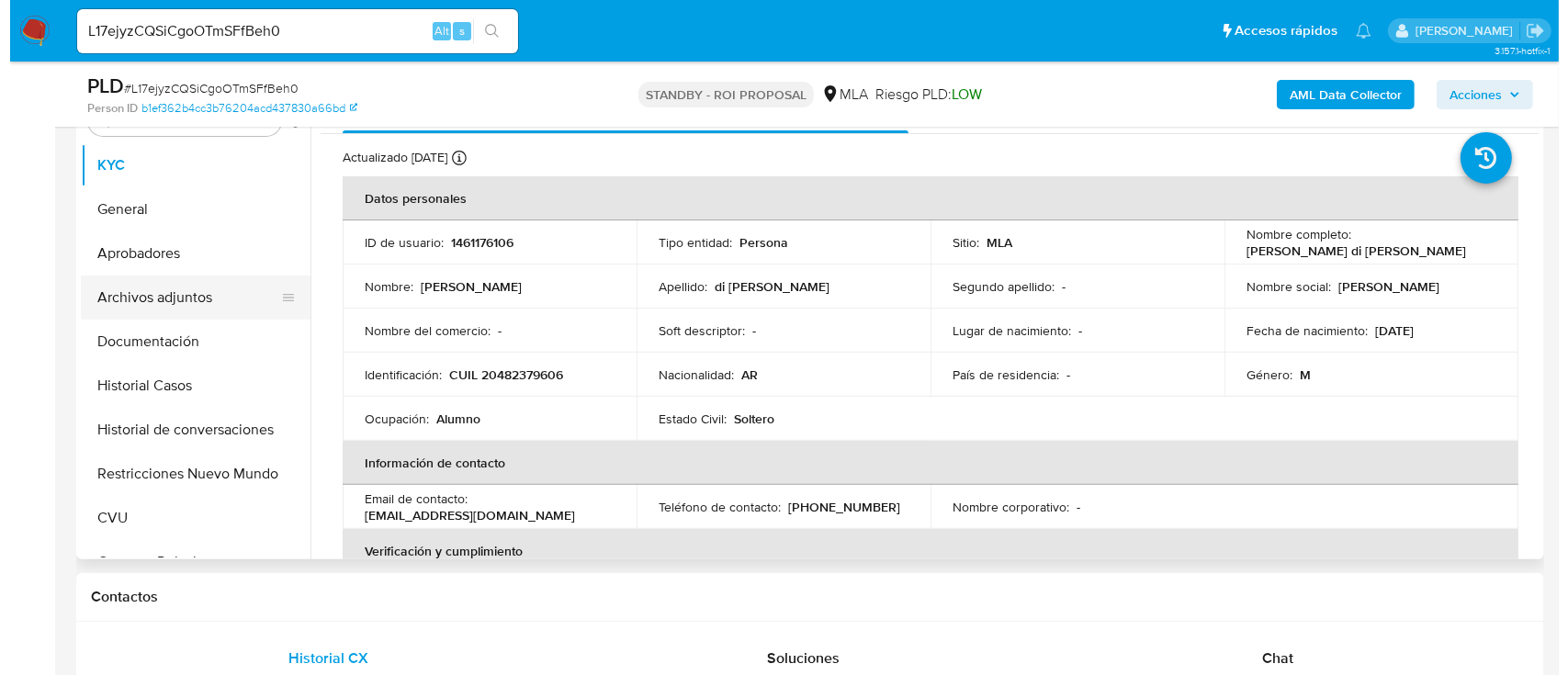
scroll to position [490, 0]
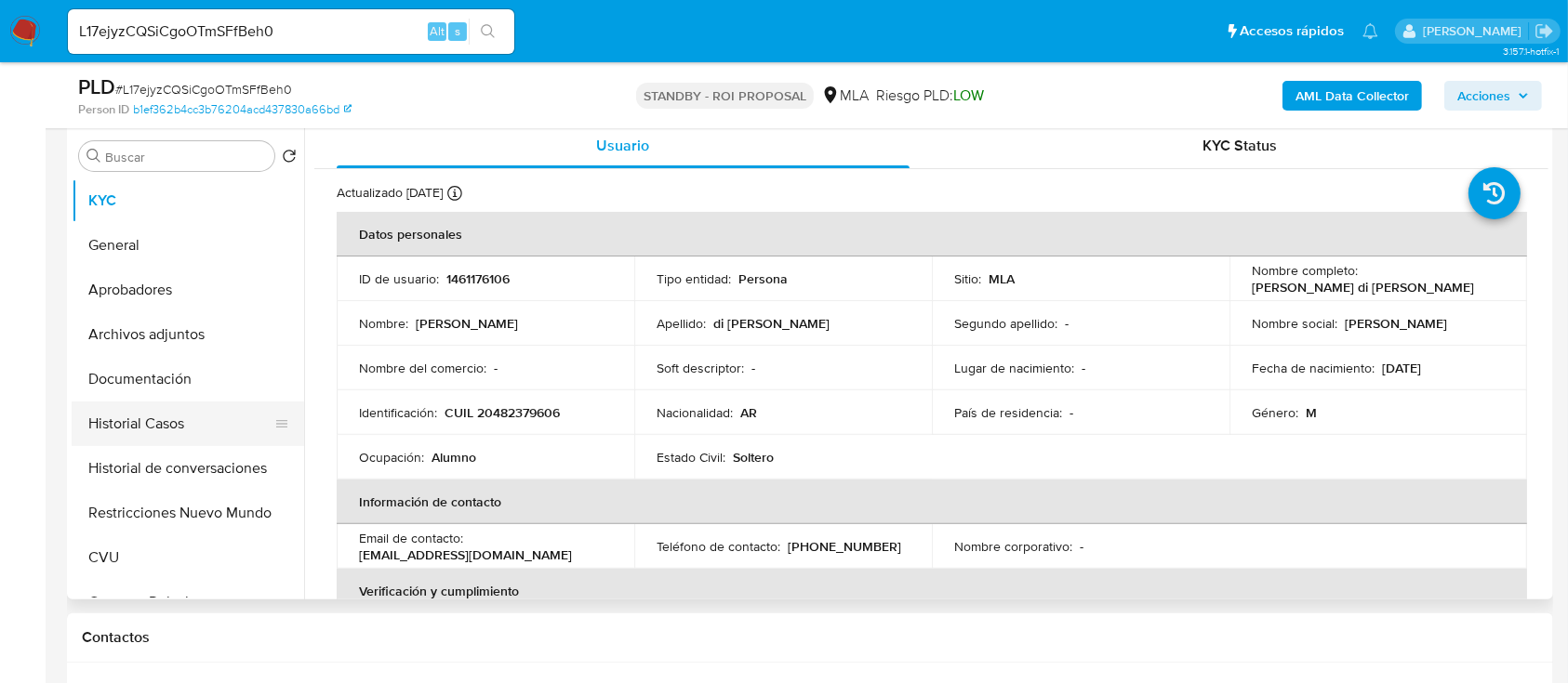
click at [154, 435] on button "Historial Casos" at bounding box center [181, 424] width 218 height 45
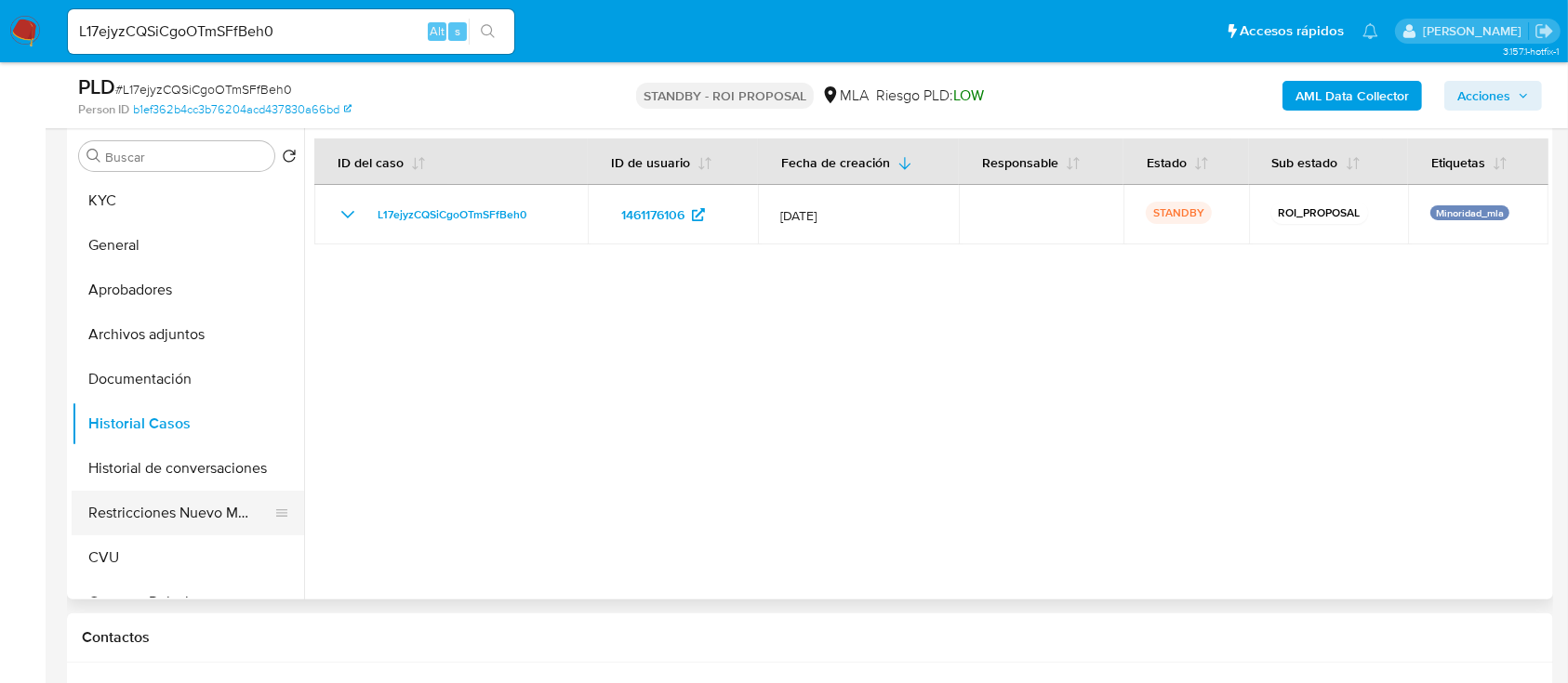
click at [168, 505] on button "Restricciones Nuevo Mundo" at bounding box center [181, 514] width 218 height 45
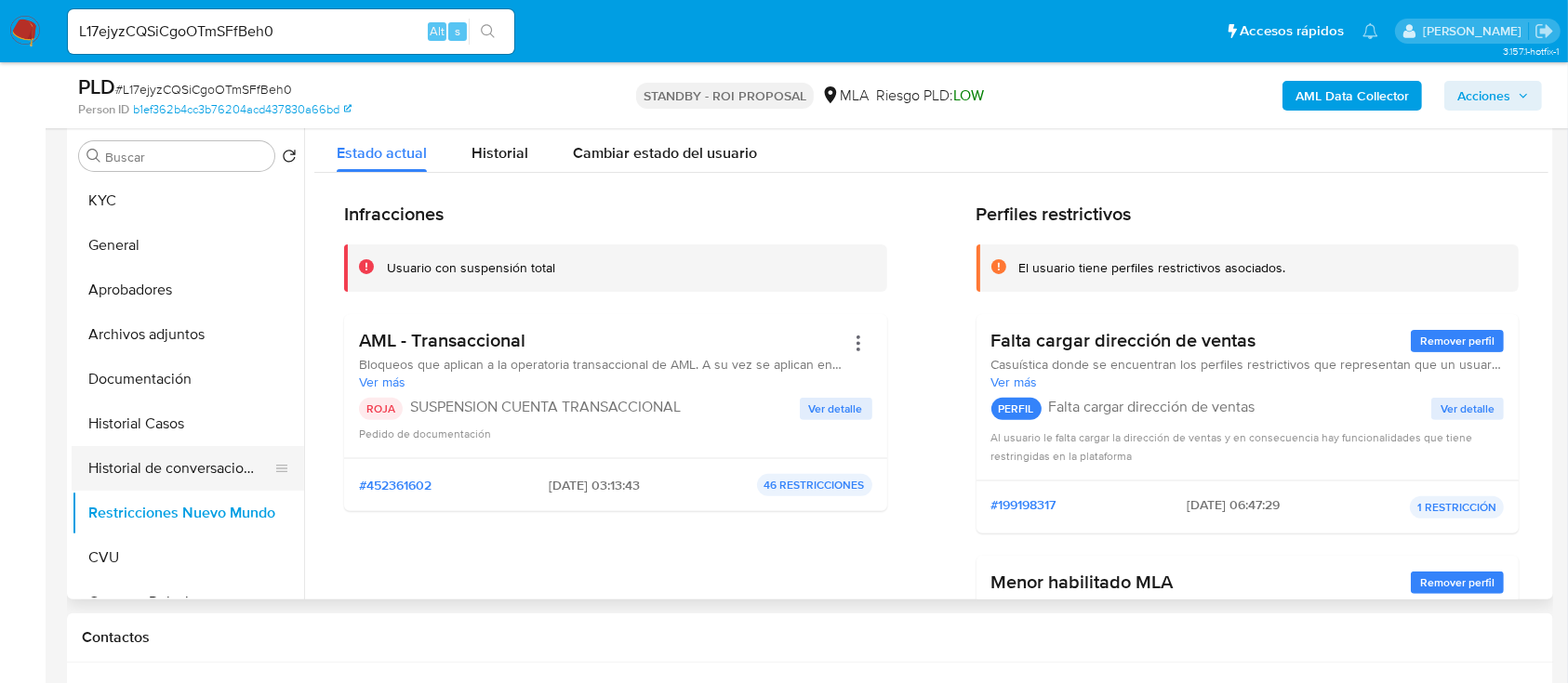
click at [206, 463] on button "Historial de conversaciones" at bounding box center [181, 469] width 218 height 45
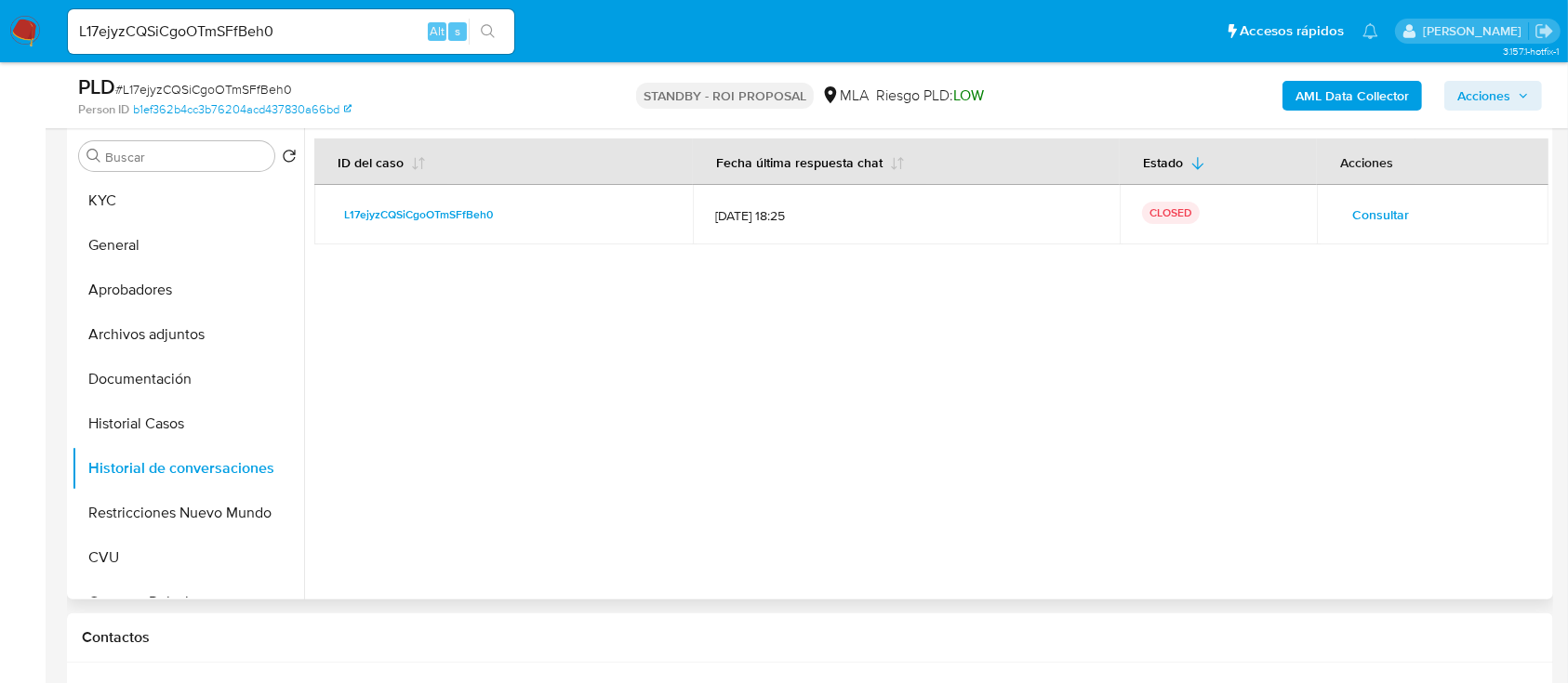
click at [1321, 207] on td "Consultar" at bounding box center [1433, 215] width 232 height 60
click at [1370, 213] on span "Consultar" at bounding box center [1381, 215] width 57 height 26
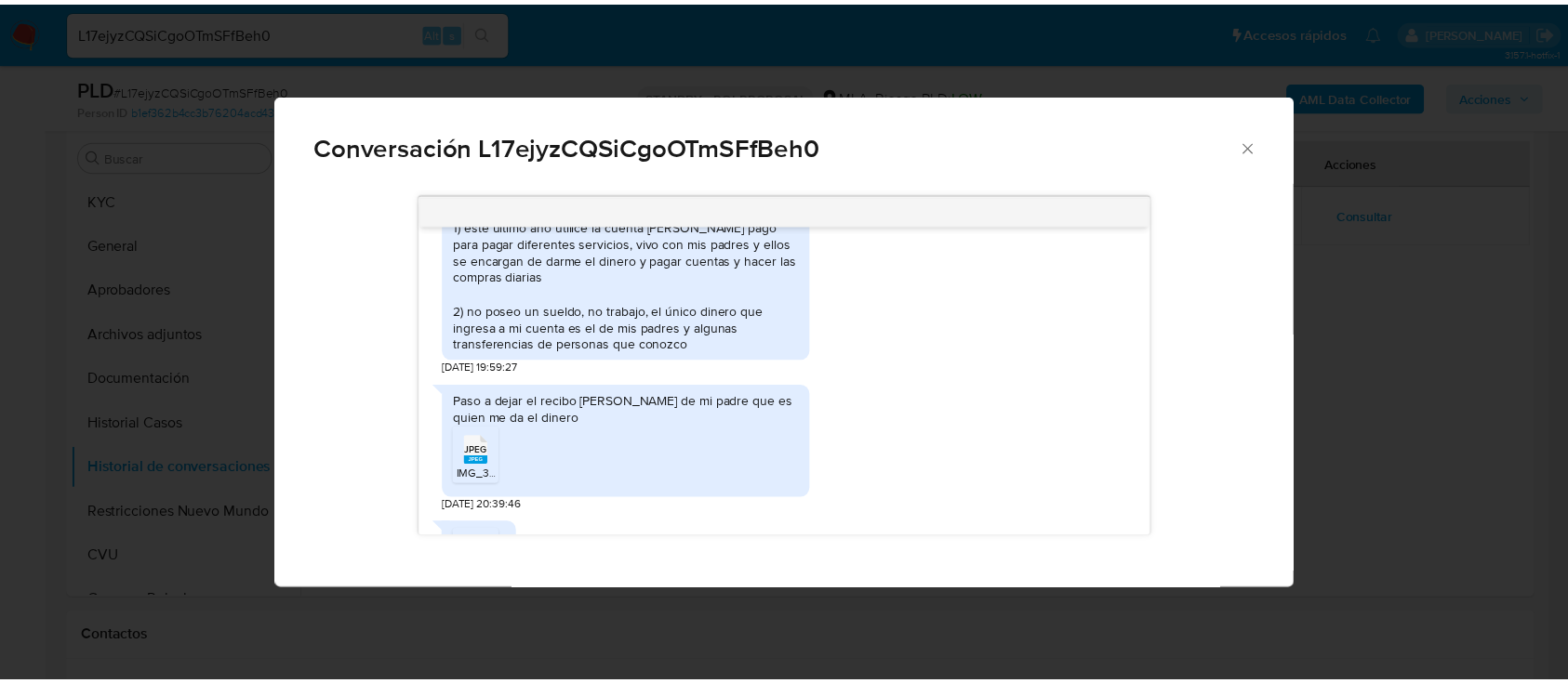
scroll to position [952, 0]
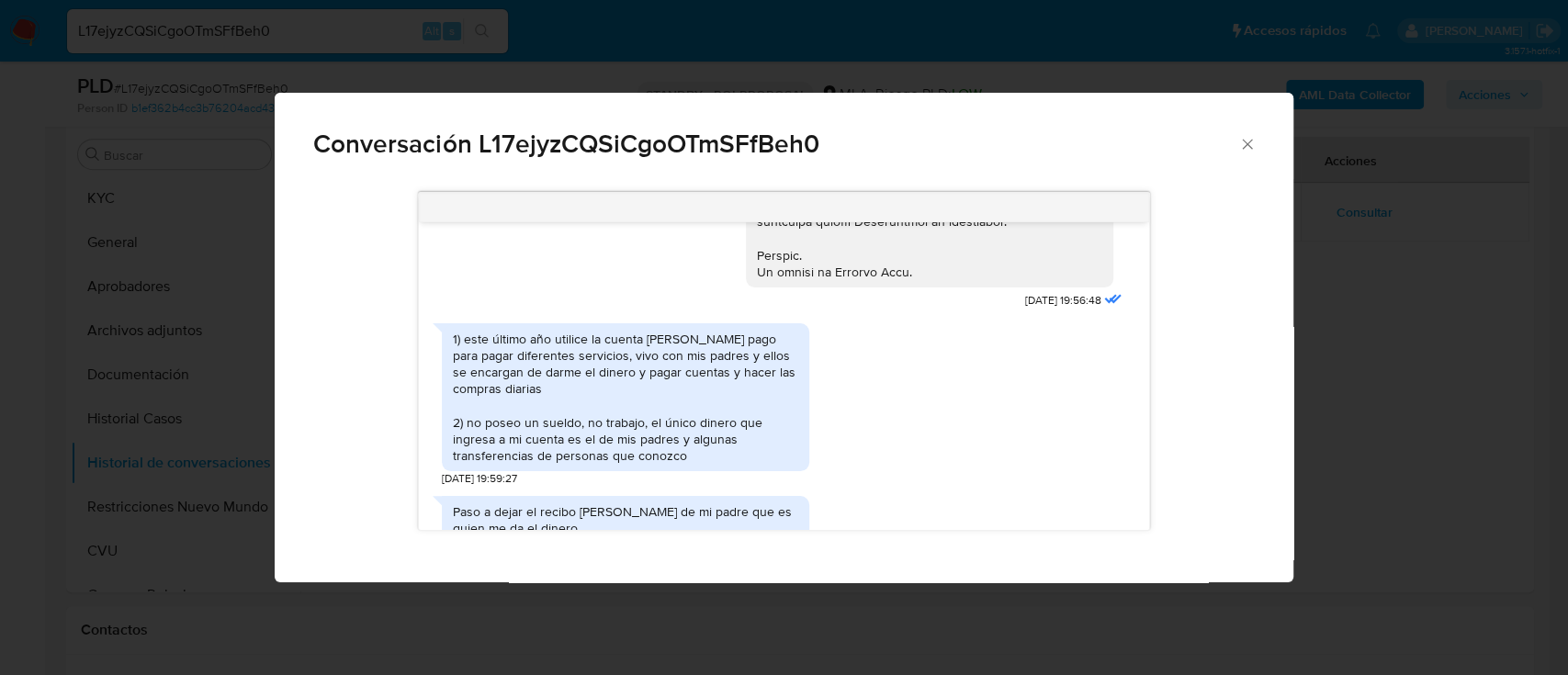
click at [1244, 145] on icon "Cerrar" at bounding box center [1248, 144] width 18 height 18
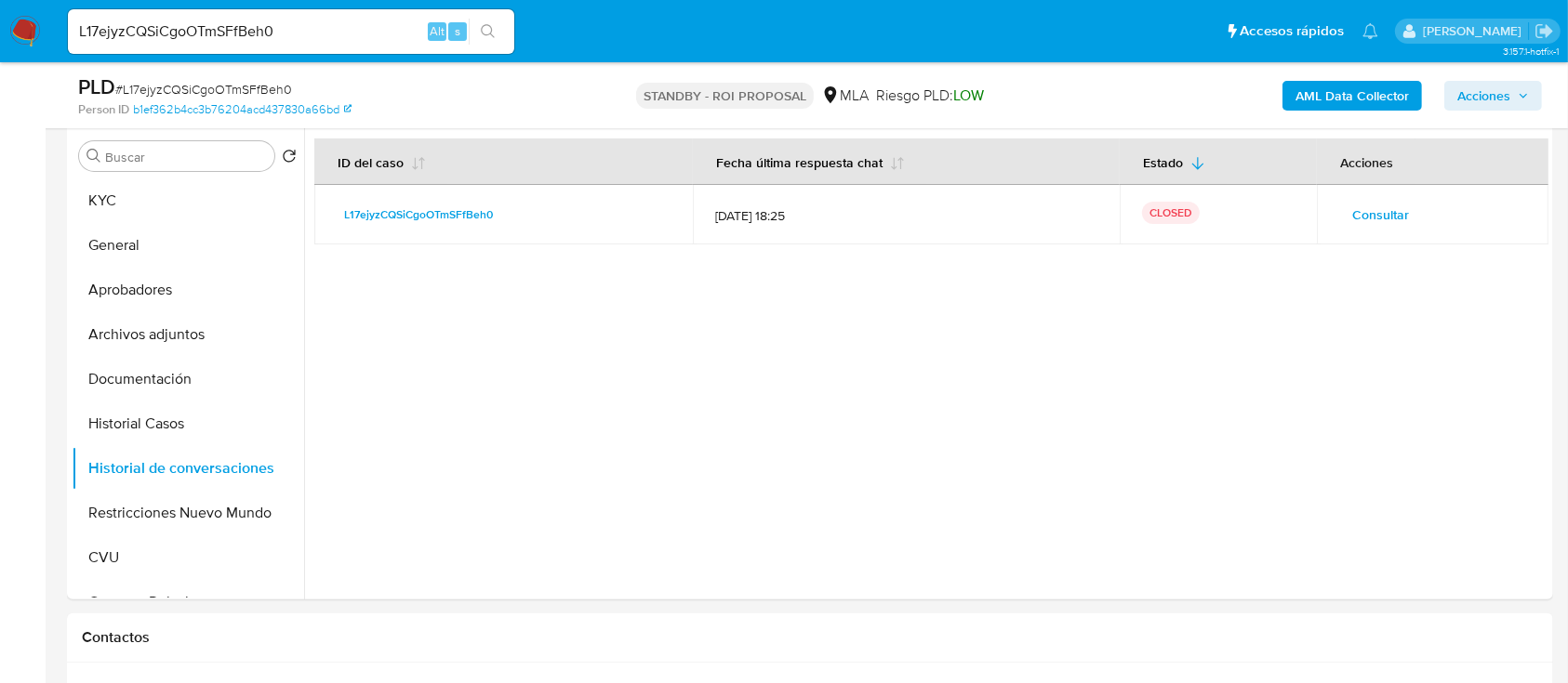
click at [389, 24] on input "L17ejyzCQSiCgoOTmSFfBeh0" at bounding box center [291, 32] width 447 height 24
paste input "IT34Um2kWaDiQxVCuDkMpylW"
type input "IT34Um2kWaDiQxVCuDkMpylW"
click at [500, 25] on button "search-icon" at bounding box center [488, 32] width 38 height 26
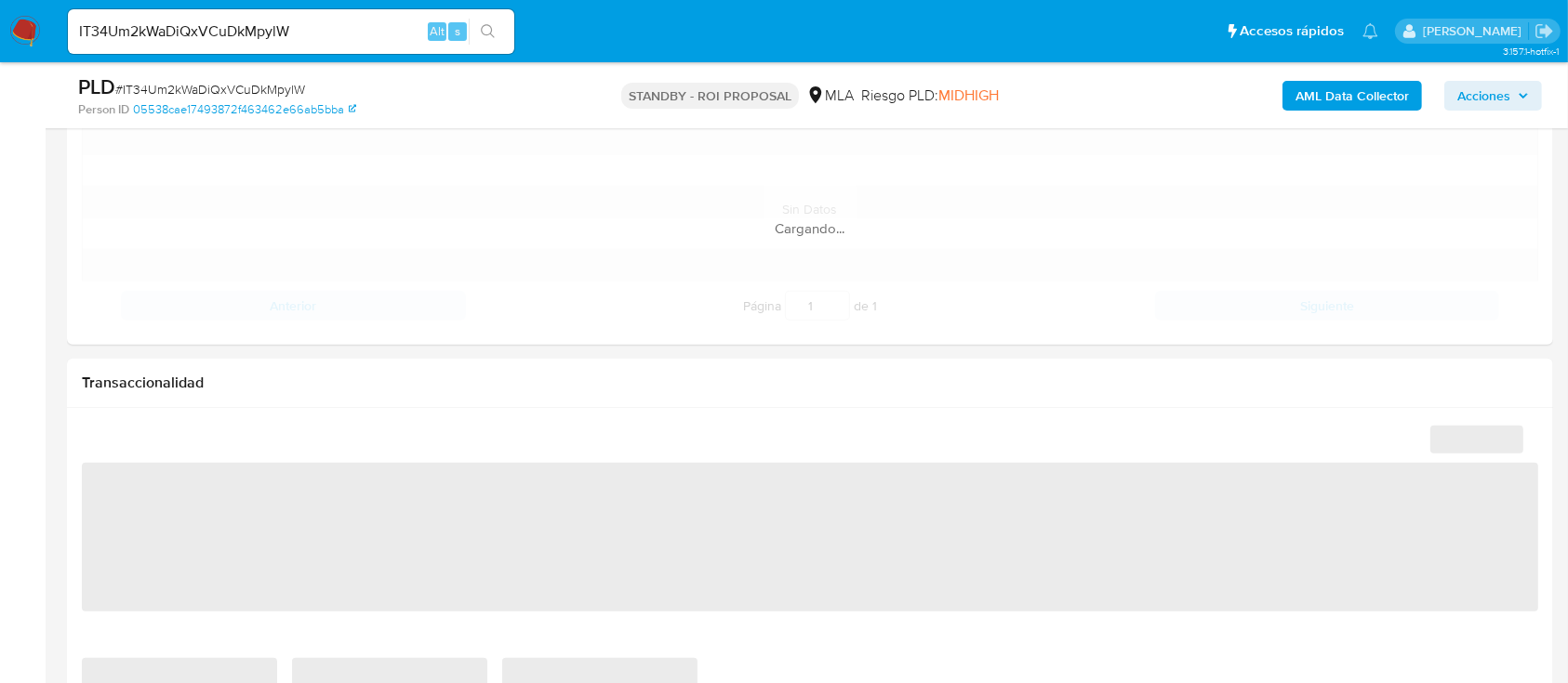
select select "10"
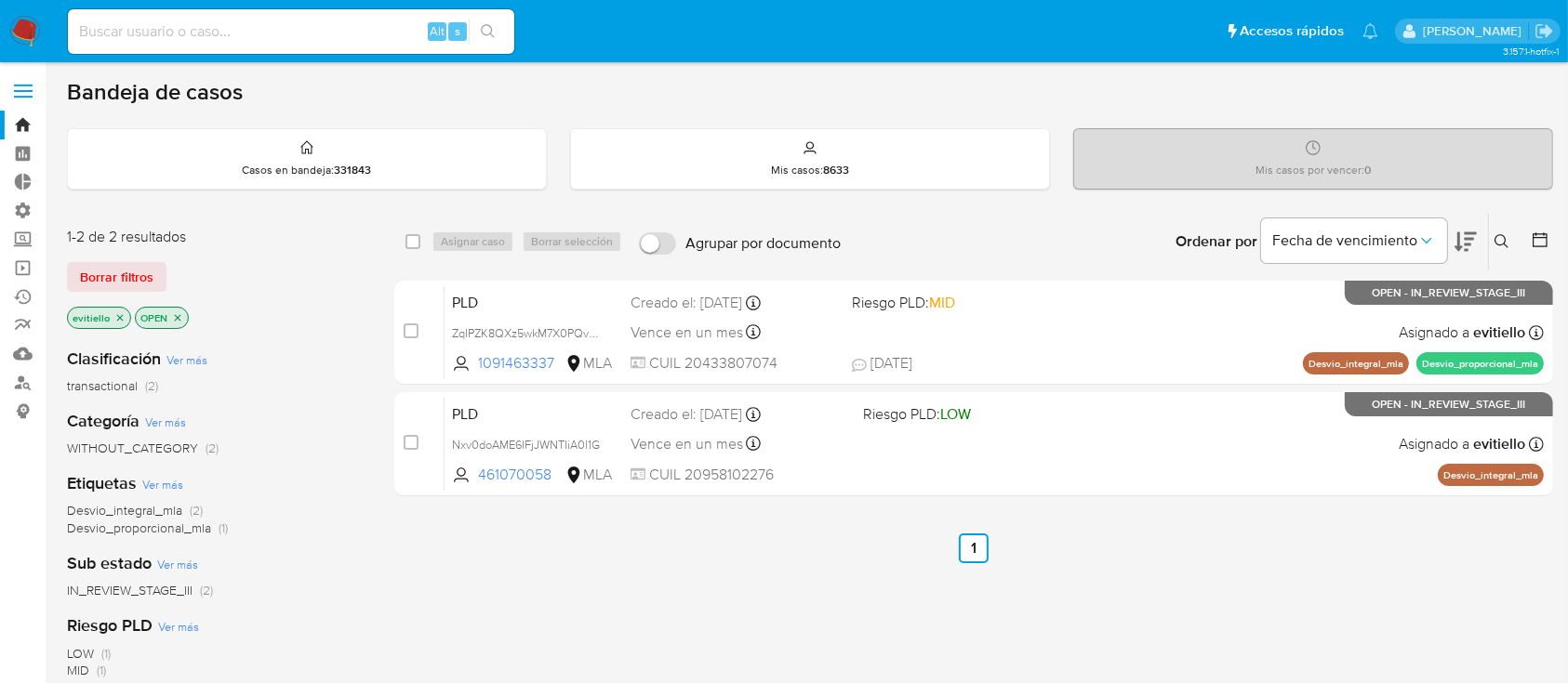
click at [1497, 239] on icon at bounding box center [1503, 242] width 15 height 15
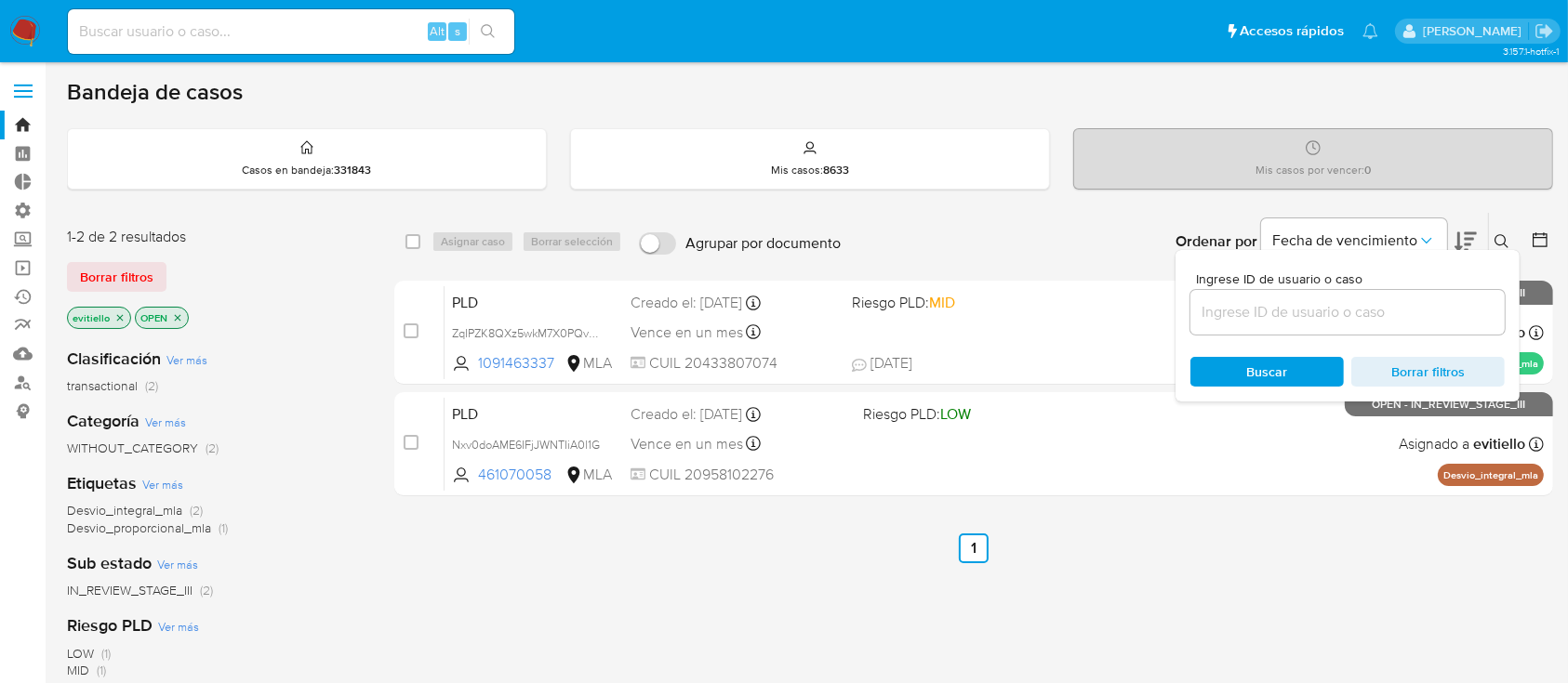
click at [1366, 301] on input at bounding box center [1348, 313] width 315 height 24
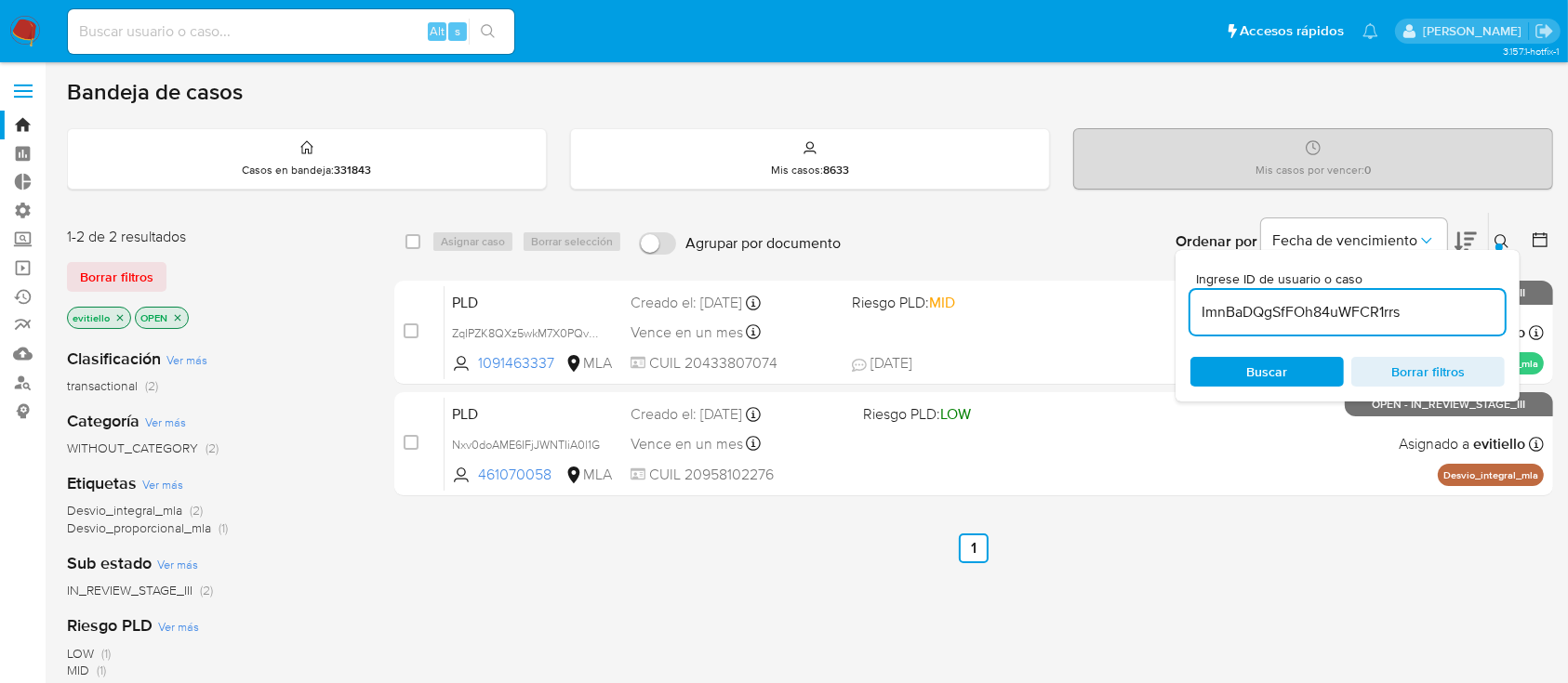
type input "ImnBaDQgSfFOh84uWFCR1rrs"
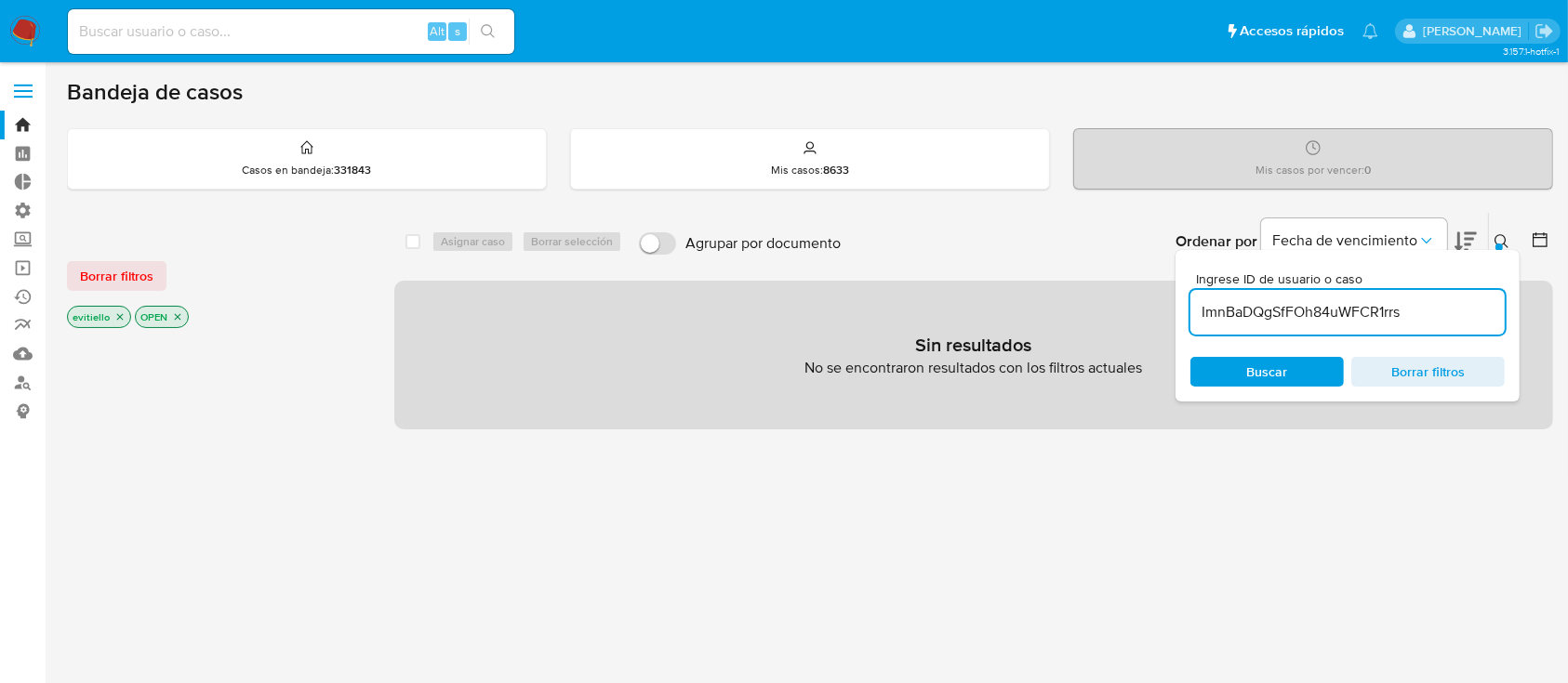
click at [1494, 246] on button at bounding box center [1505, 242] width 31 height 22
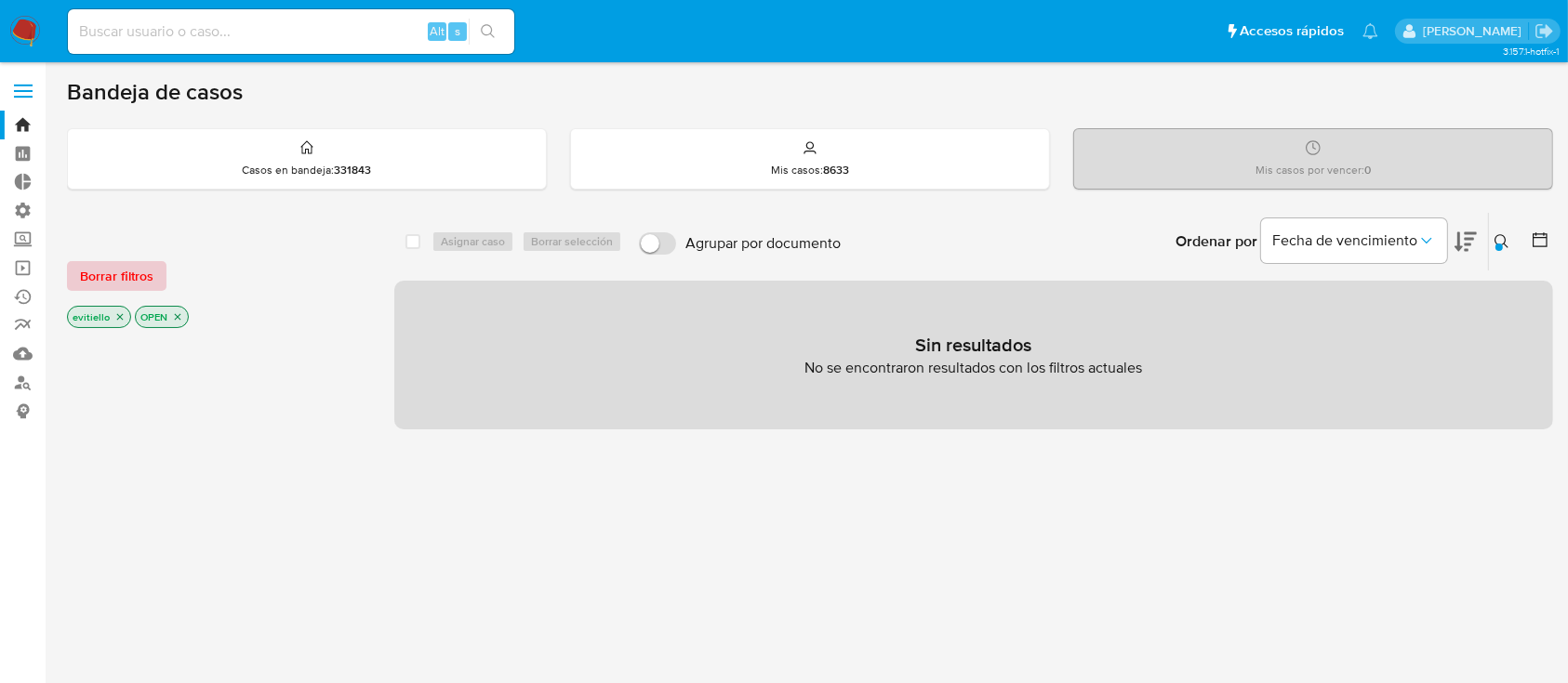
click at [155, 285] on button "Borrar filtros" at bounding box center [116, 276] width 100 height 30
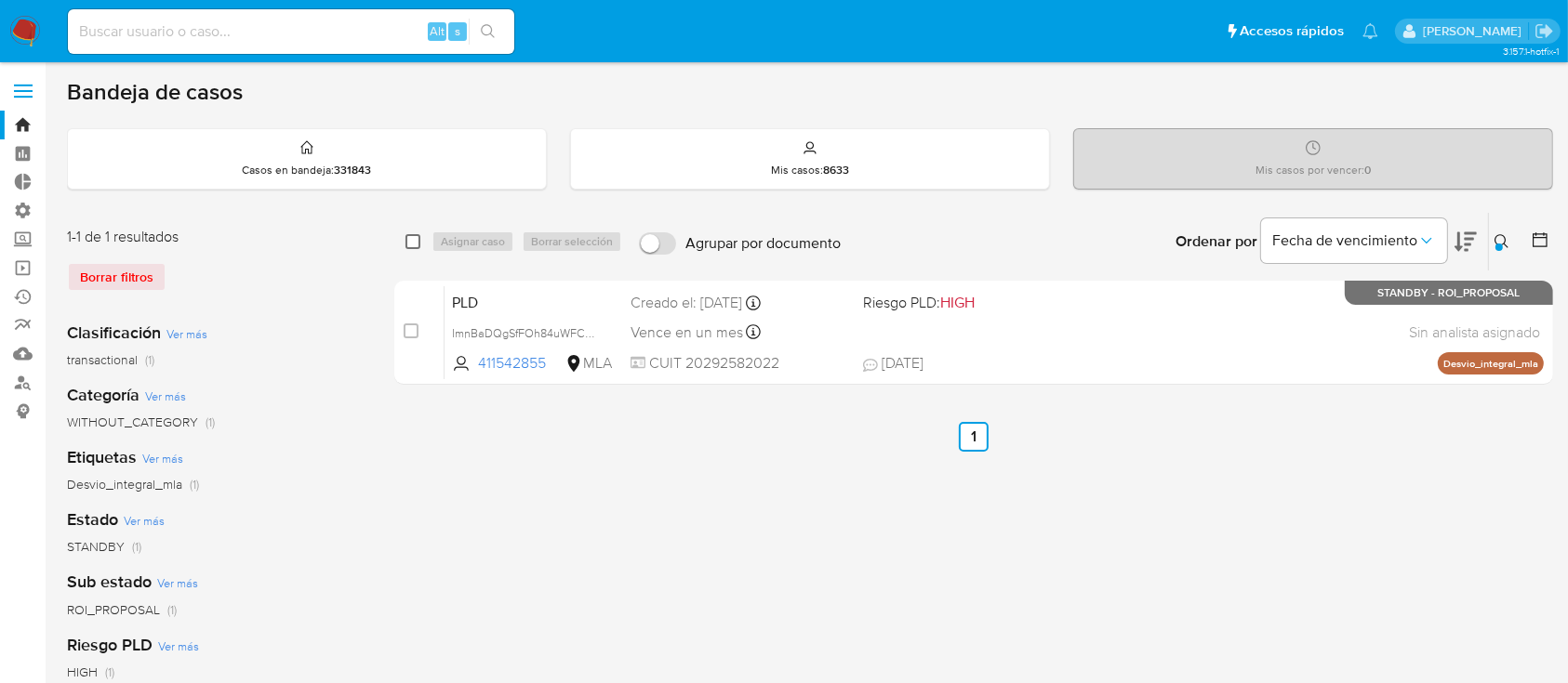
click at [410, 244] on input "checkbox" at bounding box center [413, 242] width 15 height 15
checkbox input "true"
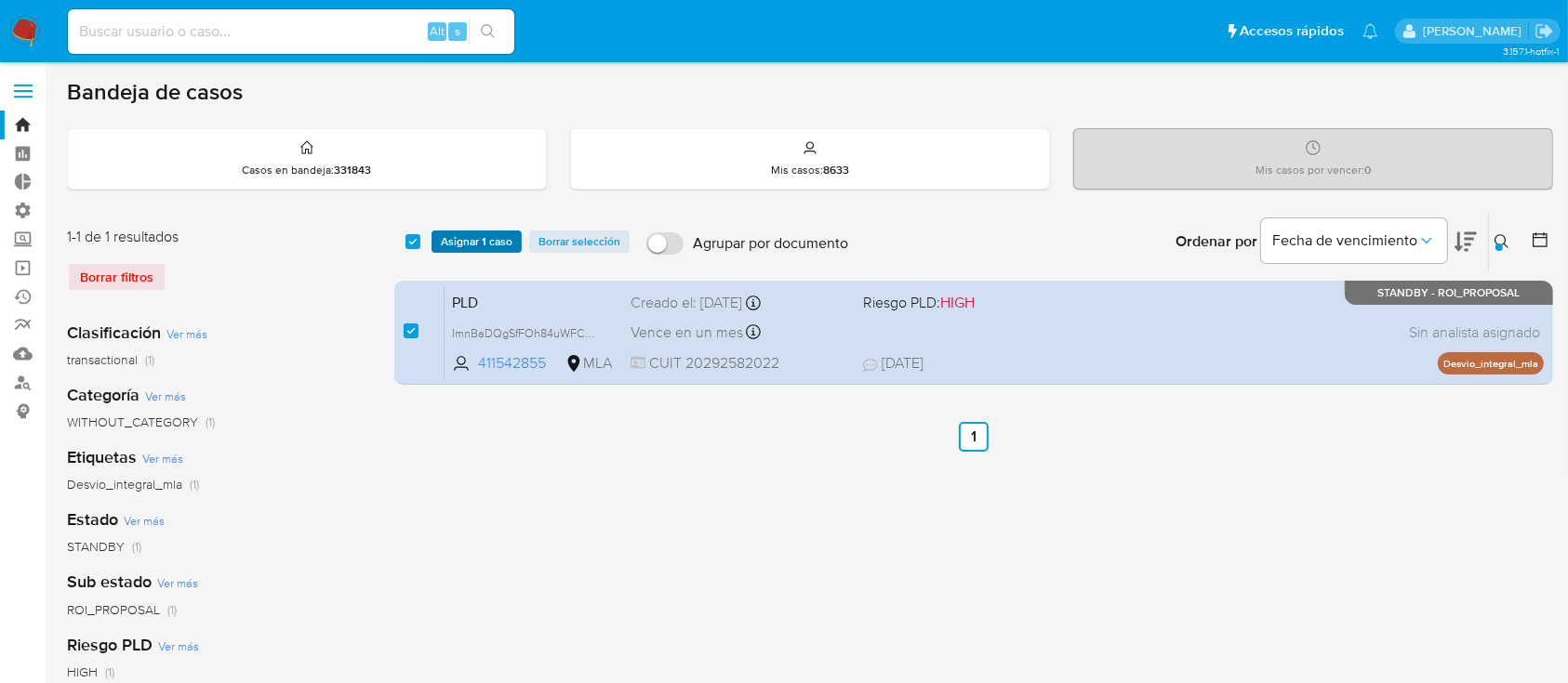
click at [447, 244] on span "Asignar 1 caso" at bounding box center [477, 242] width 72 height 19
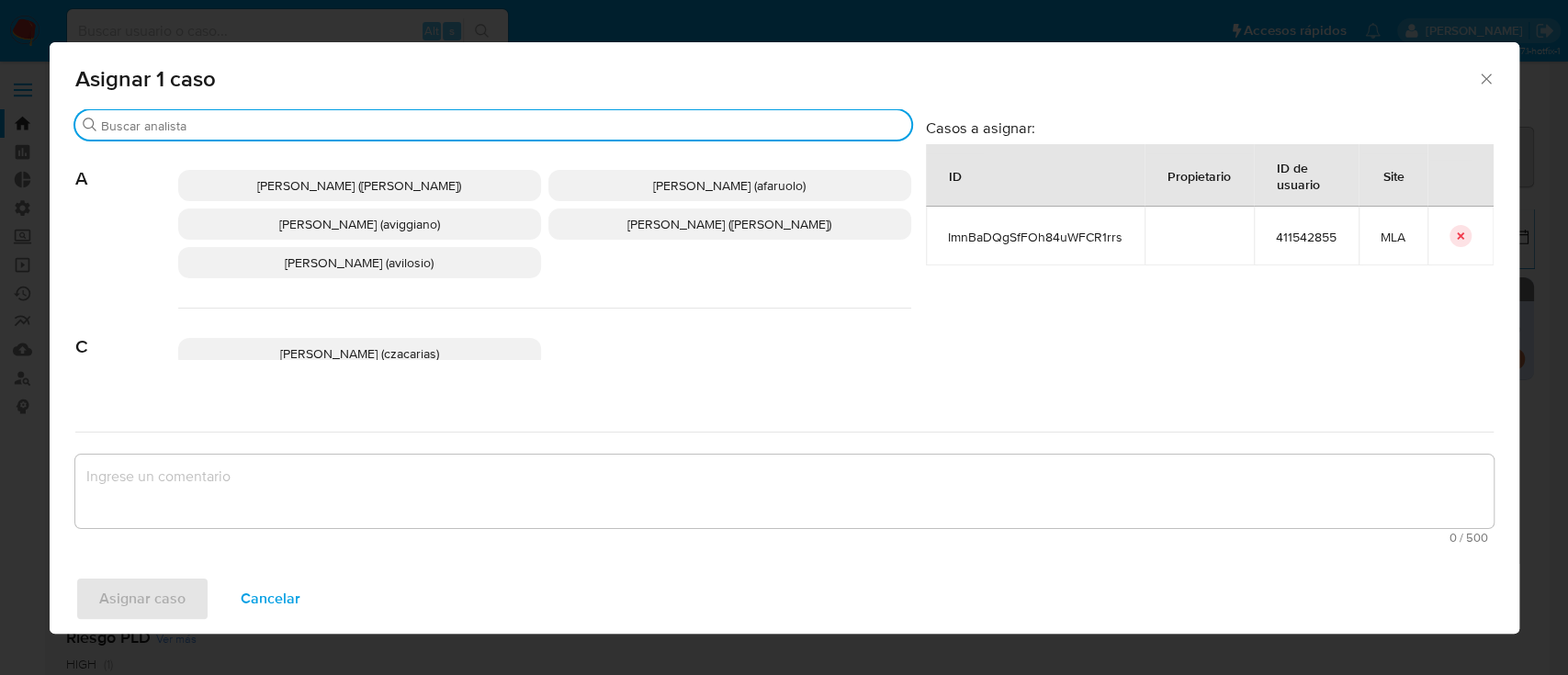
click at [205, 127] on input "Buscar" at bounding box center [502, 126] width 803 height 17
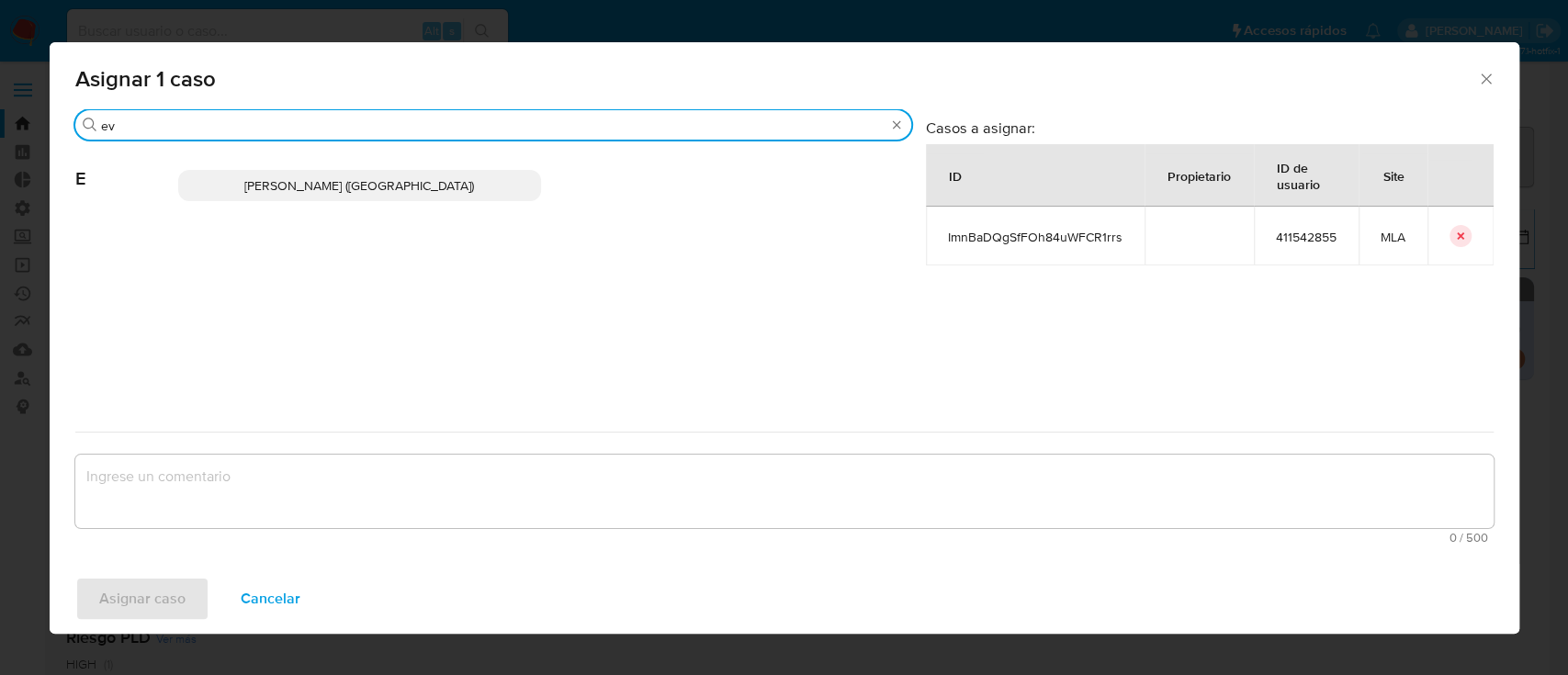
type input "ev"
click at [259, 187] on span "[PERSON_NAME] ([GEOGRAPHIC_DATA])" at bounding box center [360, 186] width 230 height 18
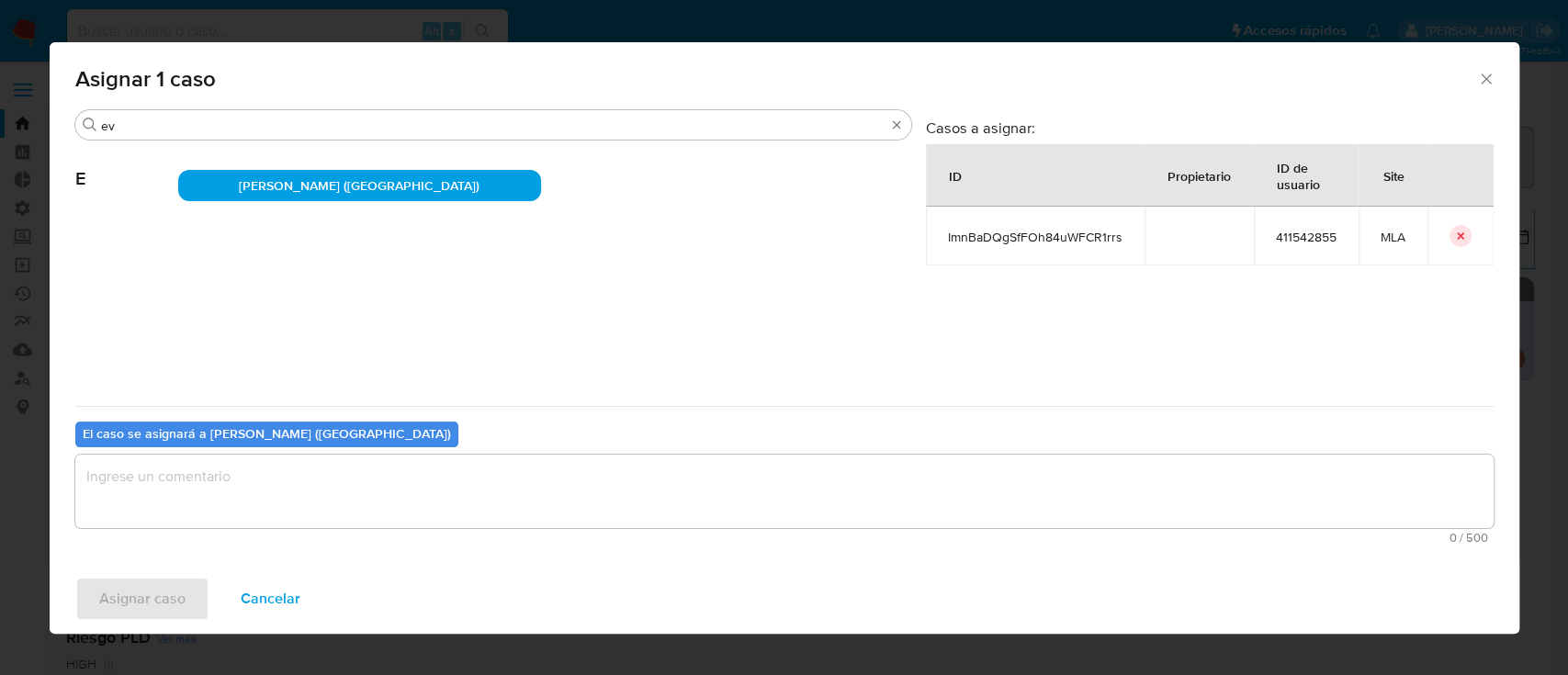
click at [165, 497] on textarea "assign-modal" at bounding box center [784, 492] width 1419 height 74
click at [155, 591] on span "Asignar caso" at bounding box center [143, 599] width 86 height 40
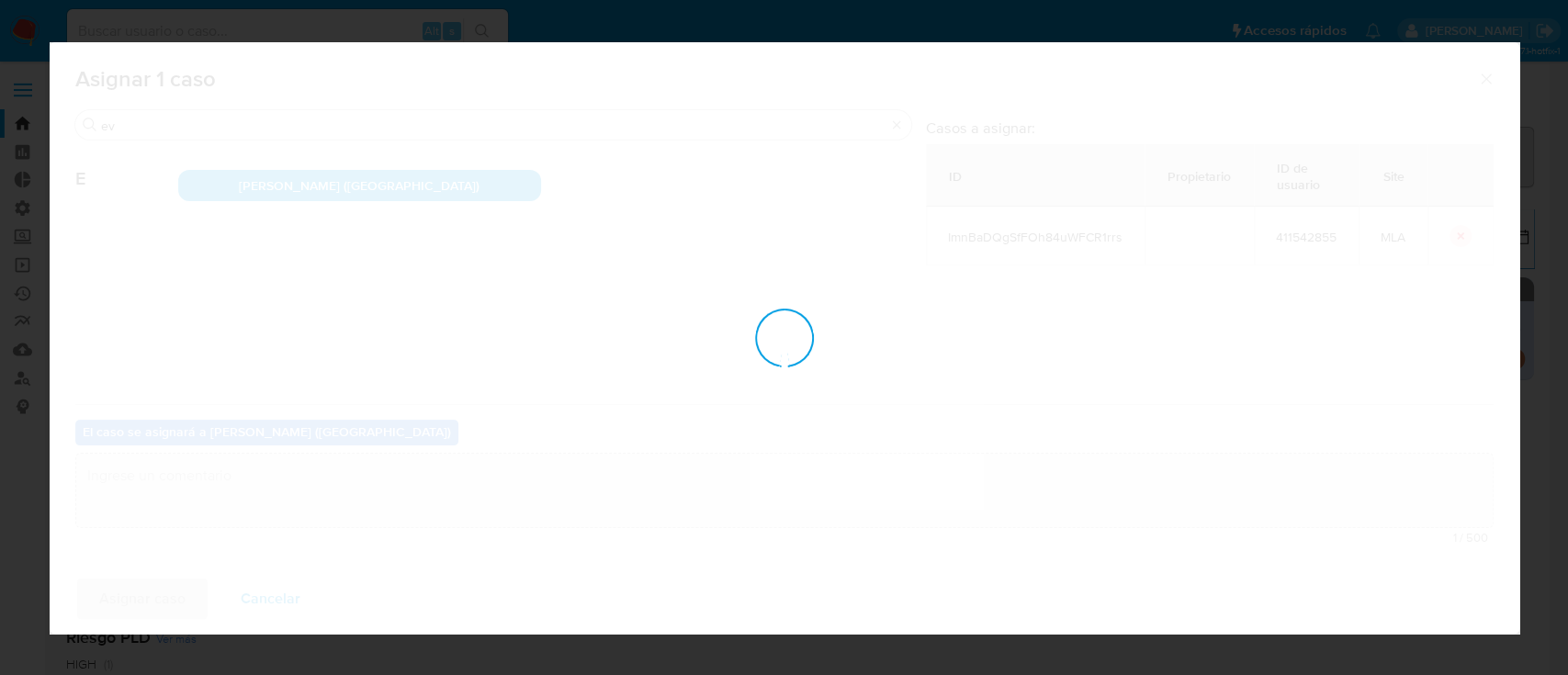
checkbox input "false"
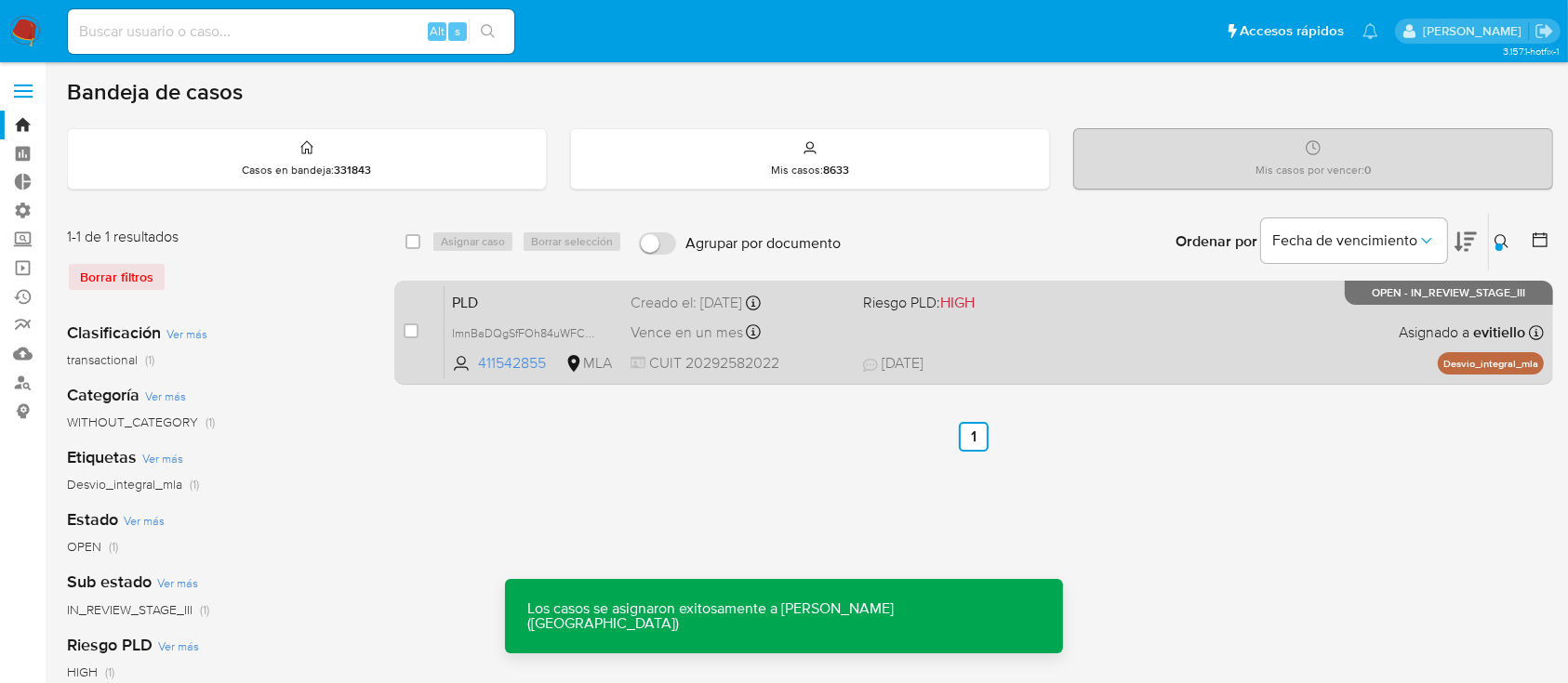
click at [1027, 335] on div "PLD ImnBaDQgSfFOh84uWFCR1rrs 411542855 MLA Riesgo PLD: HIGH Creado el: [DATE] C…" at bounding box center [994, 332] width 1100 height 94
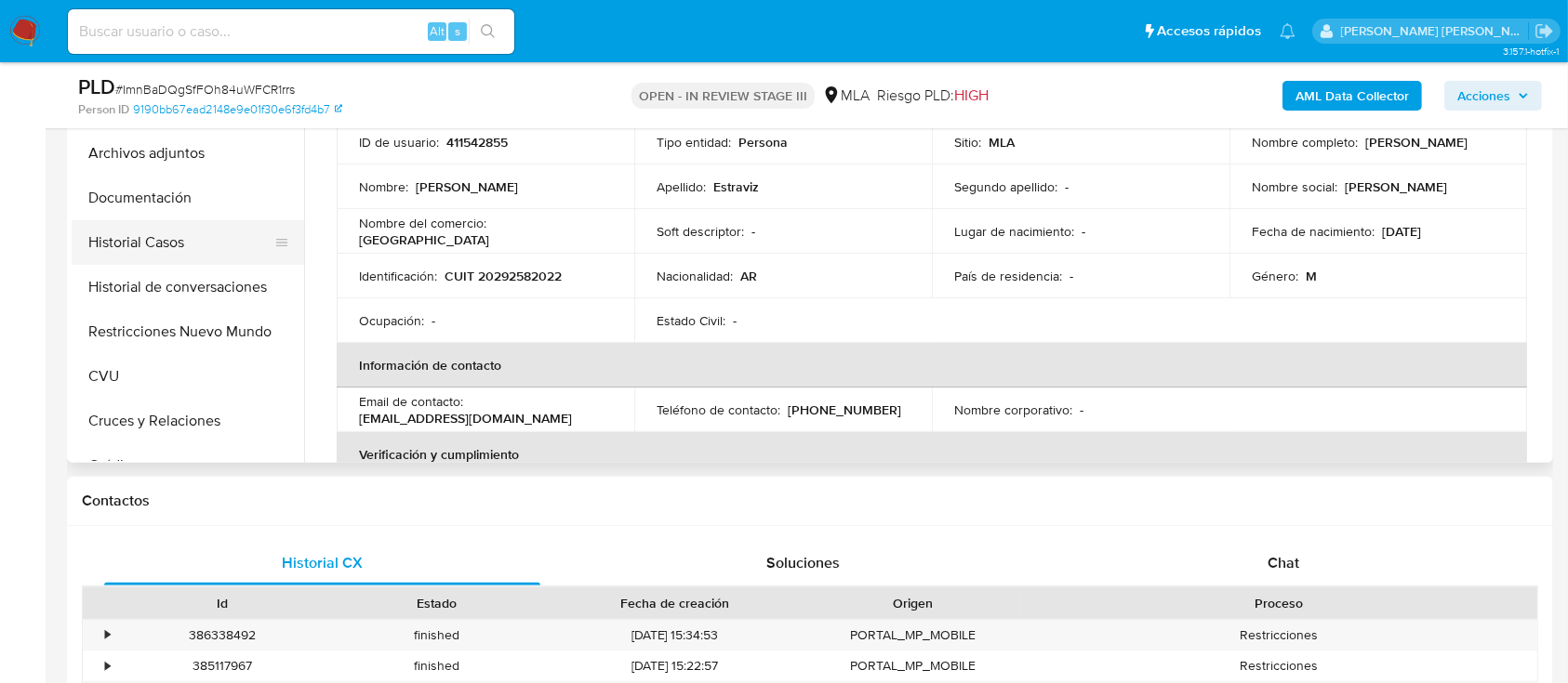
select select "10"
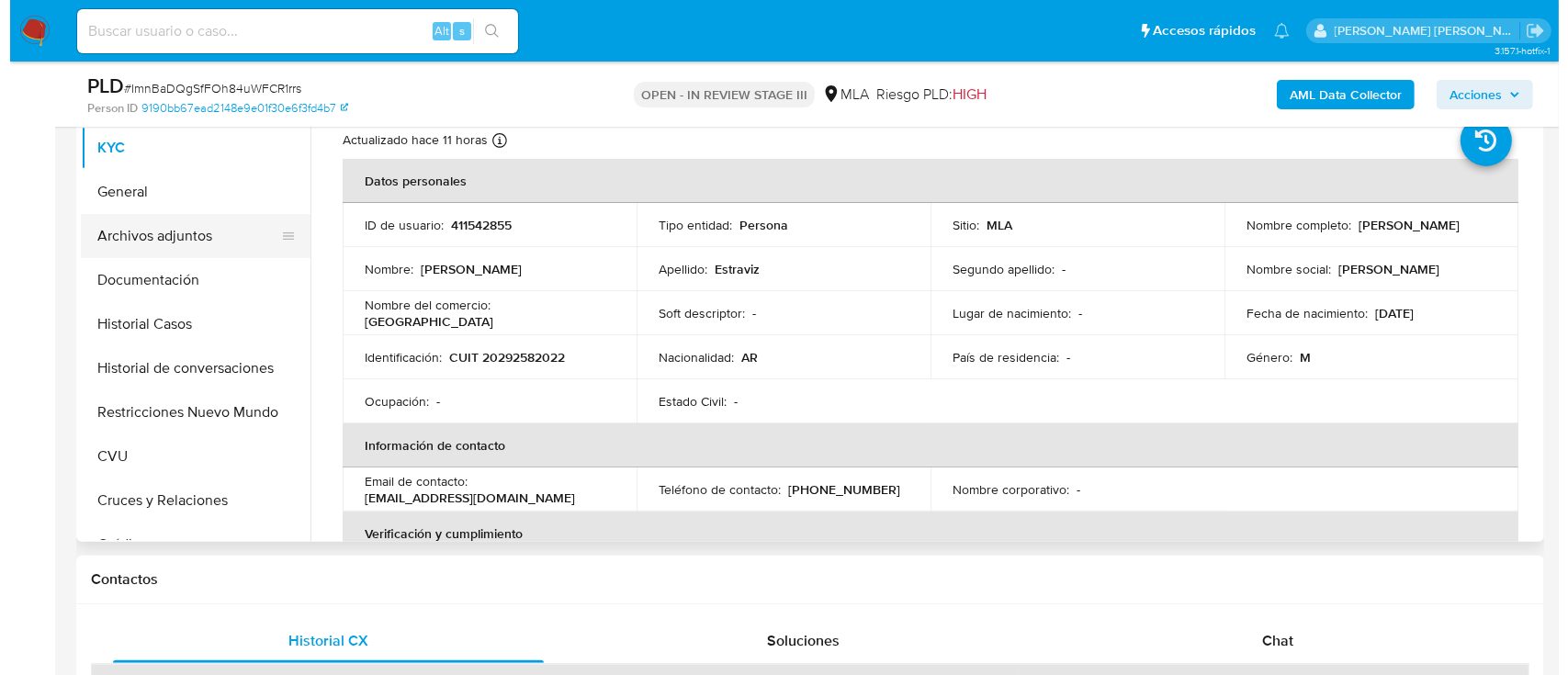
scroll to position [368, 0]
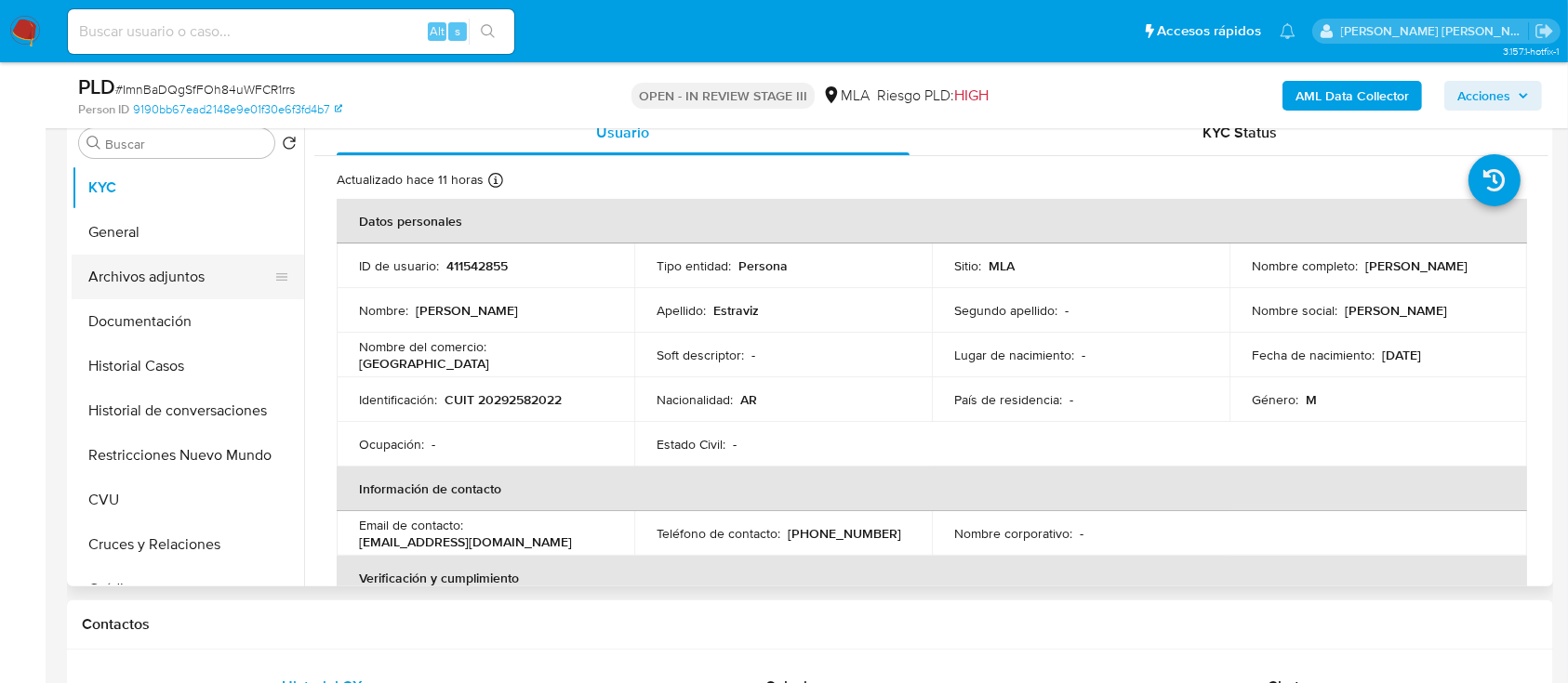
click at [211, 291] on button "Archivos adjuntos" at bounding box center [181, 277] width 218 height 45
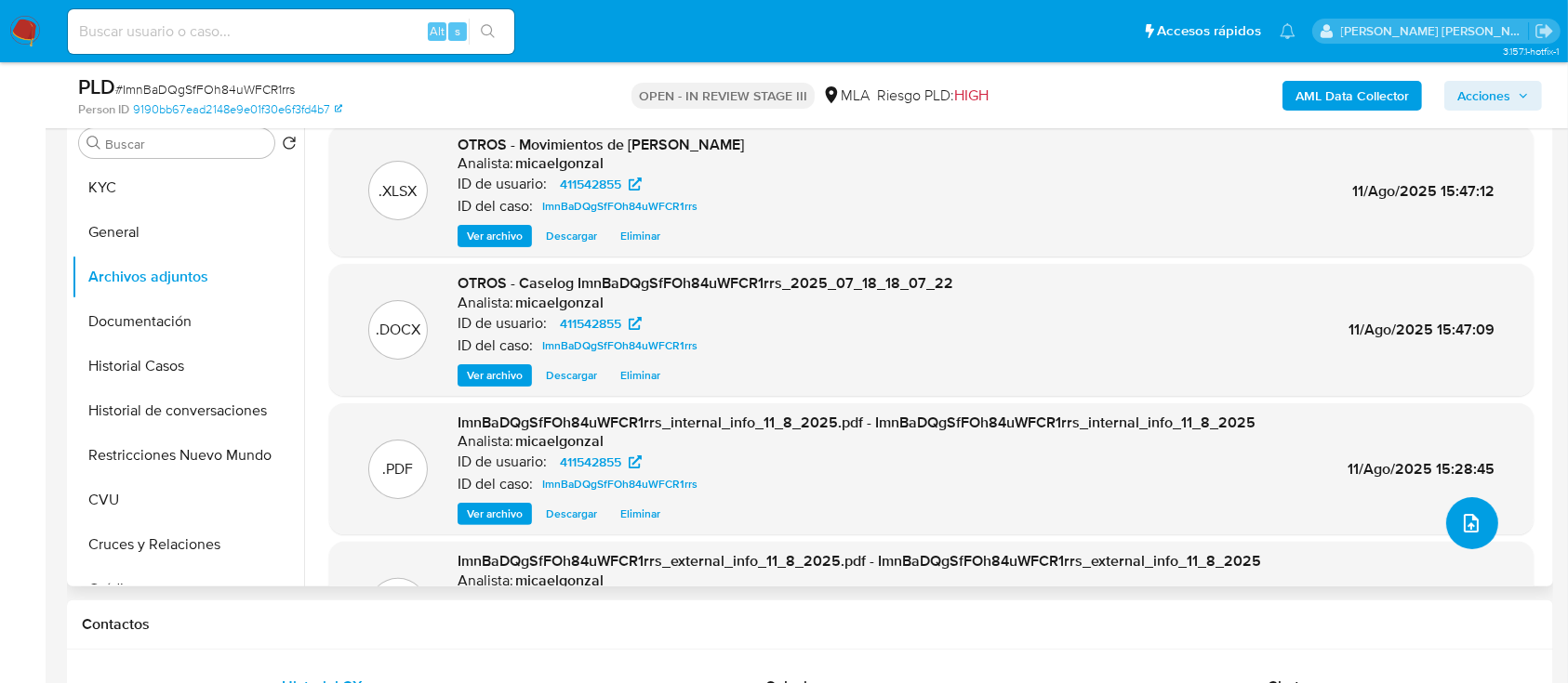
click at [1190, 512] on icon "upload-file" at bounding box center [1472, 524] width 22 height 22
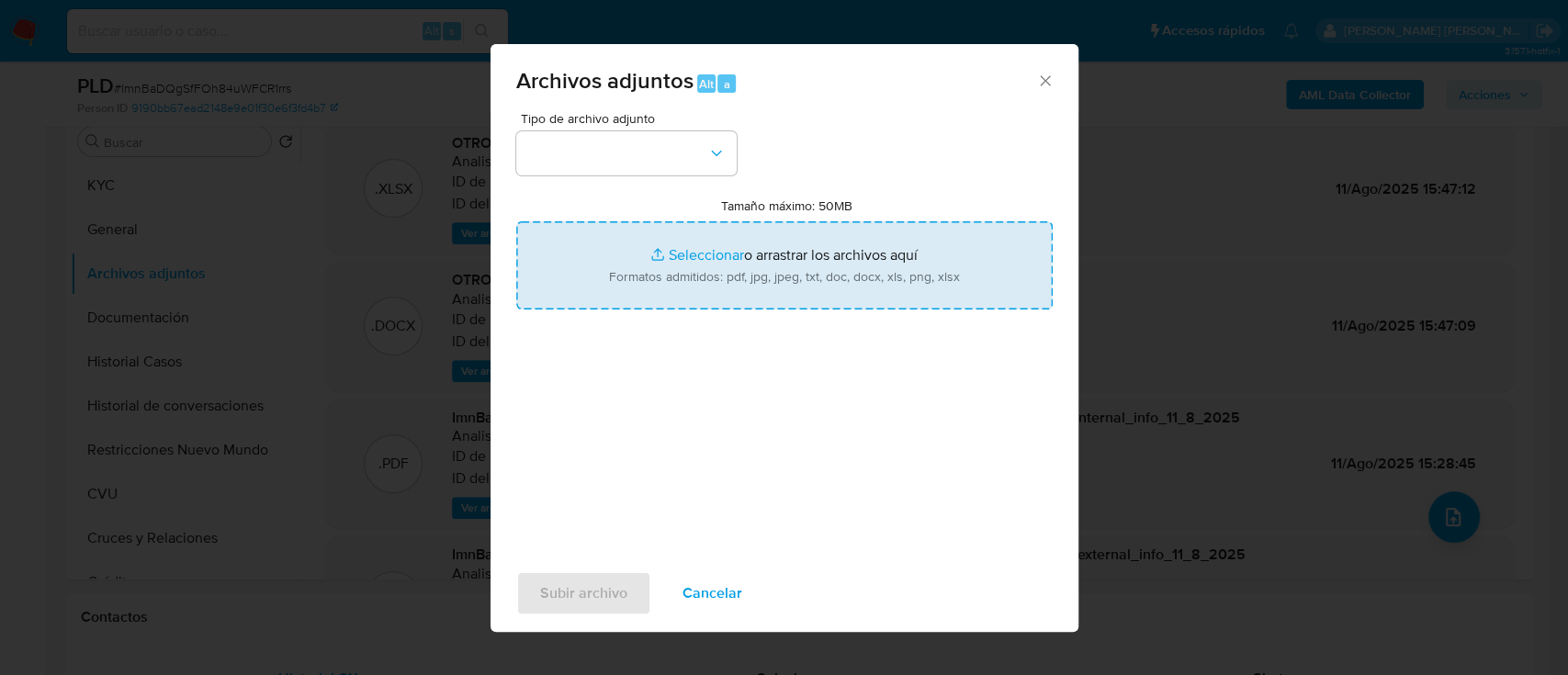
click at [768, 270] on input "Tamaño máximo: 50MB Seleccionar archivos" at bounding box center [784, 266] width 536 height 88
type input "C:\fakepath\v2Caselog ImnBaDQgSfFOh84uWFCR1rrs_2025_07_18_18_07_22.docx"
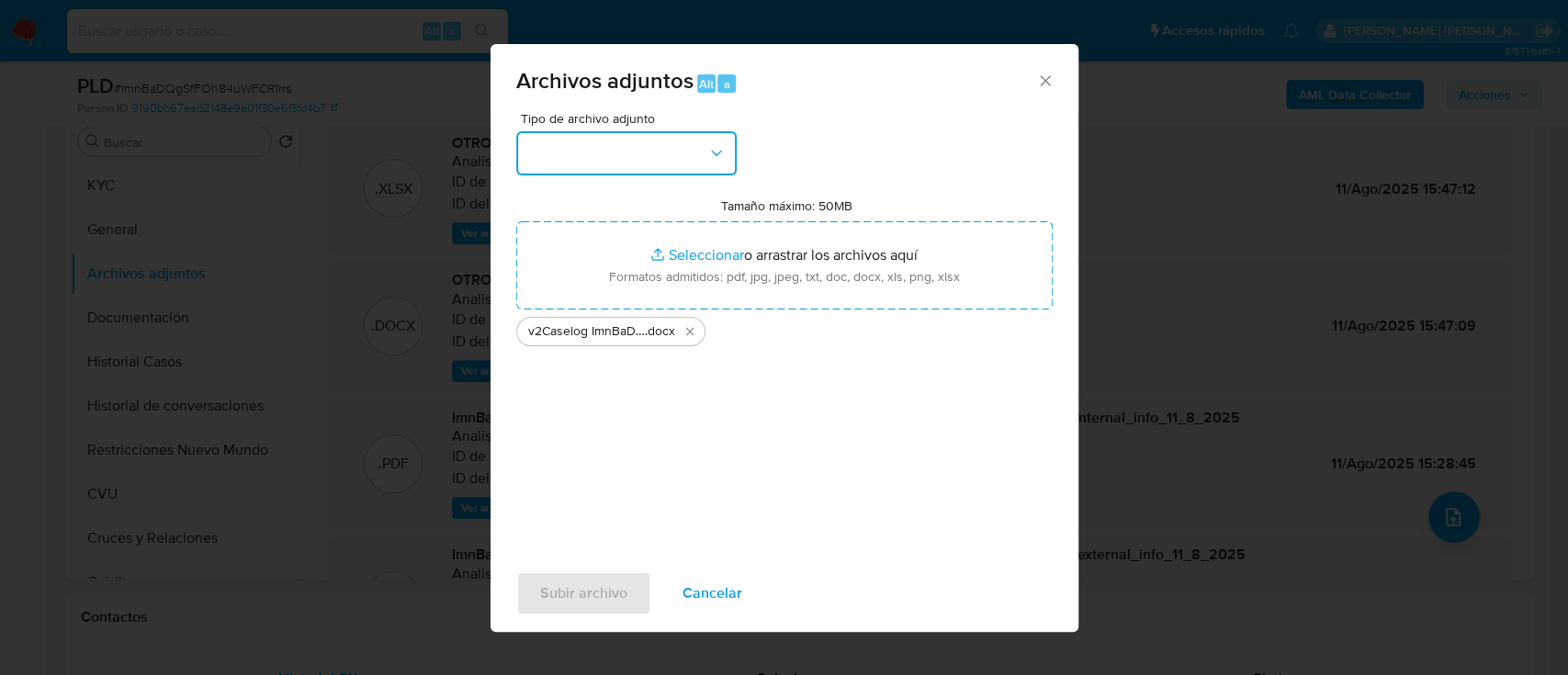
click at [662, 147] on button "button" at bounding box center [626, 154] width 221 height 44
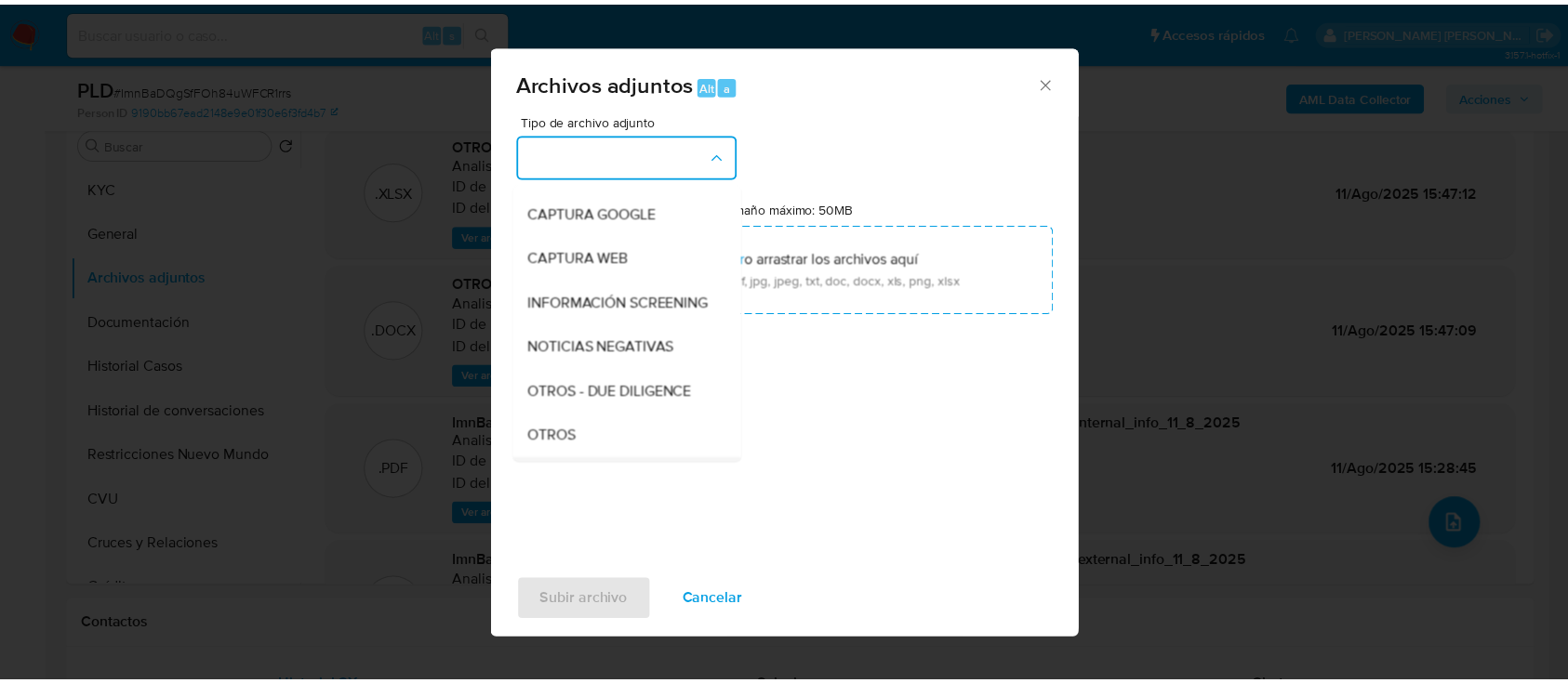
scroll to position [248, 0]
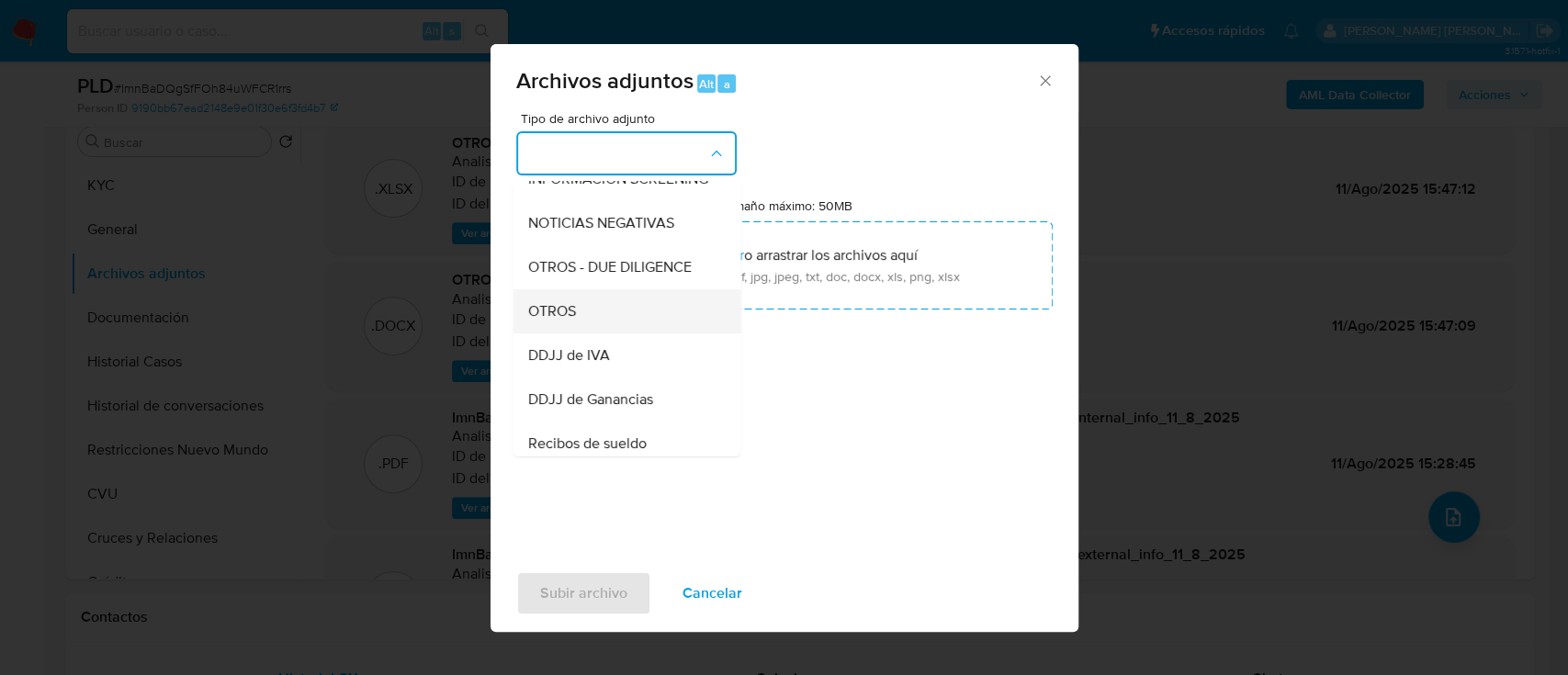
click at [580, 329] on div "OTROS" at bounding box center [621, 312] width 188 height 44
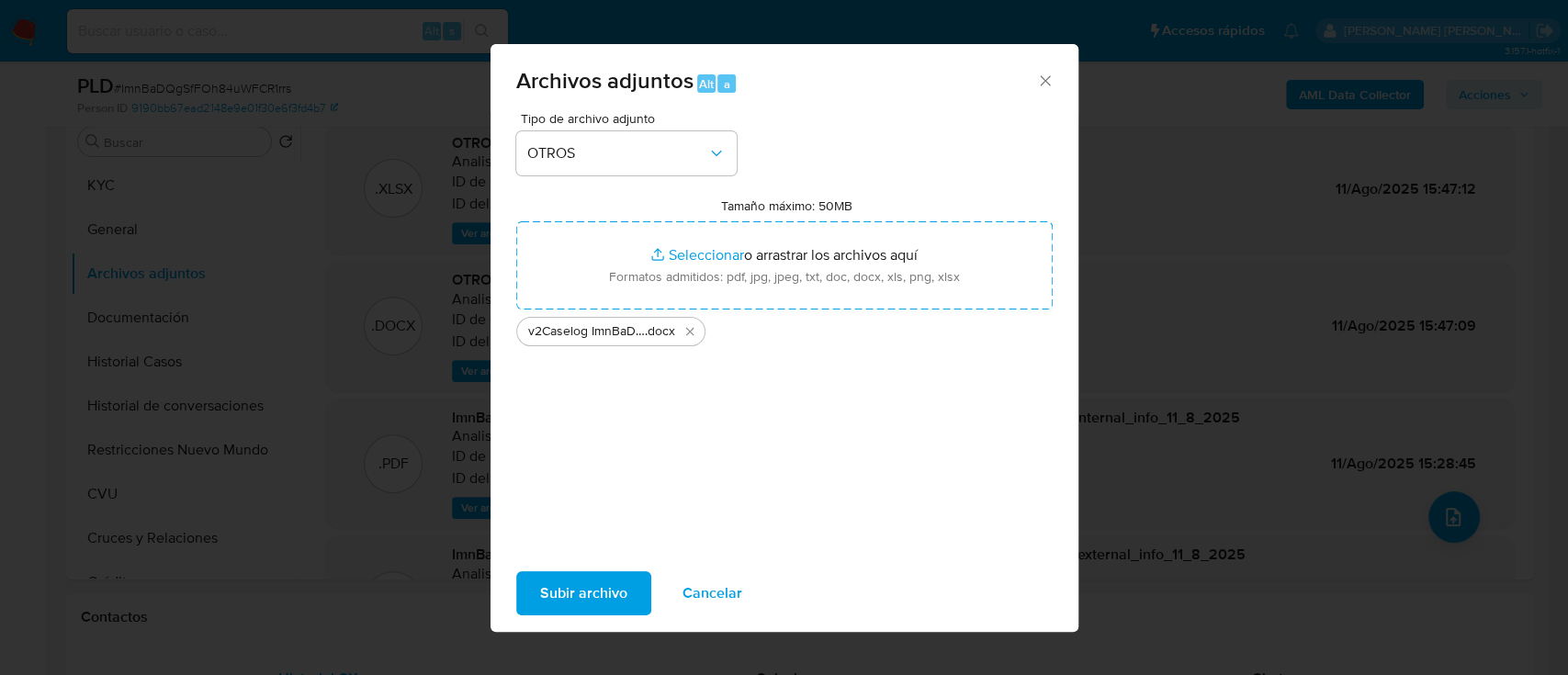
click at [593, 506] on span "Subir archivo" at bounding box center [583, 593] width 87 height 40
